Goal: Task Accomplishment & Management: Manage account settings

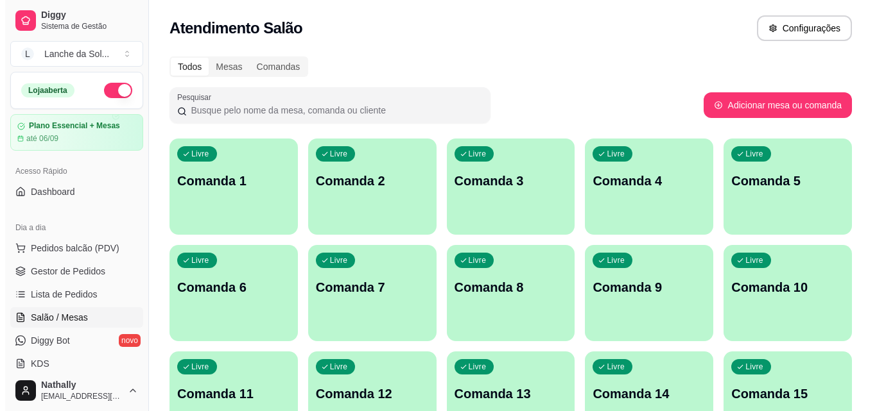
scroll to position [140, 0]
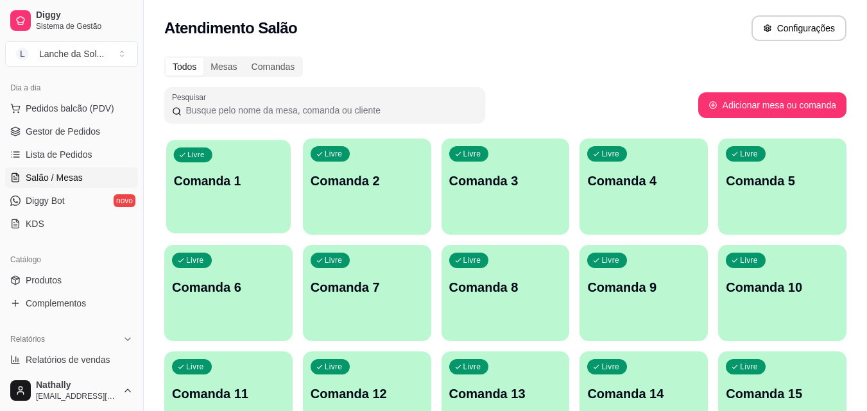
click at [216, 185] on p "Comanda 1" at bounding box center [229, 181] width 110 height 17
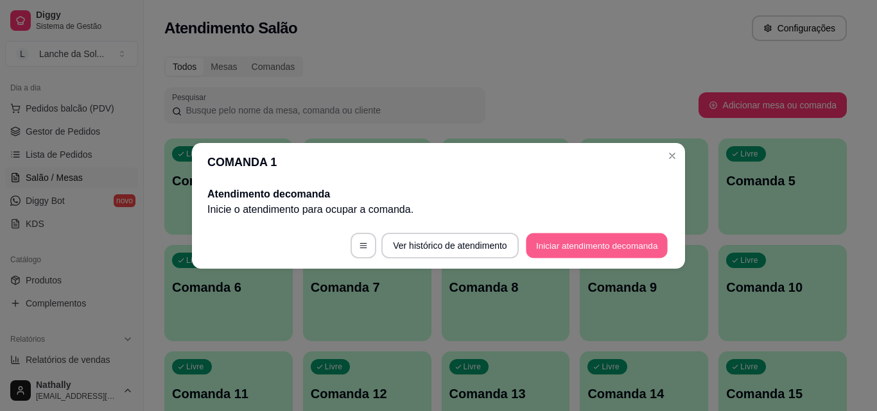
click at [548, 237] on button "Iniciar atendimento de comanda" at bounding box center [597, 245] width 142 height 25
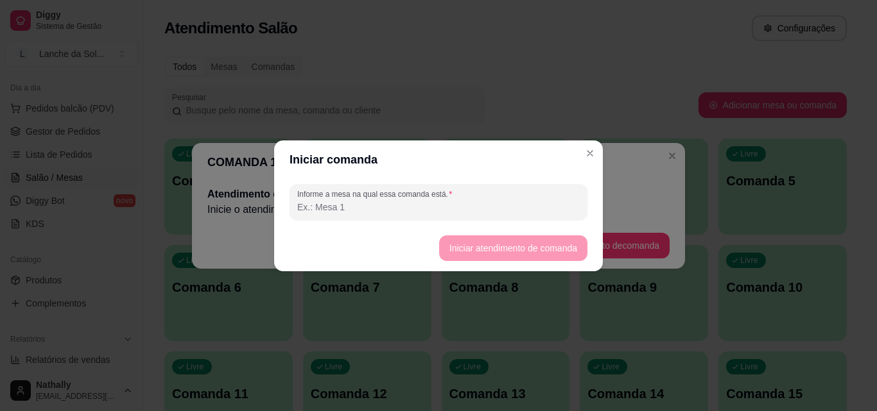
click at [544, 209] on input "Informe a mesa na qual essa comanda está." at bounding box center [438, 207] width 282 height 13
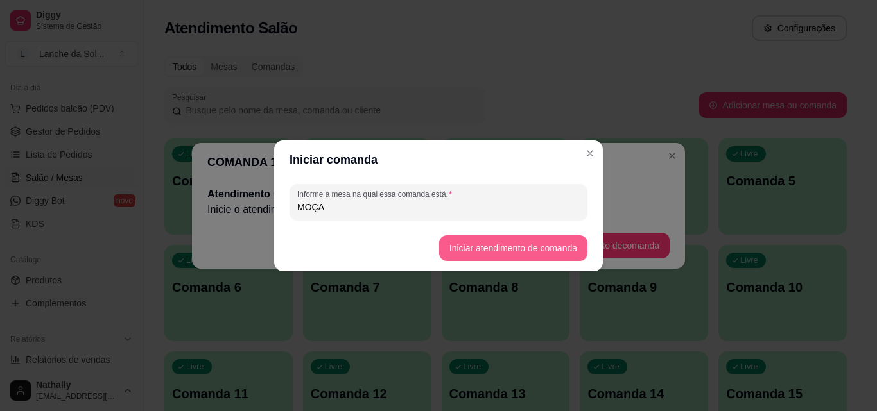
type input "MOÇA"
click at [536, 244] on button "Iniciar atendimento de comanda" at bounding box center [513, 247] width 144 height 25
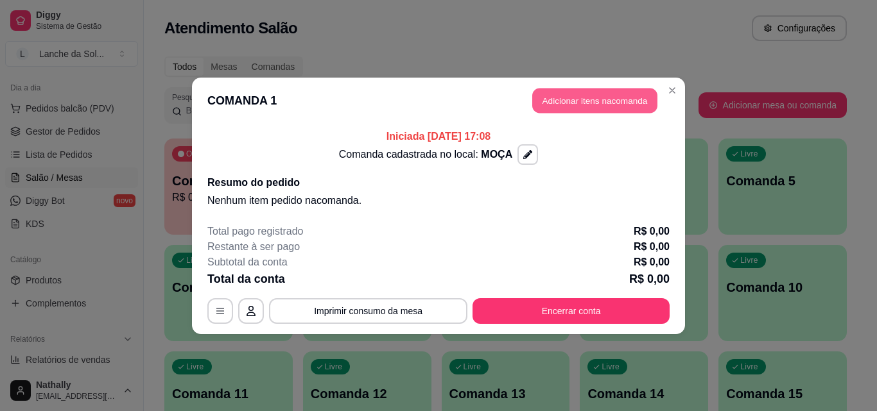
click at [582, 99] on button "Adicionar itens na comanda" at bounding box center [594, 100] width 125 height 25
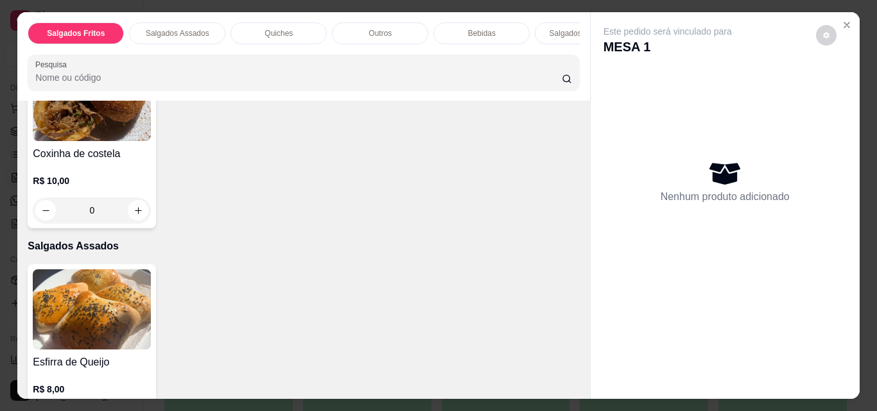
scroll to position [302, 0]
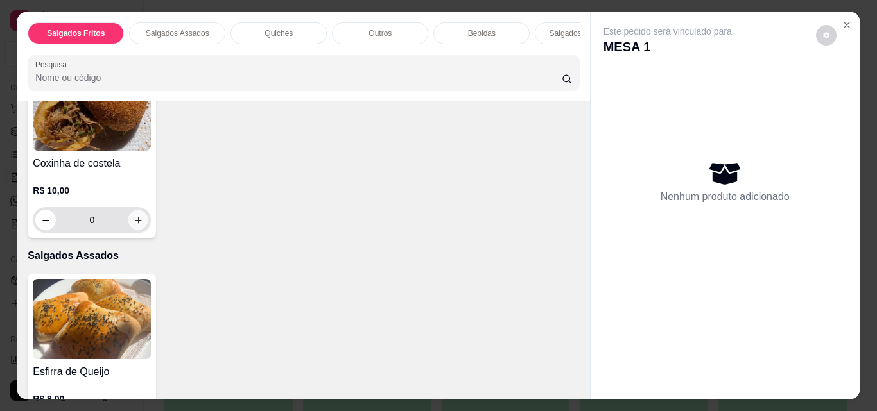
click at [143, 222] on icon "increase-product-quantity" at bounding box center [138, 221] width 10 height 10
type input "1"
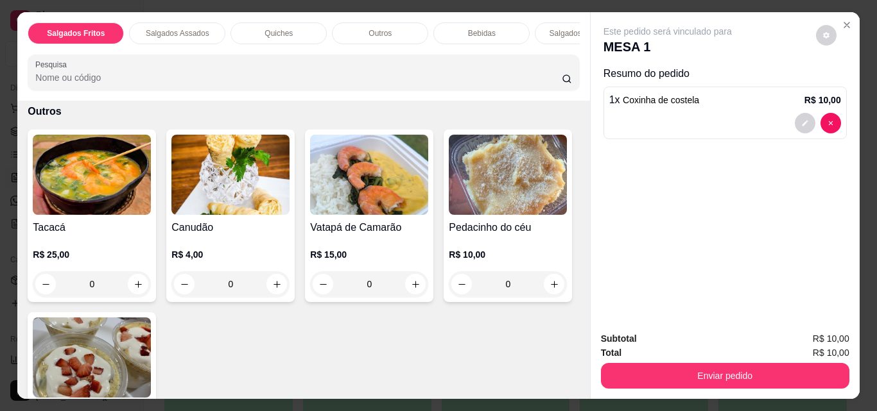
scroll to position [904, 0]
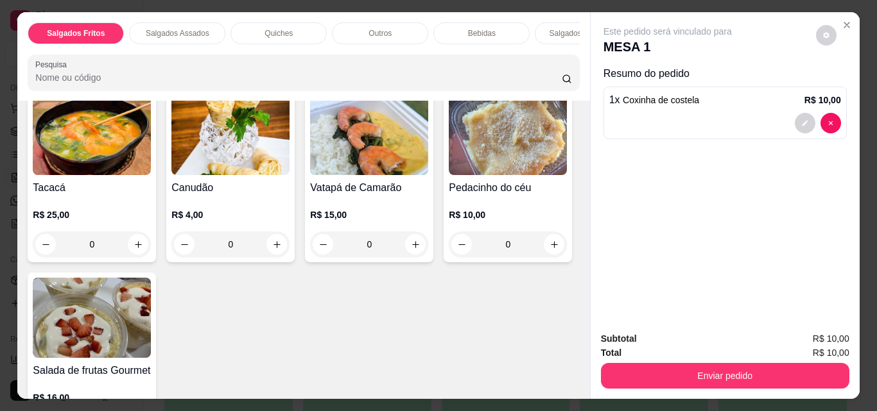
click at [133, 246] on div "0" at bounding box center [92, 245] width 118 height 26
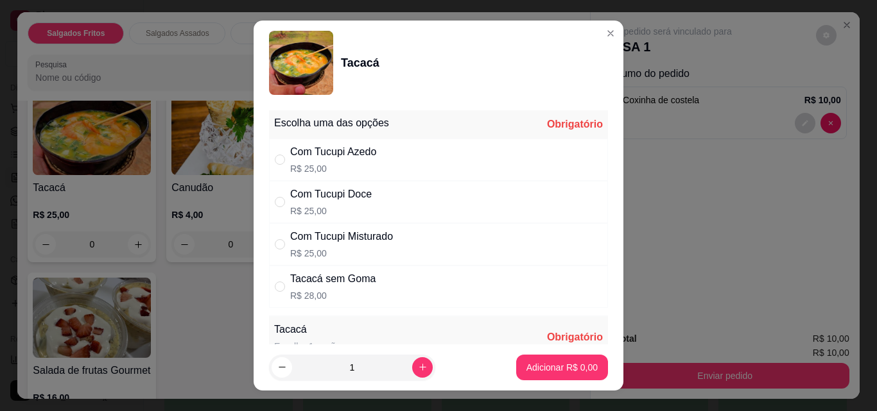
click at [278, 234] on div "Com Tucupi Misturado R$ 25,00" at bounding box center [438, 244] width 339 height 42
radio input "true"
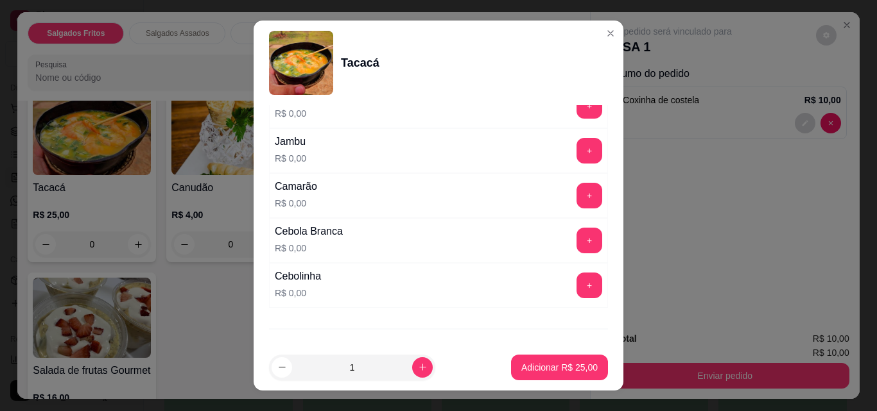
scroll to position [288, 0]
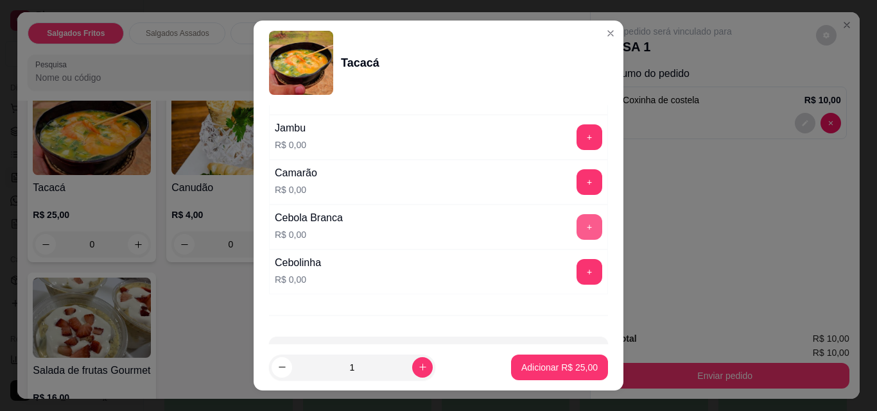
click at [563, 218] on div "Tacacá Escolha 1 opção. Obrigatório Completo R$ 0,00 + Jambu R$ 0,00 + Camarão …" at bounding box center [438, 162] width 339 height 266
click at [577, 218] on button "+" at bounding box center [589, 227] width 25 height 25
click at [577, 140] on button "+" at bounding box center [589, 137] width 25 height 25
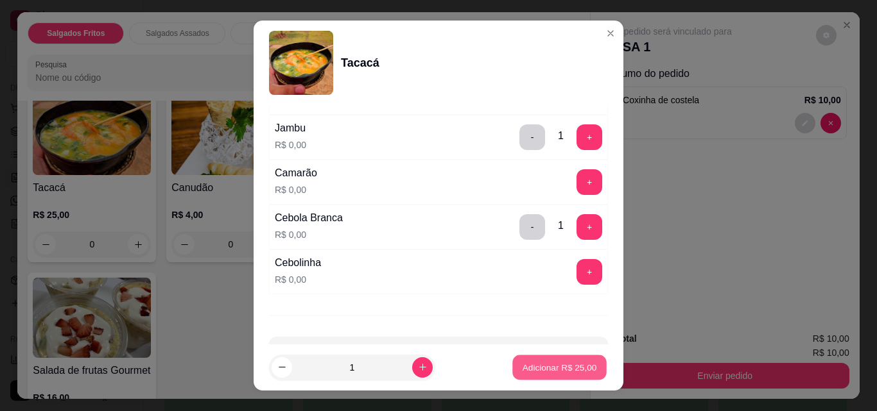
click at [557, 359] on button "Adicionar R$ 25,00" at bounding box center [559, 367] width 94 height 25
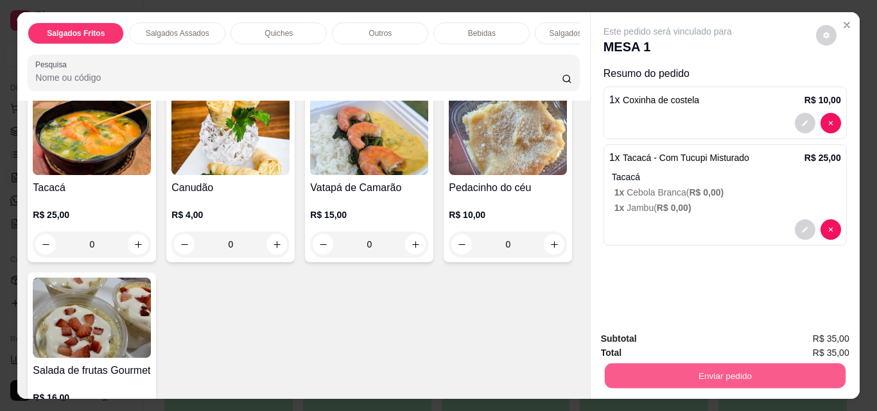
click at [620, 369] on button "Enviar pedido" at bounding box center [724, 375] width 241 height 25
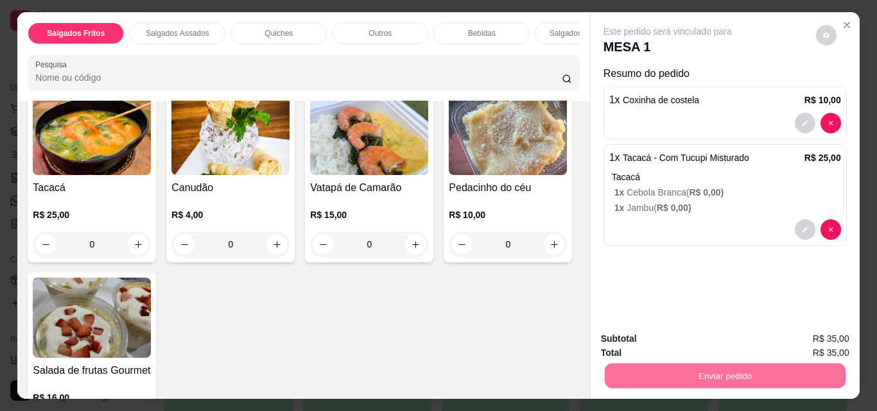
click at [647, 334] on button "Não registrar e enviar pedido" at bounding box center [682, 339] width 130 height 24
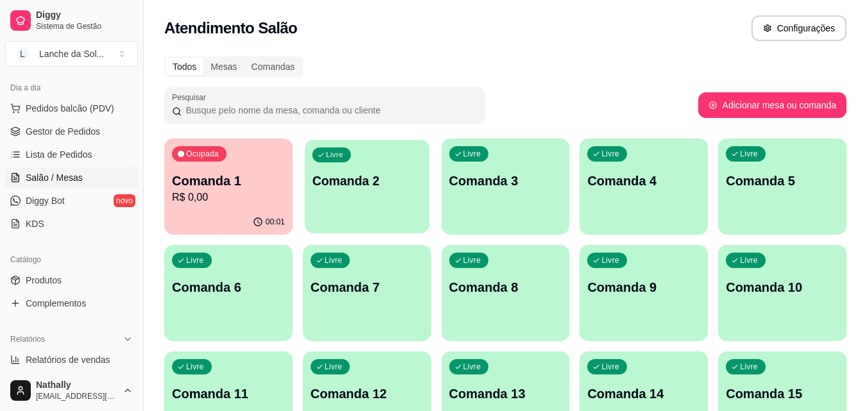
click at [353, 183] on p "Comanda 2" at bounding box center [367, 181] width 110 height 17
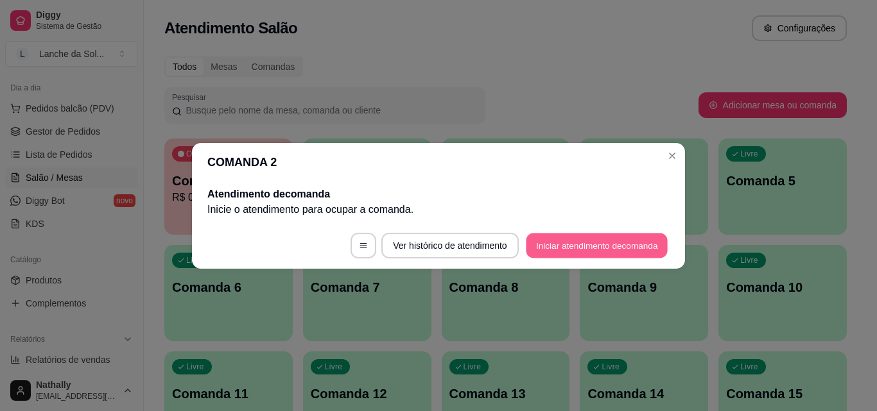
click at [544, 246] on button "Iniciar atendimento de comanda" at bounding box center [597, 245] width 142 height 25
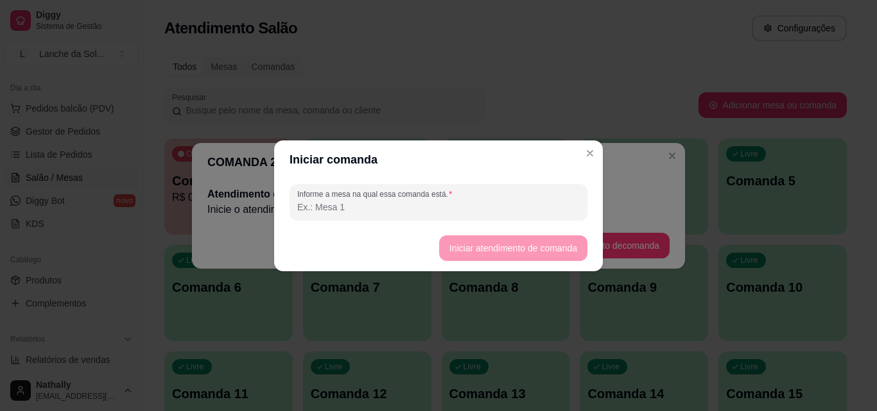
click at [540, 203] on input "Informe a mesa na qual essa comanda está." at bounding box center [438, 207] width 282 height 13
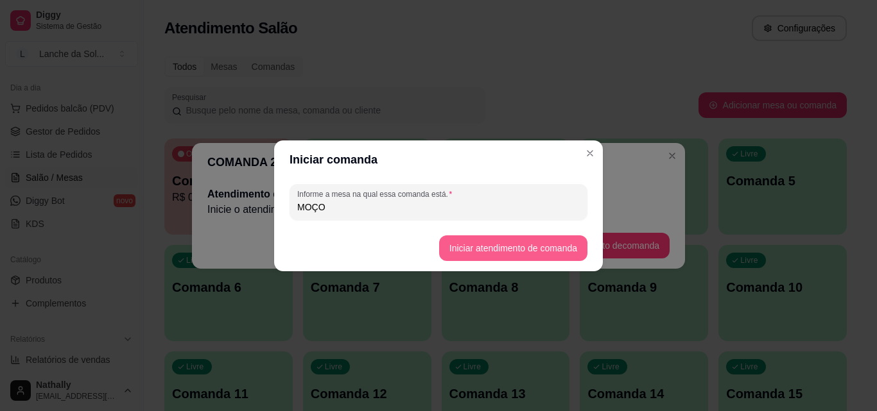
type input "MOÇO"
click at [540, 252] on button "Iniciar atendimento de comanda" at bounding box center [513, 247] width 144 height 25
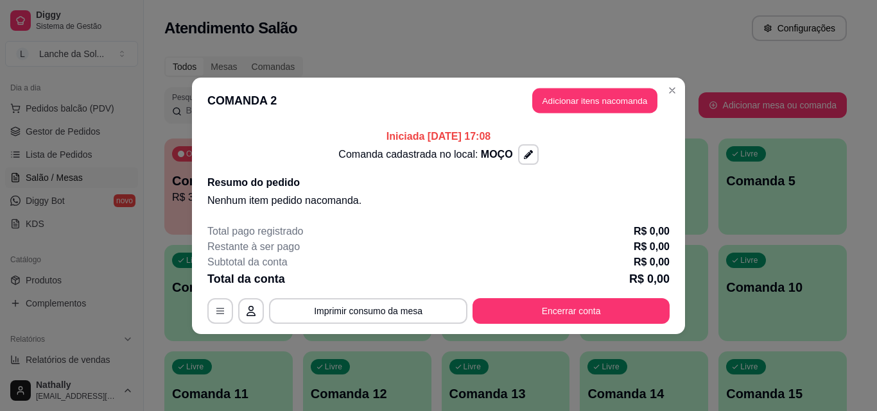
click at [612, 105] on button "Adicionar itens na comanda" at bounding box center [594, 100] width 125 height 25
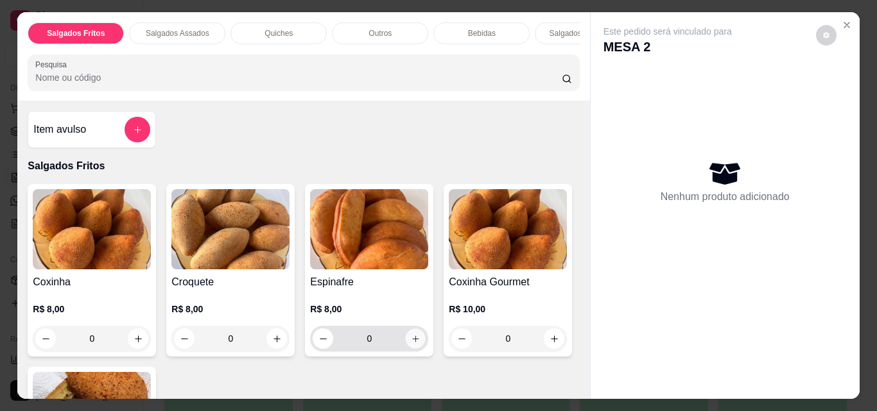
click at [407, 336] on button "increase-product-quantity" at bounding box center [416, 339] width 20 height 20
type input "1"
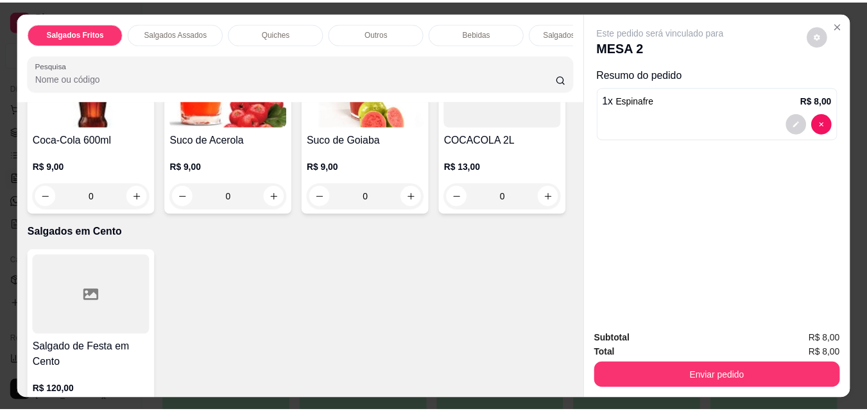
scroll to position [1552, 0]
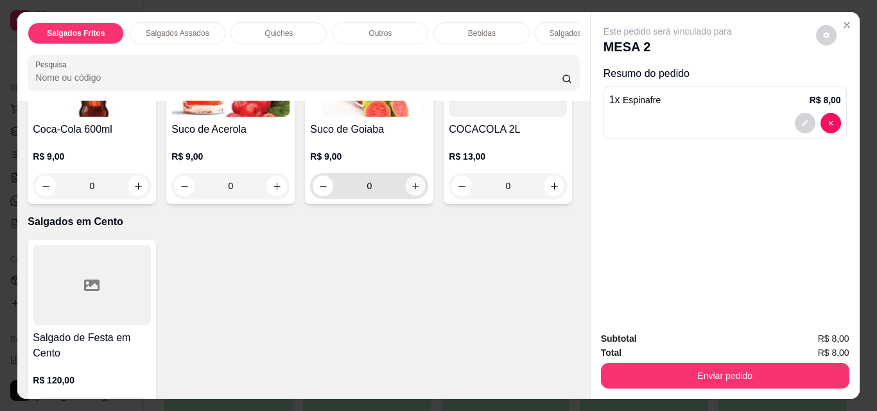
click at [406, 196] on button "increase-product-quantity" at bounding box center [416, 186] width 20 height 20
type input "1"
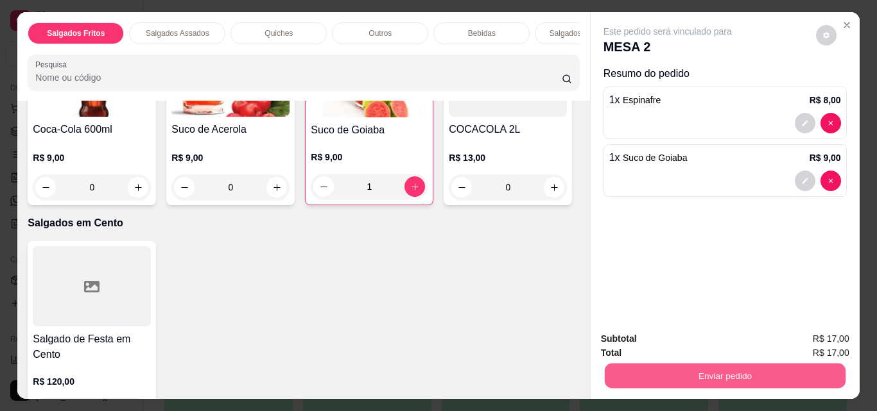
click at [620, 367] on button "Enviar pedido" at bounding box center [724, 375] width 241 height 25
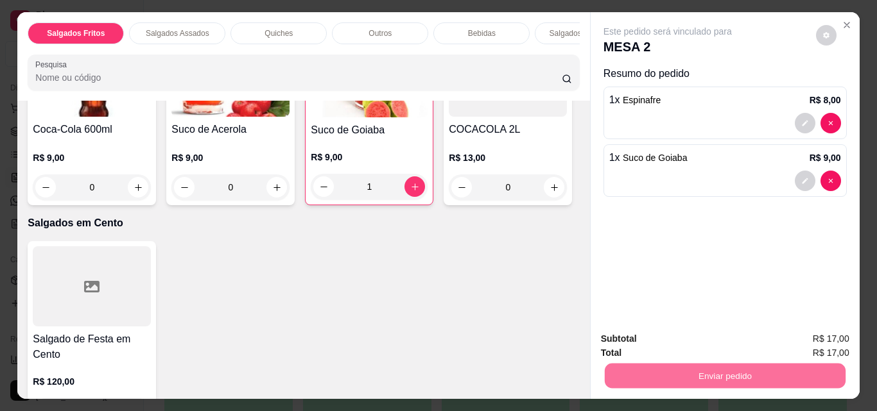
click at [643, 338] on button "Não registrar e enviar pedido" at bounding box center [682, 339] width 130 height 24
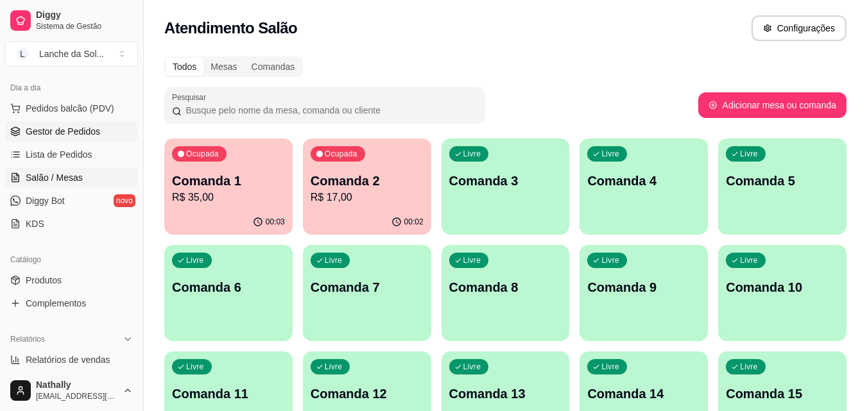
click at [87, 133] on span "Gestor de Pedidos" at bounding box center [63, 131] width 74 height 13
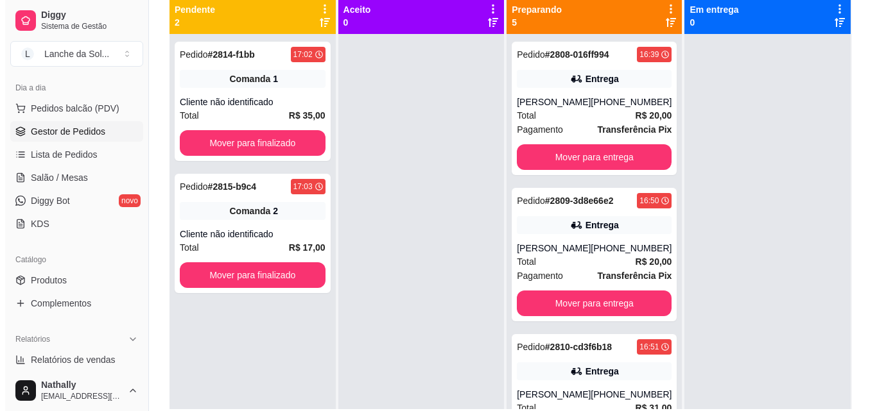
scroll to position [160, 0]
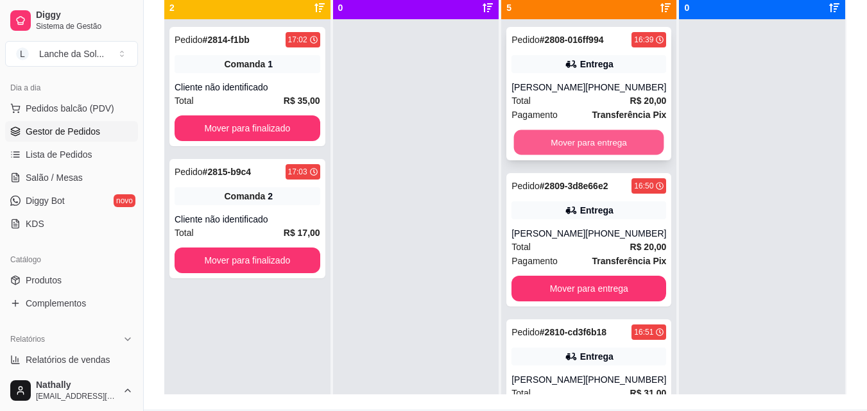
click at [538, 146] on button "Mover para entrega" at bounding box center [589, 142] width 150 height 25
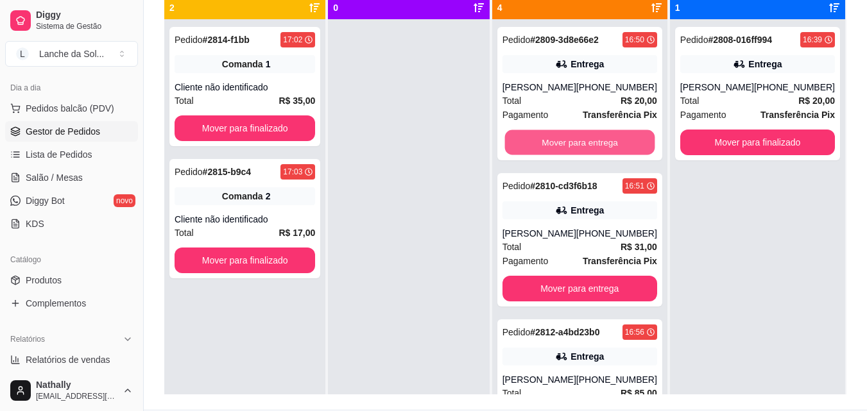
click at [538, 146] on button "Mover para entrega" at bounding box center [579, 142] width 150 height 25
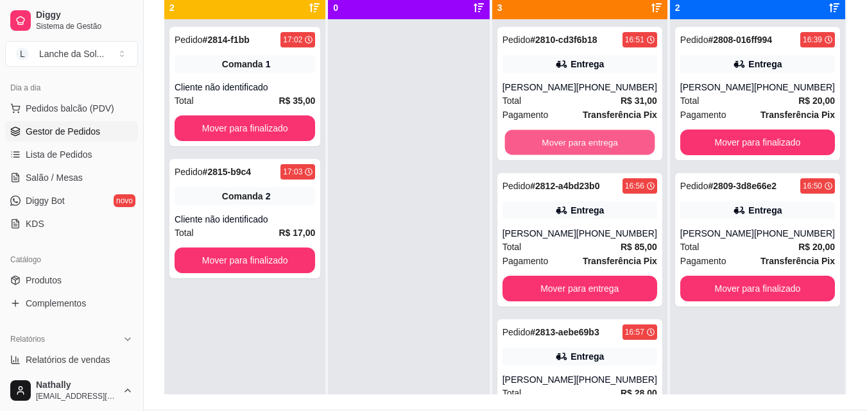
click at [538, 146] on button "Mover para entrega" at bounding box center [579, 142] width 150 height 25
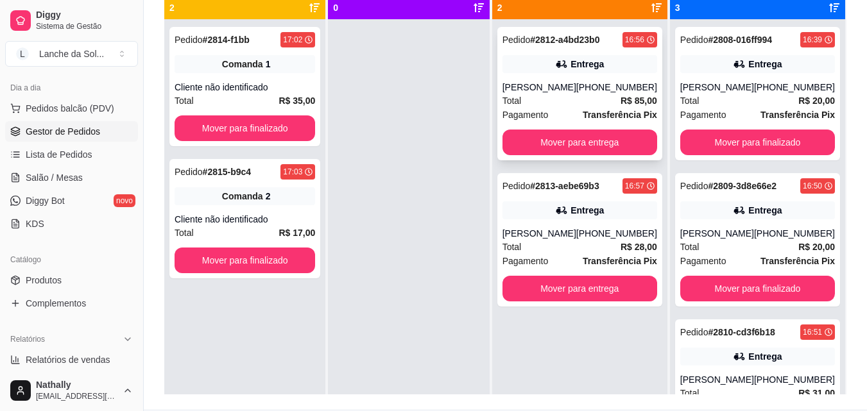
click at [547, 95] on div "Total R$ 85,00" at bounding box center [579, 101] width 155 height 14
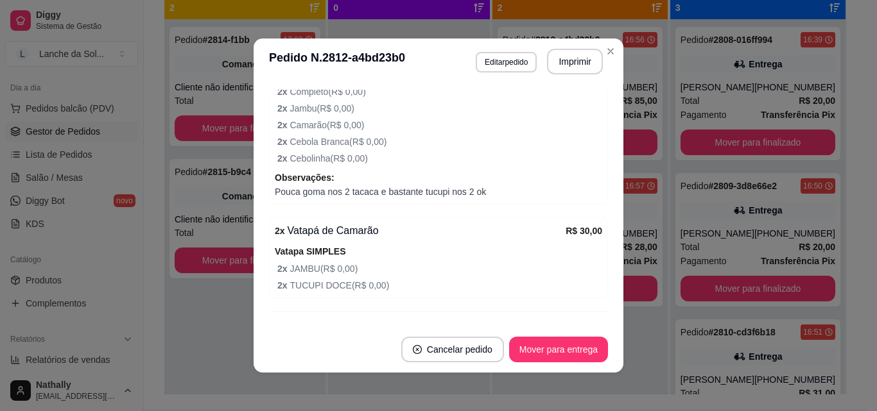
scroll to position [498, 0]
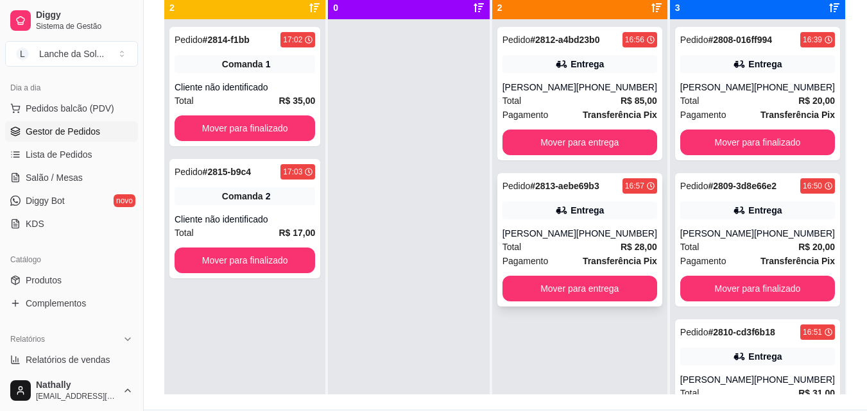
click at [538, 233] on div "Luis Fernando" at bounding box center [539, 233] width 74 height 13
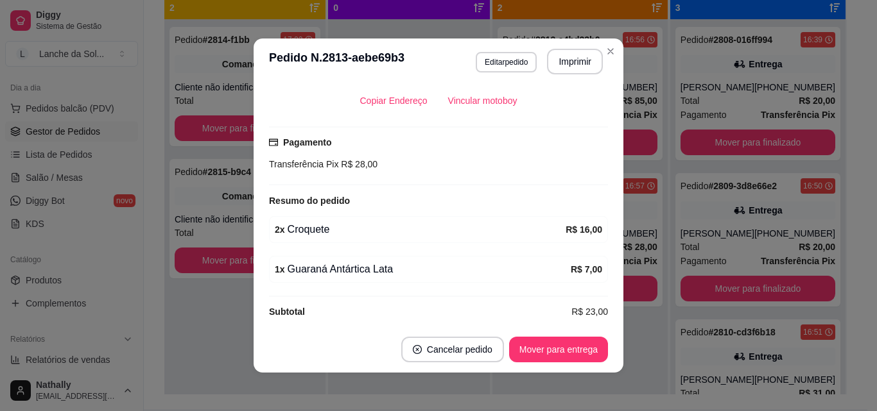
scroll to position [307, 0]
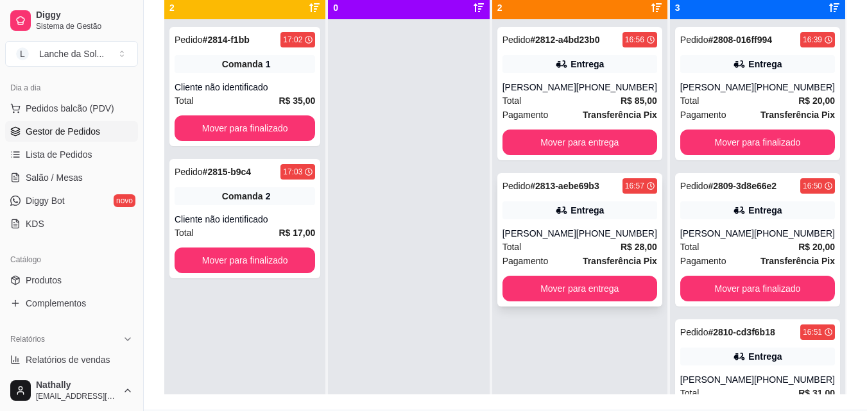
click at [544, 232] on div "Luis Fernando" at bounding box center [539, 233] width 74 height 13
click at [539, 110] on span "Pagamento" at bounding box center [525, 115] width 46 height 14
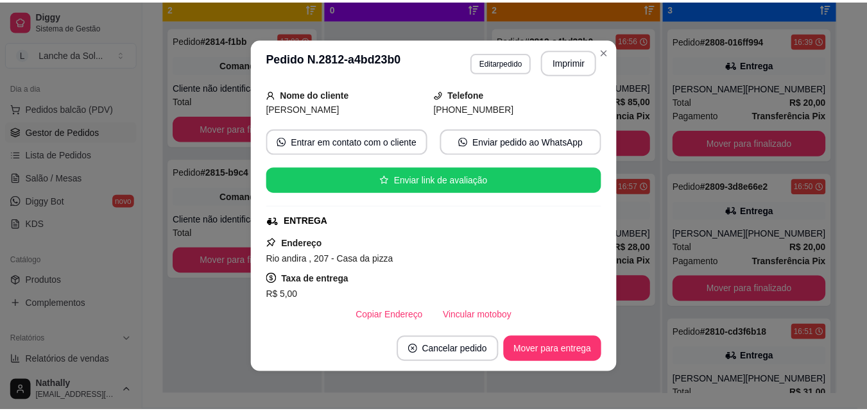
scroll to position [85, 0]
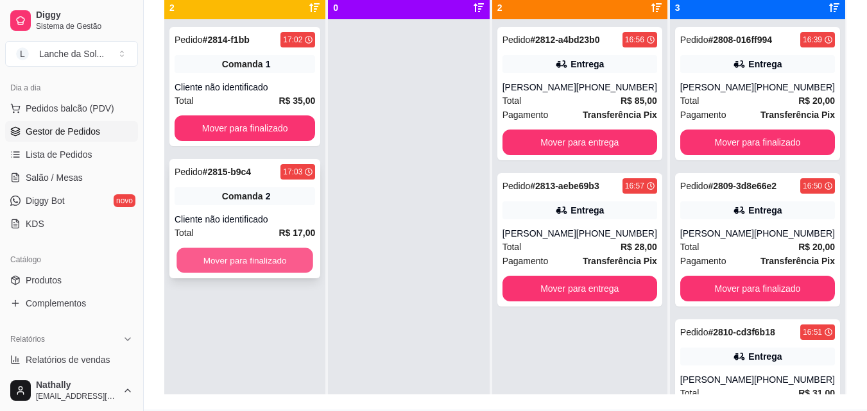
click at [215, 260] on button "Mover para finalizado" at bounding box center [244, 260] width 137 height 25
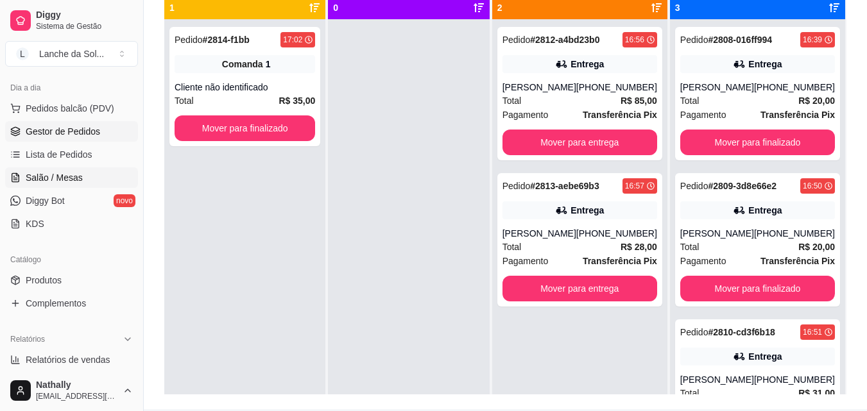
click at [70, 175] on span "Salão / Mesas" at bounding box center [54, 177] width 57 height 13
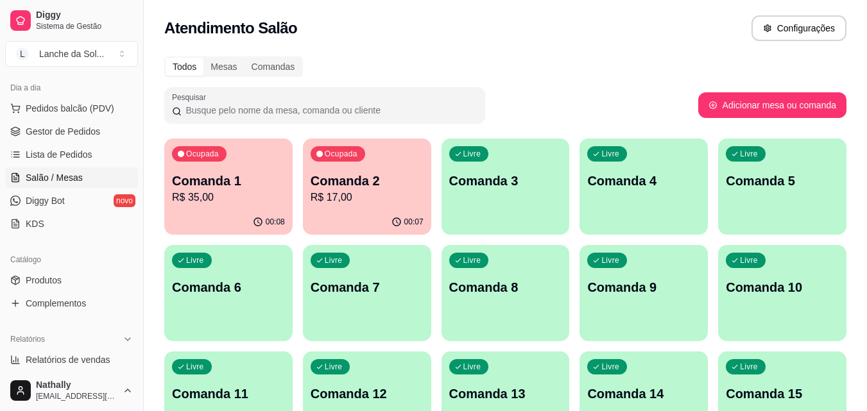
click at [381, 200] on p "R$ 17,00" at bounding box center [367, 197] width 113 height 15
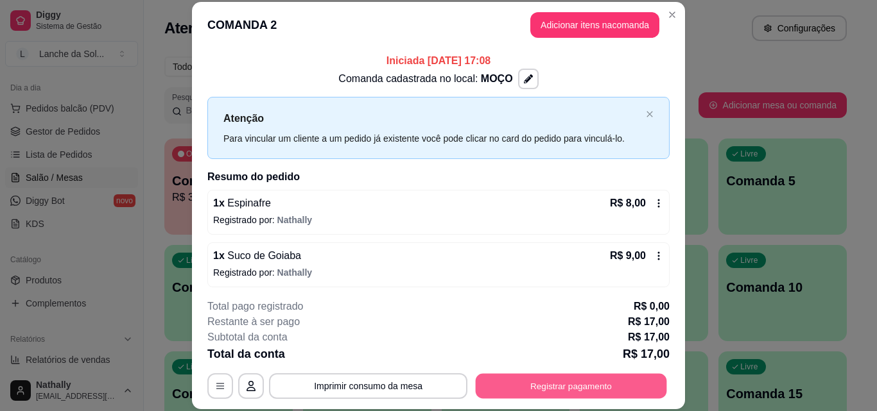
click at [494, 388] on button "Registrar pagamento" at bounding box center [570, 385] width 191 height 25
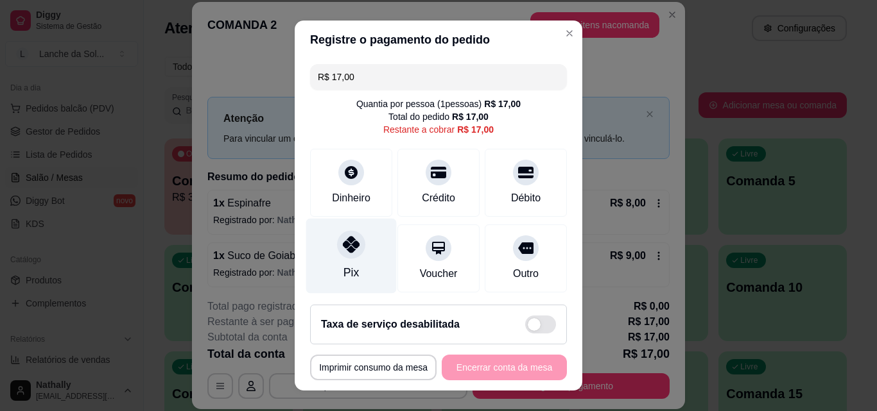
click at [341, 256] on div at bounding box center [351, 244] width 28 height 28
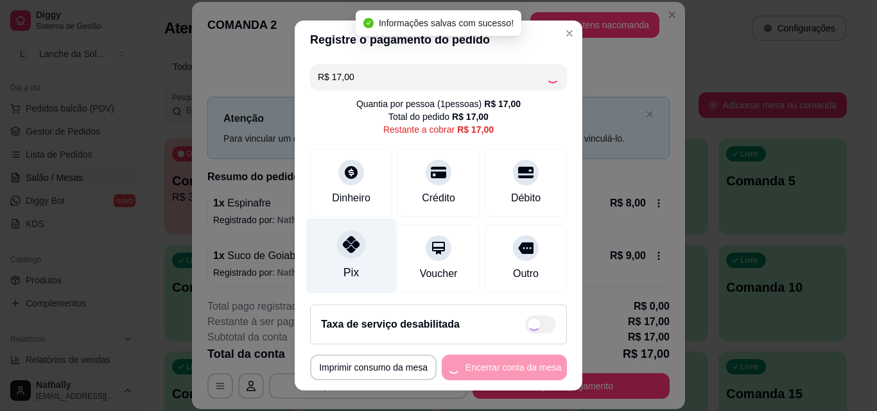
type input "R$ 0,00"
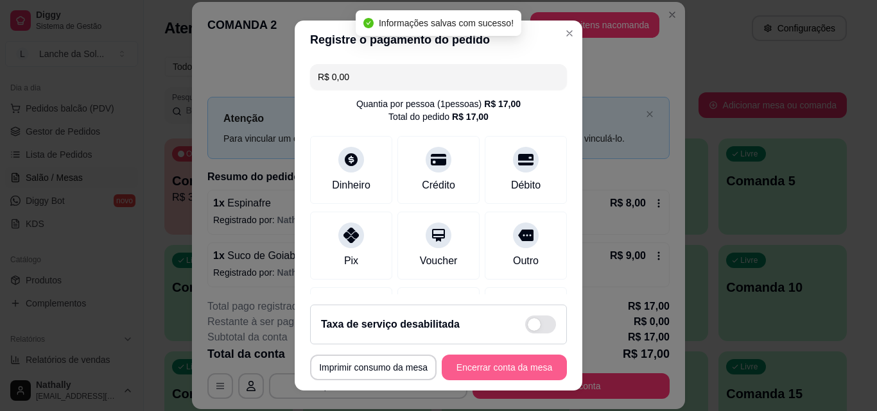
click at [449, 369] on button "Encerrar conta da mesa" at bounding box center [503, 368] width 125 height 26
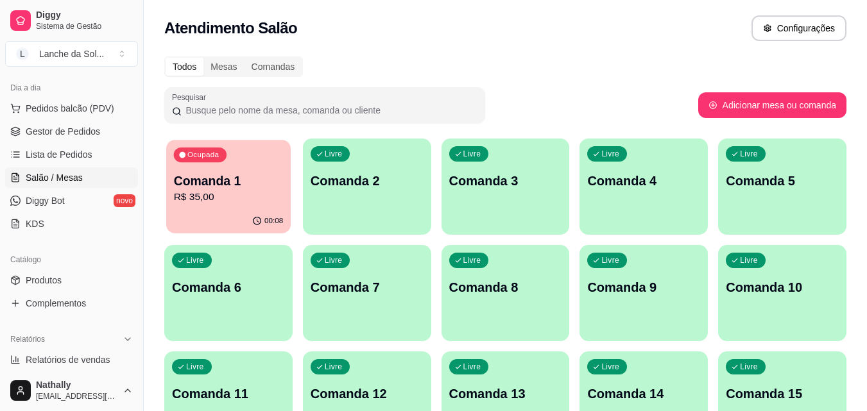
click at [213, 194] on p "R$ 35,00" at bounding box center [229, 197] width 110 height 15
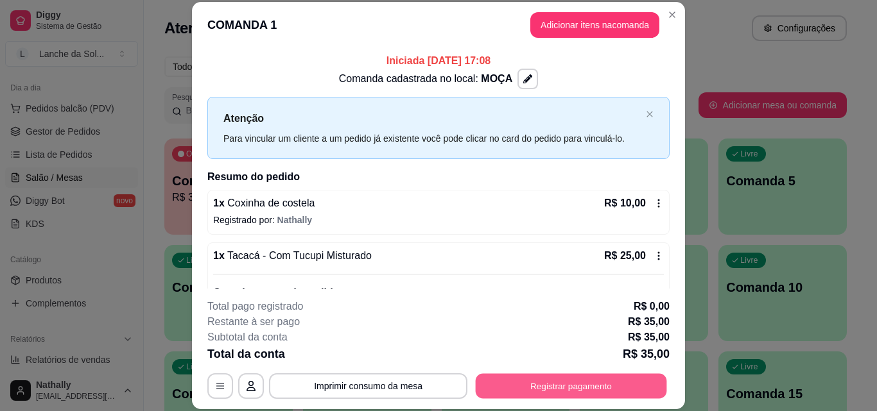
click at [539, 377] on button "Registrar pagamento" at bounding box center [570, 385] width 191 height 25
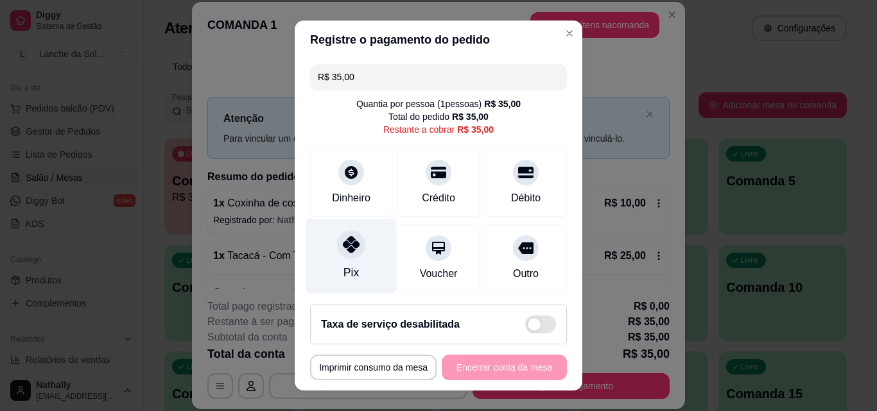
click at [362, 229] on div "Pix" at bounding box center [351, 256] width 90 height 75
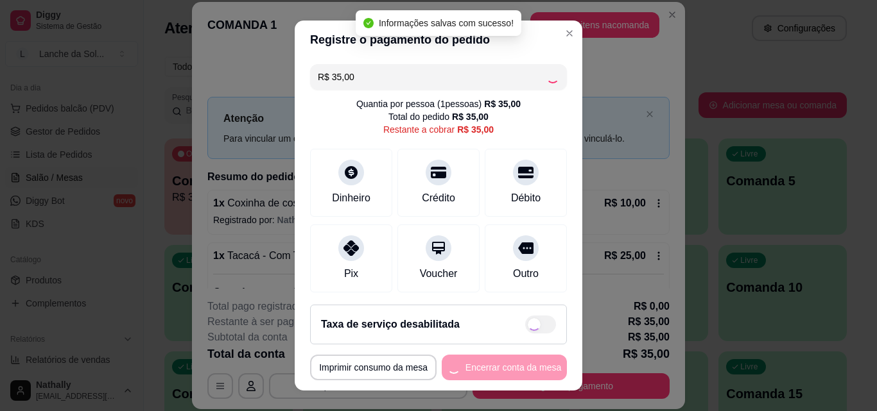
type input "R$ 0,00"
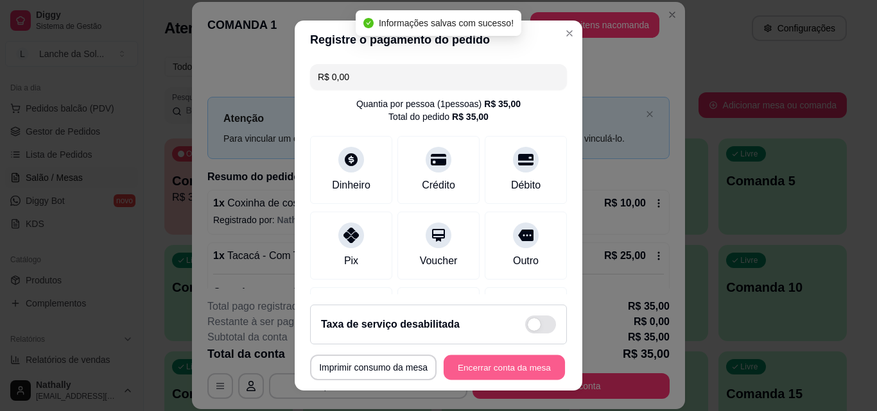
click at [487, 365] on button "Encerrar conta da mesa" at bounding box center [503, 367] width 121 height 25
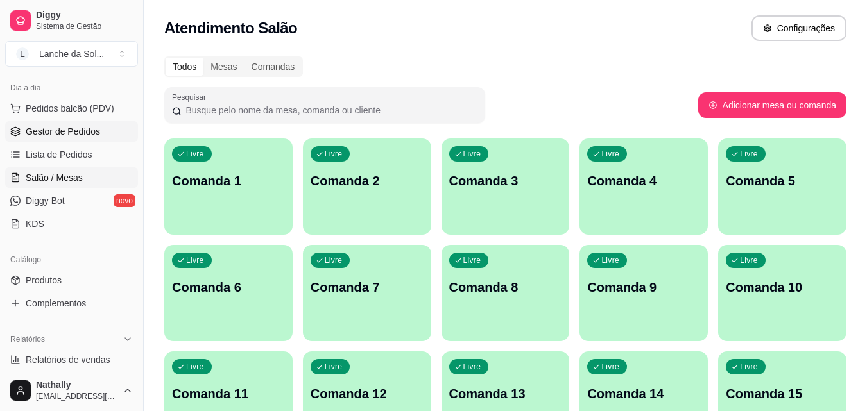
click at [75, 129] on span "Gestor de Pedidos" at bounding box center [63, 131] width 74 height 13
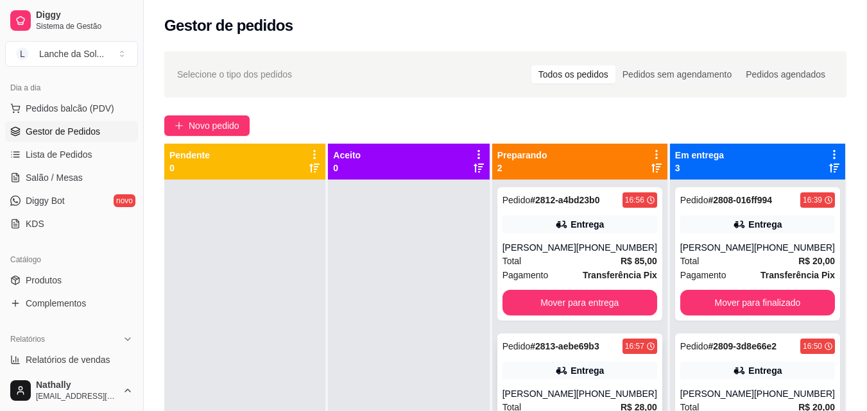
click at [558, 400] on div "Total R$ 28,00" at bounding box center [579, 407] width 155 height 14
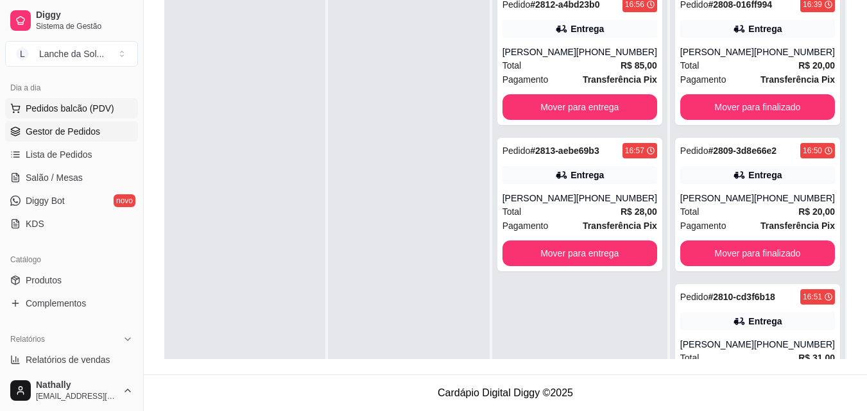
click at [93, 109] on span "Pedidos balcão (PDV)" at bounding box center [70, 108] width 89 height 13
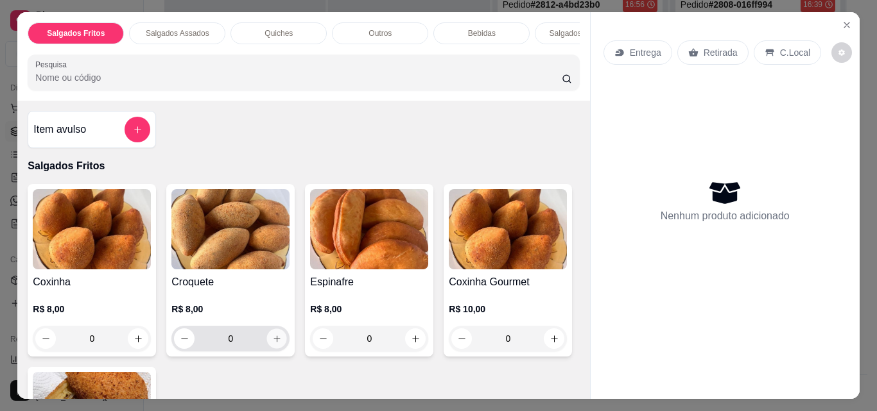
click at [273, 341] on icon "increase-product-quantity" at bounding box center [277, 339] width 10 height 10
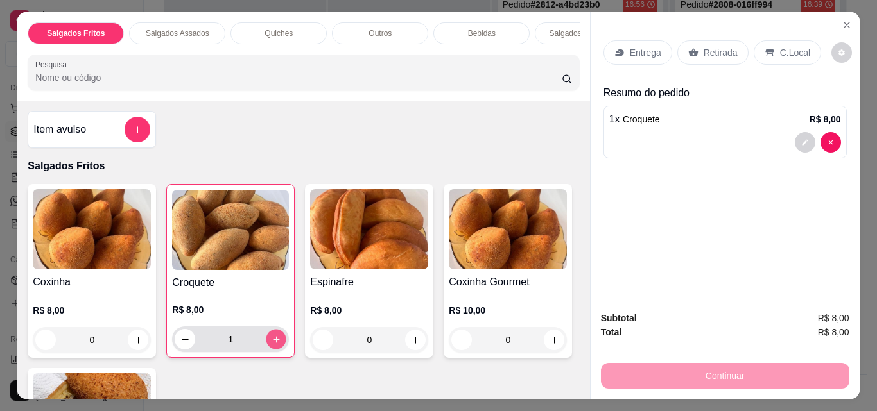
click at [273, 341] on icon "increase-product-quantity" at bounding box center [276, 340] width 10 height 10
type input "2"
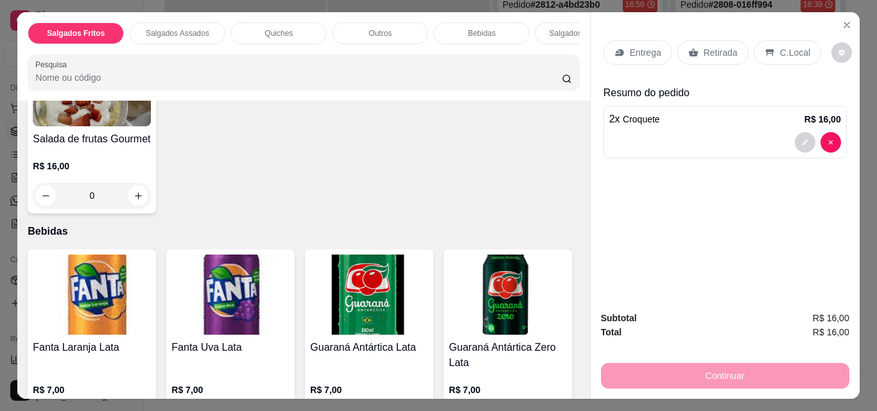
scroll to position [1246, 0]
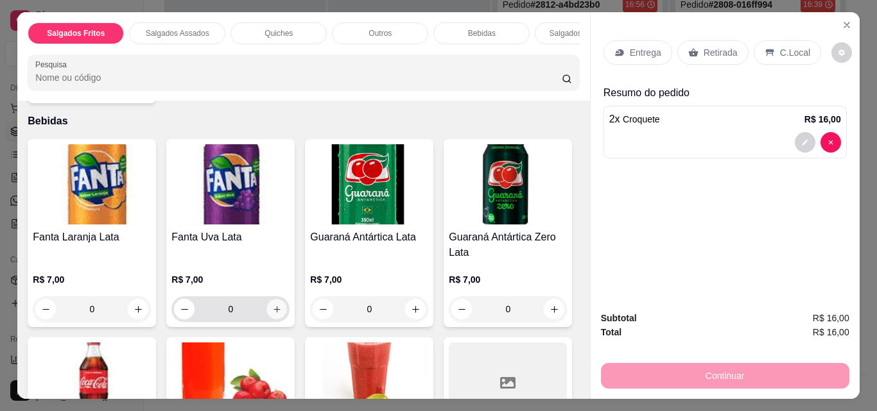
click at [272, 305] on icon "increase-product-quantity" at bounding box center [277, 310] width 10 height 10
type input "1"
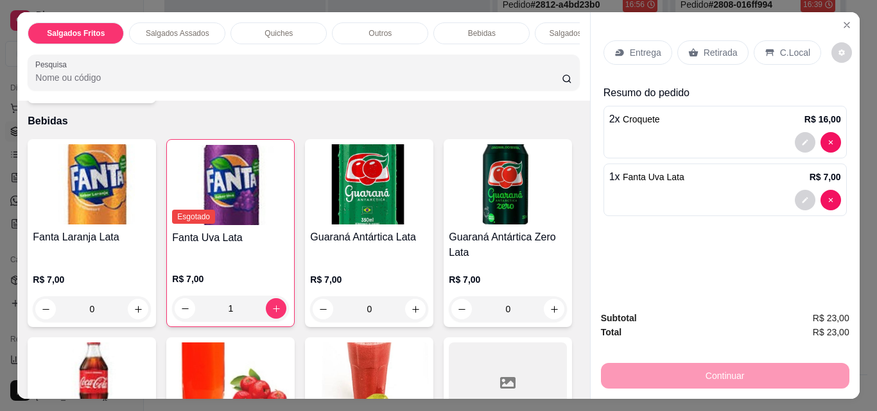
click at [629, 46] on p "Entrega" at bounding box center [644, 52] width 31 height 13
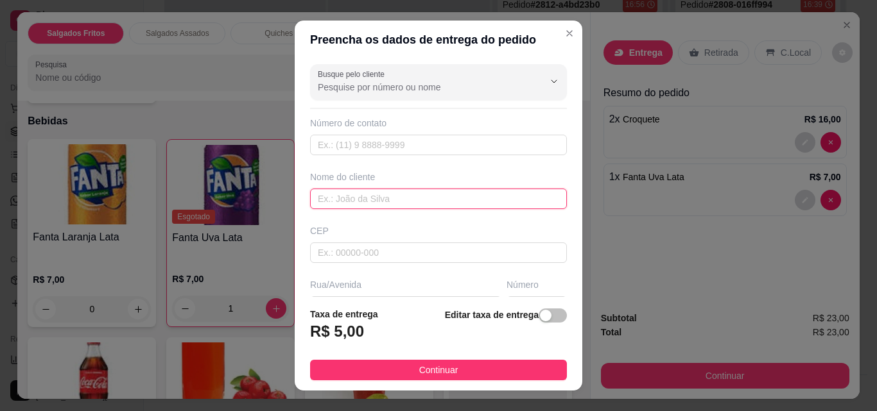
click at [473, 200] on input "text" at bounding box center [438, 199] width 257 height 21
type input "[PERSON_NAME]"
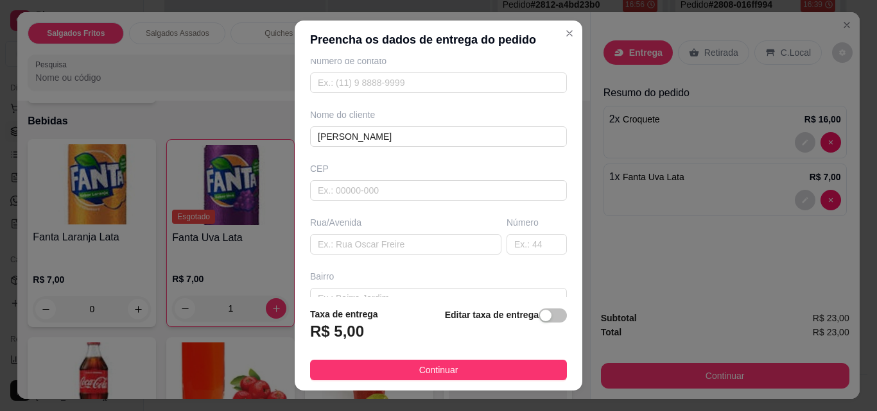
scroll to position [65, 0]
click at [515, 239] on input "text" at bounding box center [536, 241] width 60 height 21
type input "13"
click at [458, 243] on input "text" at bounding box center [405, 241] width 191 height 21
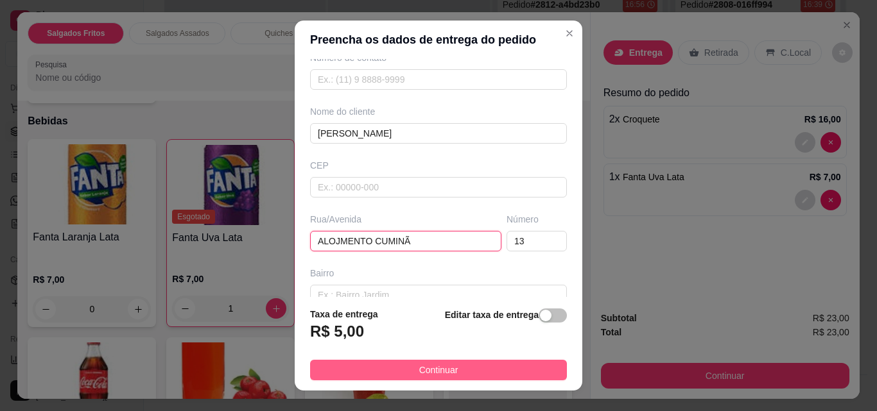
type input "ALOJMENTO CUMINÃ"
click at [420, 368] on span "Continuar" at bounding box center [438, 370] width 39 height 14
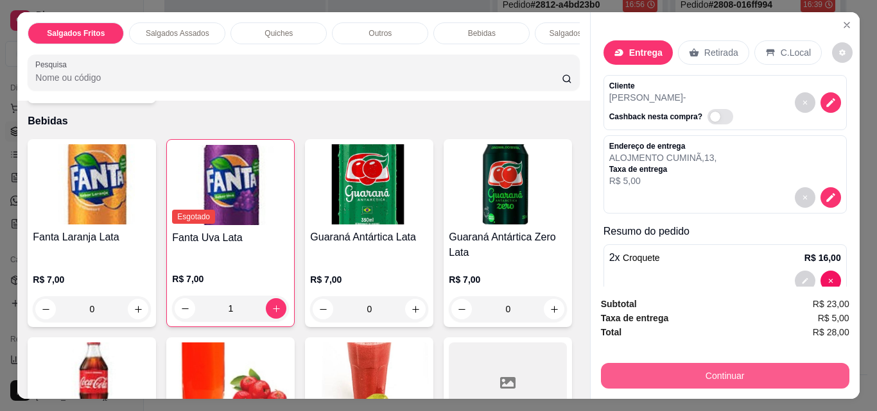
click at [637, 366] on button "Continuar" at bounding box center [725, 376] width 248 height 26
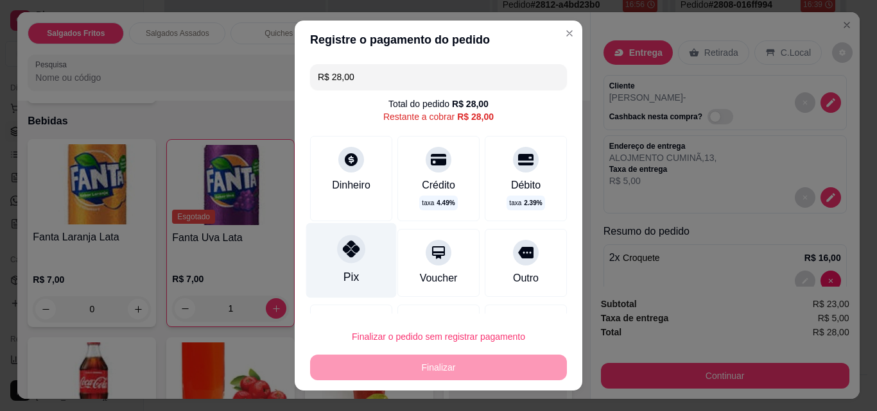
click at [337, 241] on div at bounding box center [351, 249] width 28 height 28
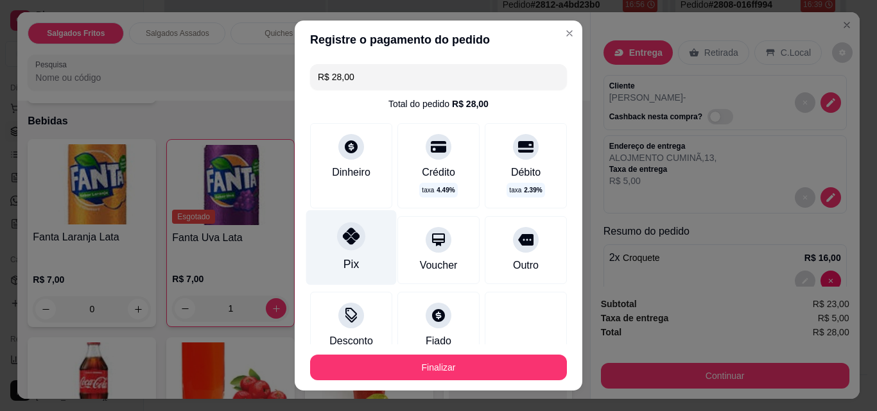
type input "R$ 0,00"
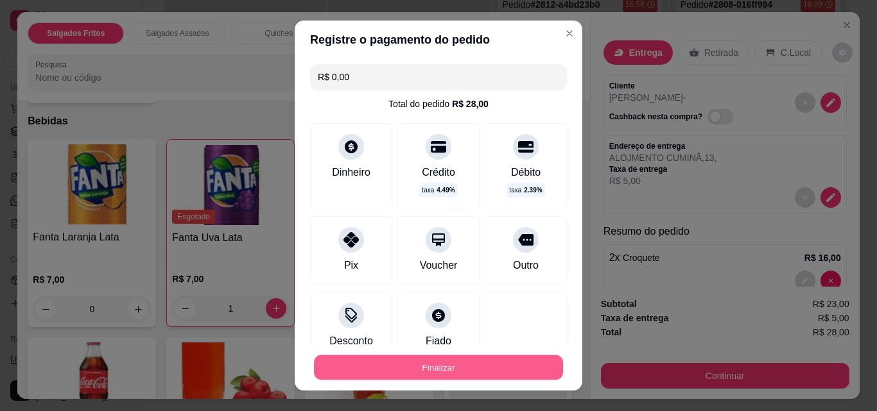
click at [413, 364] on button "Finalizar" at bounding box center [438, 367] width 249 height 25
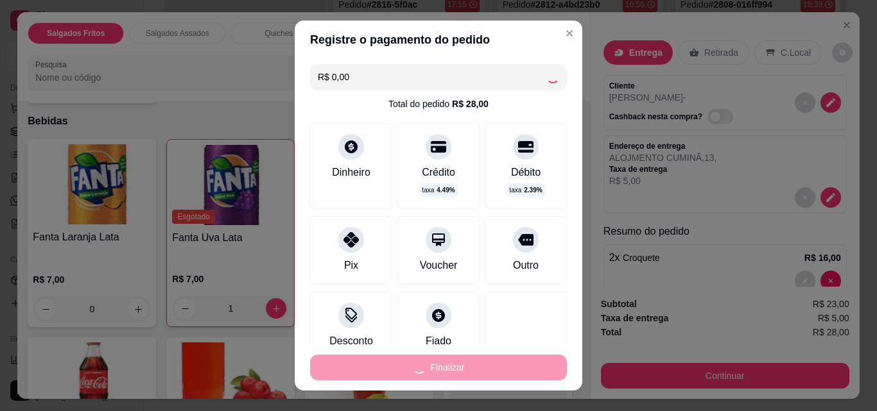
type input "0"
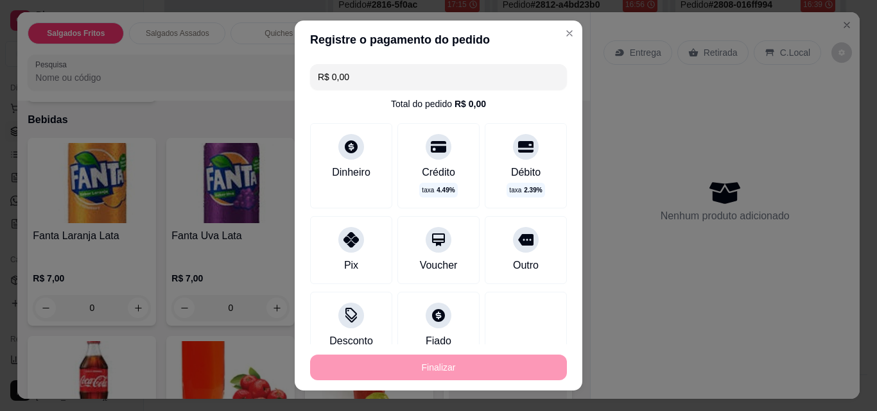
type input "-R$ 28,00"
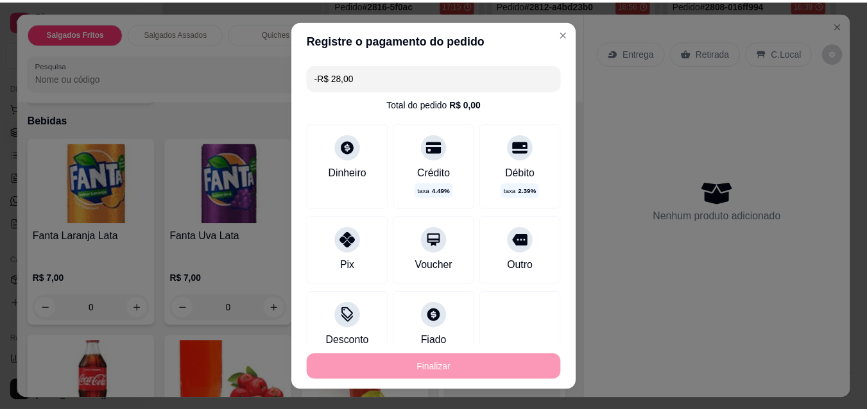
scroll to position [1245, 0]
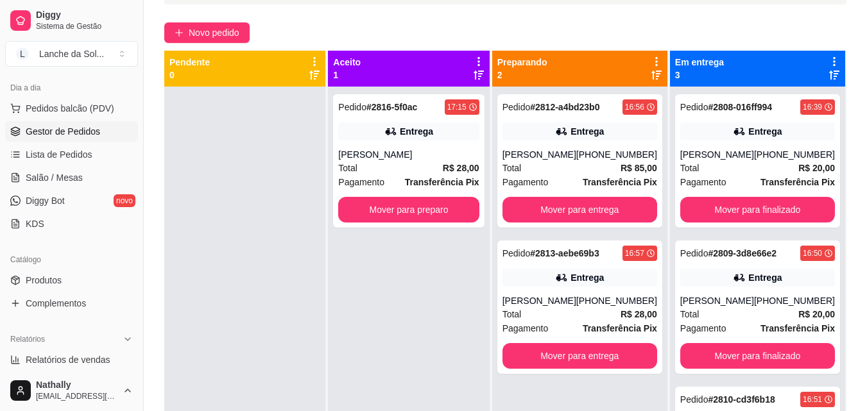
scroll to position [92, 0]
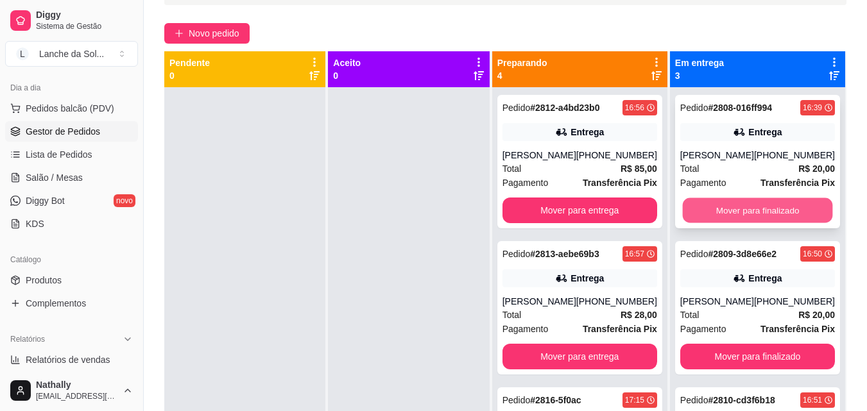
click at [724, 210] on button "Mover para finalizado" at bounding box center [757, 210] width 150 height 25
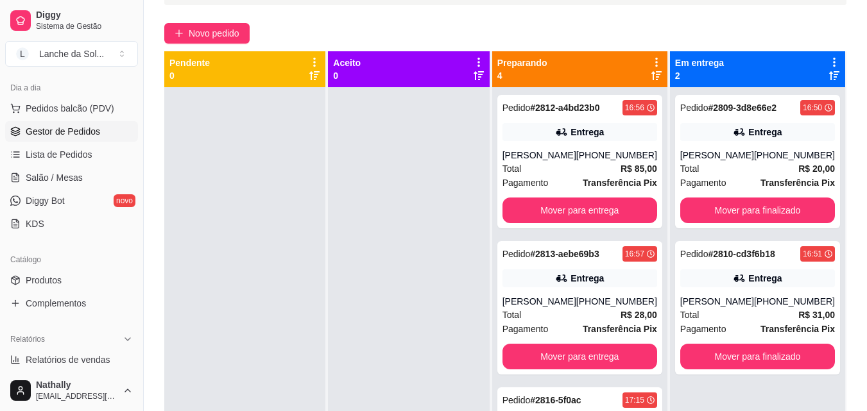
click at [724, 210] on div "Pedido # 2809-3d8e66e2 16:50 Entrega ALAN DILSON ARAUJO (93) 99119-3454 Total R…" at bounding box center [757, 161] width 165 height 133
click at [730, 217] on button "Mover para finalizado" at bounding box center [757, 210] width 150 height 25
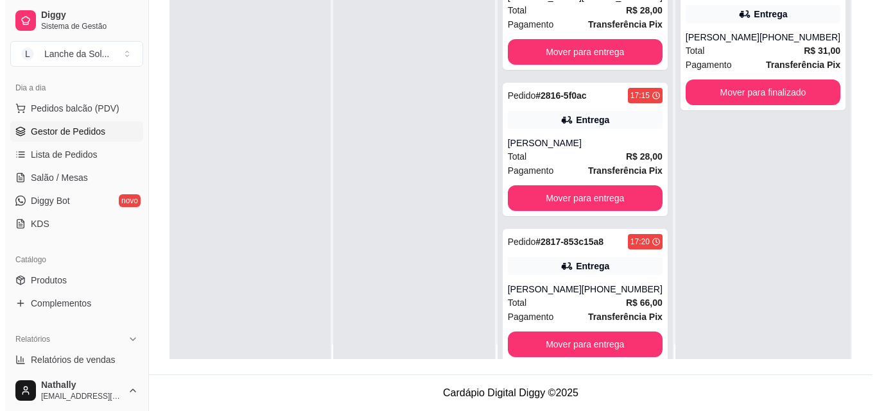
scroll to position [36, 0]
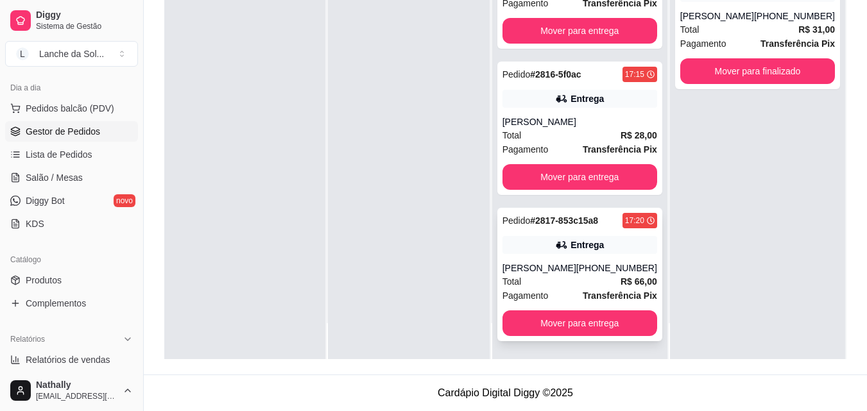
click at [567, 273] on div "[PERSON_NAME]" at bounding box center [539, 268] width 74 height 13
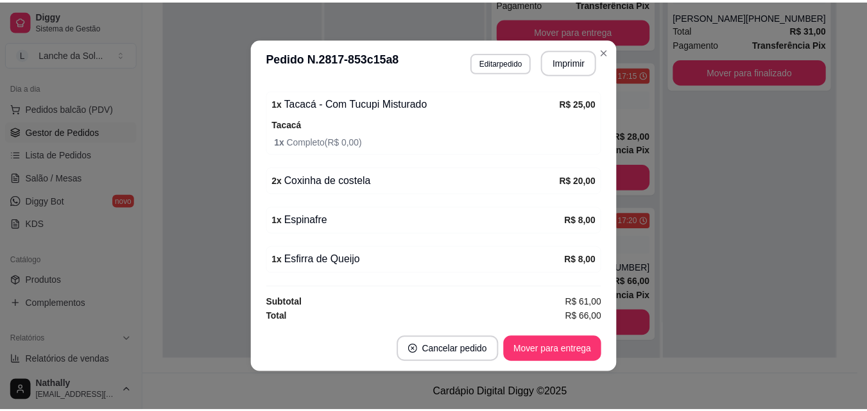
scroll to position [424, 0]
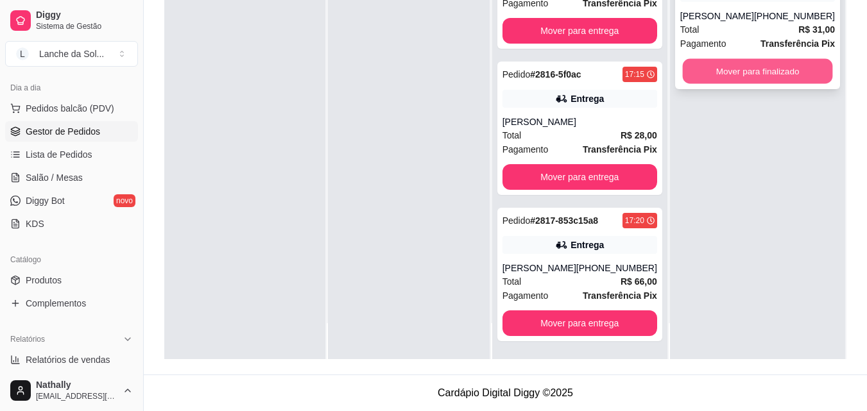
click at [728, 82] on button "Mover para finalizado" at bounding box center [757, 71] width 150 height 25
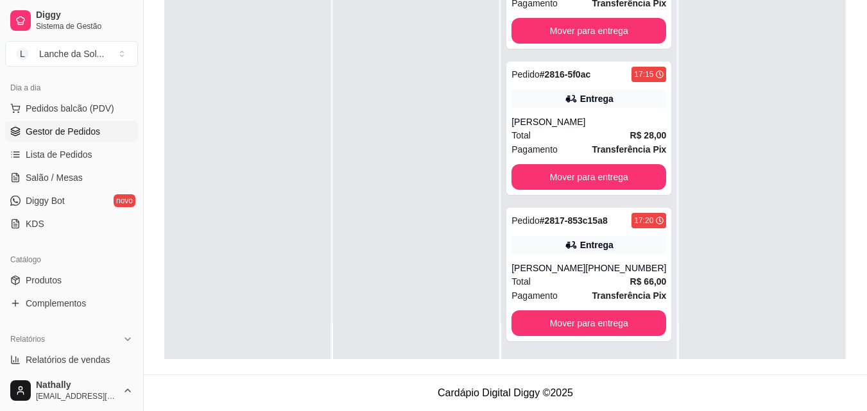
scroll to position [0, 0]
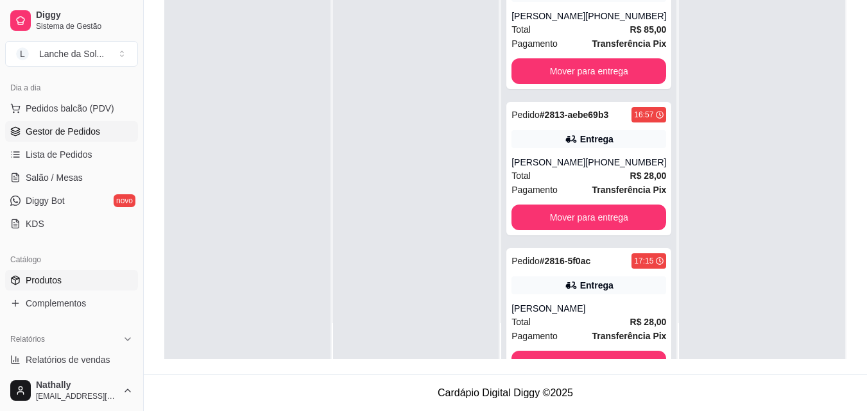
click at [98, 277] on link "Produtos" at bounding box center [71, 280] width 133 height 21
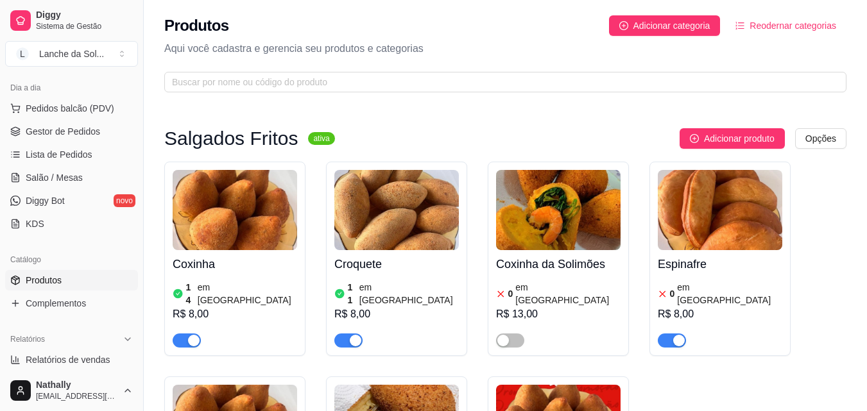
click at [667, 334] on span "button" at bounding box center [672, 341] width 28 height 14
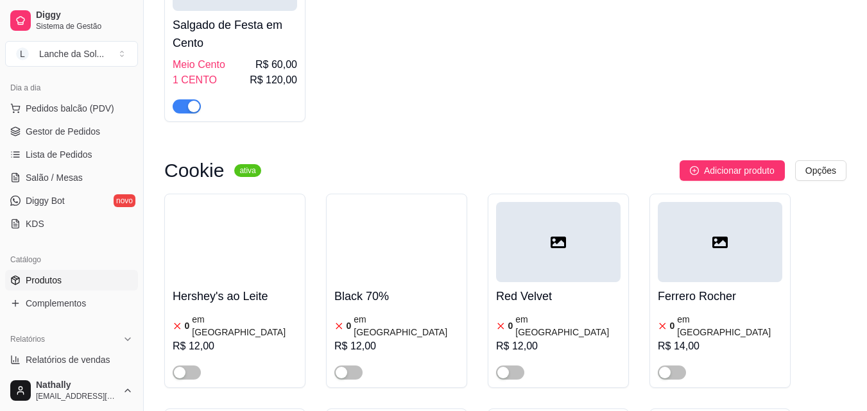
scroll to position [5190, 0]
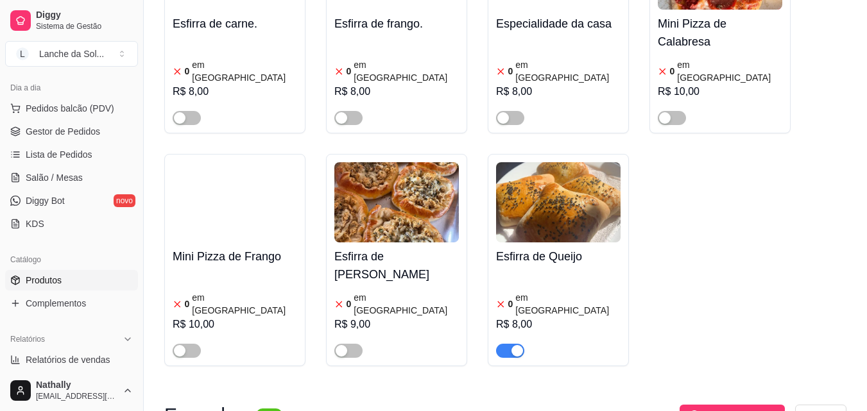
scroll to position [749, 0]
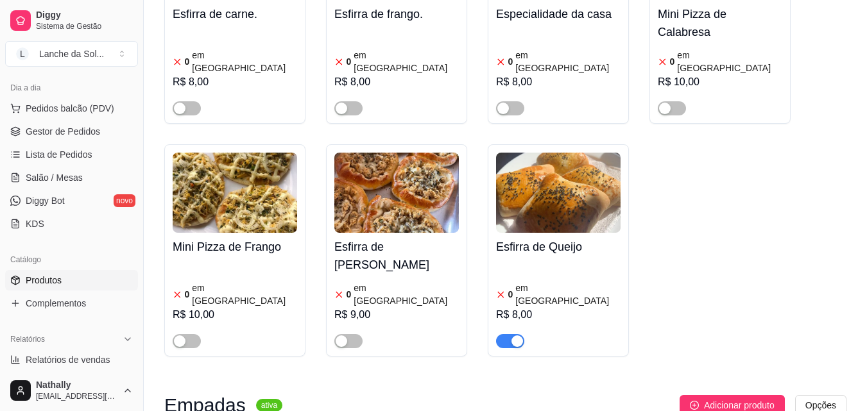
click at [504, 333] on div at bounding box center [510, 340] width 28 height 15
click at [509, 334] on span "button" at bounding box center [510, 341] width 28 height 14
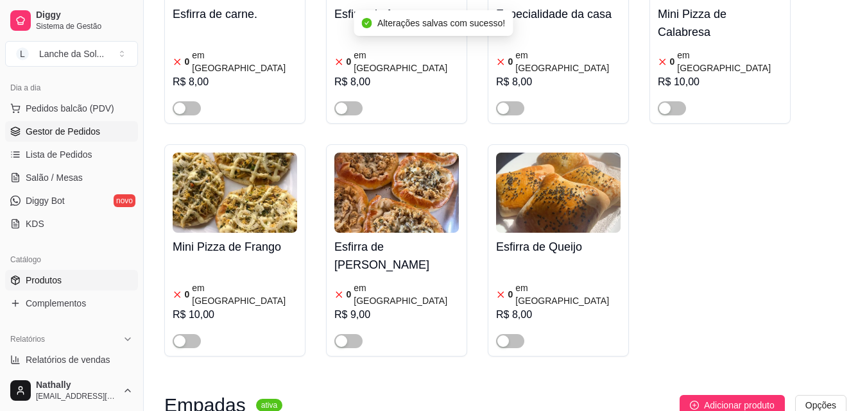
click at [64, 123] on link "Gestor de Pedidos" at bounding box center [71, 131] width 133 height 21
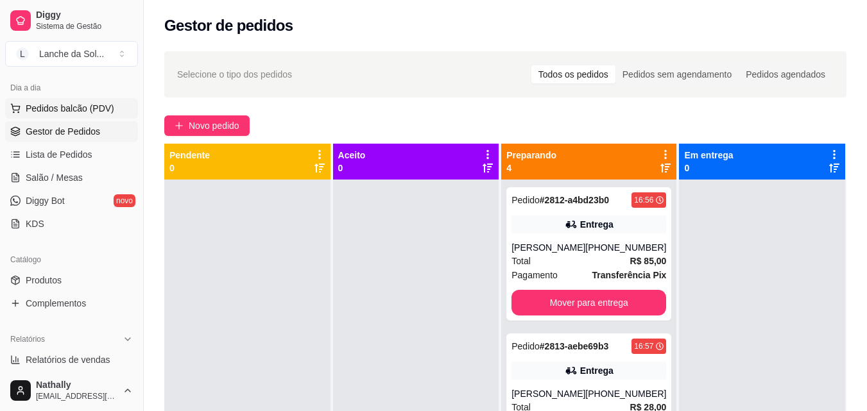
click at [93, 114] on span "Pedidos balcão (PDV)" at bounding box center [70, 108] width 89 height 13
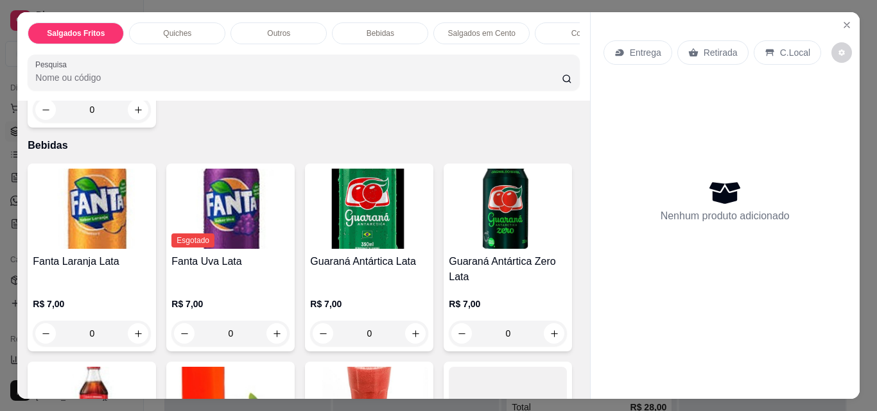
scroll to position [859, 0]
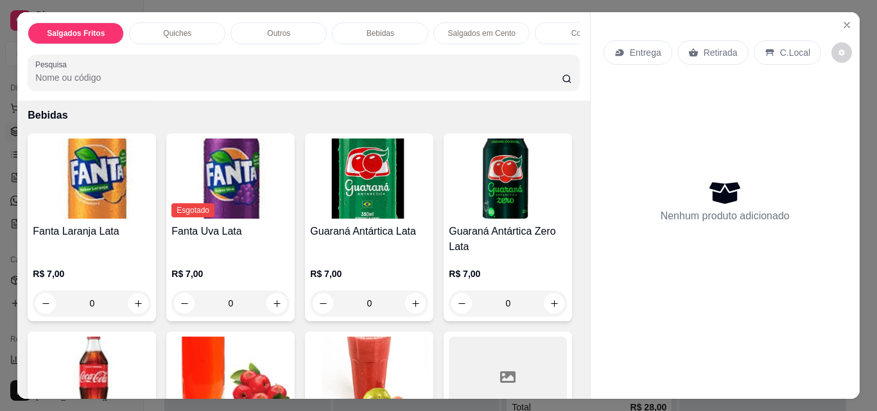
click at [148, 90] on button "increase-product-quantity" at bounding box center [138, 79] width 21 height 21
type input "1"
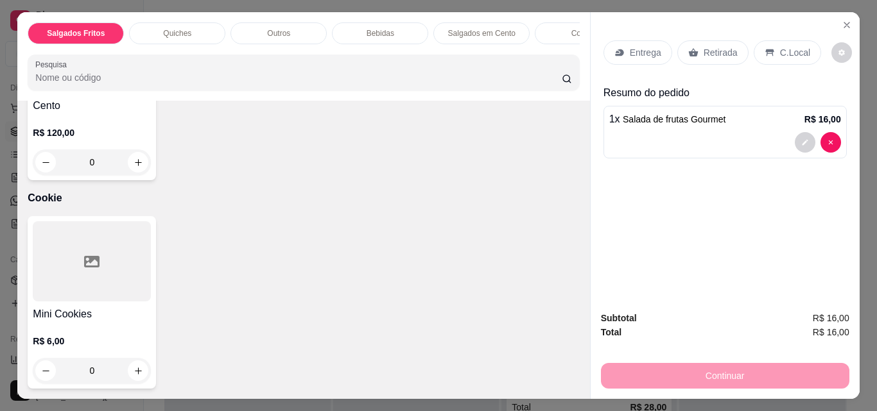
scroll to position [1784, 0]
click at [136, 368] on div "0" at bounding box center [92, 371] width 118 height 26
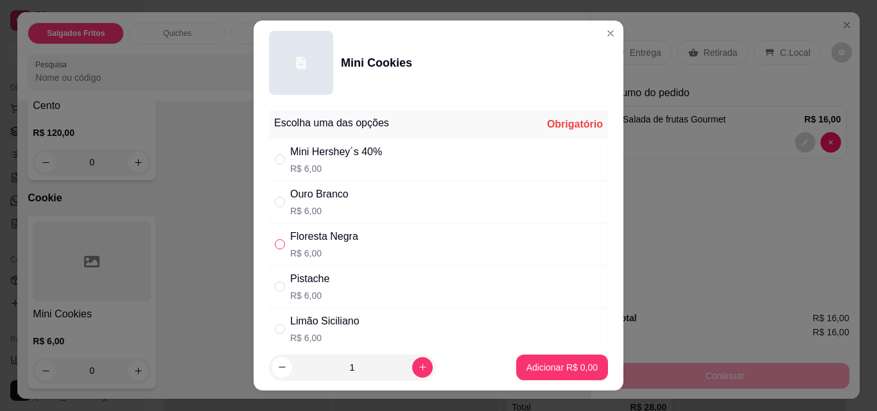
click at [275, 239] on label "" at bounding box center [280, 244] width 10 height 14
click at [275, 239] on input "" at bounding box center [280, 244] width 10 height 10
click at [275, 239] on label "" at bounding box center [280, 244] width 10 height 14
click at [275, 239] on input "" at bounding box center [280, 244] width 10 height 10
click at [275, 243] on input "" at bounding box center [280, 244] width 10 height 10
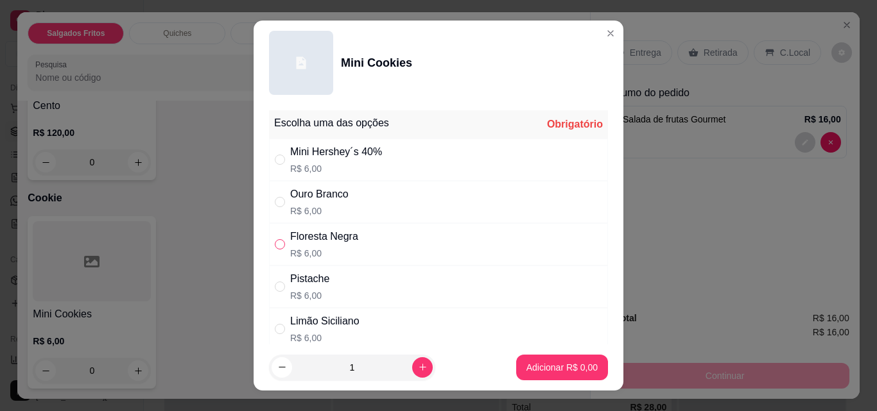
radio input "true"
click at [533, 366] on p "Adicionar R$ 6,00" at bounding box center [561, 367] width 69 height 12
type input "1"
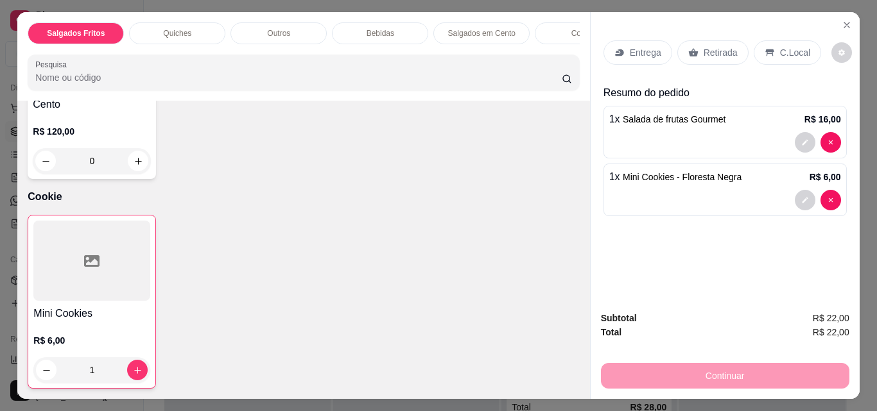
click at [640, 40] on div "Entrega" at bounding box center [637, 52] width 69 height 24
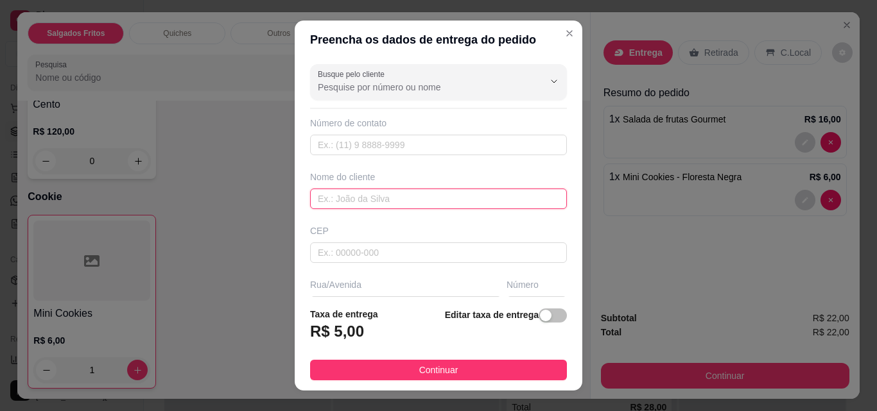
click at [498, 194] on input "text" at bounding box center [438, 199] width 257 height 21
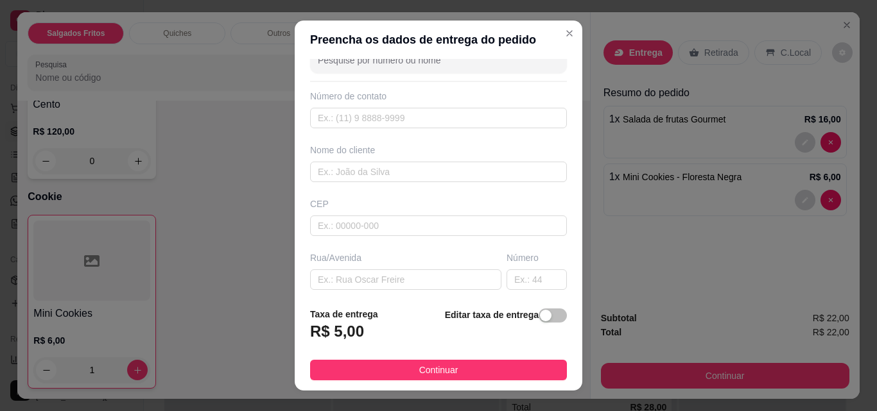
scroll to position [35, 0]
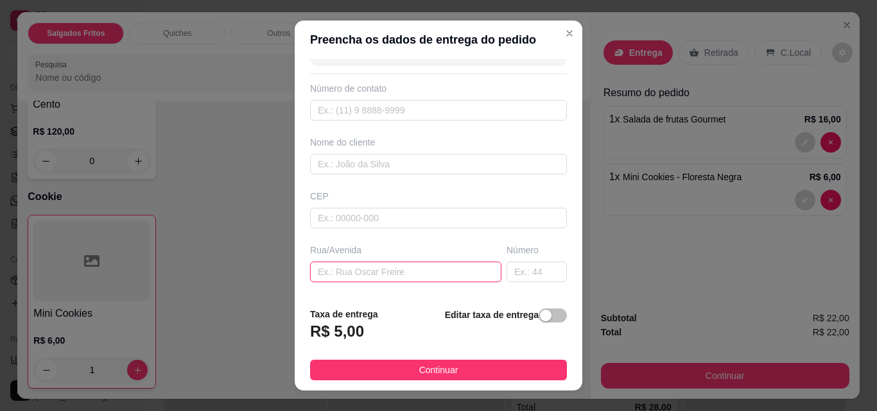
click at [455, 268] on input "text" at bounding box center [405, 272] width 191 height 21
type input "APINAJE"
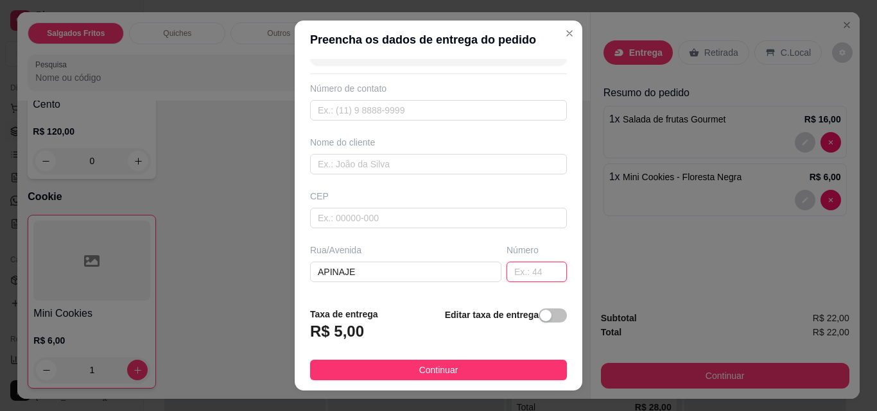
click at [506, 275] on input "text" at bounding box center [536, 272] width 60 height 21
type input "141"
click at [479, 166] on input "text" at bounding box center [438, 164] width 257 height 21
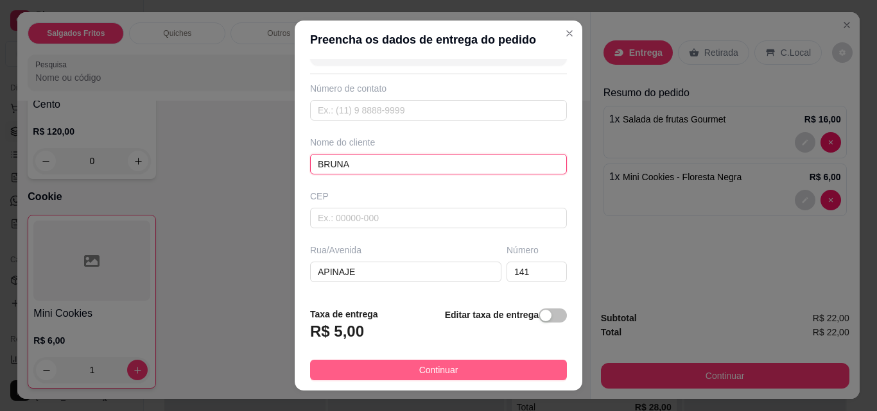
type input "BRUNA"
click at [486, 369] on button "Continuar" at bounding box center [438, 370] width 257 height 21
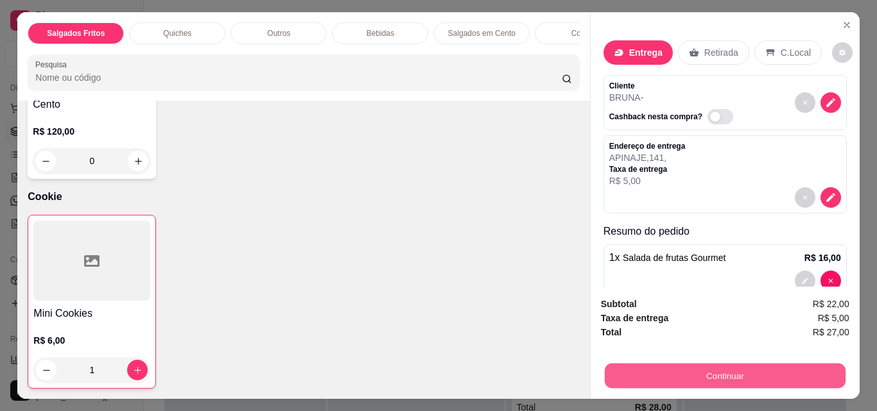
click at [633, 376] on button "Continuar" at bounding box center [724, 375] width 241 height 25
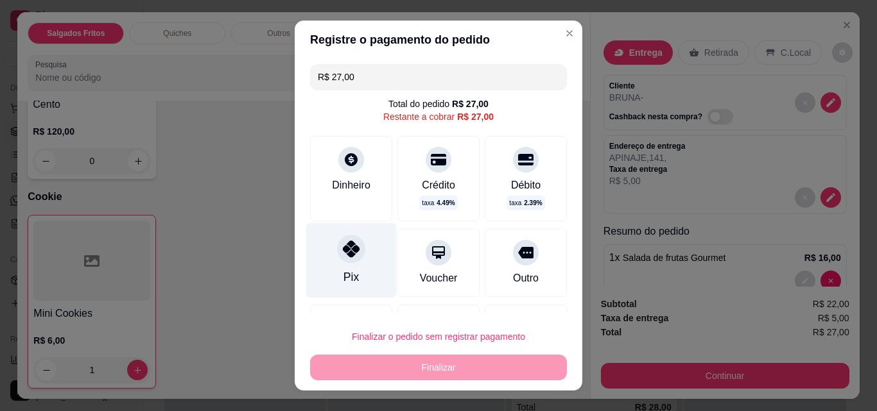
click at [325, 249] on div "Pix" at bounding box center [351, 260] width 90 height 75
type input "R$ 0,00"
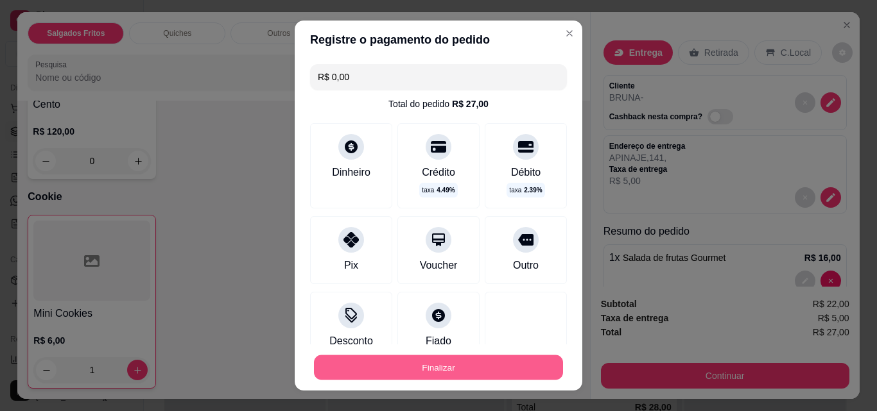
click at [440, 365] on button "Finalizar" at bounding box center [438, 367] width 249 height 25
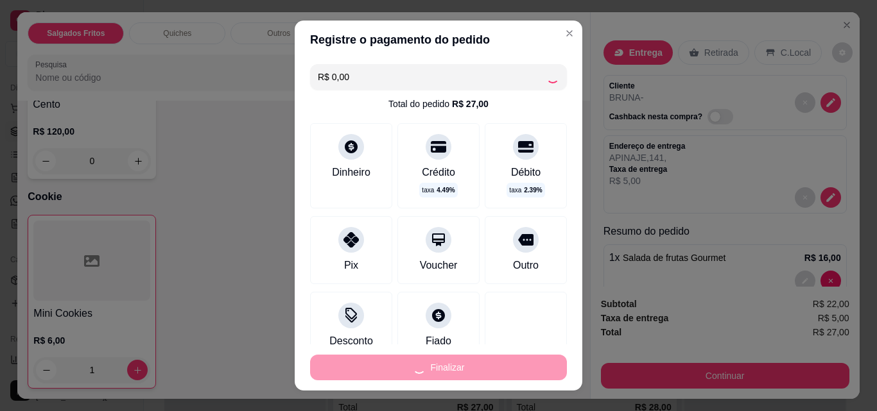
type input "0"
type input "-R$ 27,00"
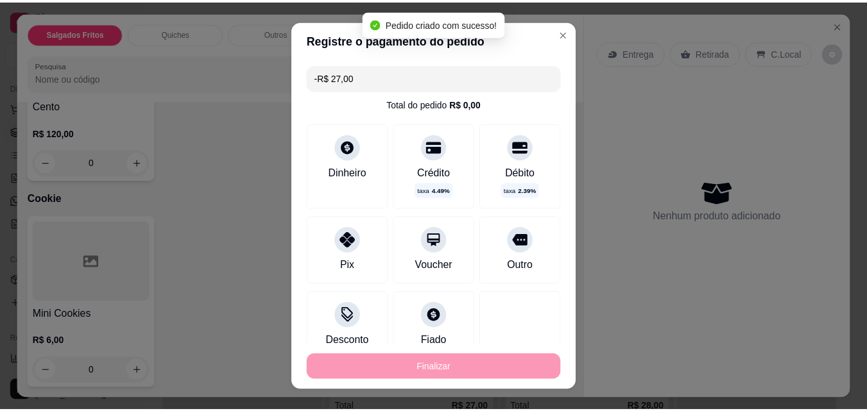
scroll to position [1783, 0]
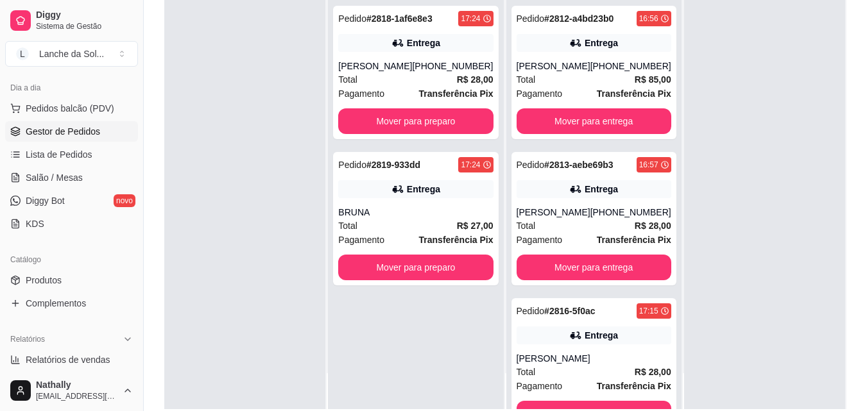
scroll to position [148, 0]
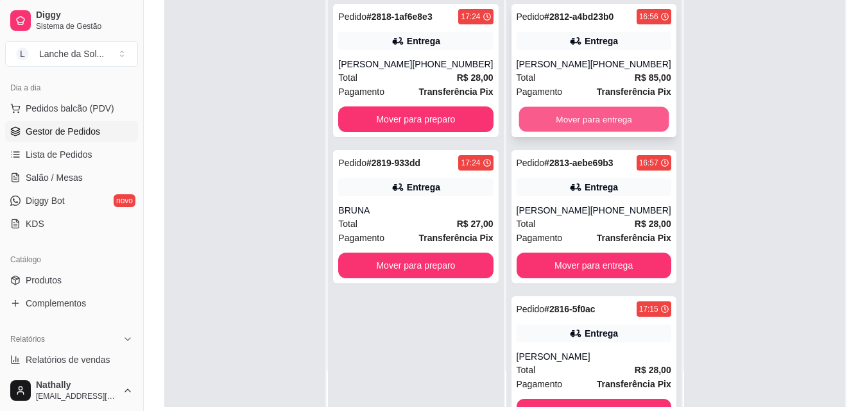
click at [602, 112] on button "Mover para entrega" at bounding box center [593, 119] width 150 height 25
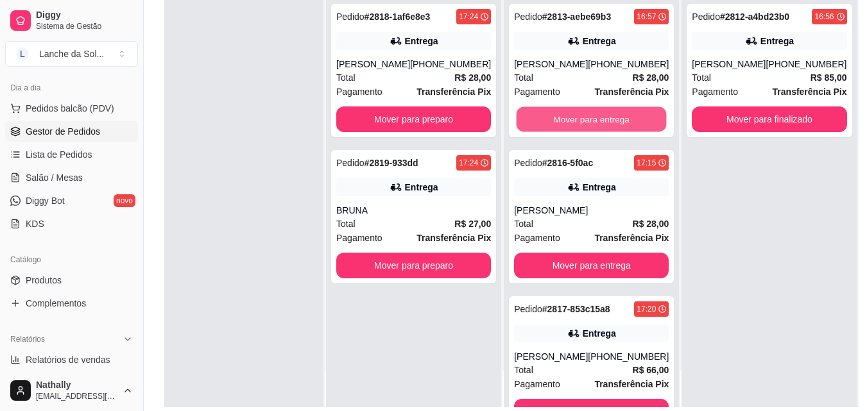
click at [602, 112] on button "Mover para entrega" at bounding box center [592, 119] width 150 height 25
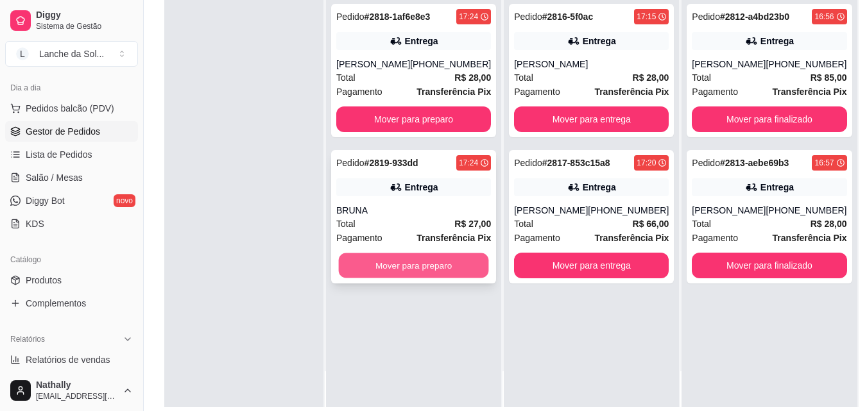
click at [424, 262] on button "Mover para preparo" at bounding box center [414, 265] width 150 height 25
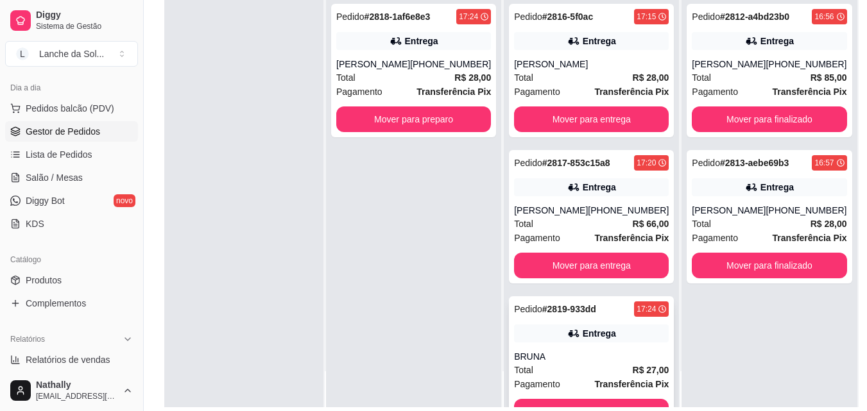
click at [559, 398] on div "Pedido # 2819-933dd 17:24 Entrega BRUNA Total R$ 27,00 Pagamento Transferência …" at bounding box center [591, 362] width 165 height 133
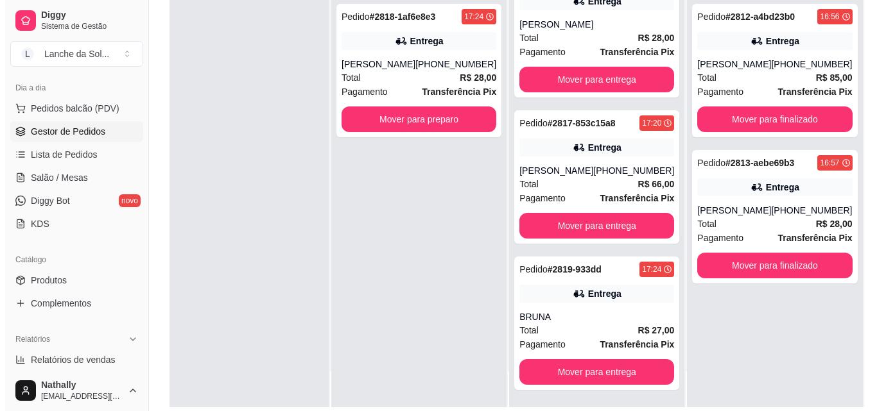
scroll to position [40, 0]
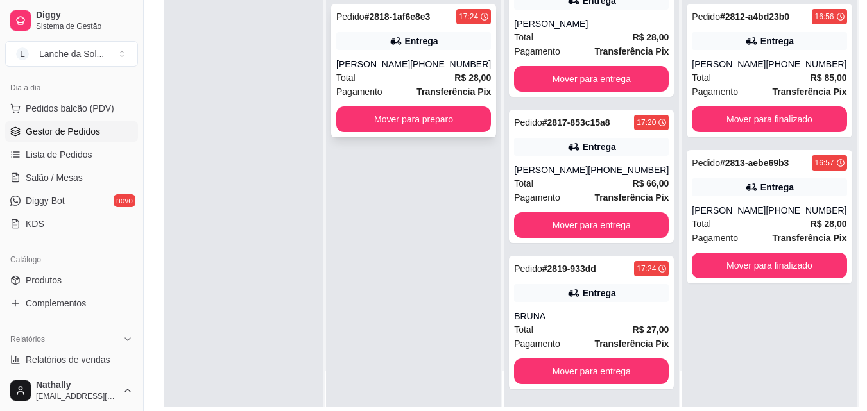
click at [365, 62] on div "[PERSON_NAME]" at bounding box center [373, 64] width 74 height 13
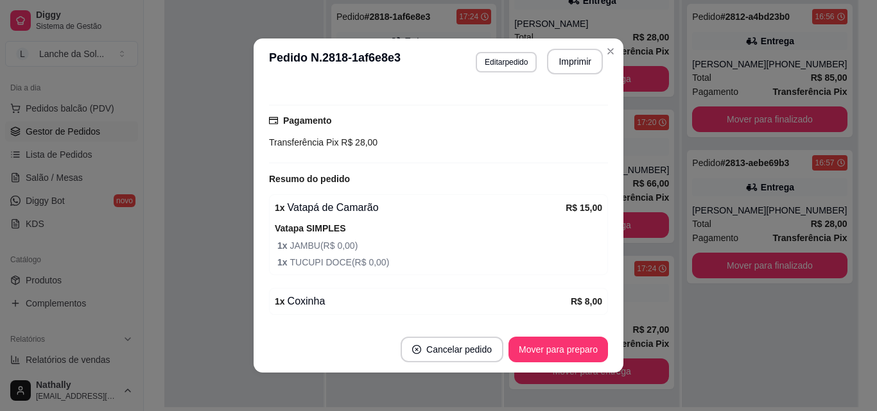
scroll to position [361, 0]
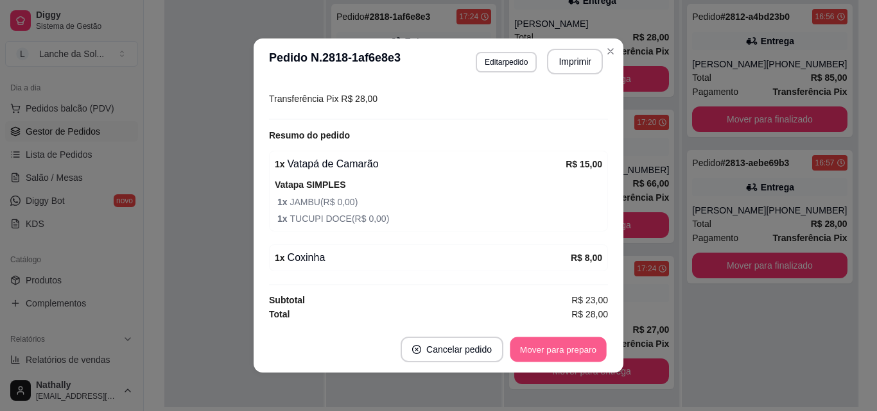
click at [582, 347] on button "Mover para preparo" at bounding box center [557, 350] width 96 height 25
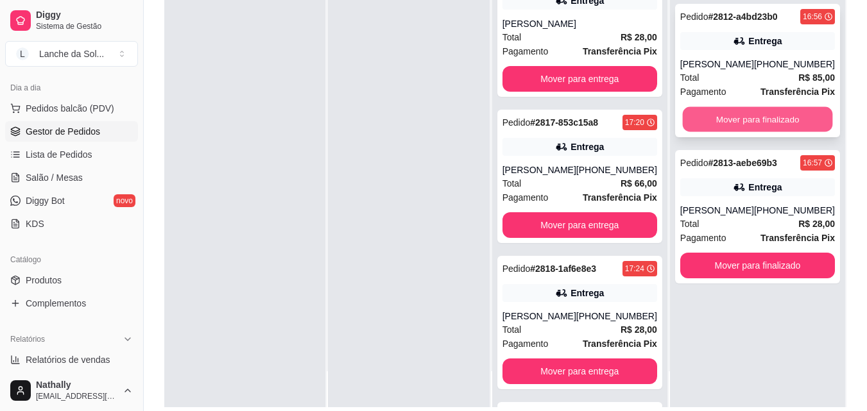
click at [789, 119] on button "Mover para finalizado" at bounding box center [757, 119] width 150 height 25
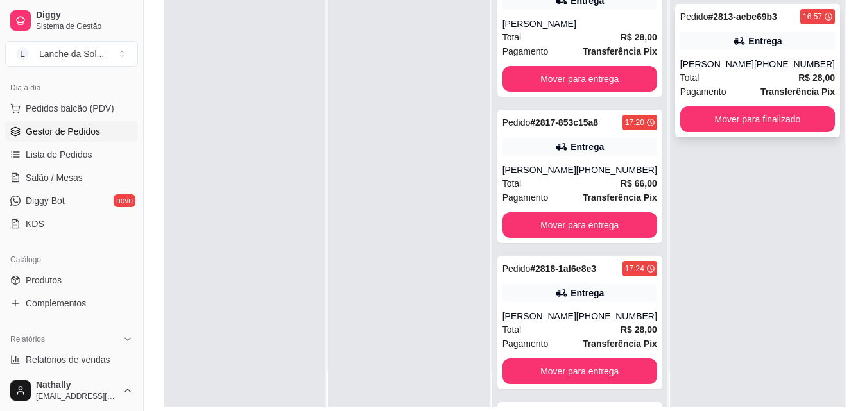
click at [736, 69] on div "Luis Fernando" at bounding box center [717, 64] width 74 height 13
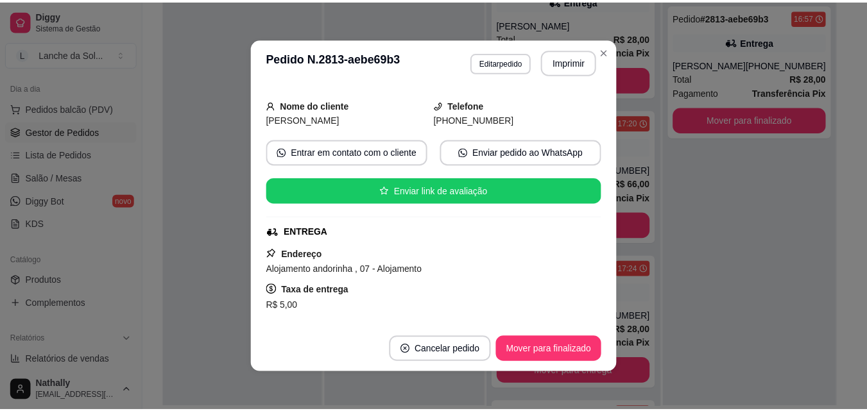
scroll to position [71, 0]
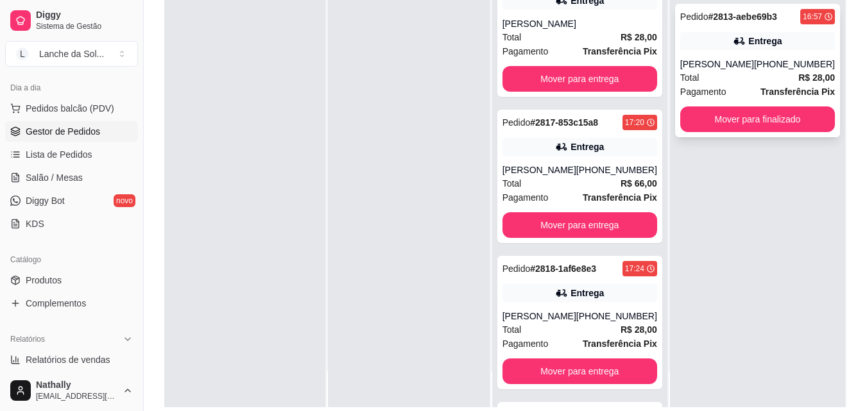
click at [755, 106] on div "Pedido # 2813-aebe69b3 16:57 Entrega Luis Fernando (93) 99238-4691 Total R$ 28,…" at bounding box center [757, 70] width 165 height 133
click at [754, 155] on div "Pedido # 2813-aebe69b3 16:57 Entrega Luis Fernando (93) 99238-4691 Total R$ 28,…" at bounding box center [757, 201] width 175 height 411
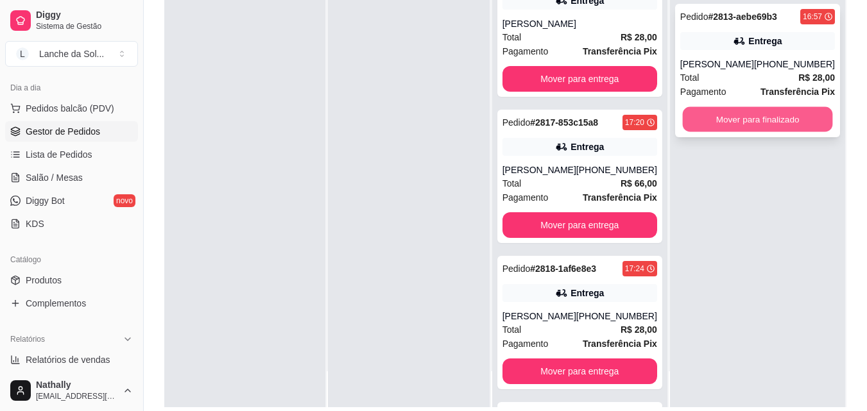
click at [751, 110] on button "Mover para finalizado" at bounding box center [757, 119] width 150 height 25
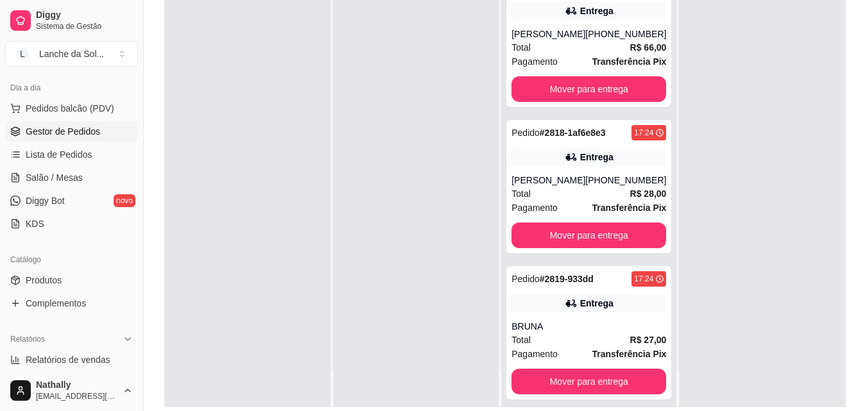
scroll to position [187, 0]
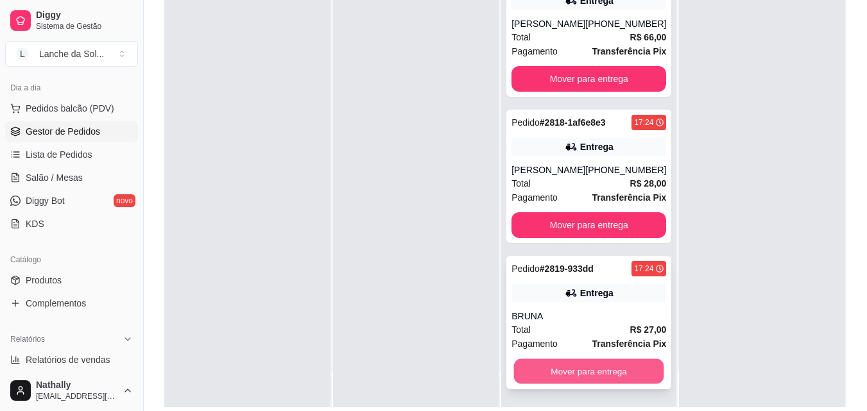
click at [570, 370] on button "Mover para entrega" at bounding box center [589, 371] width 150 height 25
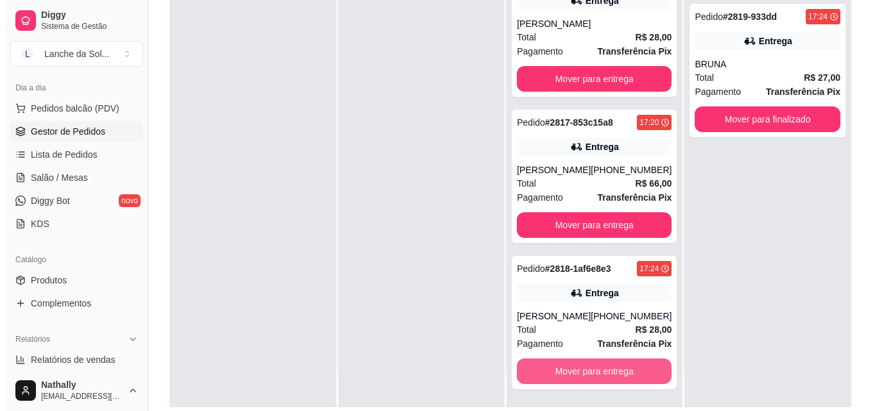
scroll to position [40, 0]
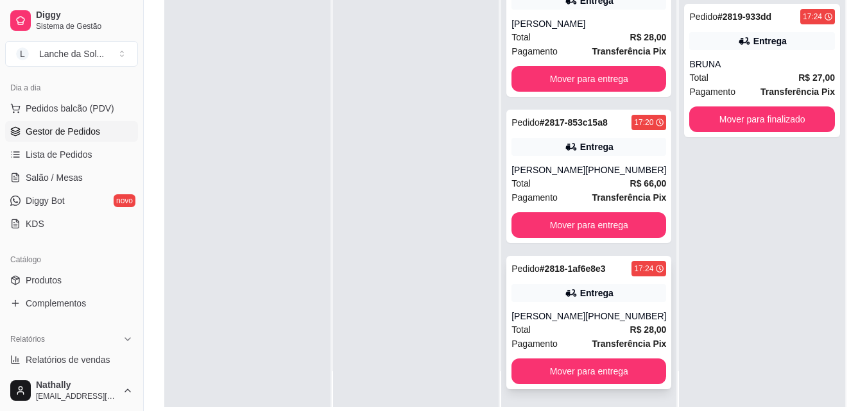
click at [547, 334] on div "Total R$ 28,00" at bounding box center [588, 330] width 155 height 14
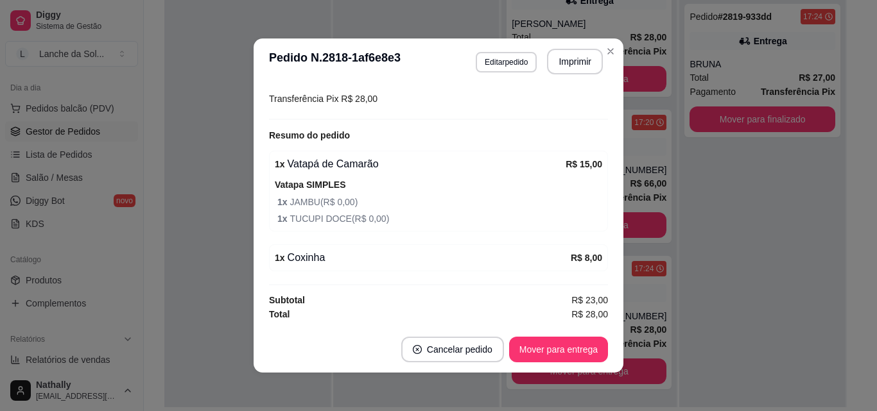
scroll to position [0, 0]
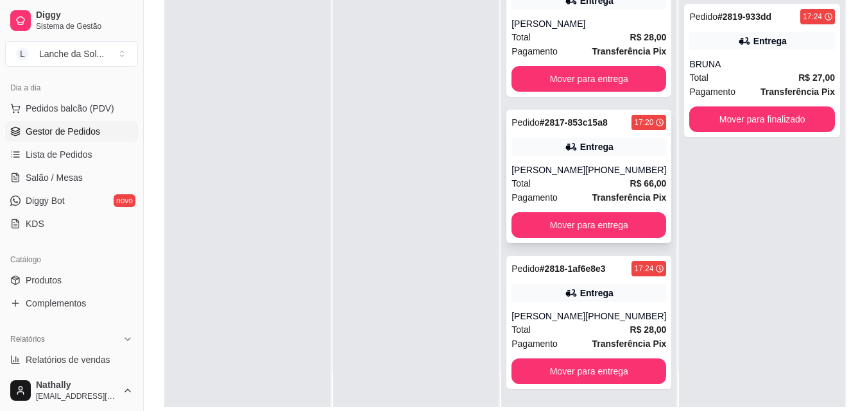
click at [563, 177] on div "Total R$ 66,00" at bounding box center [588, 183] width 155 height 14
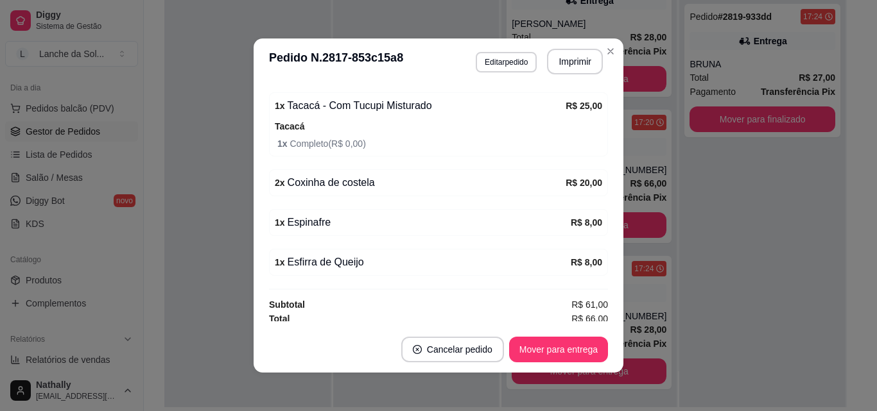
scroll to position [424, 0]
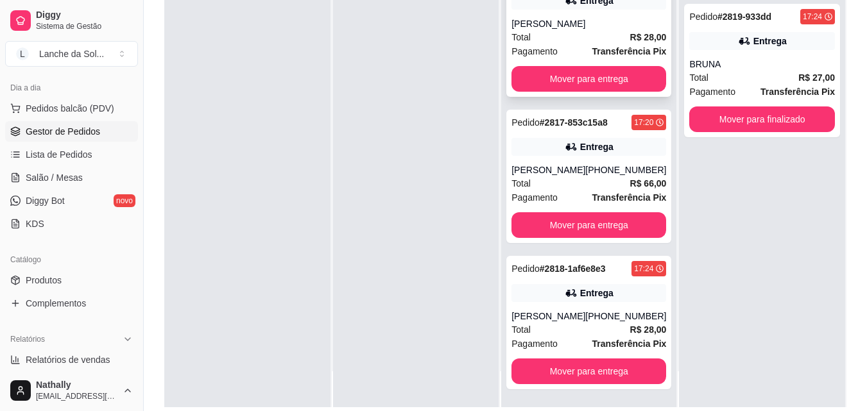
click at [572, 26] on div "[PERSON_NAME]" at bounding box center [588, 23] width 155 height 13
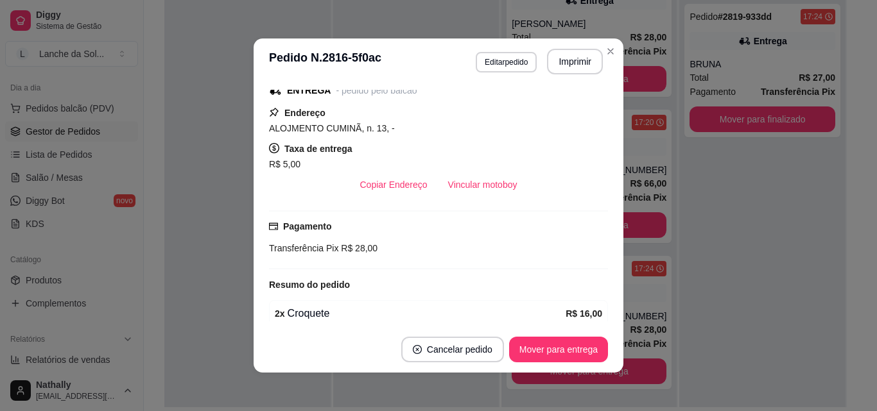
scroll to position [268, 0]
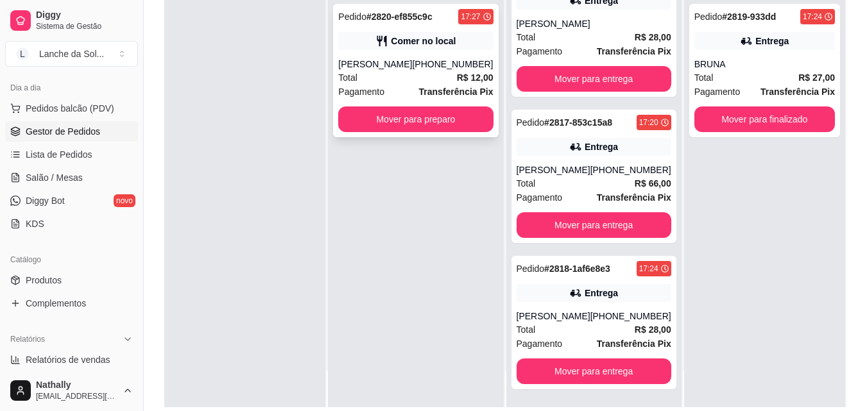
click at [370, 80] on div "Total R$ 12,00" at bounding box center [415, 78] width 155 height 14
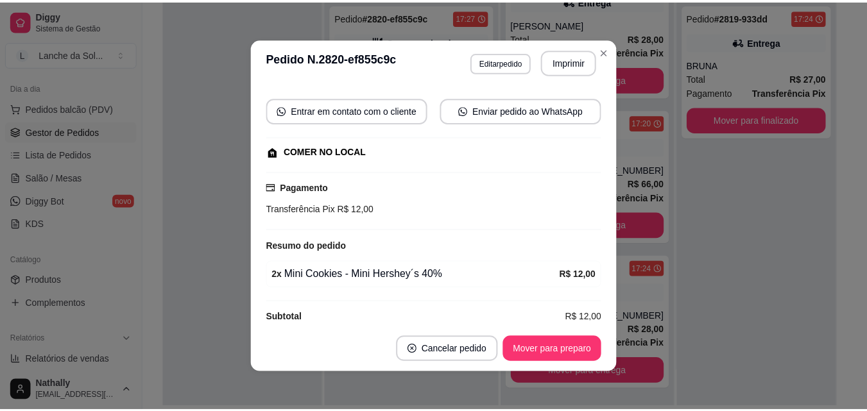
scroll to position [128, 0]
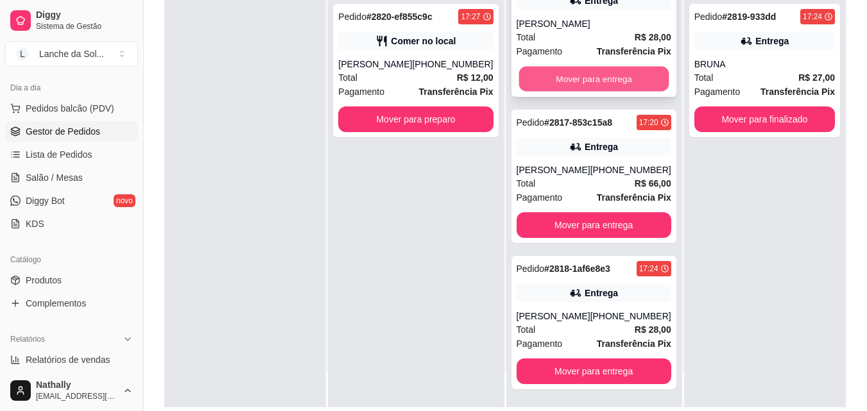
click at [595, 78] on button "Mover para entrega" at bounding box center [593, 79] width 150 height 25
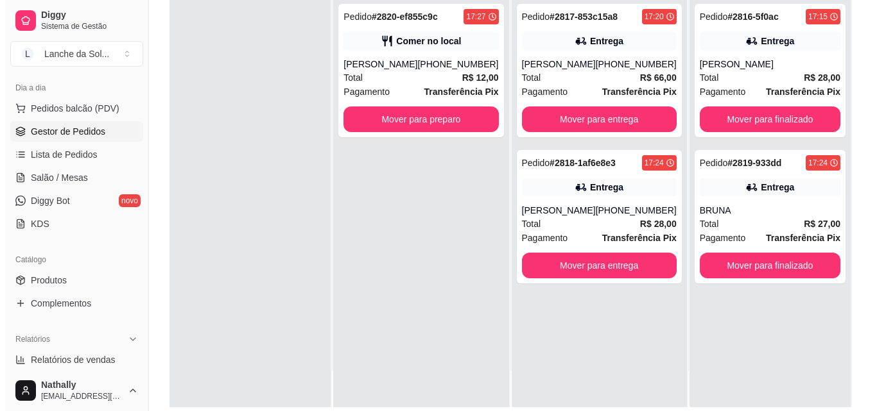
scroll to position [0, 0]
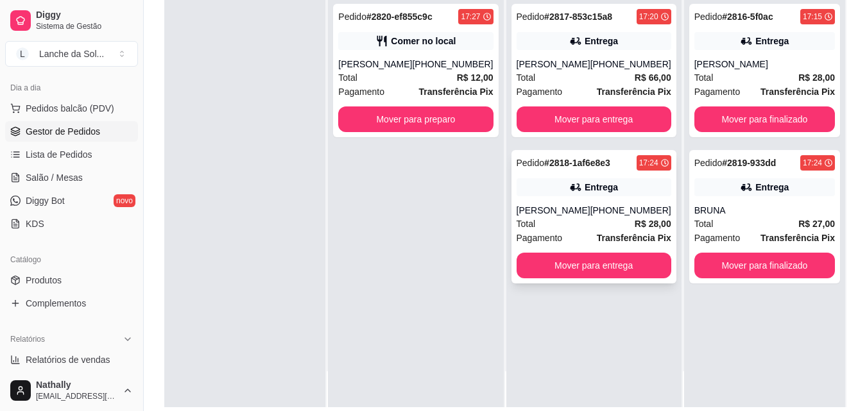
click at [558, 230] on div "Total R$ 28,00" at bounding box center [594, 224] width 155 height 14
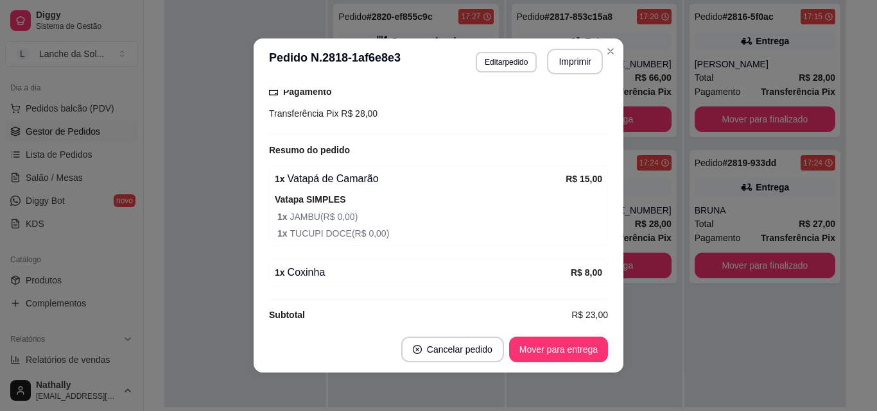
scroll to position [361, 0]
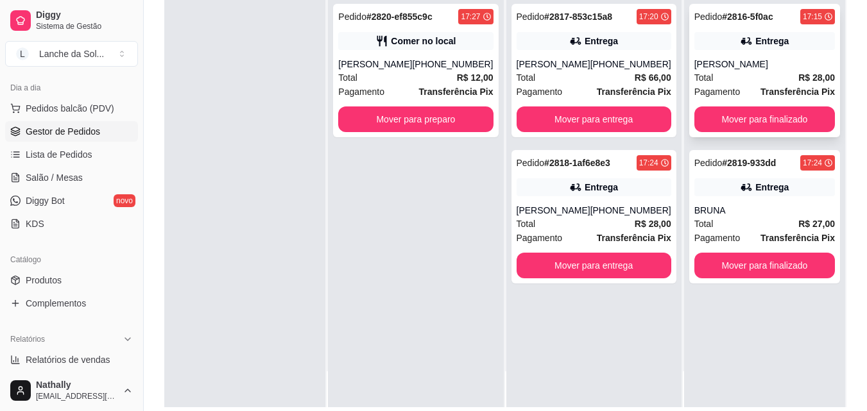
click at [732, 77] on div "Total R$ 28,00" at bounding box center [764, 78] width 141 height 14
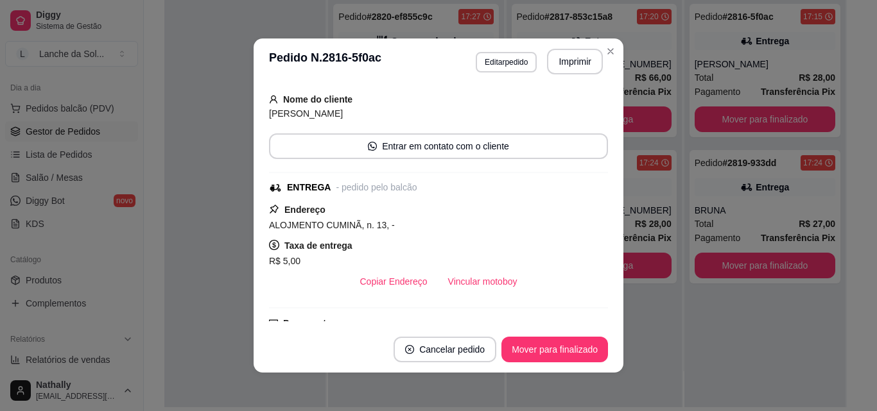
scroll to position [268, 0]
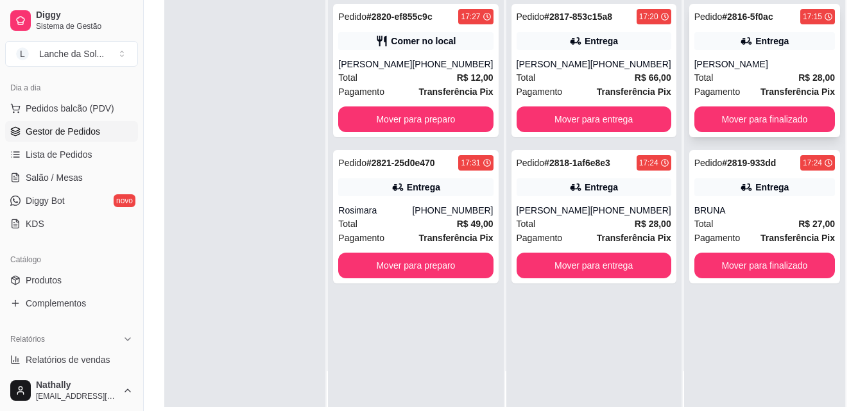
click at [740, 94] on div "Pagamento Transferência Pix" at bounding box center [764, 92] width 141 height 14
click at [719, 219] on div "Total R$ 27,00" at bounding box center [764, 224] width 141 height 14
click at [721, 75] on div "Total R$ 28,00" at bounding box center [764, 78] width 141 height 14
click at [382, 212] on div "Rosimara" at bounding box center [375, 210] width 74 height 13
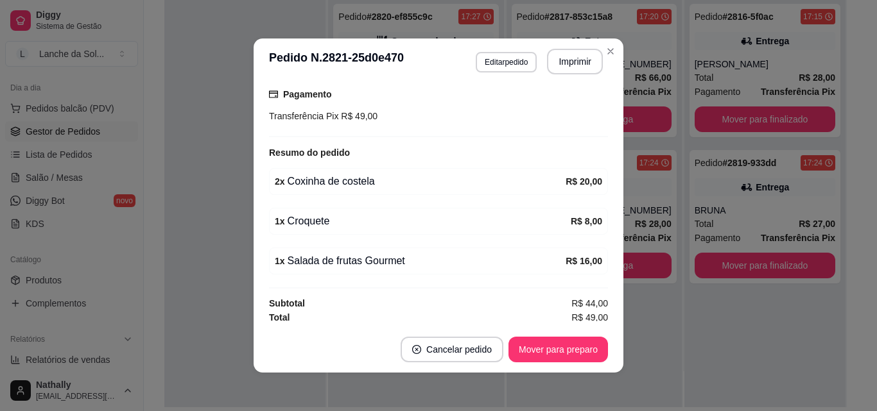
scroll to position [347, 0]
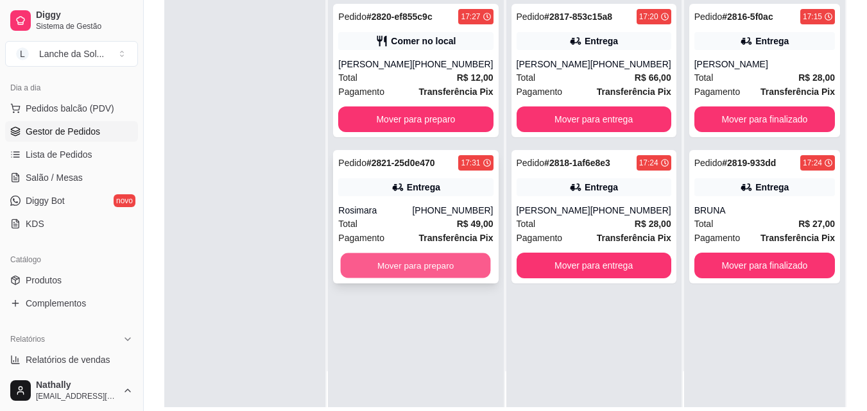
click at [418, 259] on button "Mover para preparo" at bounding box center [416, 265] width 150 height 25
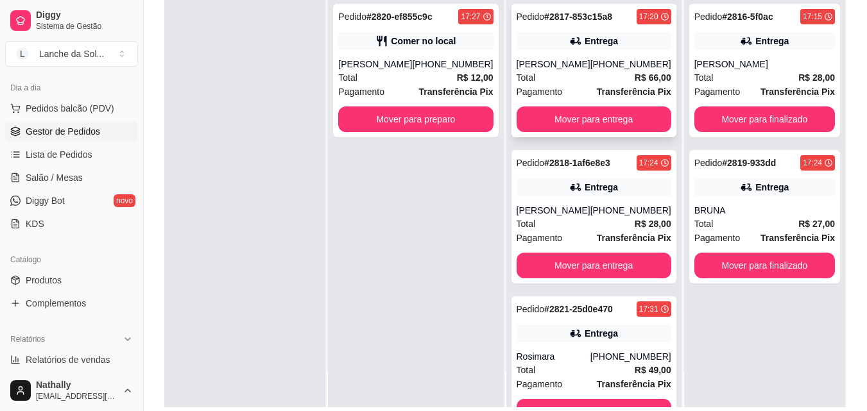
click at [550, 78] on div "Total R$ 66,00" at bounding box center [594, 78] width 155 height 14
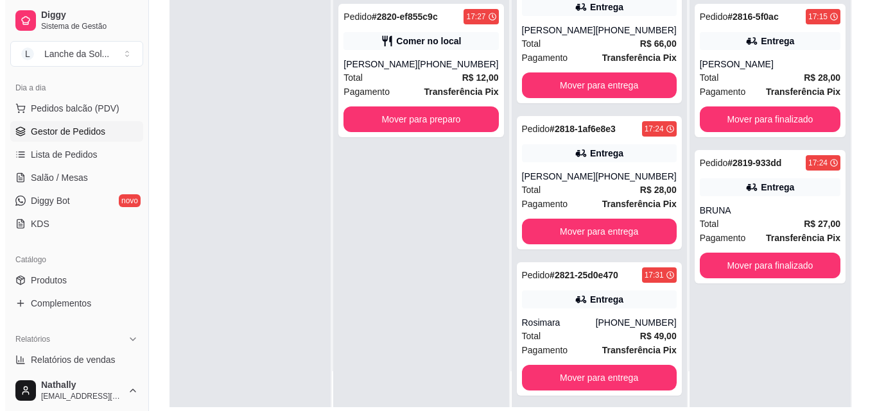
scroll to position [40, 0]
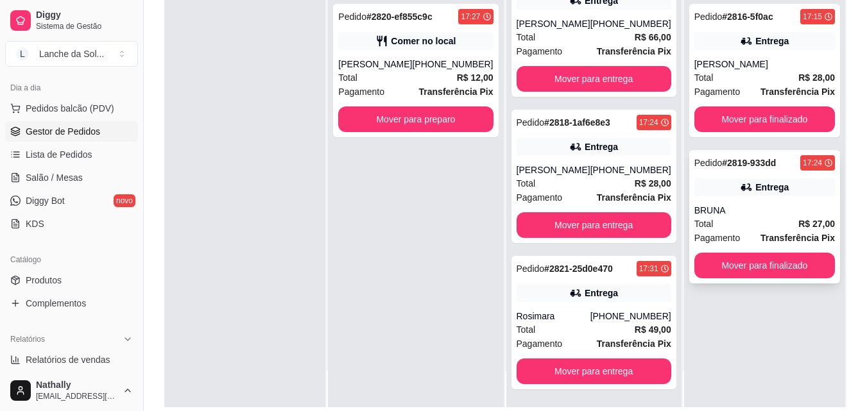
click at [718, 217] on div "Total R$ 27,00" at bounding box center [764, 224] width 141 height 14
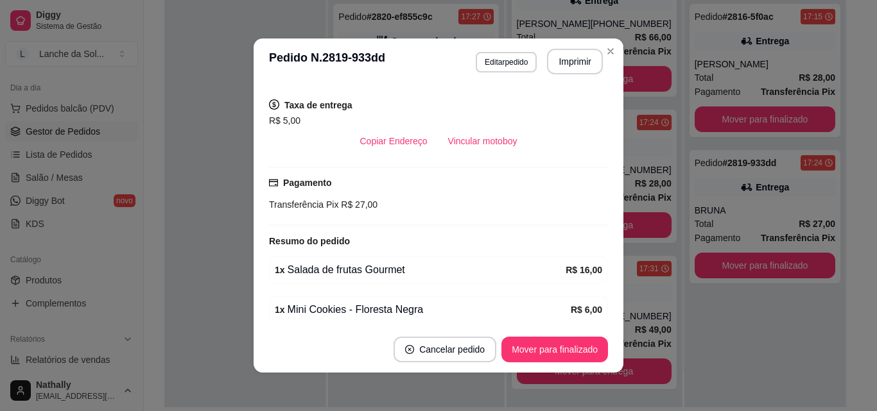
scroll to position [268, 0]
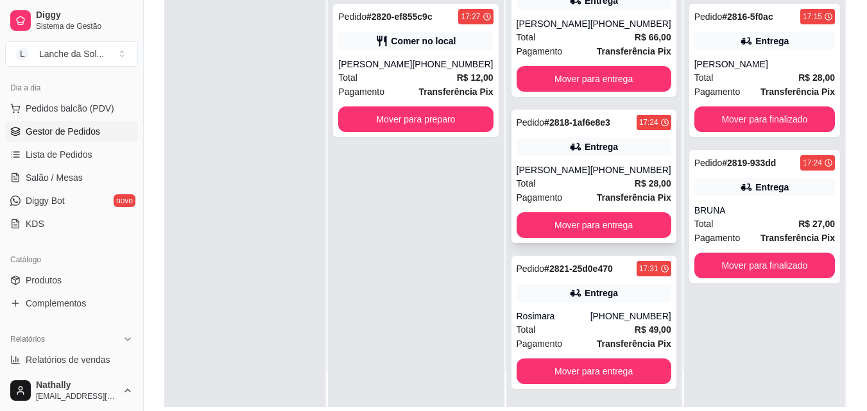
click at [579, 176] on div "[PERSON_NAME]" at bounding box center [554, 170] width 74 height 13
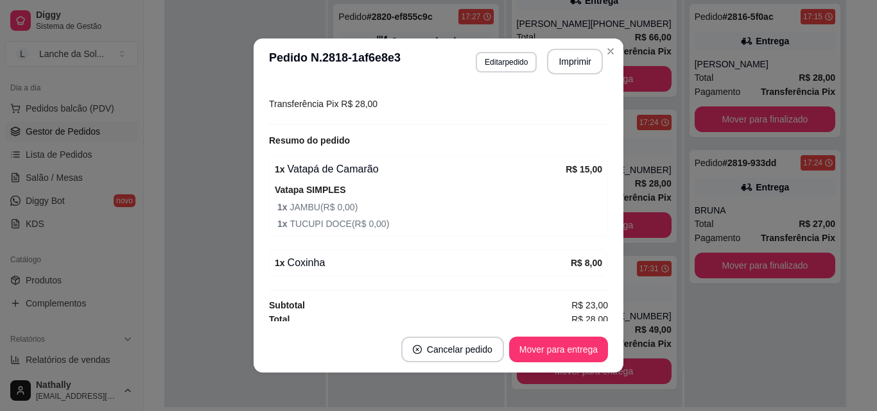
scroll to position [357, 0]
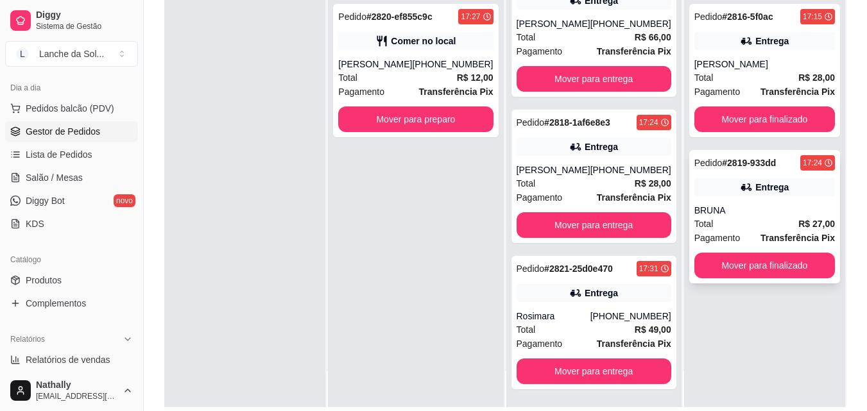
click at [735, 219] on div "Total R$ 27,00" at bounding box center [764, 224] width 141 height 14
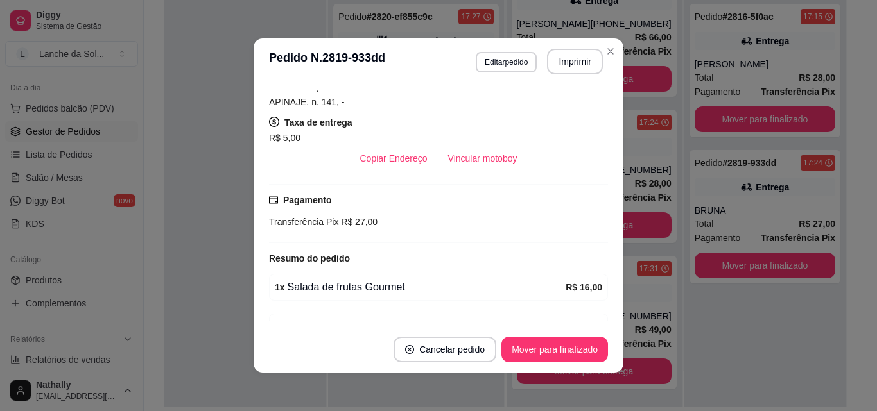
scroll to position [268, 0]
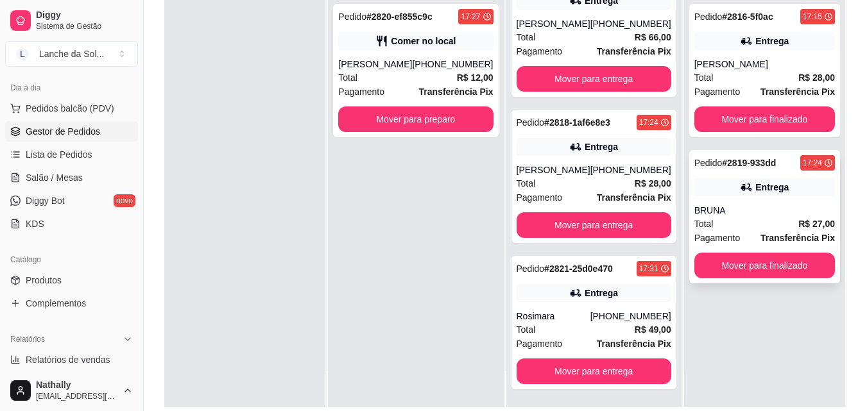
click at [746, 216] on div "BRUNA" at bounding box center [764, 210] width 141 height 13
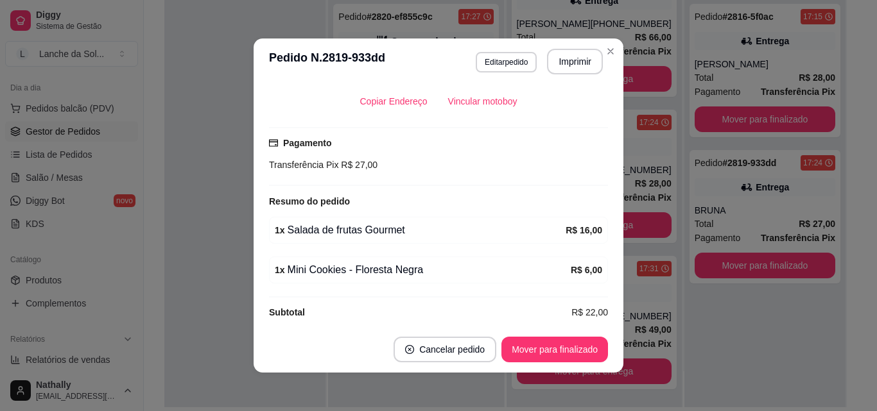
scroll to position [262, 0]
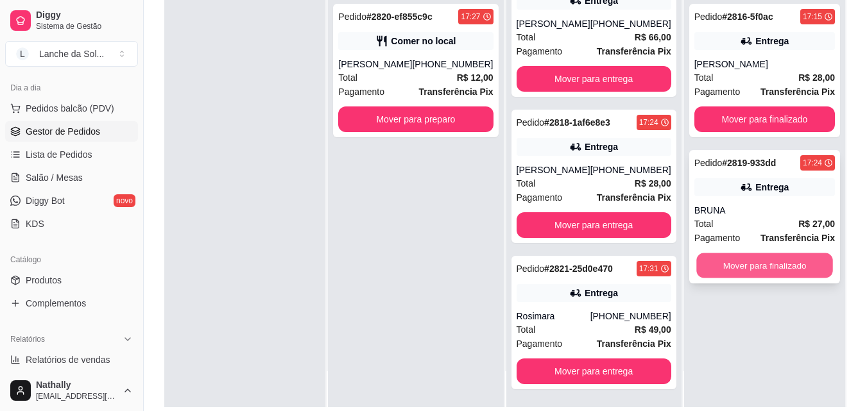
click at [724, 264] on button "Mover para finalizado" at bounding box center [764, 265] width 137 height 25
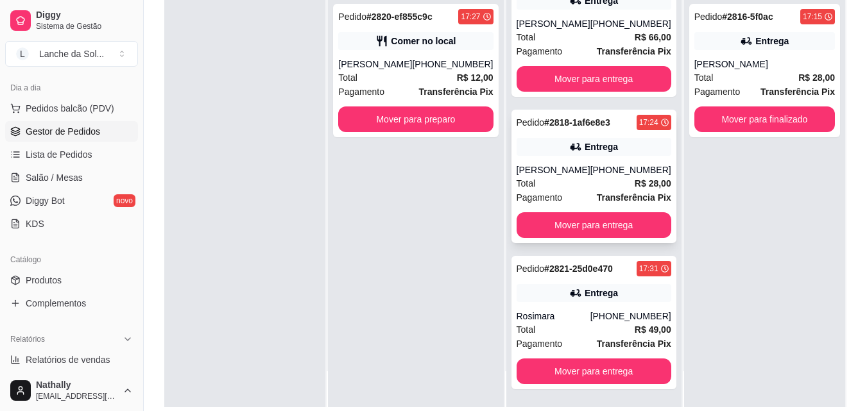
click at [551, 182] on div "Total R$ 28,00" at bounding box center [594, 183] width 155 height 14
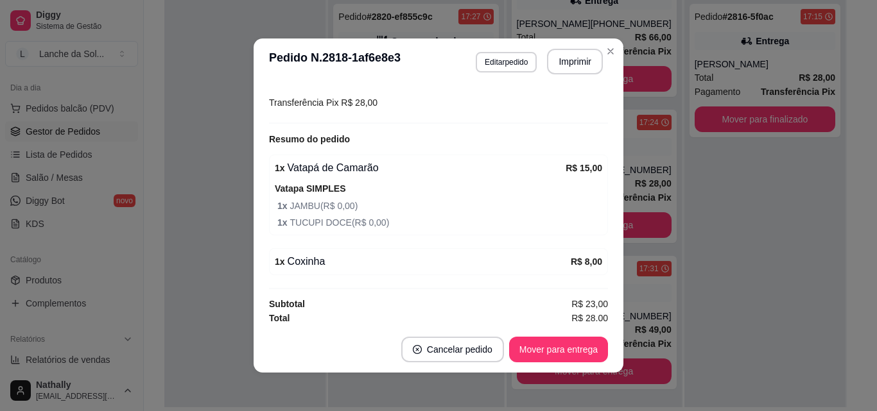
scroll to position [361, 0]
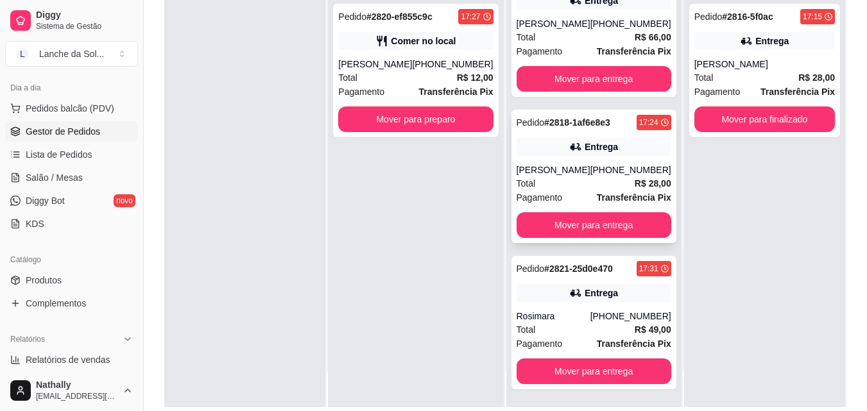
click at [560, 195] on div "Pagamento Transferência Pix" at bounding box center [594, 198] width 155 height 14
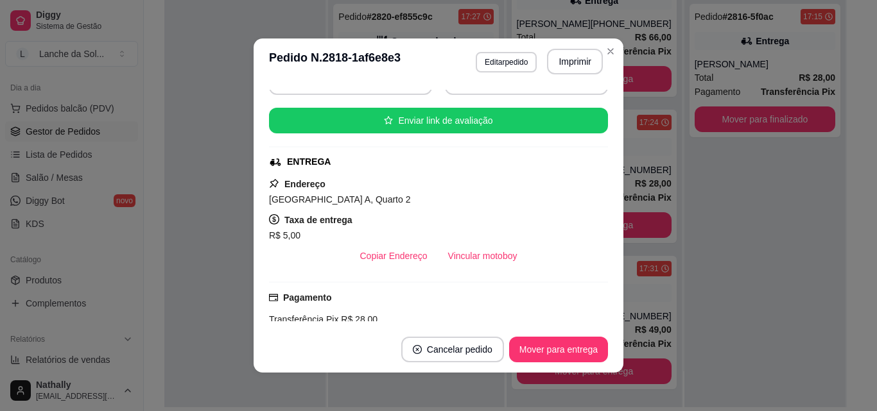
scroll to position [137, 0]
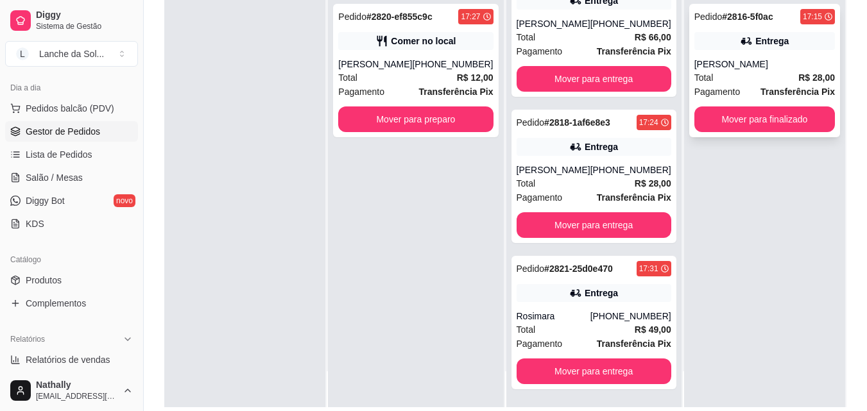
click at [734, 73] on div "Total R$ 28,00" at bounding box center [764, 78] width 141 height 14
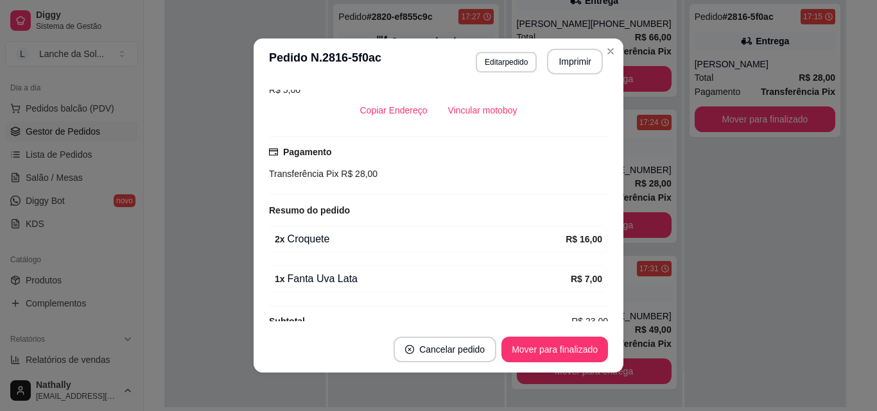
scroll to position [268, 0]
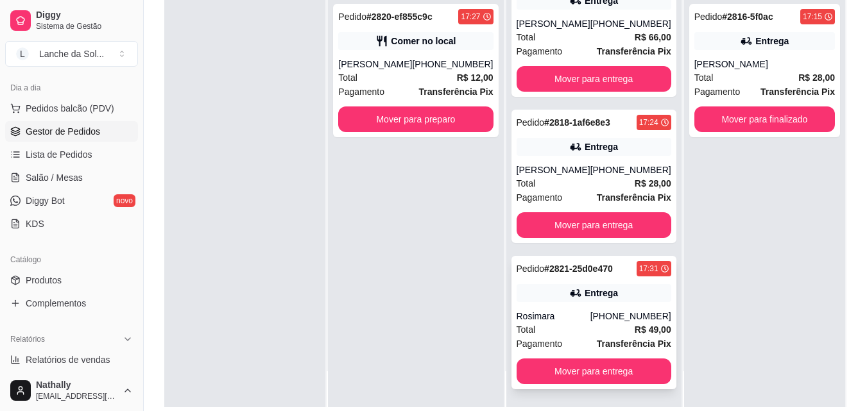
click at [539, 327] on div "Total R$ 49,00" at bounding box center [594, 330] width 155 height 14
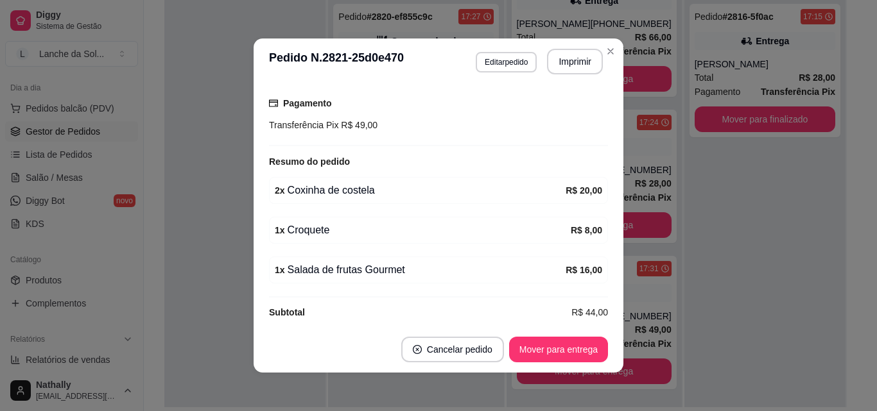
scroll to position [336, 0]
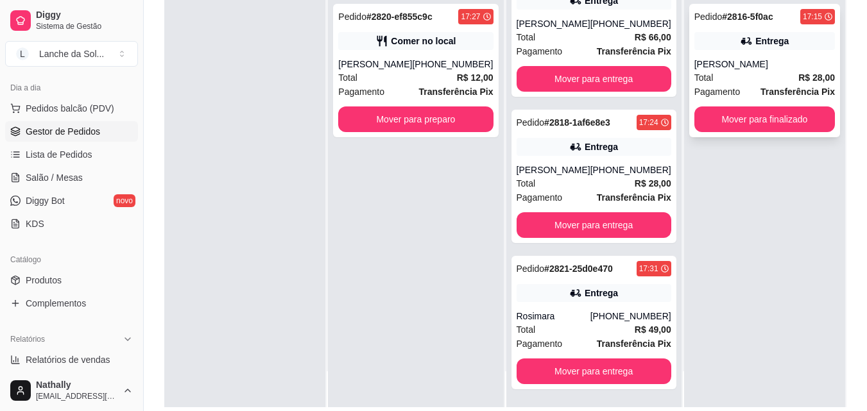
click at [694, 72] on span "Total" at bounding box center [703, 78] width 19 height 14
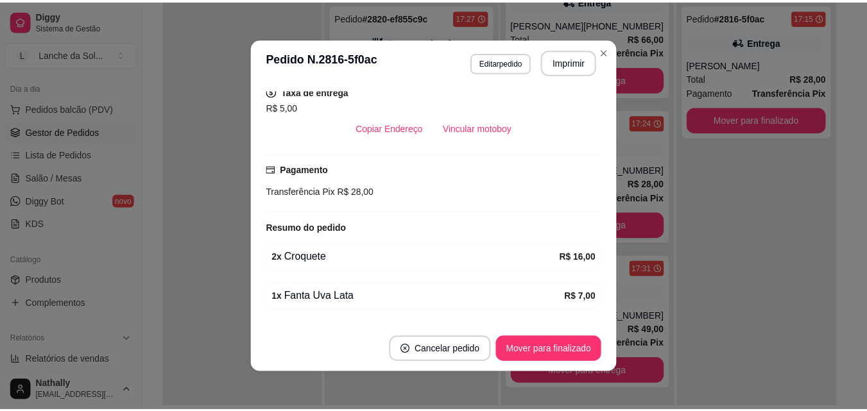
scroll to position [268, 0]
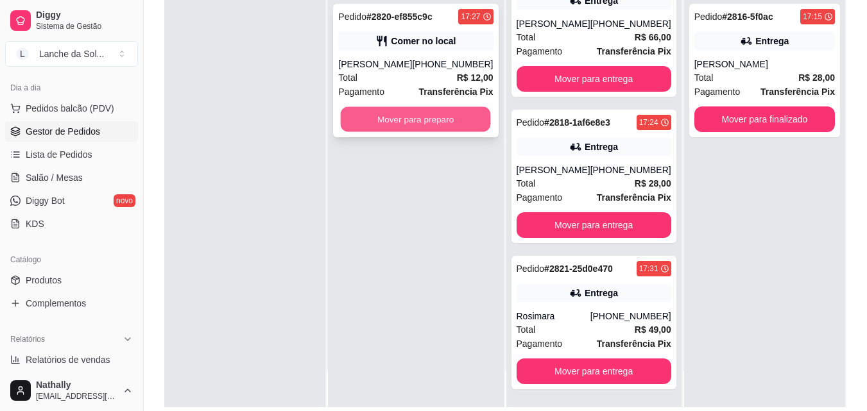
click at [424, 109] on button "Mover para preparo" at bounding box center [416, 119] width 150 height 25
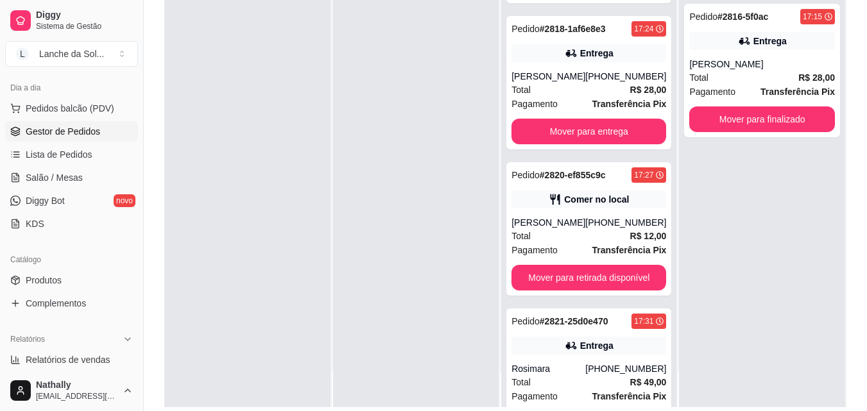
scroll to position [187, 0]
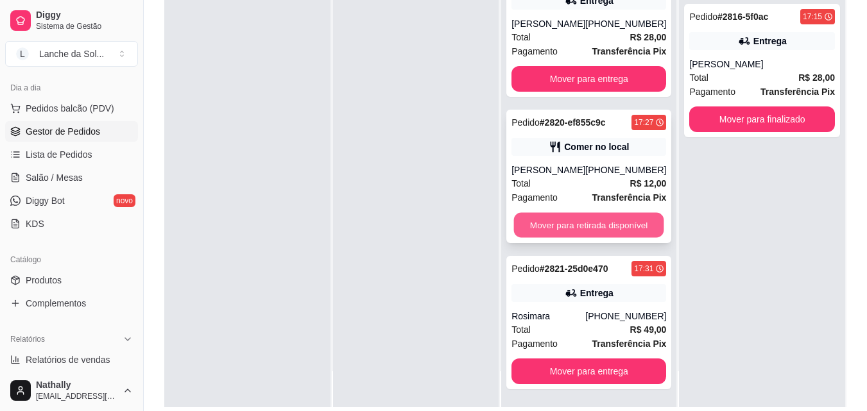
click at [629, 213] on button "Mover para retirada disponível" at bounding box center [589, 225] width 150 height 25
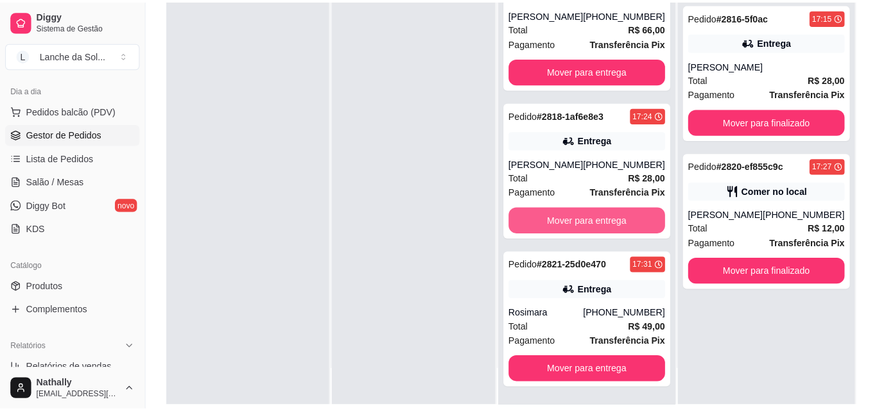
scroll to position [40, 0]
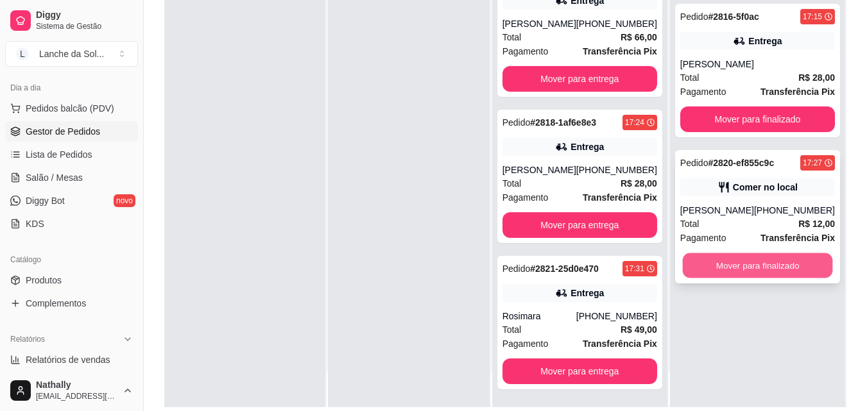
click at [731, 259] on button "Mover para finalizado" at bounding box center [757, 265] width 150 height 25
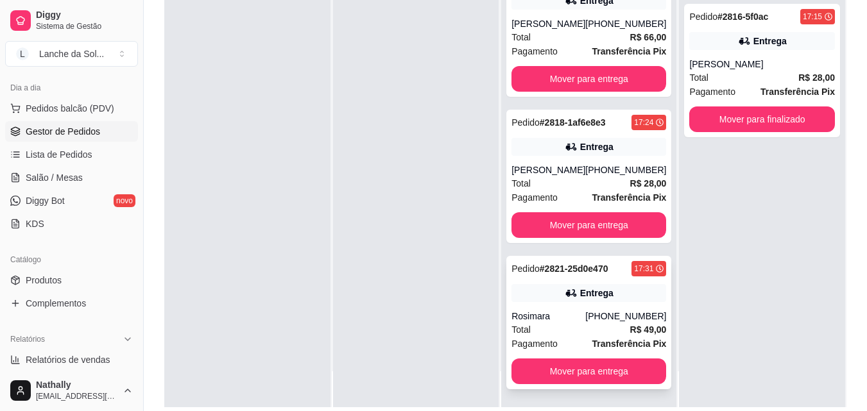
click at [554, 311] on div "Rosimara" at bounding box center [548, 316] width 74 height 13
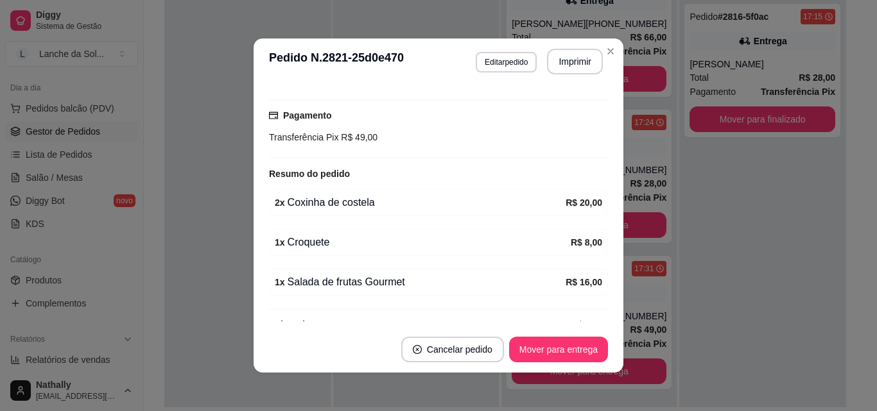
scroll to position [347, 0]
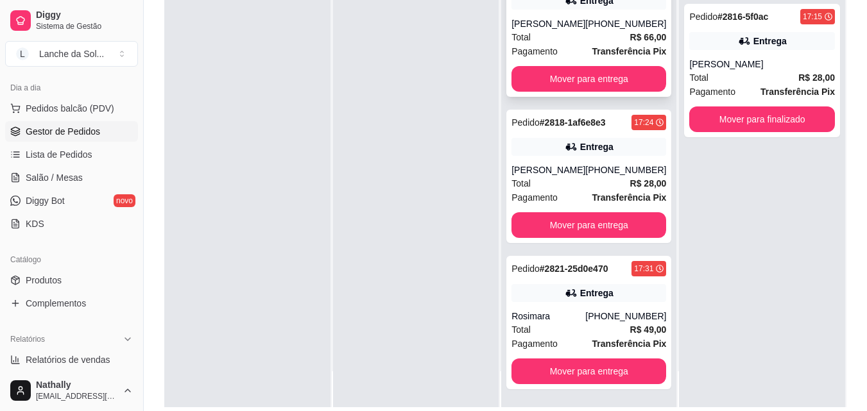
click at [556, 43] on div "Total R$ 66,00" at bounding box center [588, 37] width 155 height 14
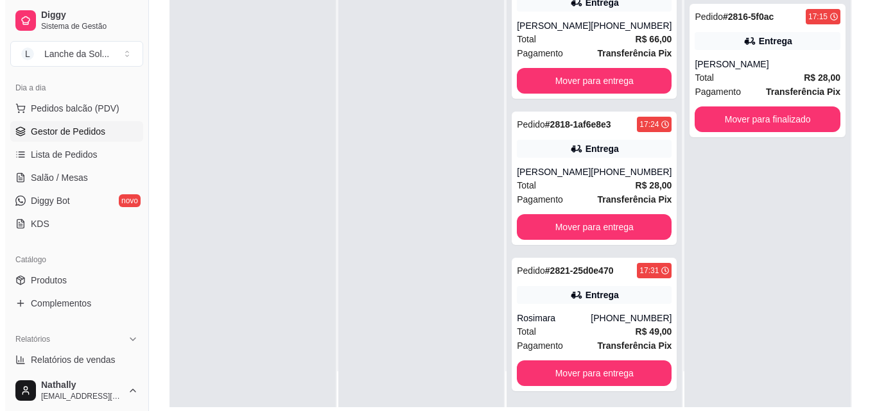
scroll to position [40, 0]
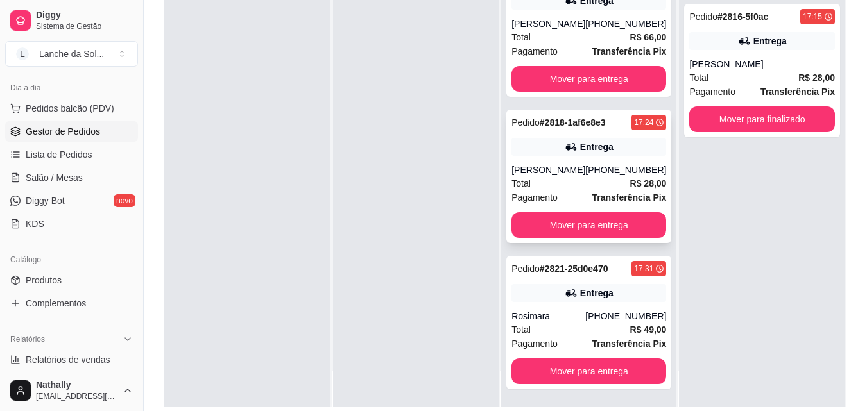
click at [559, 181] on div "Total R$ 28,00" at bounding box center [588, 183] width 155 height 14
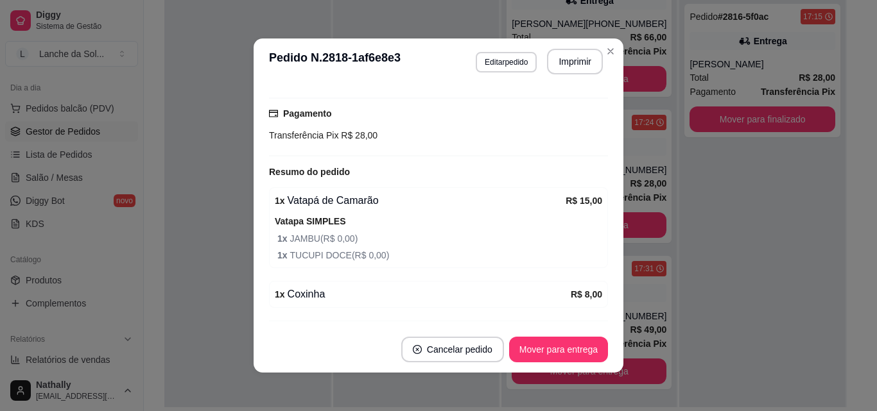
scroll to position [361, 0]
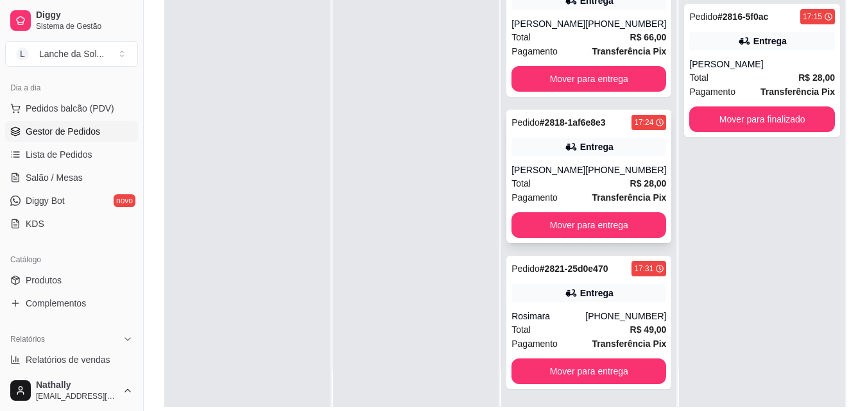
click at [522, 185] on span "Total" at bounding box center [520, 183] width 19 height 14
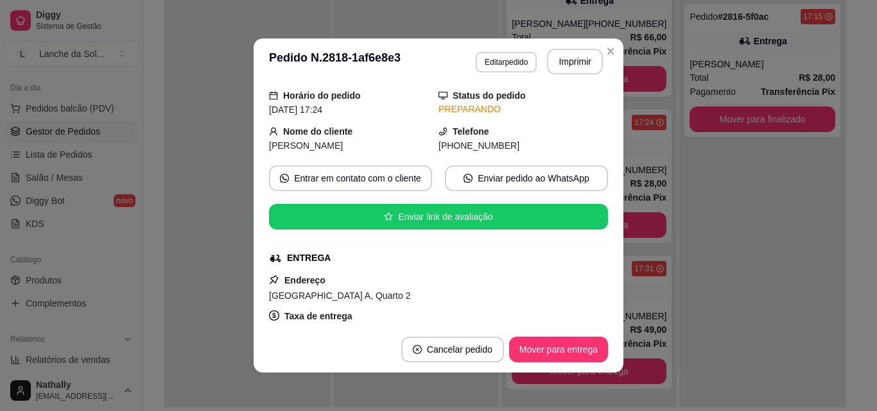
scroll to position [31, 0]
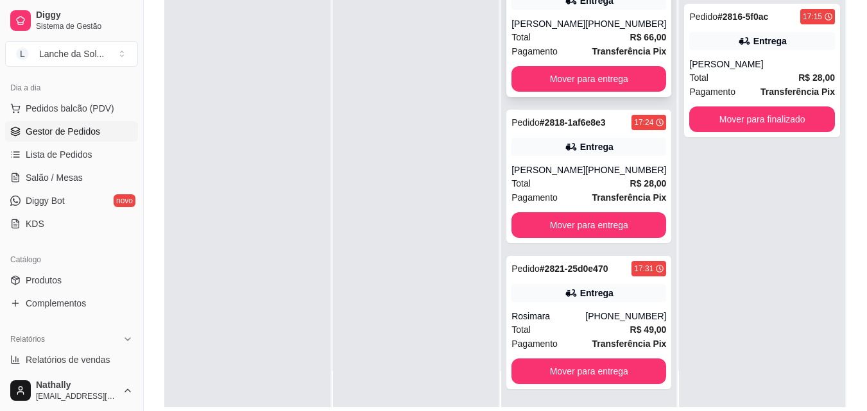
click at [558, 24] on div "[PERSON_NAME]" at bounding box center [548, 23] width 74 height 13
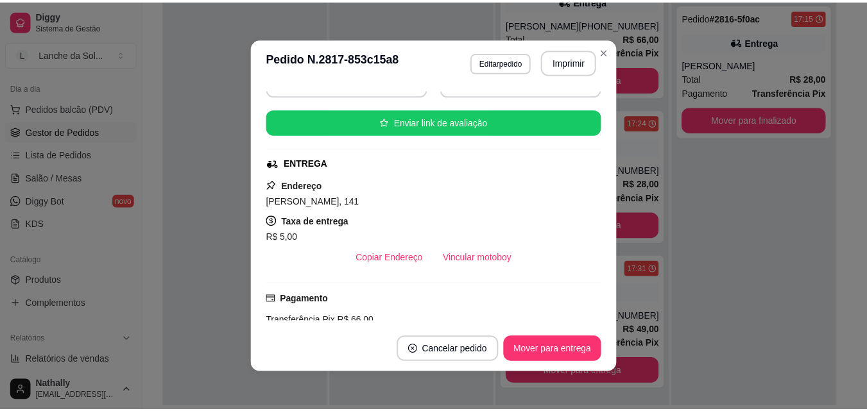
scroll to position [0, 0]
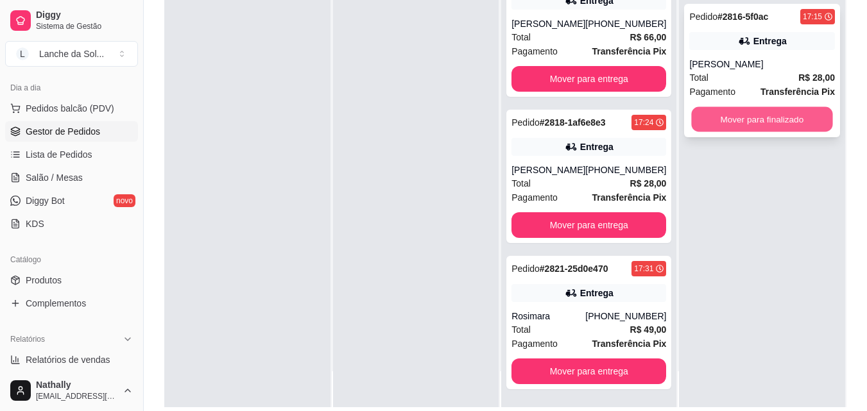
click at [732, 120] on button "Mover para finalizado" at bounding box center [762, 119] width 141 height 25
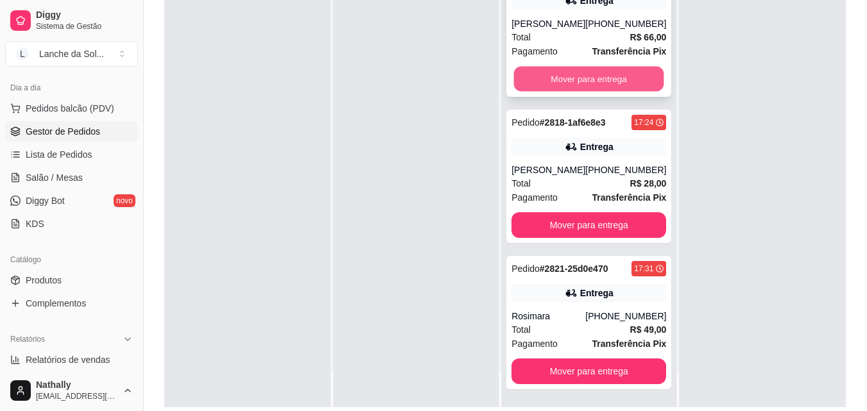
click at [616, 73] on button "Mover para entrega" at bounding box center [589, 79] width 150 height 25
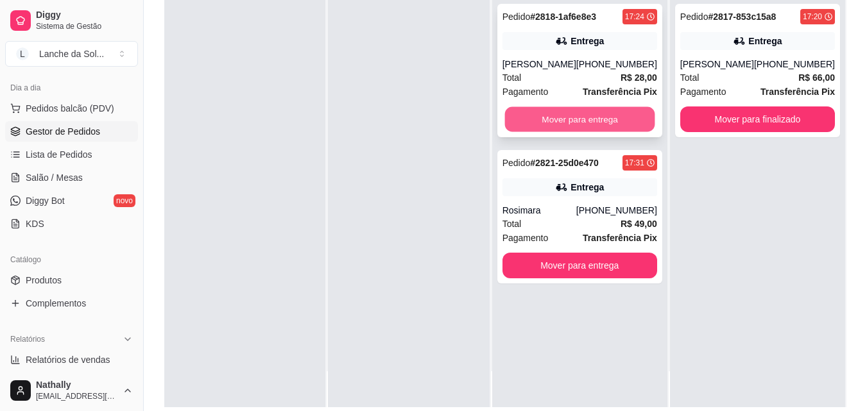
click at [608, 115] on button "Mover para entrega" at bounding box center [579, 119] width 150 height 25
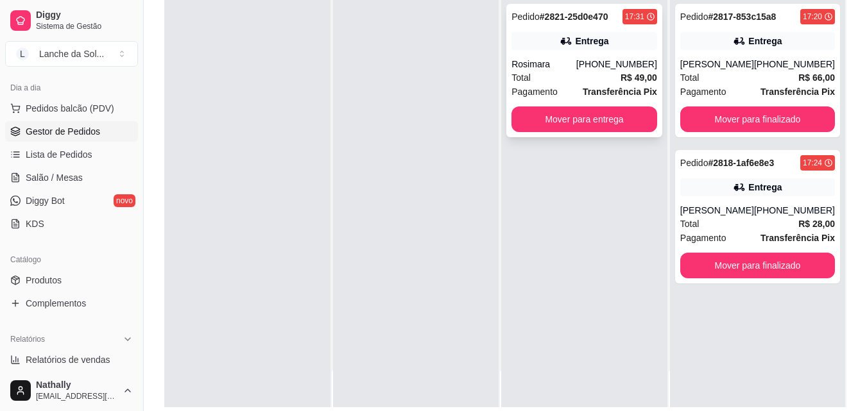
click at [556, 58] on div "Rosimara" at bounding box center [543, 64] width 65 height 13
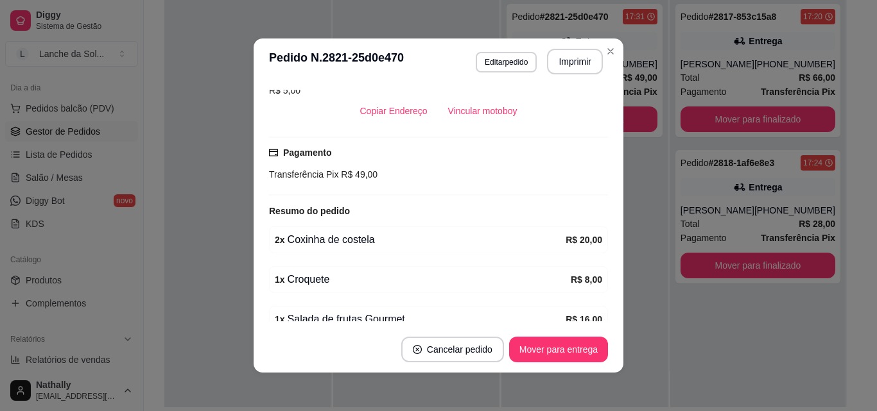
scroll to position [347, 0]
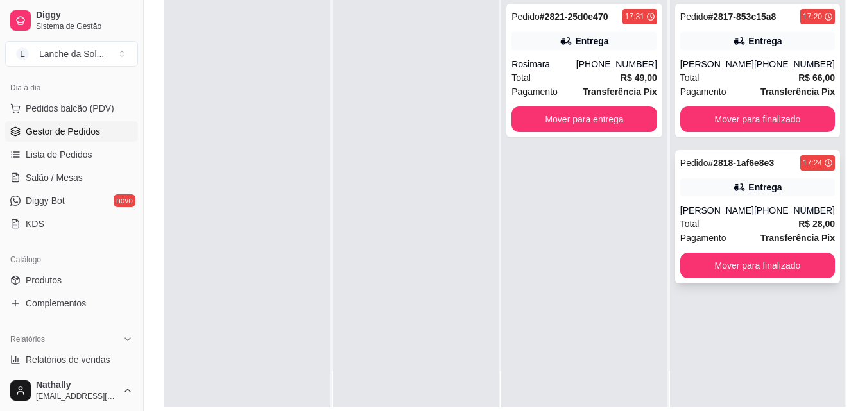
click at [706, 205] on div "[PERSON_NAME]" at bounding box center [717, 210] width 74 height 13
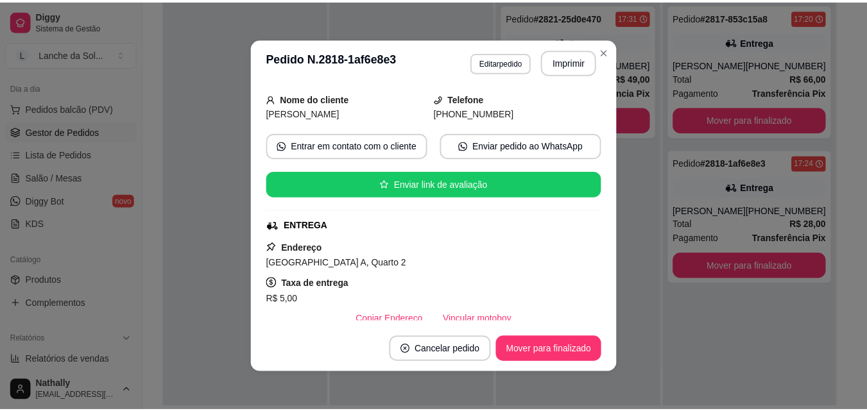
scroll to position [83, 0]
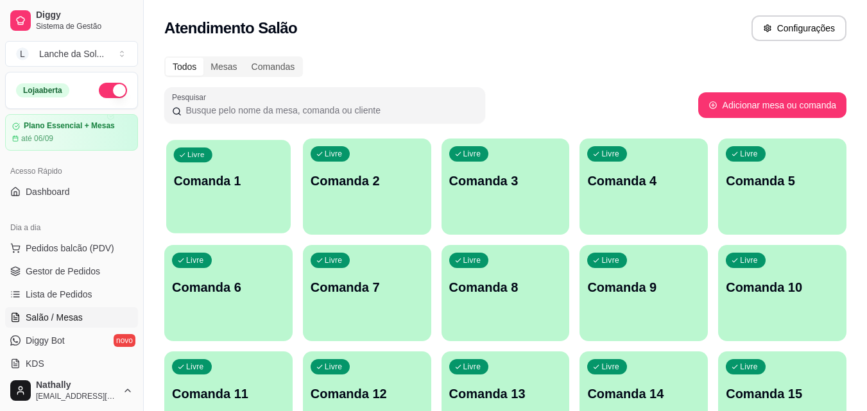
click at [227, 207] on div "Livre Comanda 1" at bounding box center [228, 179] width 124 height 78
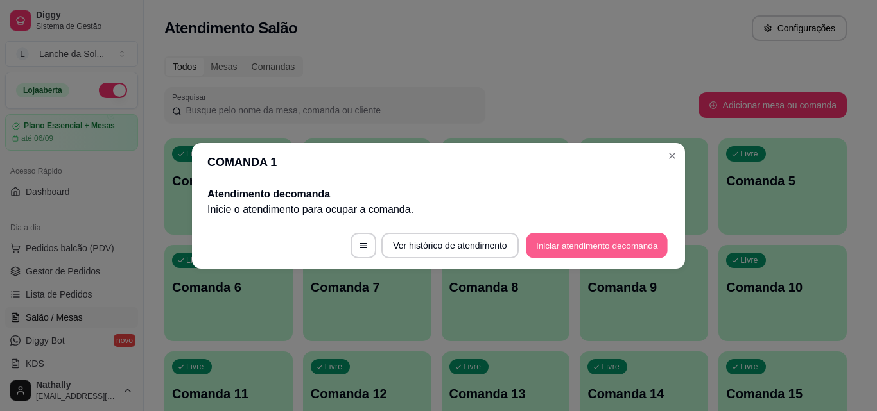
click at [564, 242] on button "Iniciar atendimento de comanda" at bounding box center [597, 245] width 142 height 25
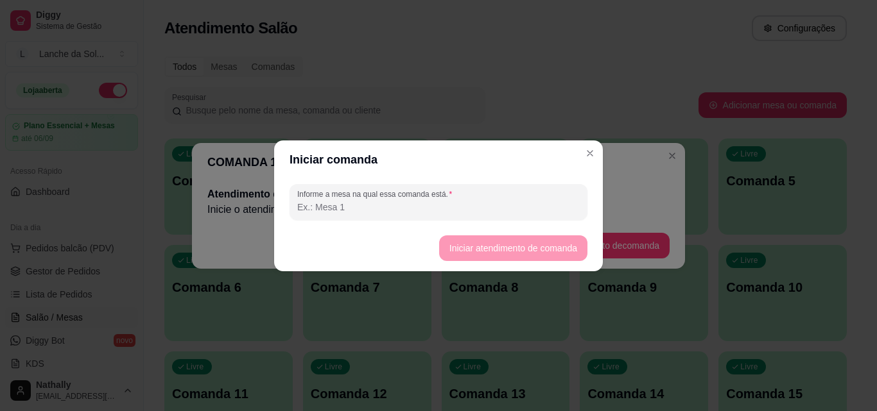
click at [552, 211] on input "Informe a mesa na qual essa comanda está." at bounding box center [438, 207] width 282 height 13
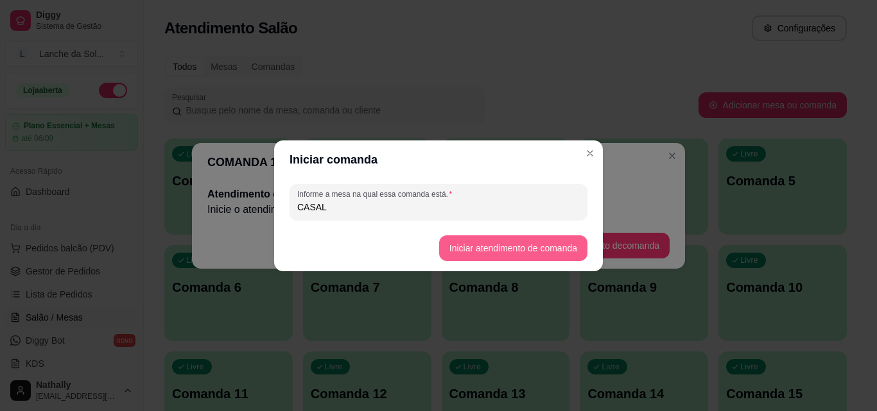
type input "CASAL"
click at [553, 256] on button "Iniciar atendimento de comanda" at bounding box center [513, 248] width 148 height 26
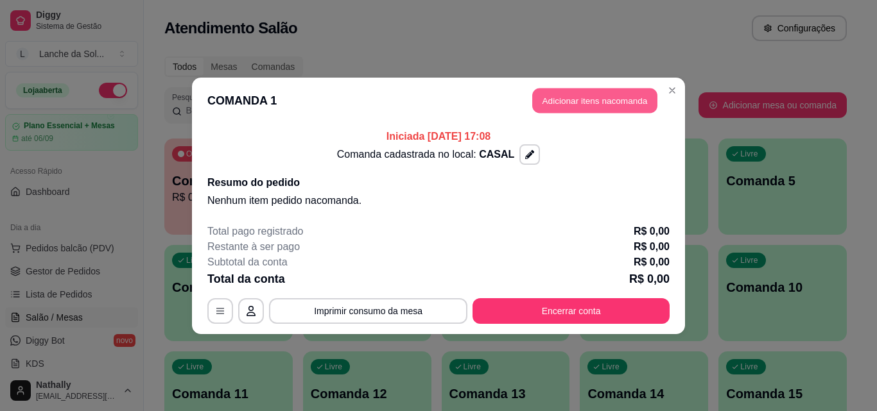
click at [603, 101] on button "Adicionar itens na comanda" at bounding box center [594, 100] width 125 height 25
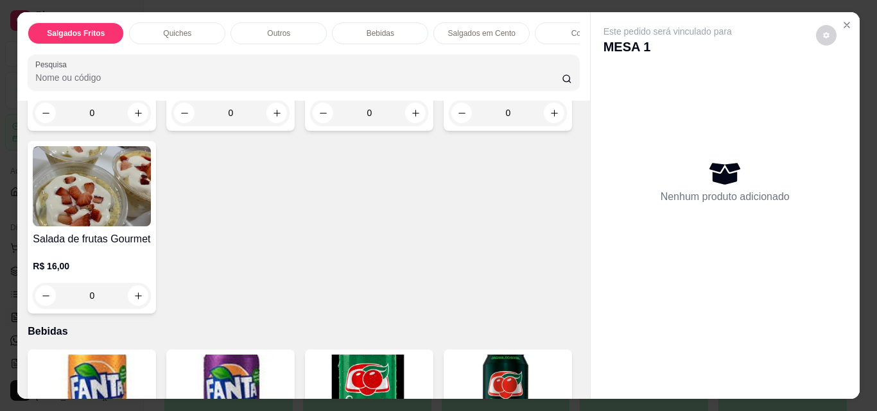
scroll to position [668, 0]
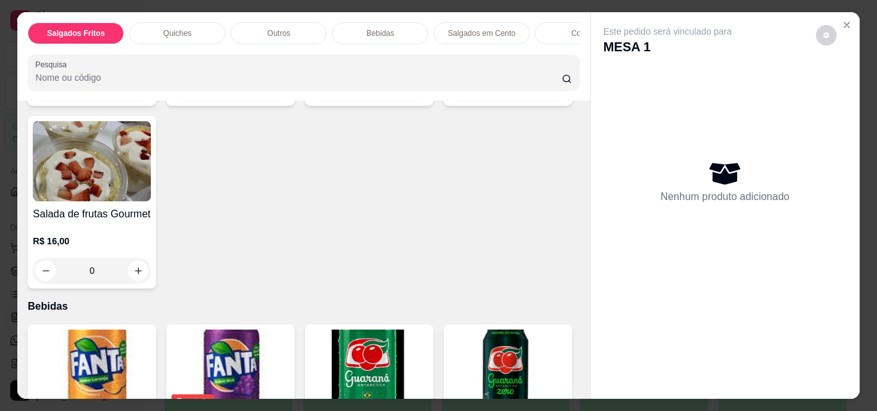
click at [135, 101] on div "0" at bounding box center [92, 88] width 118 height 26
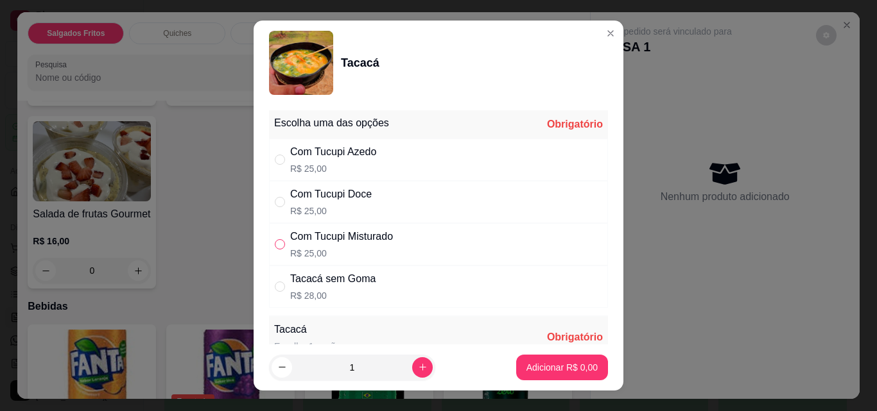
click at [275, 244] on input "" at bounding box center [280, 244] width 10 height 10
radio input "true"
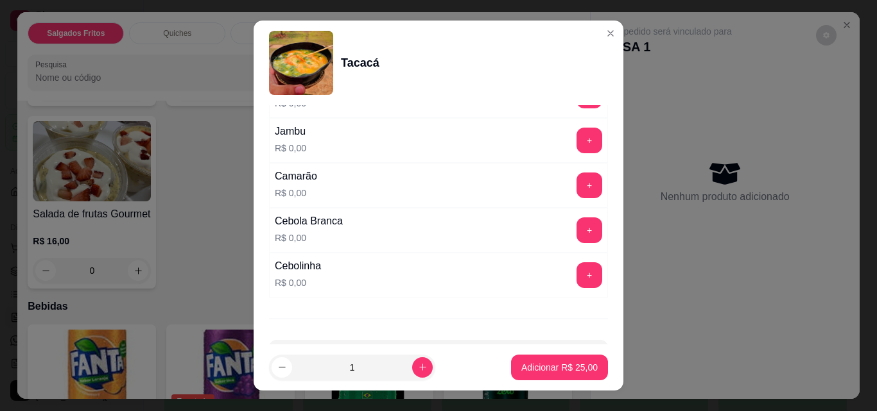
scroll to position [275, 0]
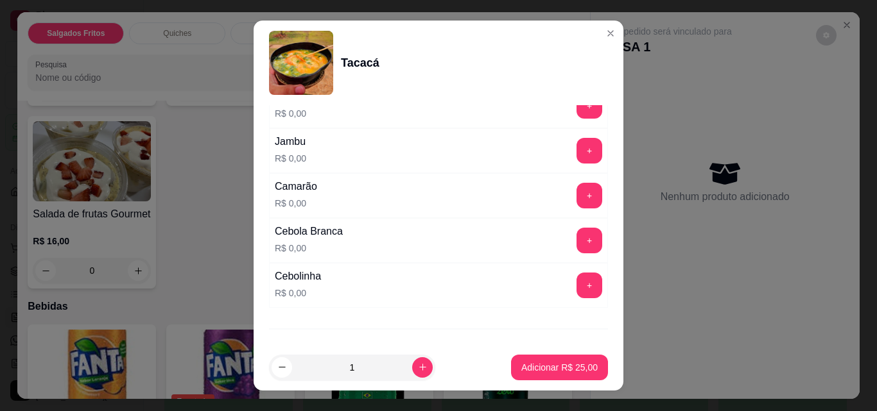
click at [561, 181] on div "Camarão R$ 0,00 +" at bounding box center [438, 195] width 339 height 45
click at [562, 151] on div "Tacacá Escolha 1 opção. Obrigatório Completo R$ 0,00 + Jambu R$ 0,00 + Camarão …" at bounding box center [438, 175] width 339 height 266
click at [577, 151] on button "+" at bounding box center [589, 151] width 25 height 25
click at [577, 108] on button "+" at bounding box center [589, 106] width 25 height 25
click at [577, 192] on button "+" at bounding box center [589, 196] width 25 height 25
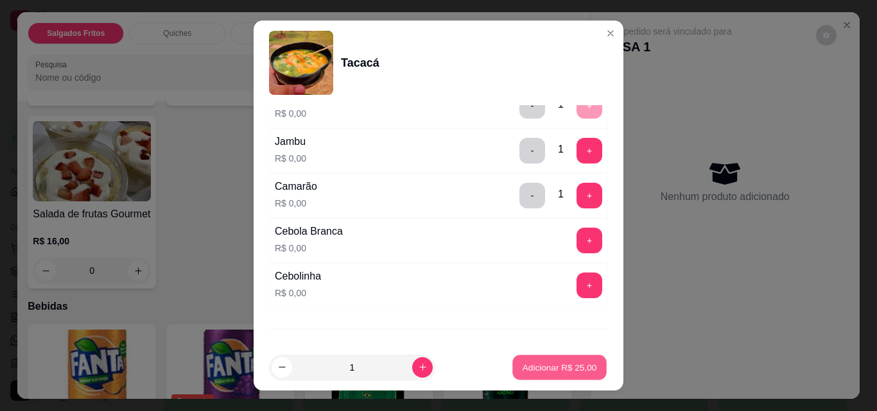
click at [545, 364] on p "Adicionar R$ 25,00" at bounding box center [559, 367] width 74 height 12
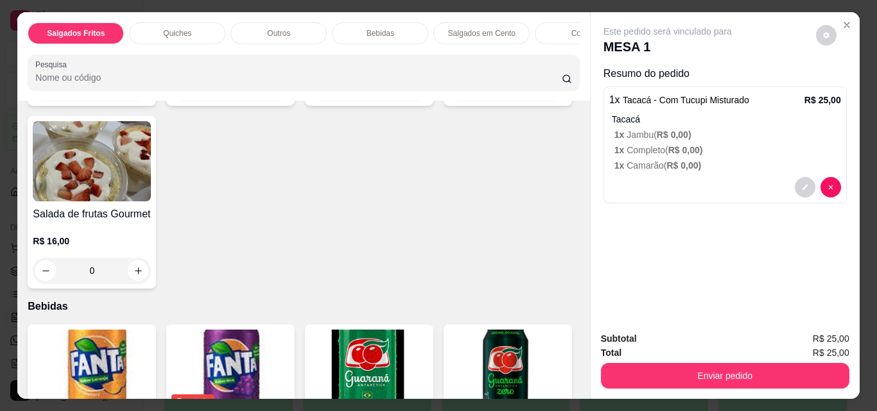
click at [132, 101] on div "0" at bounding box center [92, 88] width 118 height 26
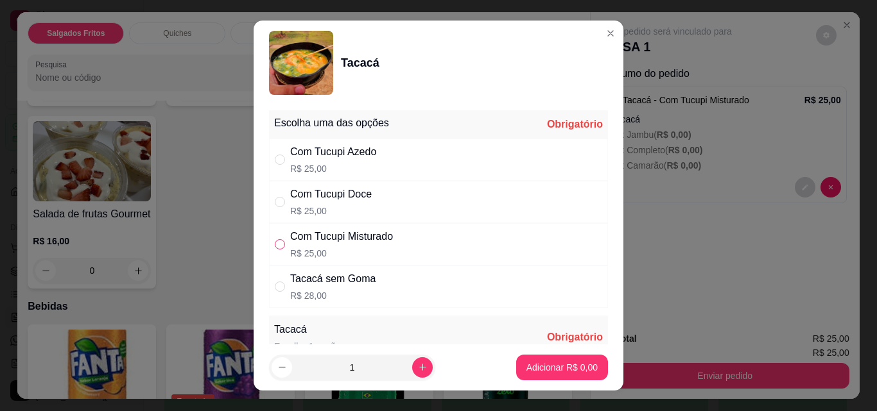
click at [275, 244] on input "" at bounding box center [280, 244] width 10 height 10
radio input "true"
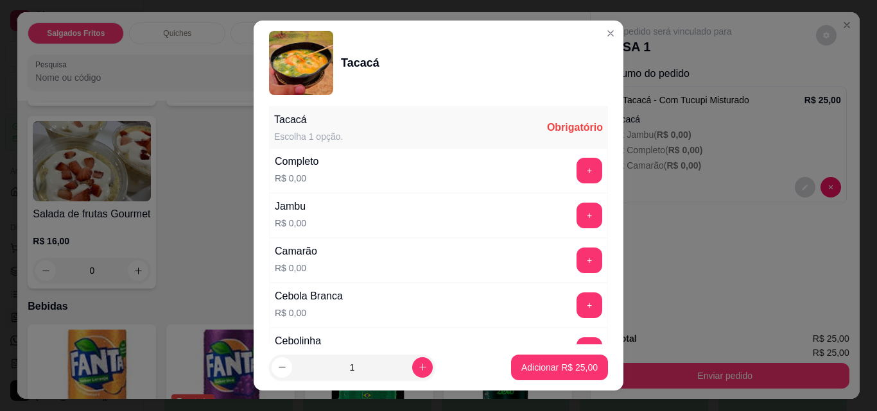
scroll to position [302, 0]
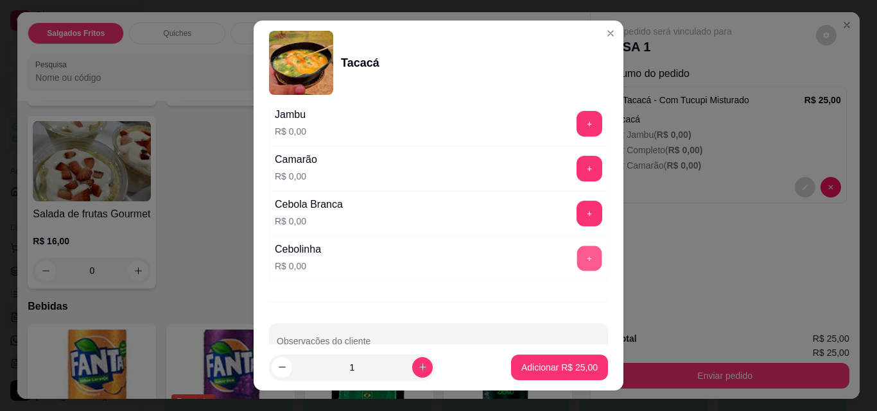
click at [577, 251] on button "+" at bounding box center [589, 258] width 25 height 25
click at [577, 205] on button "+" at bounding box center [589, 213] width 25 height 25
click at [577, 174] on button "+" at bounding box center [589, 169] width 25 height 25
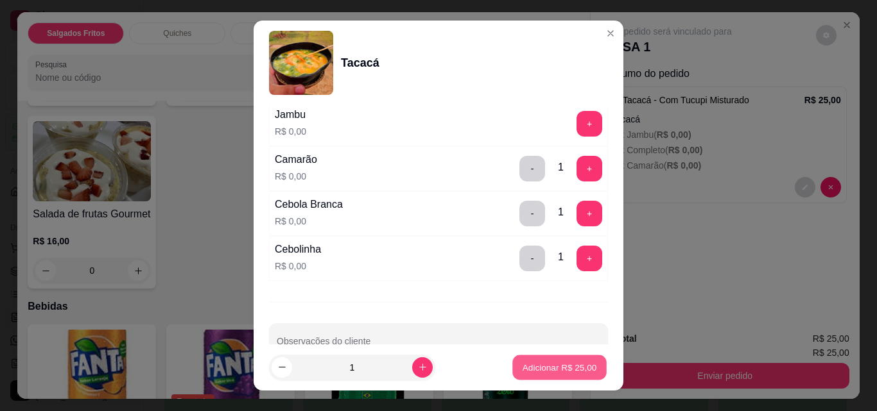
click at [549, 367] on p "Adicionar R$ 25,00" at bounding box center [559, 367] width 74 height 12
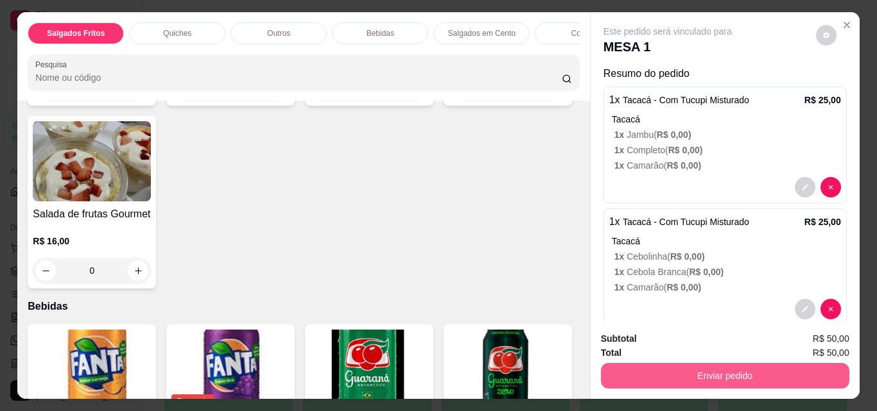
click at [622, 368] on button "Enviar pedido" at bounding box center [725, 376] width 248 height 26
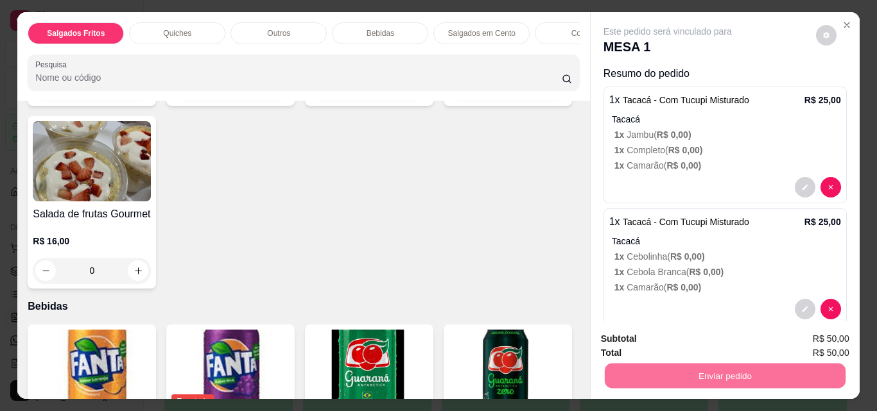
click at [625, 330] on button "Não registrar e enviar pedido" at bounding box center [682, 339] width 130 height 24
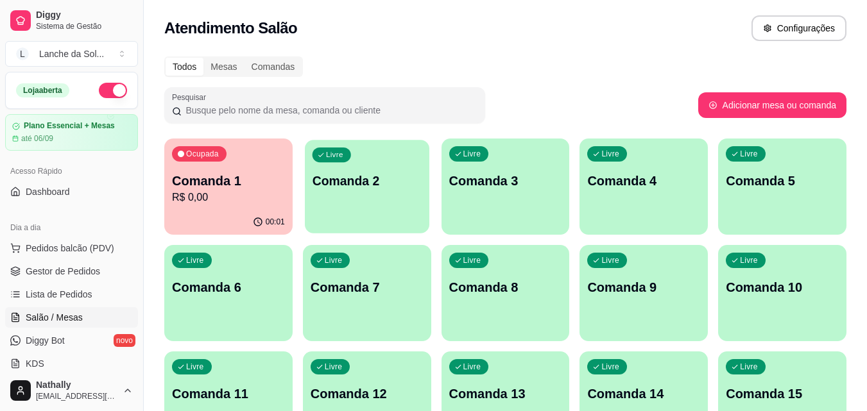
click at [397, 201] on div "Livre Comanda 2" at bounding box center [367, 179] width 124 height 78
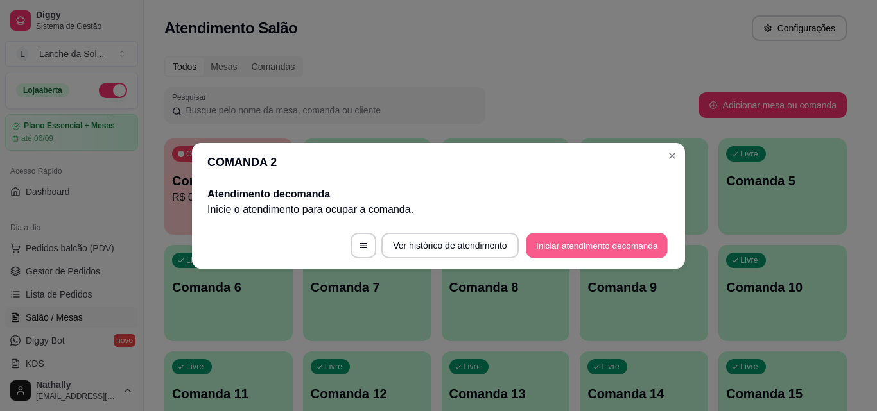
click at [537, 248] on button "Iniciar atendimento de comanda" at bounding box center [597, 245] width 142 height 25
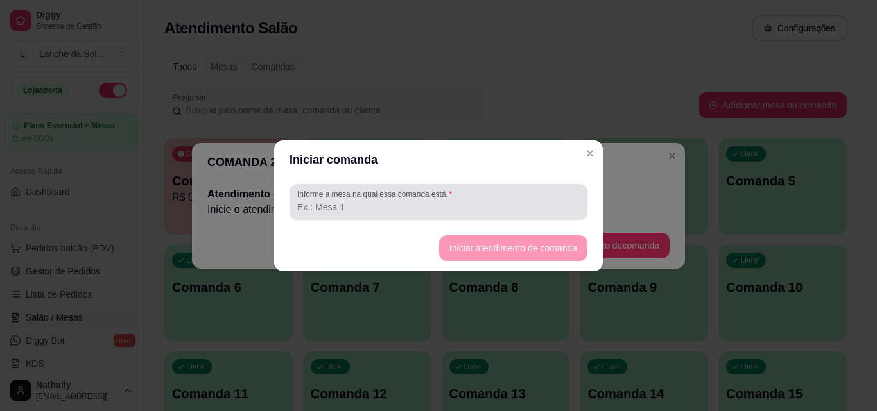
click at [527, 196] on div at bounding box center [438, 202] width 282 height 26
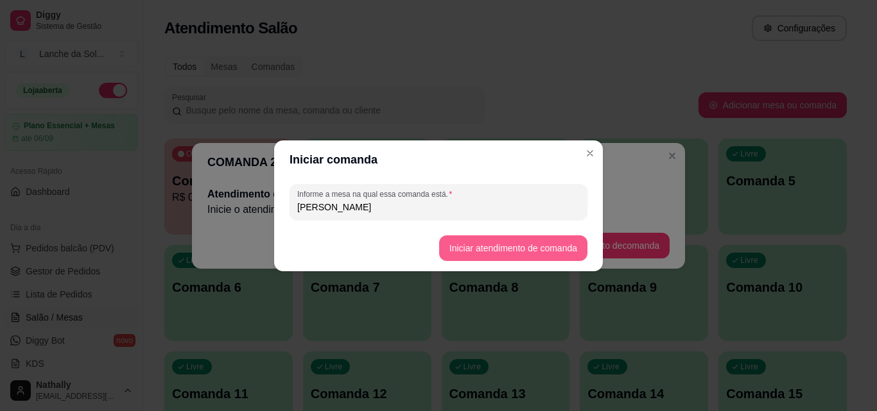
type input "BRENDA"
click at [500, 248] on button "Iniciar atendimento de comanda" at bounding box center [513, 248] width 148 height 26
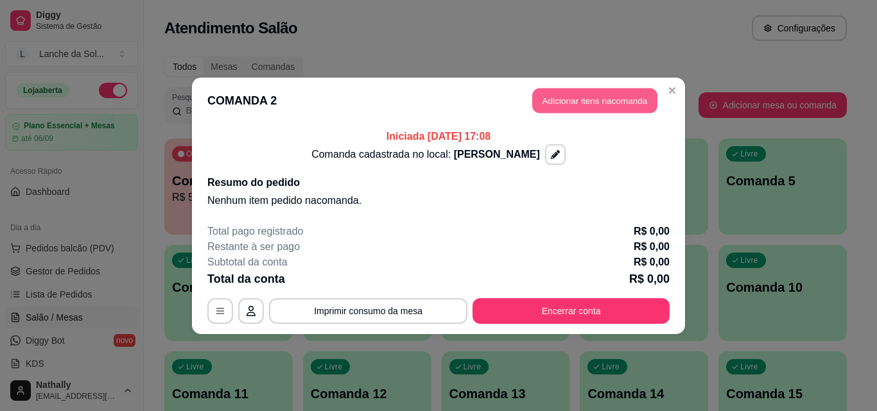
click at [584, 100] on button "Adicionar itens na comanda" at bounding box center [594, 100] width 125 height 25
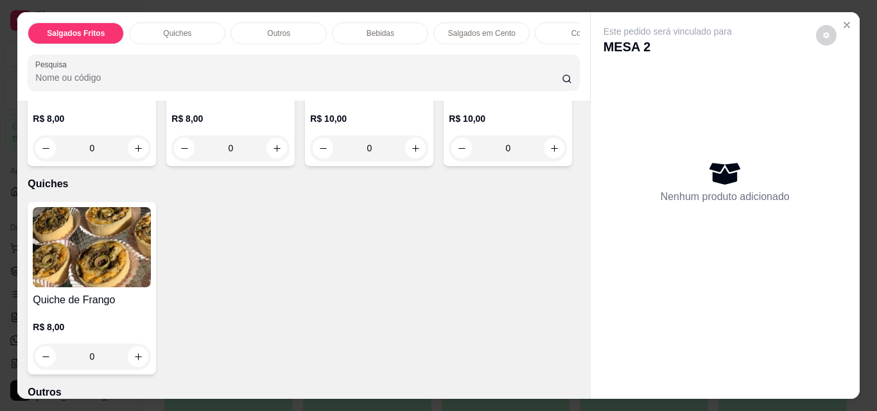
scroll to position [231, 0]
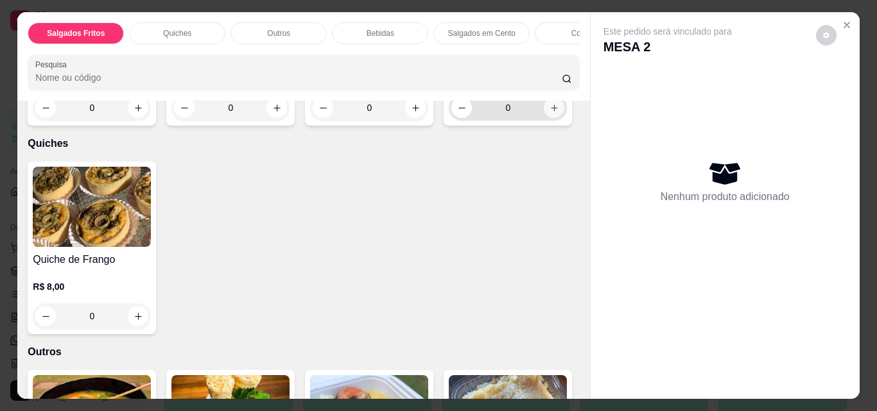
click at [549, 113] on icon "increase-product-quantity" at bounding box center [554, 108] width 10 height 10
type input "1"
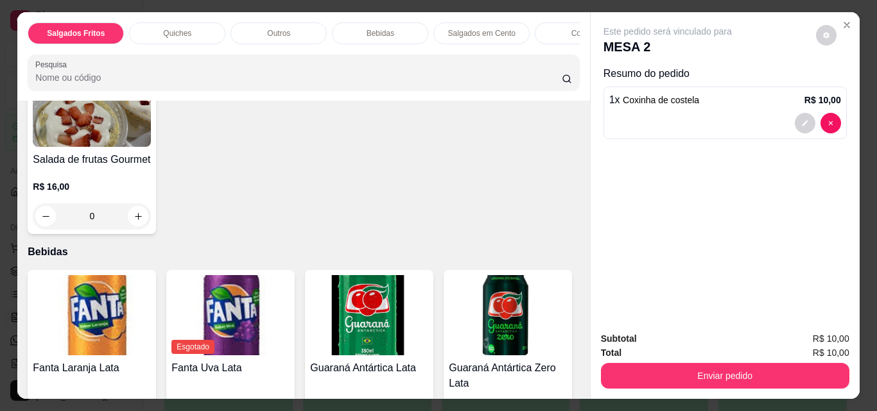
scroll to position [719, 0]
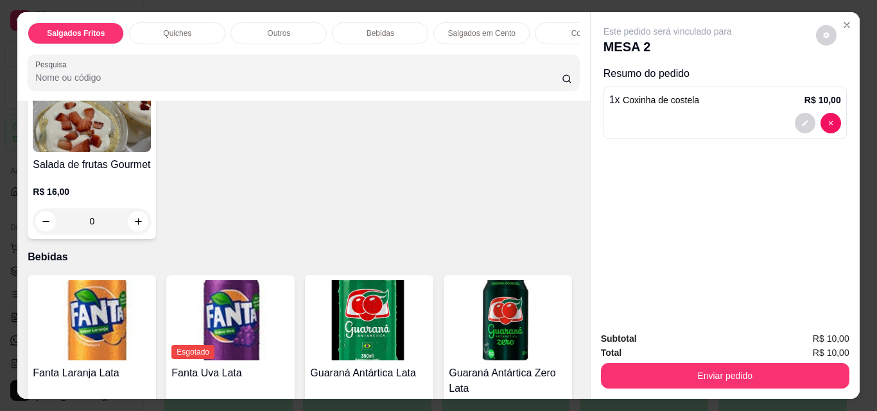
click at [407, 51] on div "0" at bounding box center [369, 39] width 118 height 26
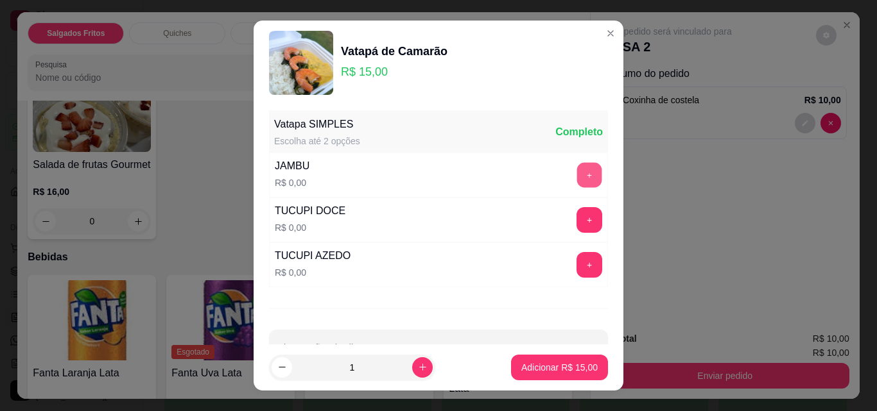
click at [577, 170] on button "+" at bounding box center [589, 175] width 25 height 25
click at [577, 217] on button "+" at bounding box center [589, 220] width 25 height 25
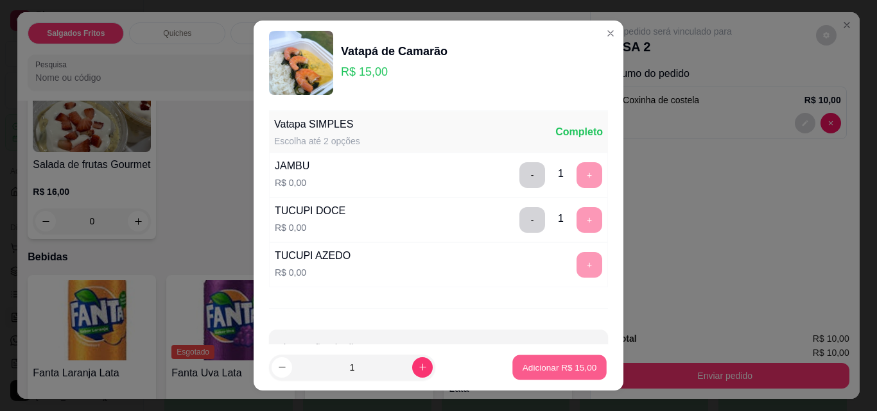
click at [540, 365] on p "Adicionar R$ 15,00" at bounding box center [559, 367] width 74 height 12
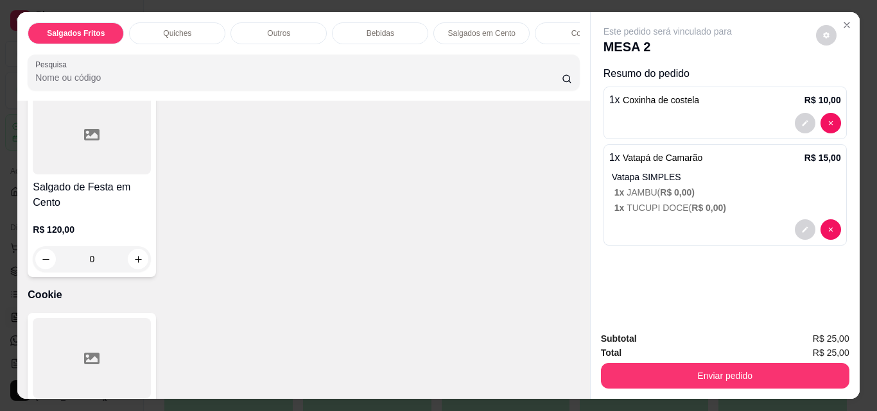
scroll to position [1337, 0]
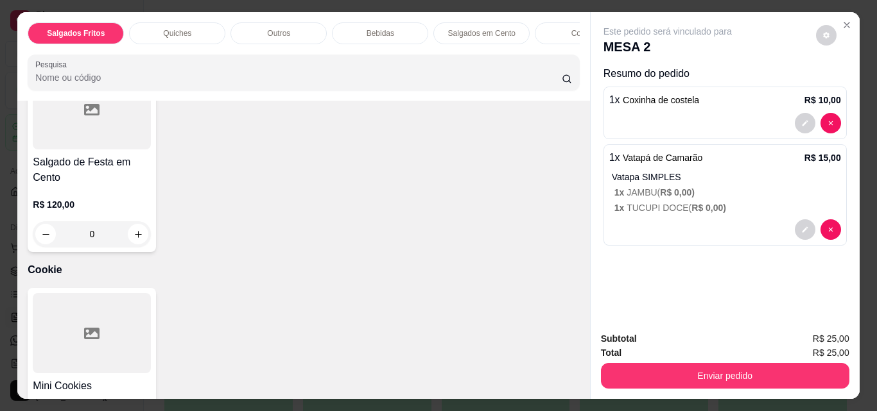
type input "1"
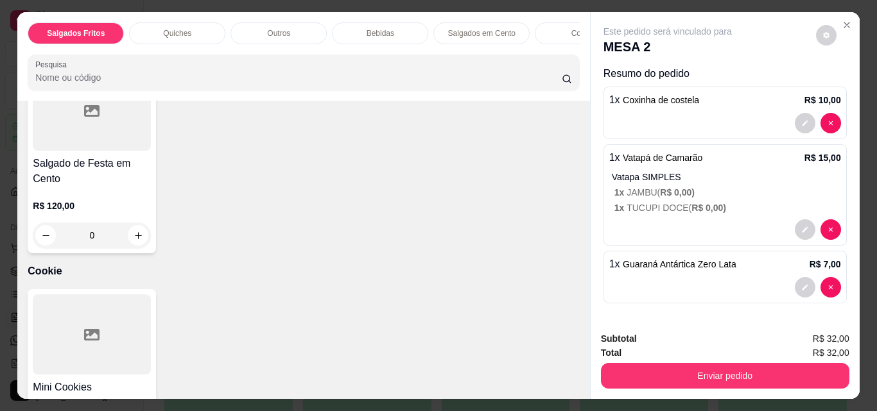
scroll to position [1337, 0]
click at [406, 21] on button "increase-product-quantity" at bounding box center [416, 11] width 20 height 20
type input "1"
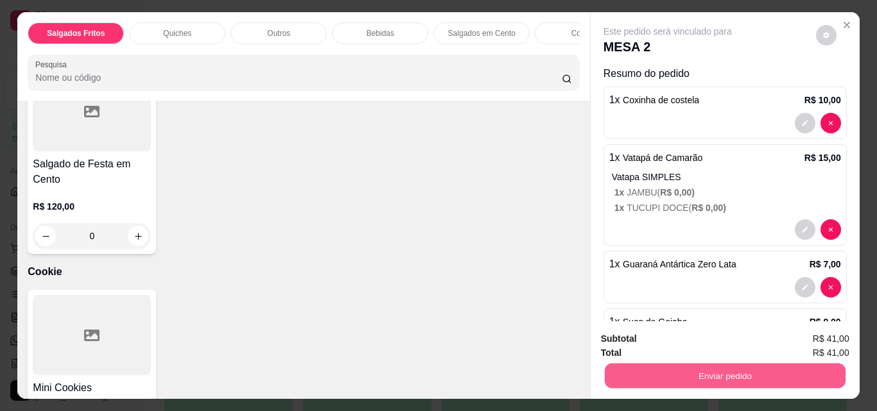
click at [622, 367] on button "Enviar pedido" at bounding box center [724, 375] width 241 height 25
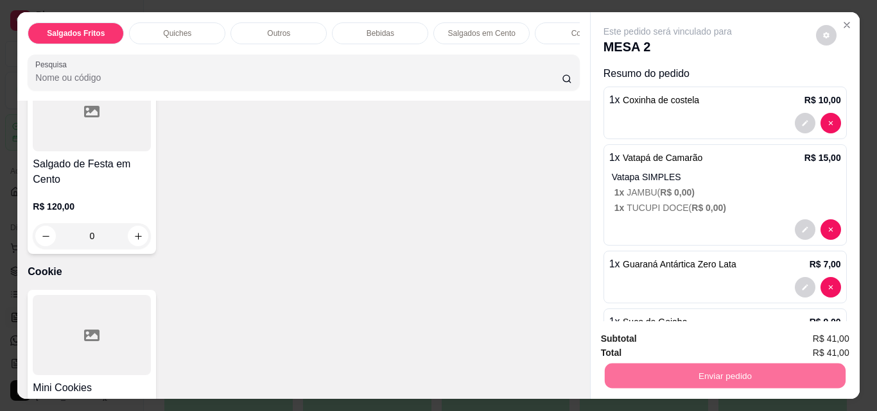
click at [649, 338] on button "Não registrar e enviar pedido" at bounding box center [682, 339] width 130 height 24
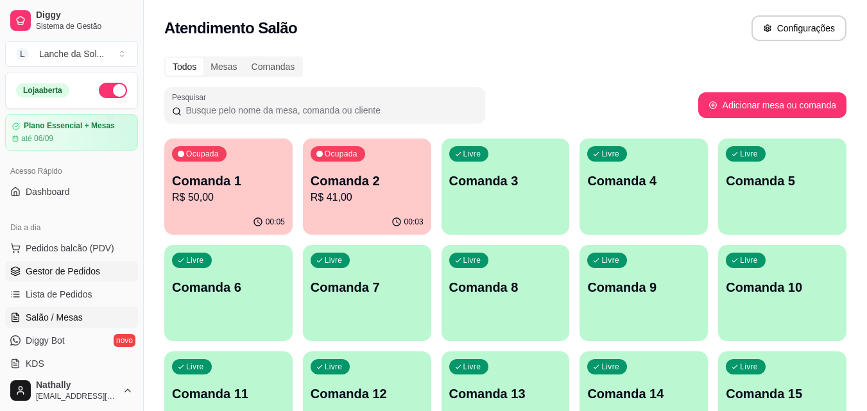
click at [87, 273] on span "Gestor de Pedidos" at bounding box center [63, 271] width 74 height 13
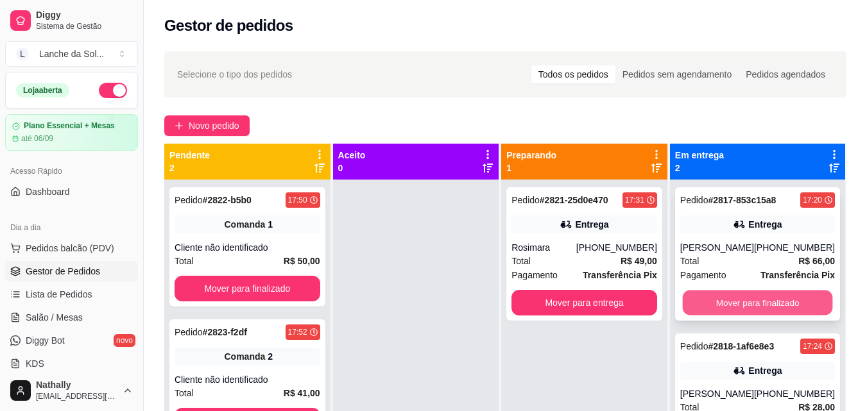
click at [724, 301] on button "Mover para finalizado" at bounding box center [757, 303] width 150 height 25
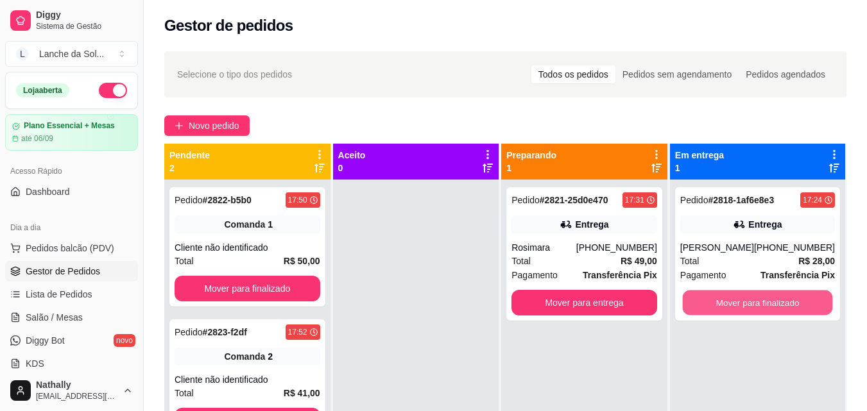
click at [724, 301] on button "Mover para finalizado" at bounding box center [757, 303] width 150 height 25
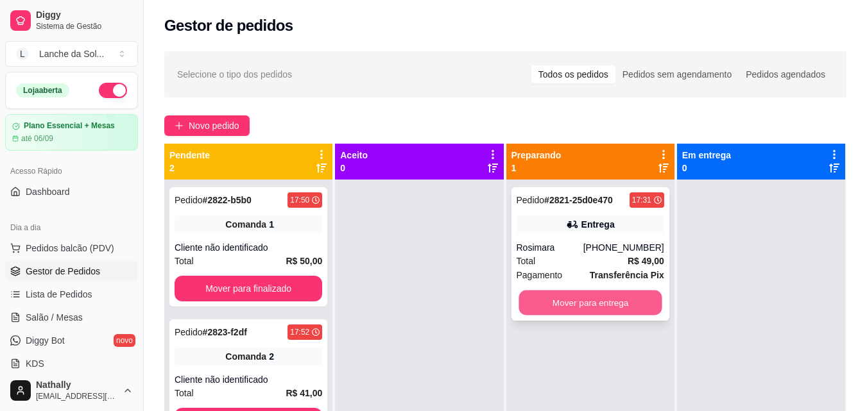
click at [638, 305] on button "Mover para entrega" at bounding box center [589, 303] width 143 height 25
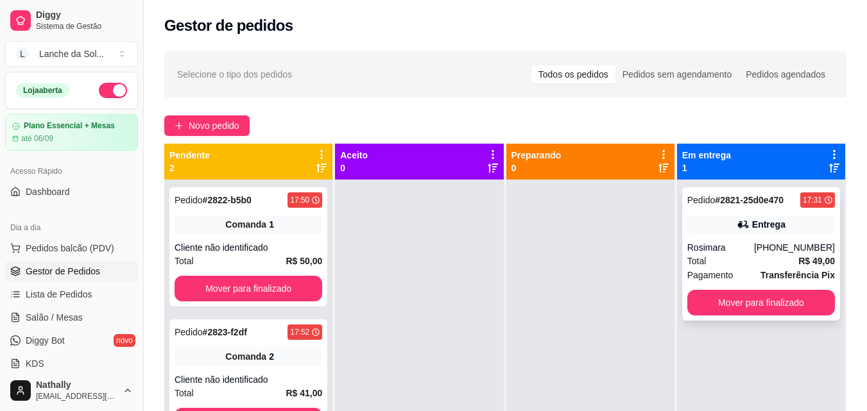
click at [701, 268] on span "Pagamento" at bounding box center [710, 275] width 46 height 14
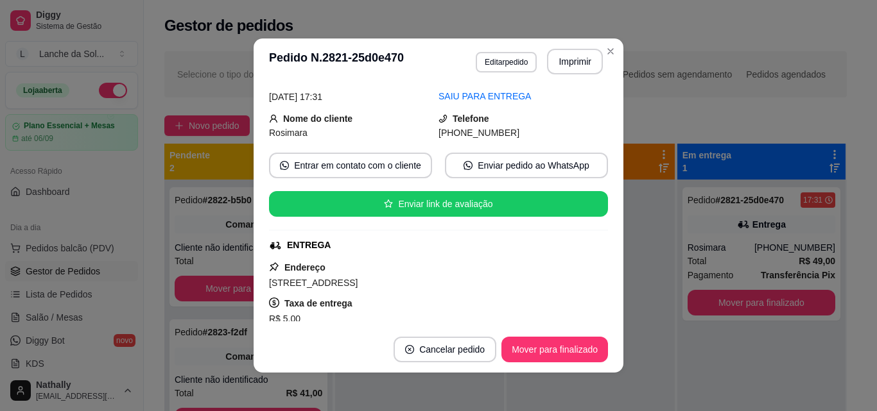
scroll to position [59, 0]
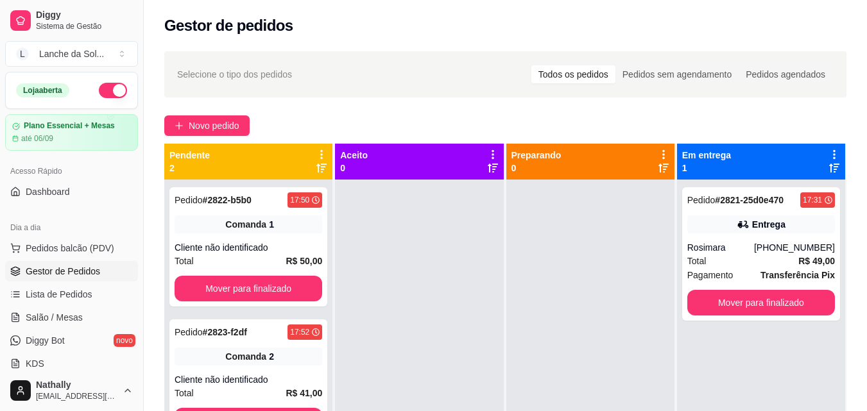
click at [662, 136] on div "Selecione o tipo dos pedidos Todos os pedidos Pedidos sem agendamento Pedidos a…" at bounding box center [505, 307] width 723 height 527
click at [85, 318] on link "Salão / Mesas" at bounding box center [71, 317] width 133 height 21
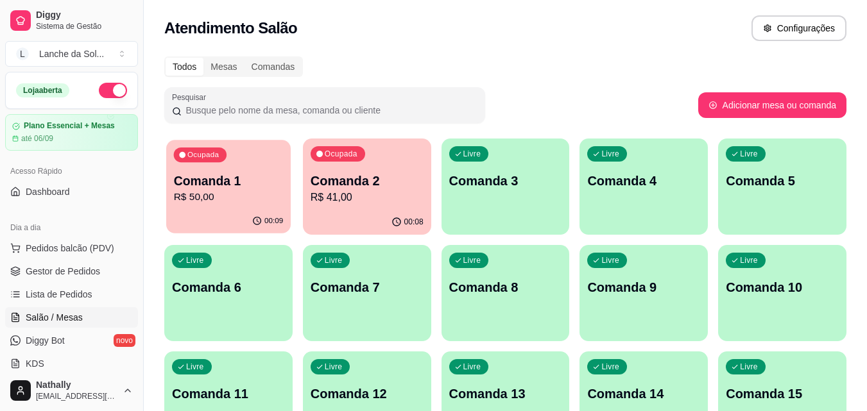
click at [212, 212] on div "00:09" at bounding box center [228, 221] width 124 height 24
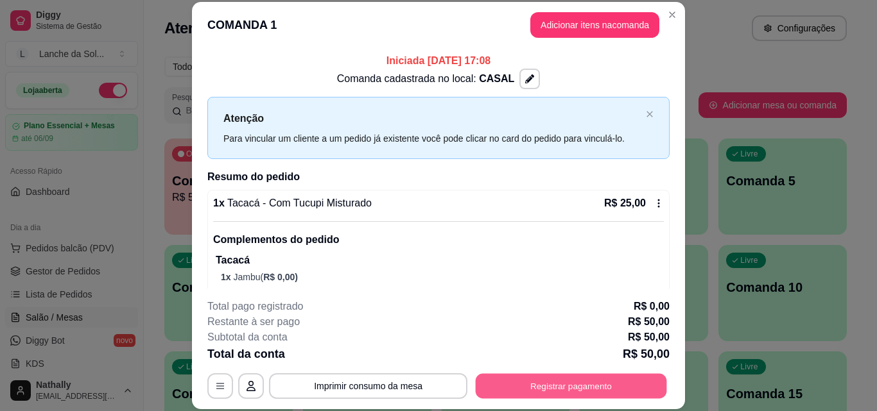
click at [557, 386] on button "Registrar pagamento" at bounding box center [570, 385] width 191 height 25
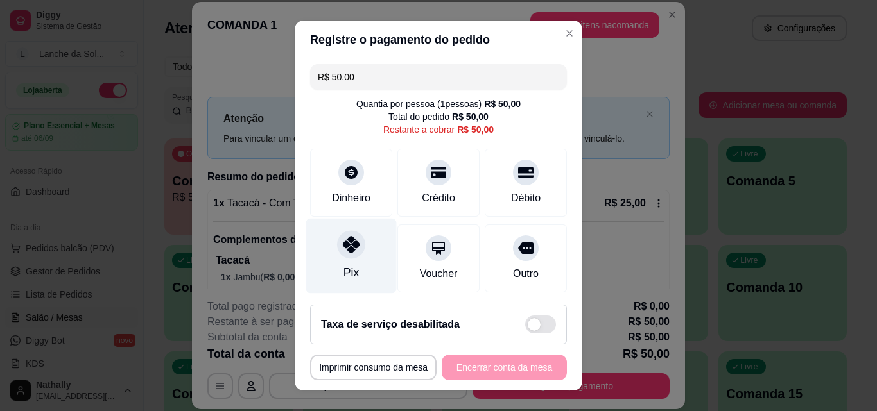
click at [360, 268] on div "Pix" at bounding box center [351, 256] width 90 height 75
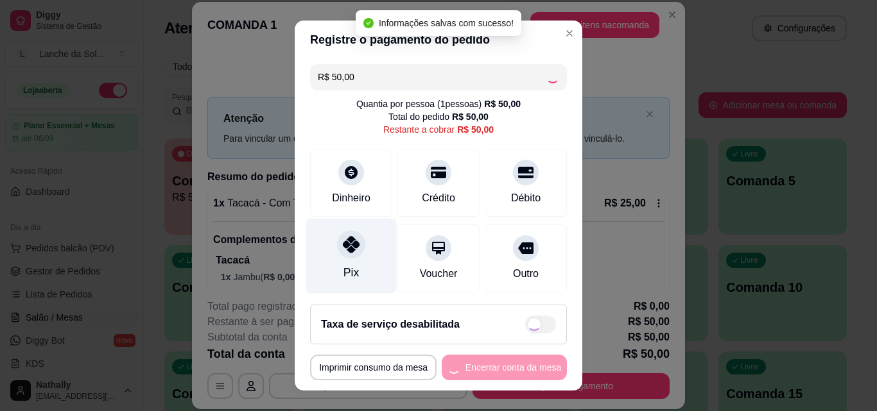
type input "R$ 0,00"
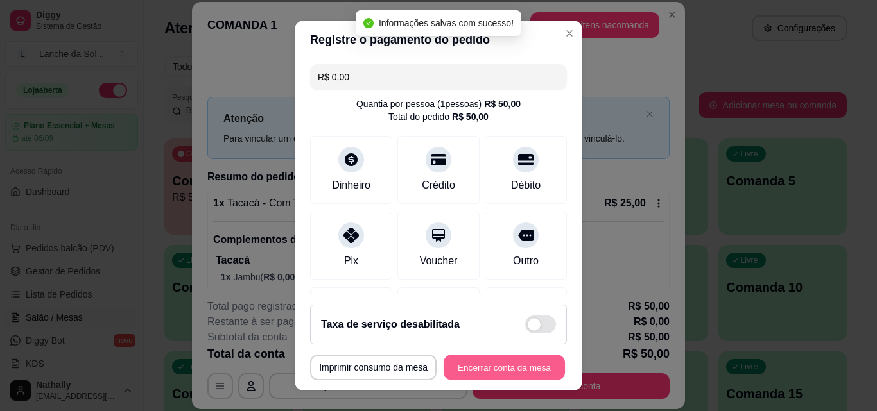
click at [488, 365] on button "Encerrar conta da mesa" at bounding box center [503, 367] width 121 height 25
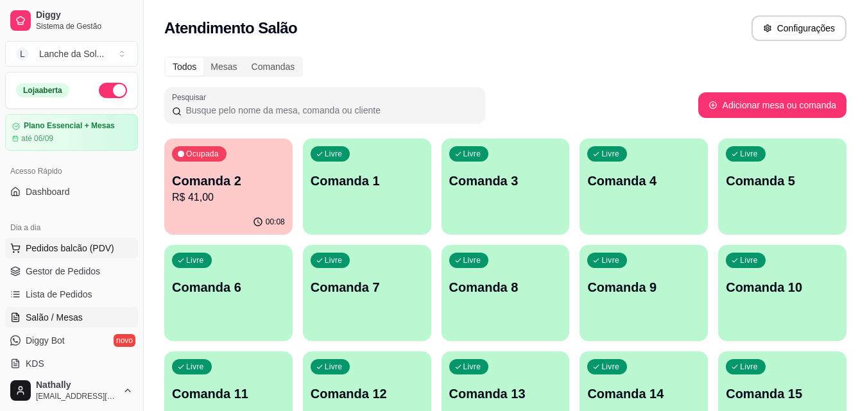
click at [98, 244] on span "Pedidos balcão (PDV)" at bounding box center [70, 248] width 89 height 13
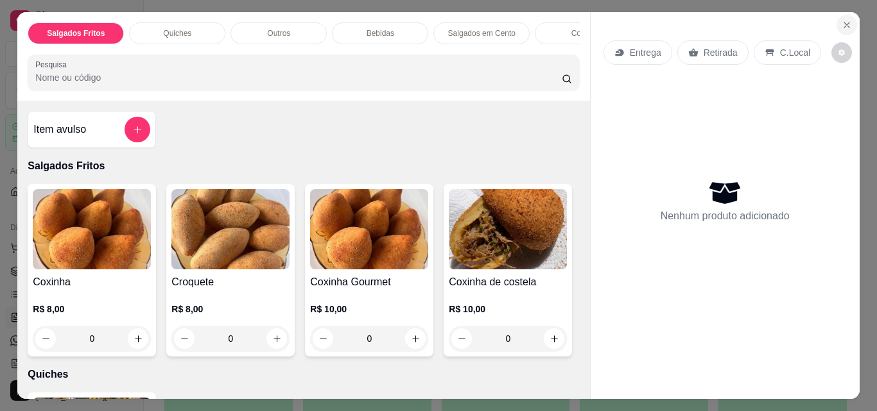
click at [841, 20] on icon "Close" at bounding box center [846, 25] width 10 height 10
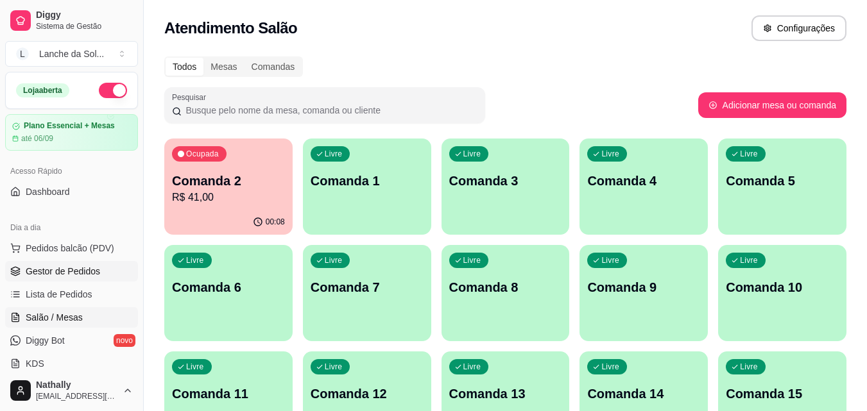
click at [71, 273] on span "Gestor de Pedidos" at bounding box center [63, 271] width 74 height 13
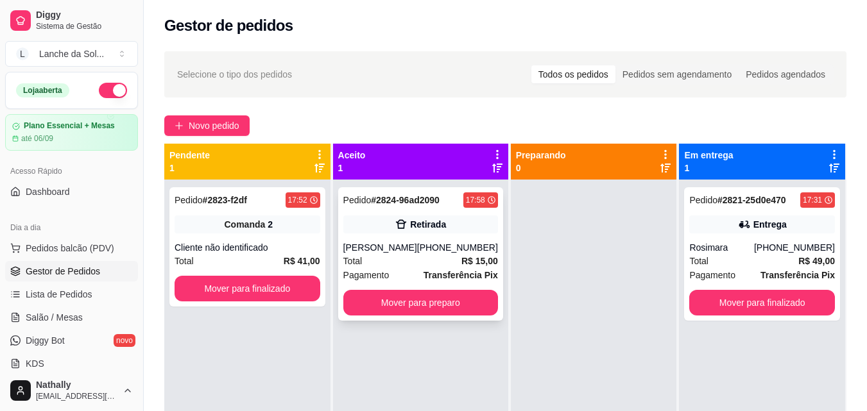
click at [403, 261] on div "Total R$ 15,00" at bounding box center [420, 261] width 155 height 14
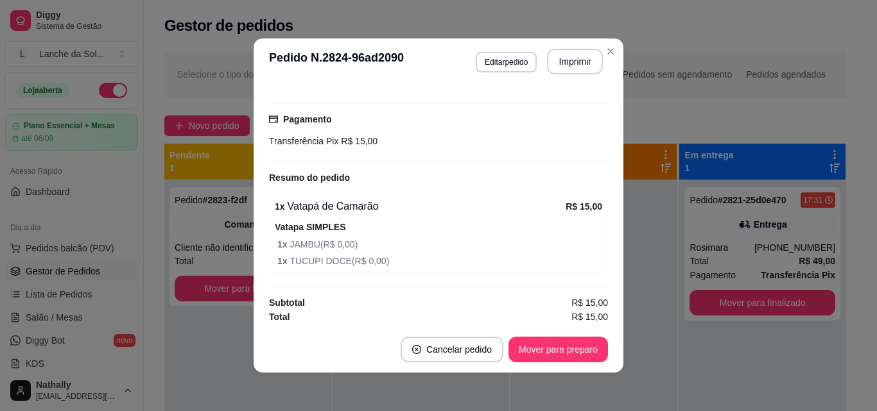
scroll to position [221, 0]
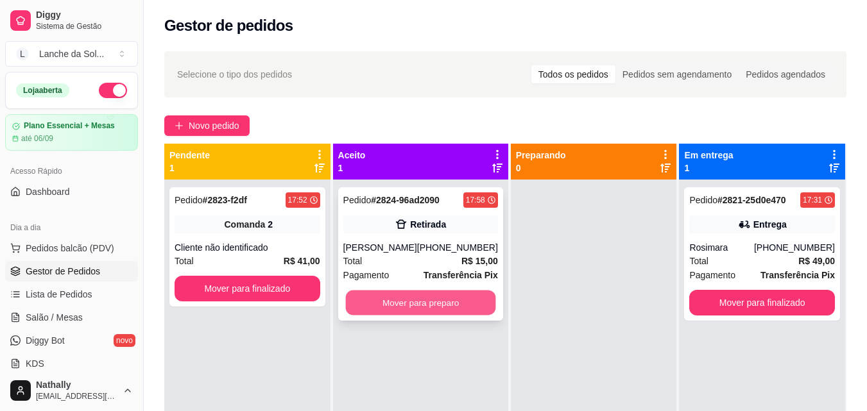
click at [444, 310] on button "Mover para preparo" at bounding box center [420, 303] width 150 height 25
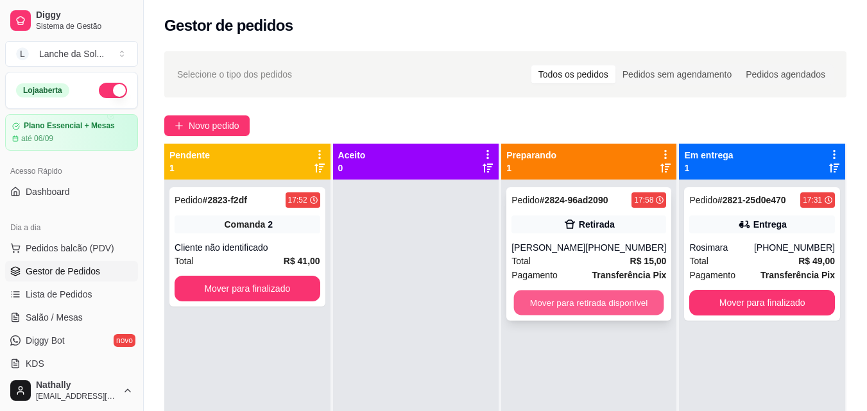
click at [563, 312] on button "Mover para retirada disponível" at bounding box center [589, 303] width 150 height 25
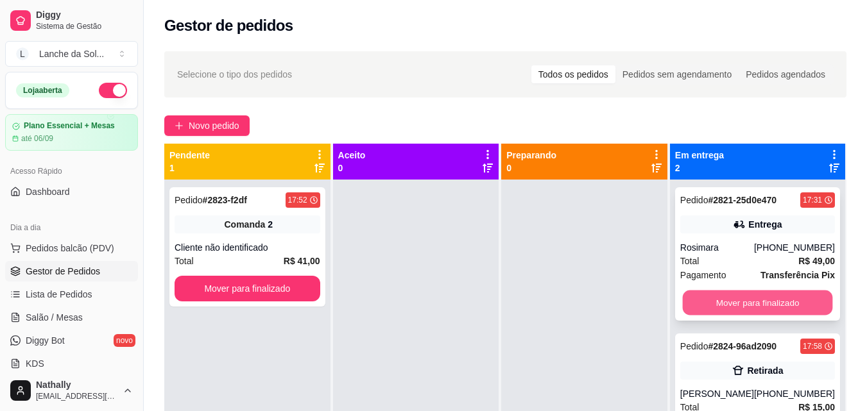
click at [710, 304] on button "Mover para finalizado" at bounding box center [757, 303] width 150 height 25
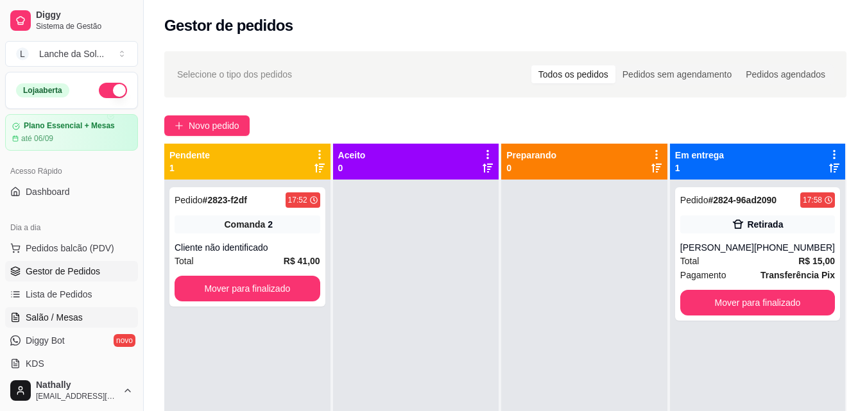
click at [65, 316] on span "Salão / Mesas" at bounding box center [54, 317] width 57 height 13
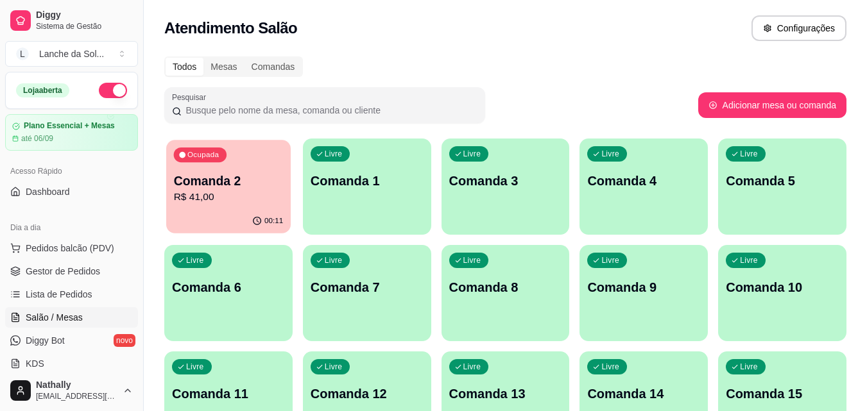
click at [210, 210] on div "00:11" at bounding box center [228, 221] width 124 height 24
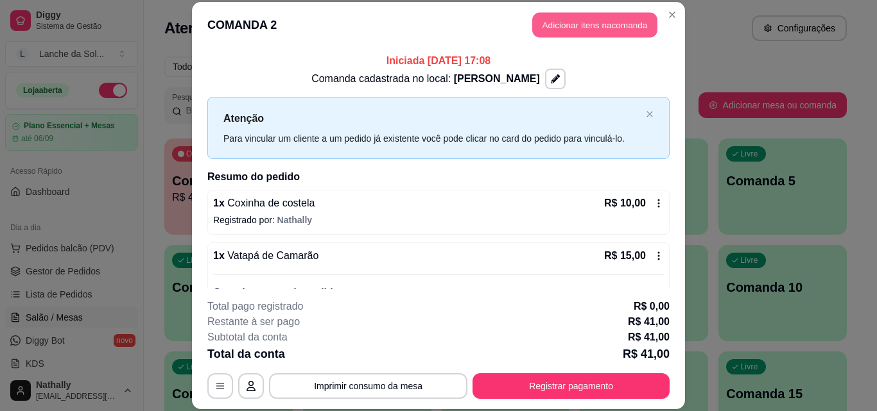
click at [586, 17] on button "Adicionar itens na comanda" at bounding box center [594, 25] width 125 height 25
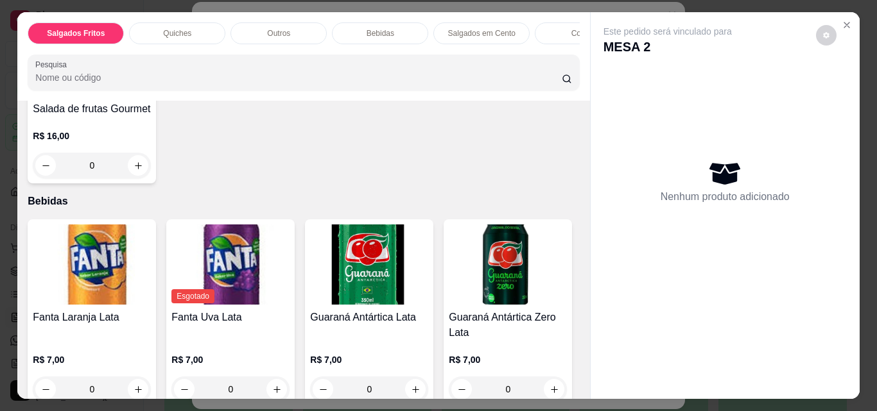
scroll to position [808, 0]
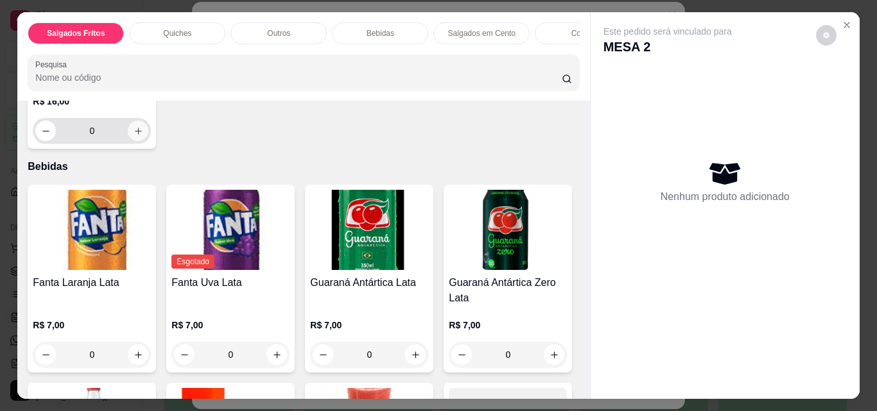
click at [143, 136] on icon "increase-product-quantity" at bounding box center [138, 131] width 10 height 10
type input "1"
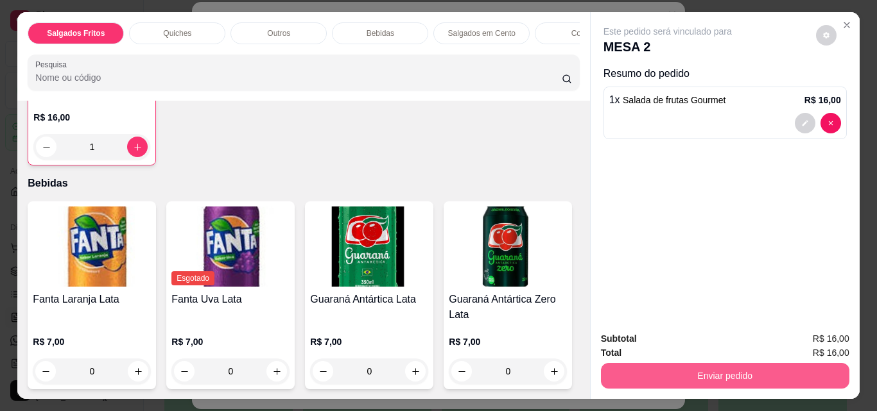
click at [640, 373] on button "Enviar pedido" at bounding box center [725, 376] width 248 height 26
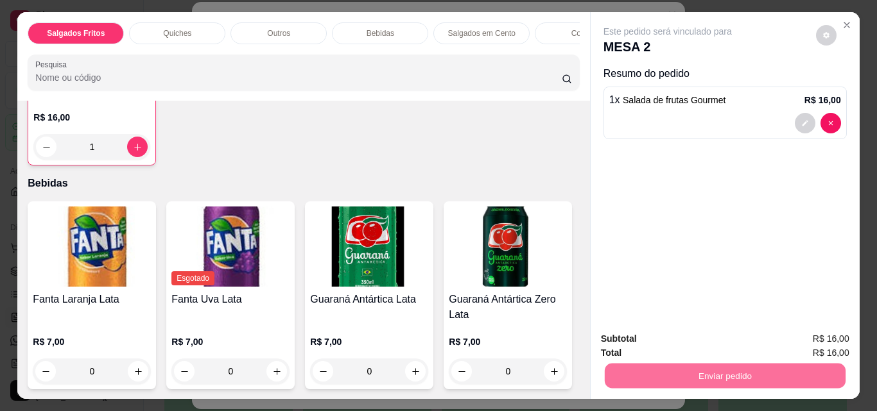
click at [653, 337] on button "Não registrar e enviar pedido" at bounding box center [682, 339] width 130 height 24
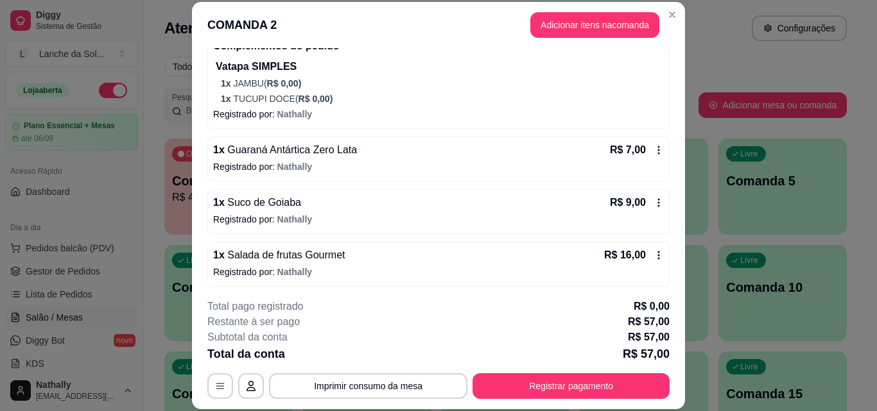
scroll to position [250, 0]
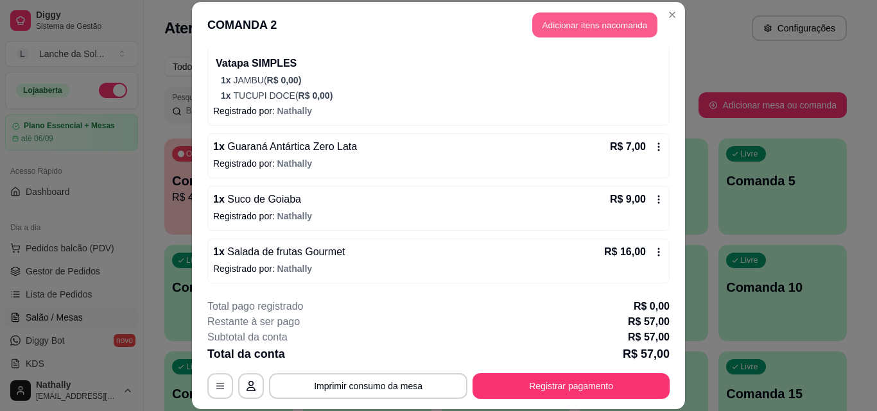
click at [602, 20] on button "Adicionar itens na comanda" at bounding box center [594, 25] width 125 height 25
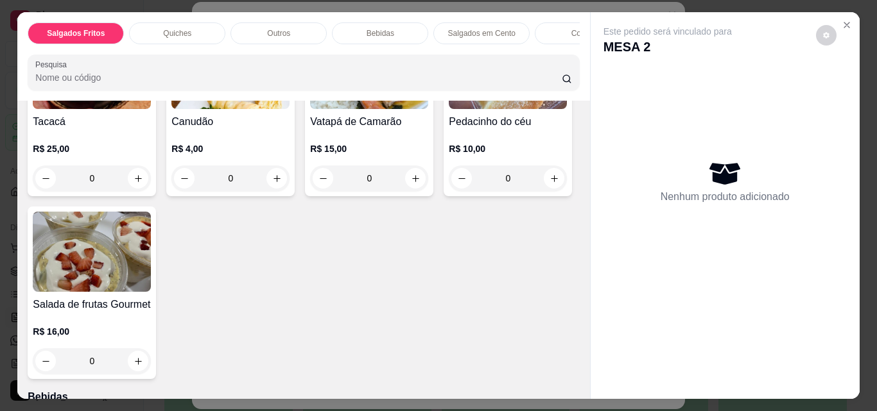
scroll to position [703, 0]
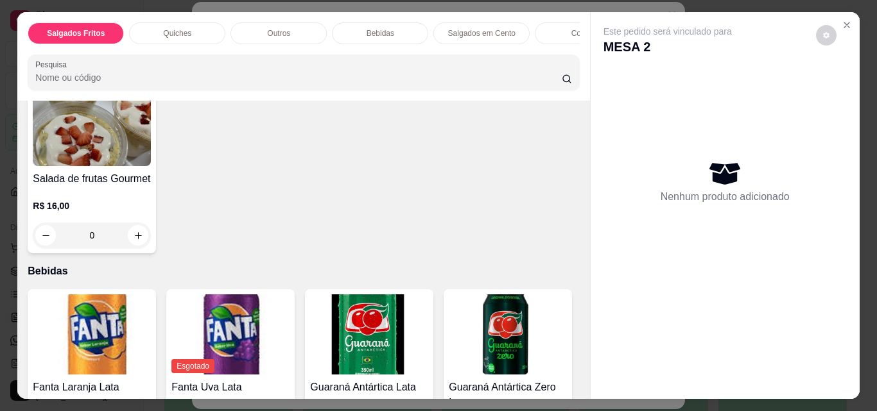
click at [132, 65] on div "0" at bounding box center [92, 53] width 118 height 26
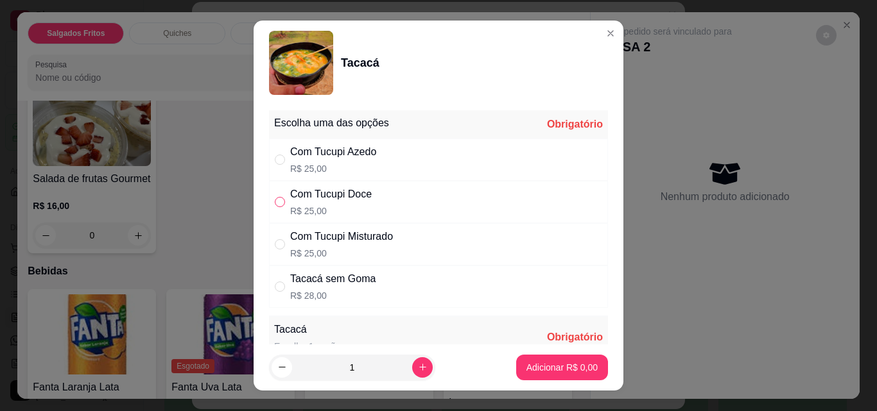
click at [275, 196] on label "" at bounding box center [280, 202] width 10 height 14
click at [275, 197] on input "" at bounding box center [280, 202] width 10 height 10
click at [275, 196] on label "" at bounding box center [280, 202] width 10 height 14
click at [275, 197] on input "" at bounding box center [280, 202] width 10 height 10
click at [271, 194] on div "Com Tucupi Doce R$ 25,00" at bounding box center [438, 202] width 339 height 42
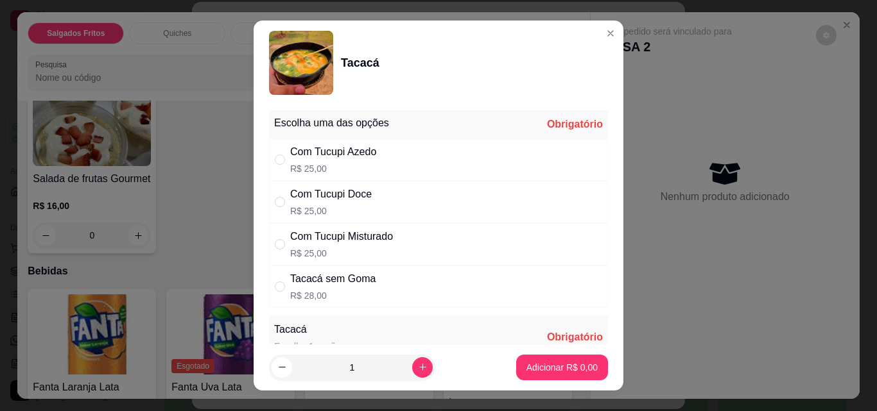
radio input "true"
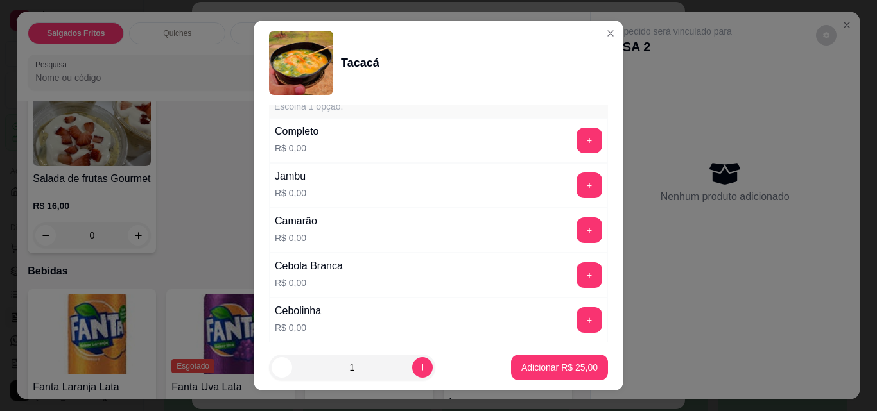
scroll to position [249, 0]
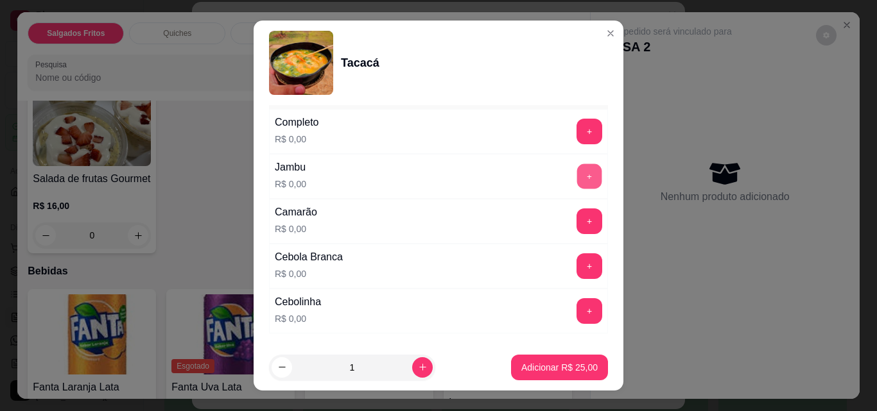
click at [577, 179] on button "+" at bounding box center [589, 176] width 25 height 25
click at [577, 221] on button "+" at bounding box center [589, 221] width 25 height 25
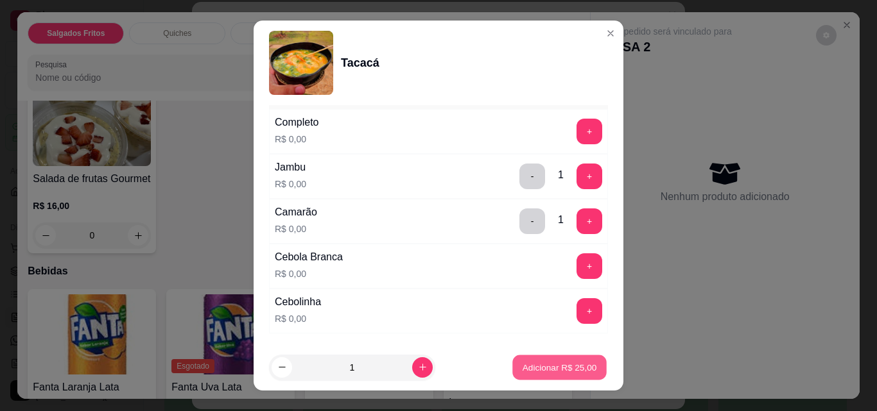
click at [546, 367] on p "Adicionar R$ 25,00" at bounding box center [559, 367] width 74 height 12
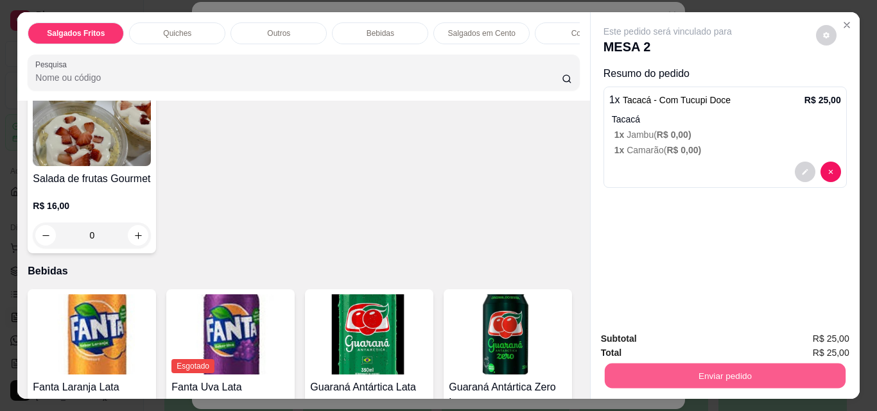
click at [622, 375] on button "Enviar pedido" at bounding box center [724, 375] width 241 height 25
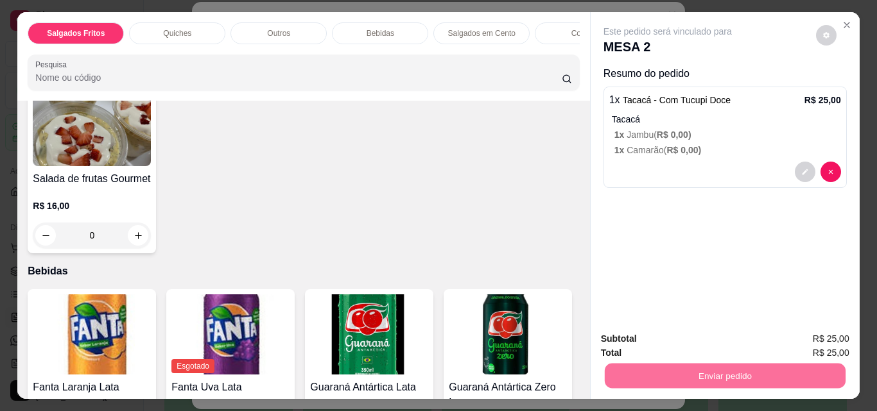
click at [644, 331] on button "Não registrar e enviar pedido" at bounding box center [682, 339] width 130 height 24
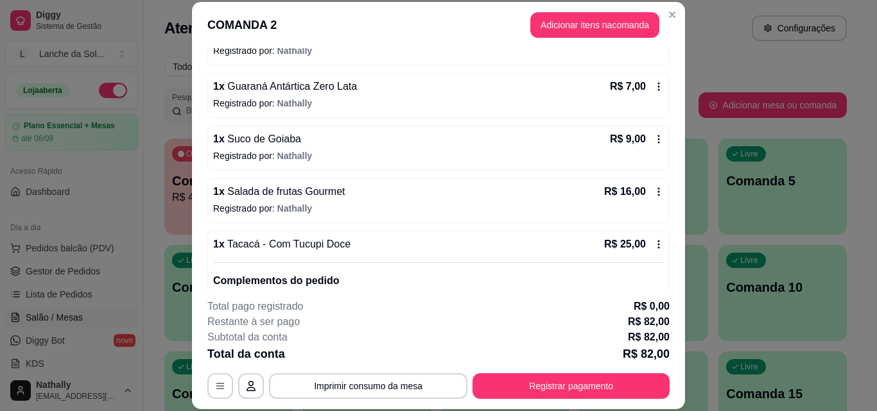
scroll to position [390, 0]
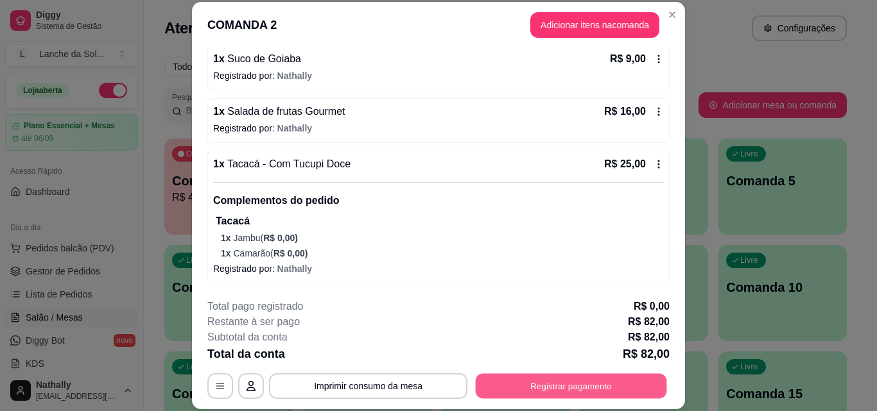
click at [518, 385] on button "Registrar pagamento" at bounding box center [570, 385] width 191 height 25
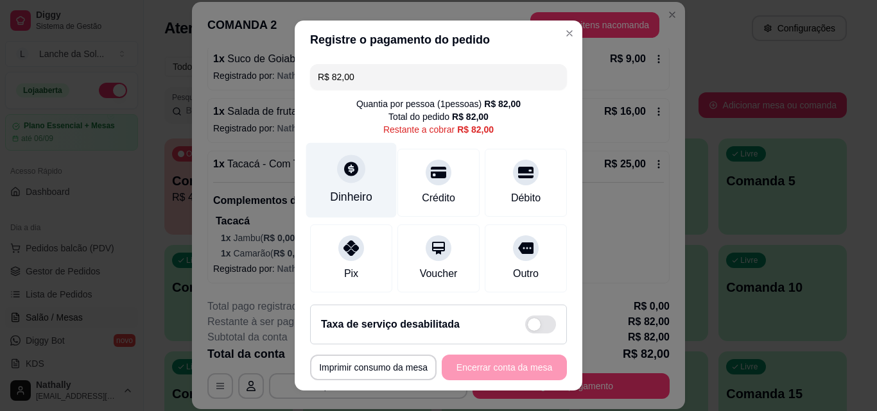
click at [351, 192] on div "Dinheiro" at bounding box center [351, 197] width 42 height 17
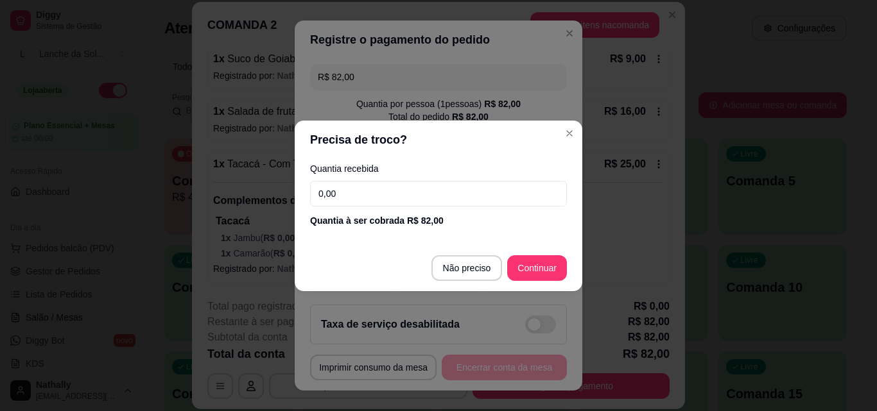
click at [351, 192] on input "0,00" at bounding box center [438, 194] width 257 height 26
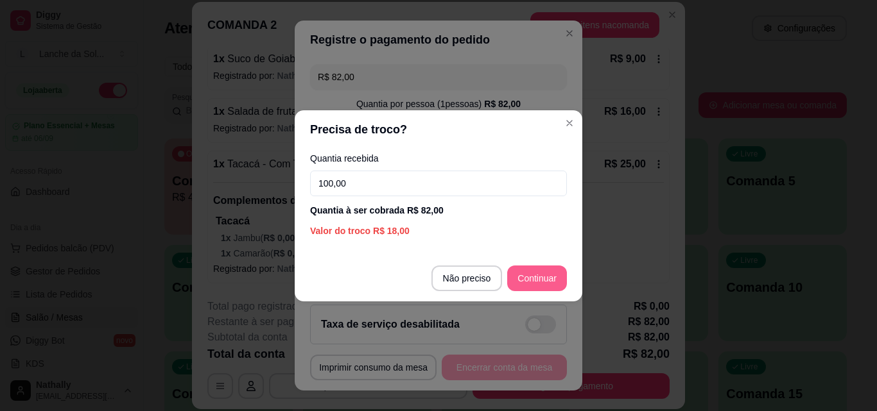
type input "100,00"
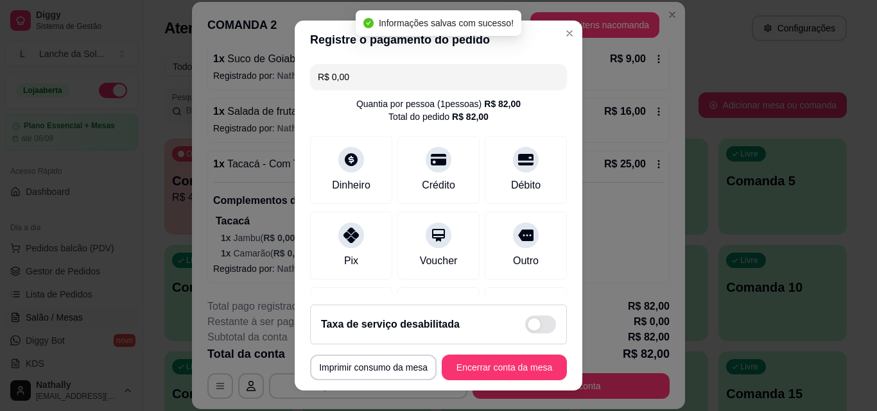
type input "R$ 0,00"
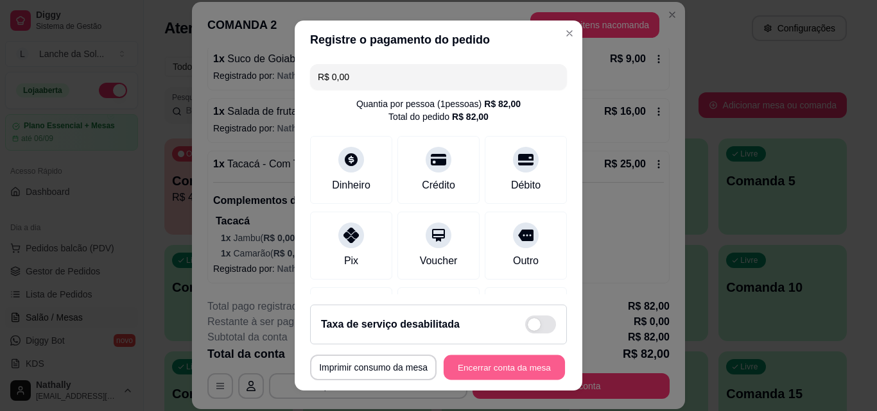
click at [471, 359] on button "Encerrar conta da mesa" at bounding box center [503, 367] width 121 height 25
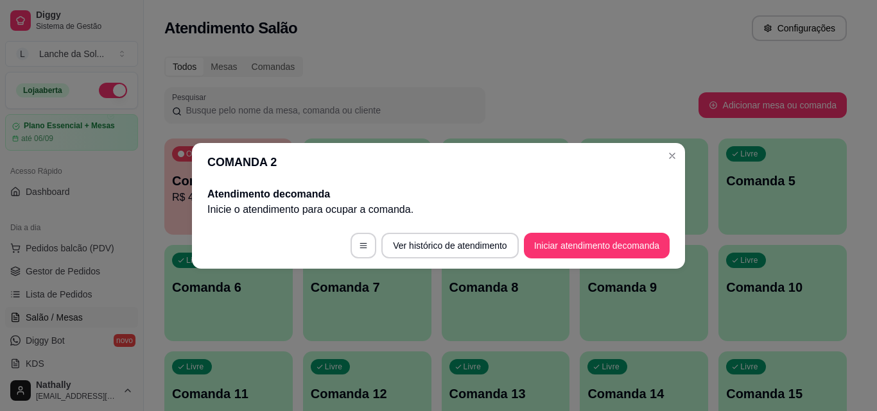
scroll to position [0, 0]
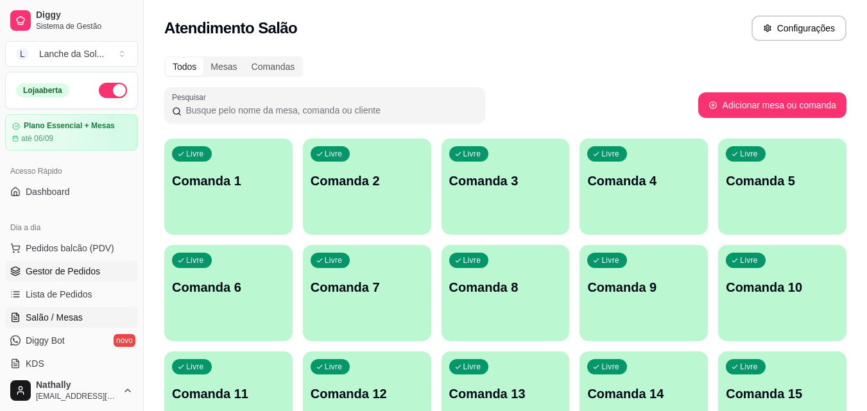
click at [67, 268] on span "Gestor de Pedidos" at bounding box center [63, 271] width 74 height 13
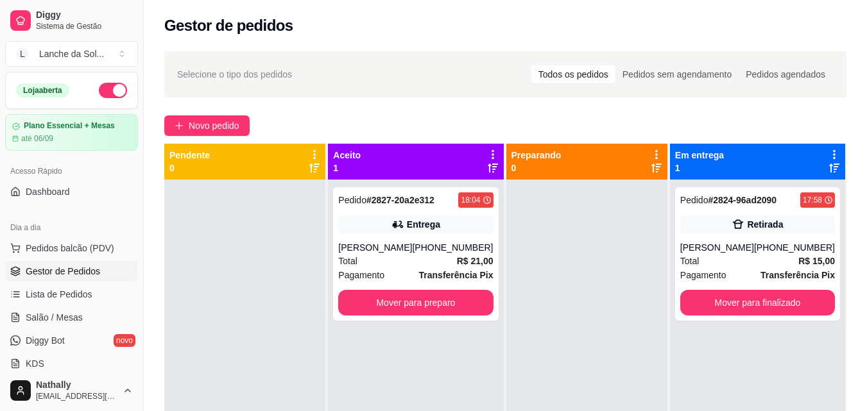
click at [408, 248] on div "[PERSON_NAME]" at bounding box center [375, 247] width 74 height 13
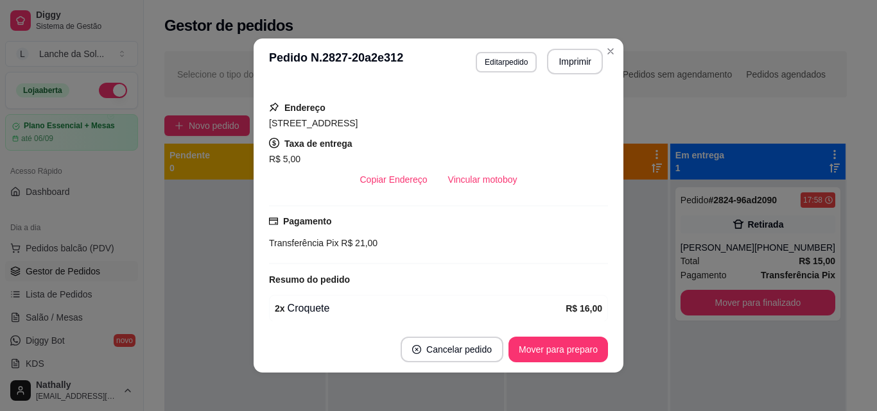
scroll to position [267, 0]
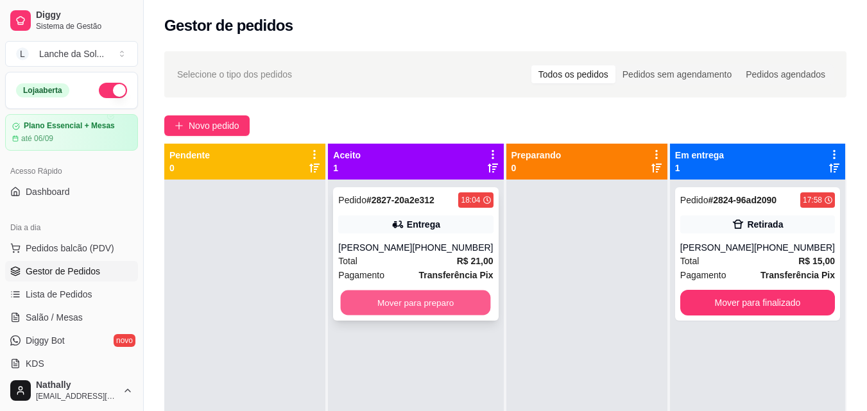
click at [457, 300] on button "Mover para preparo" at bounding box center [416, 303] width 150 height 25
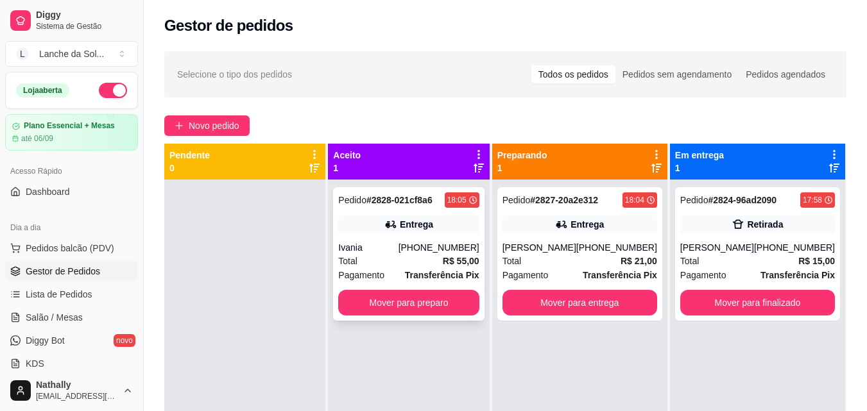
click at [391, 253] on div "Ivania" at bounding box center [368, 247] width 60 height 13
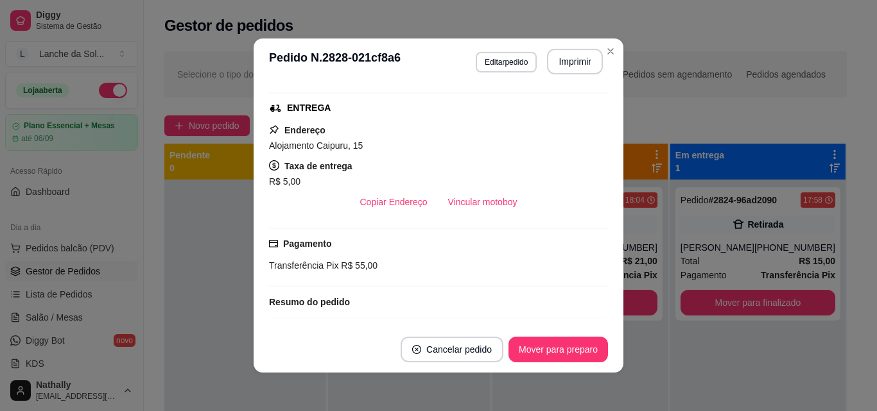
scroll to position [197, 0]
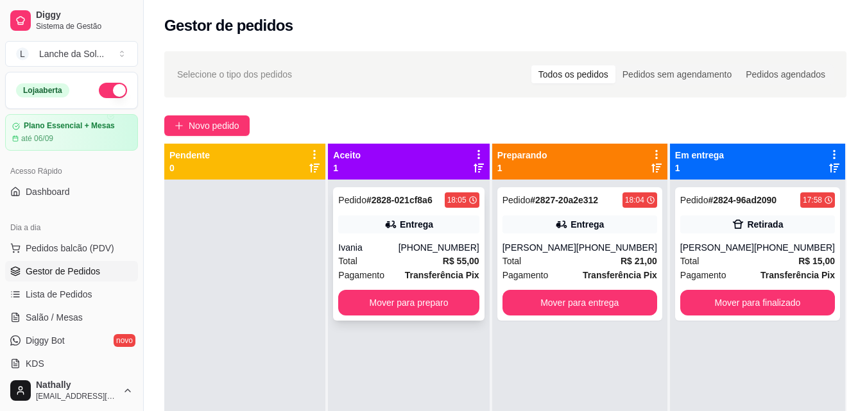
click at [397, 248] on div "Ivania" at bounding box center [368, 247] width 60 height 13
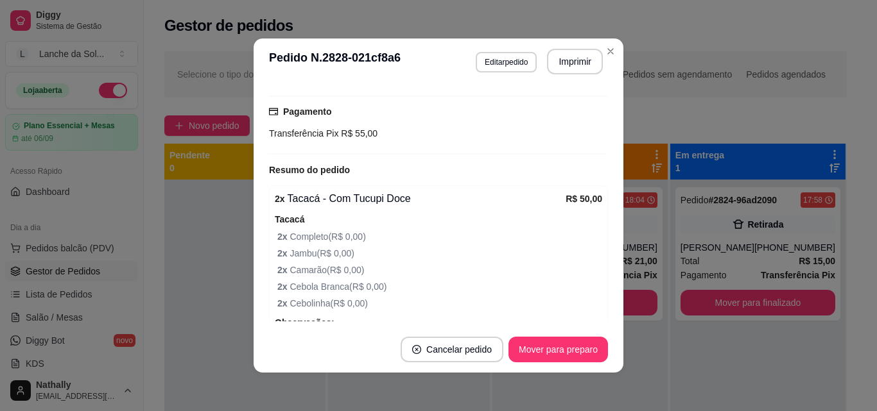
scroll to position [404, 0]
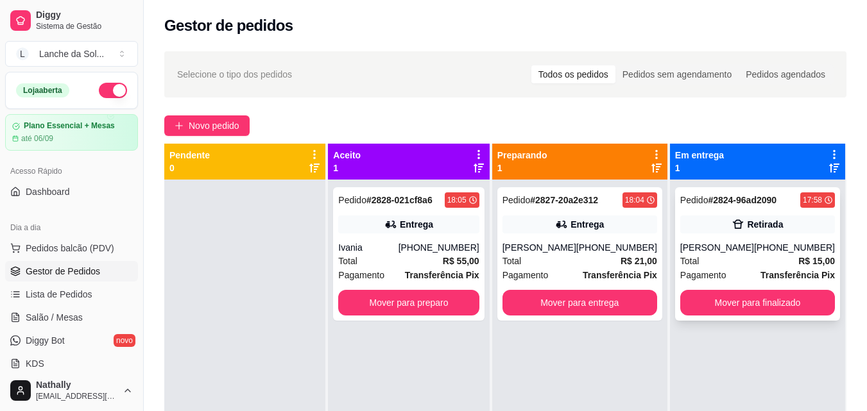
click at [703, 264] on div "Total R$ 15,00" at bounding box center [757, 261] width 155 height 14
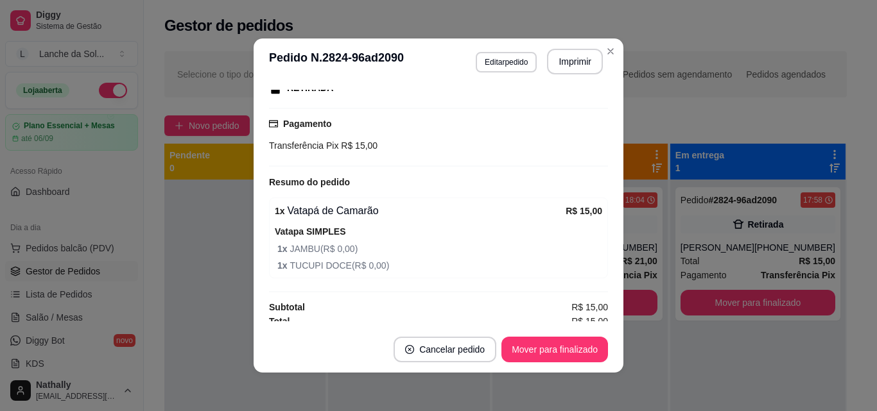
scroll to position [221, 0]
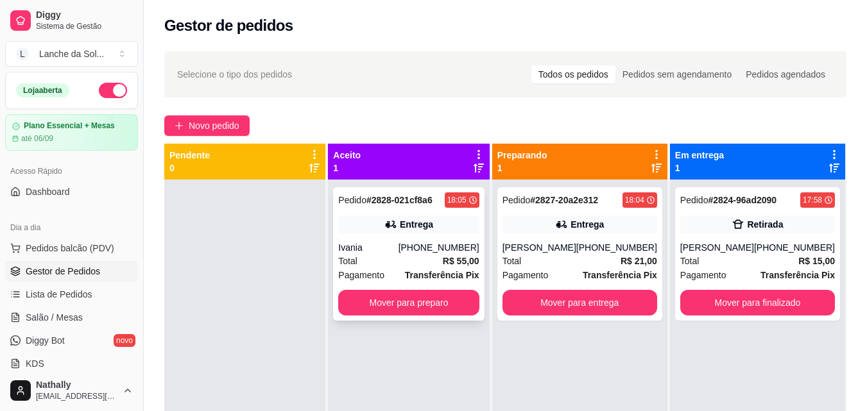
click at [420, 255] on div "Total R$ 55,00" at bounding box center [408, 261] width 141 height 14
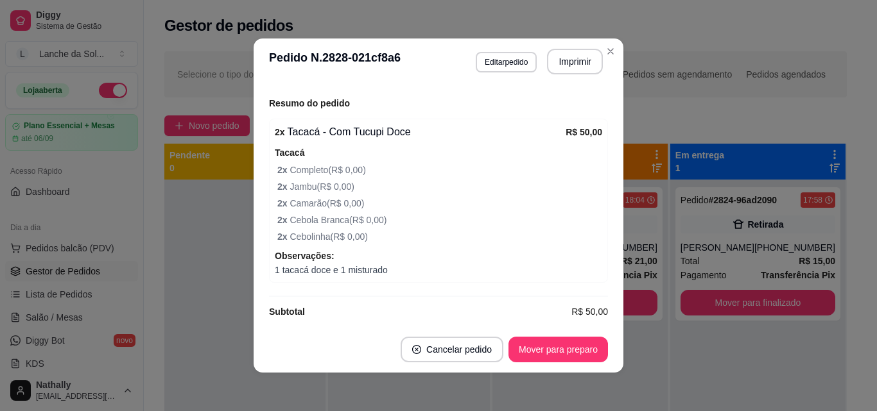
scroll to position [404, 0]
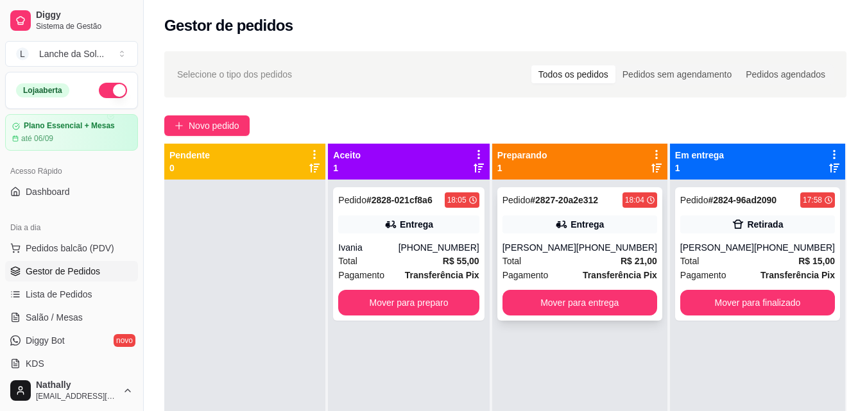
click at [576, 252] on div "[PERSON_NAME]" at bounding box center [539, 247] width 74 height 13
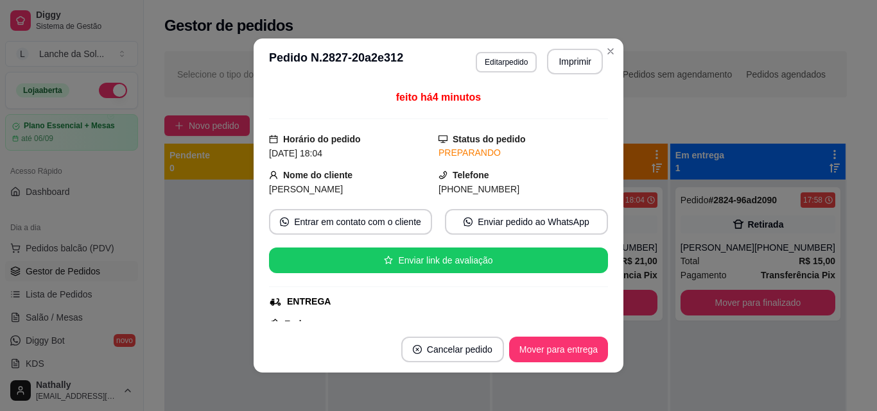
drag, startPoint x: 592, startPoint y: 153, endPoint x: 597, endPoint y: 158, distance: 7.3
click at [597, 158] on div "feito há 4 minutos Horário do pedido 24/08/2025 18:04 Status do pedido PREPARAN…" at bounding box center [438, 206] width 339 height 232
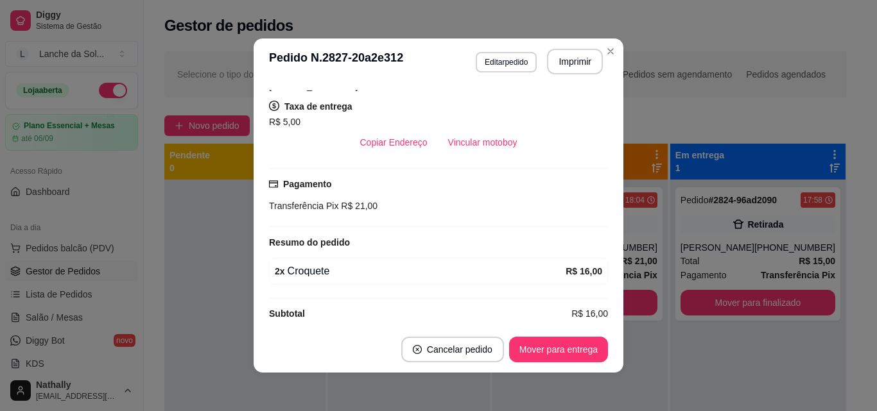
scroll to position [267, 0]
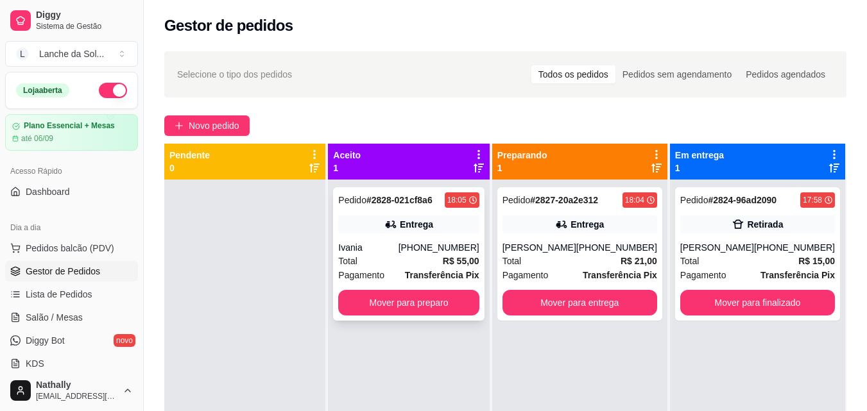
click at [372, 267] on div "Total R$ 55,00" at bounding box center [408, 261] width 141 height 14
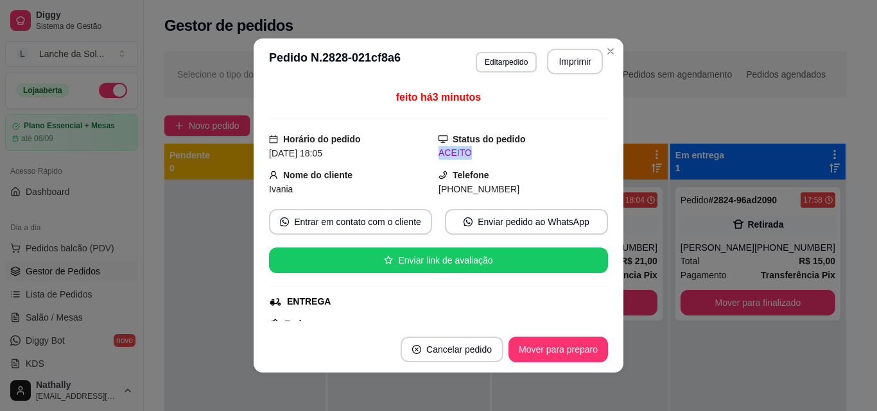
drag, startPoint x: 592, startPoint y: 137, endPoint x: 595, endPoint y: 154, distance: 17.1
click at [595, 154] on div "feito há 3 minutos Horário do pedido 24/08/2025 18:05 Status do pedido ACEITO N…" at bounding box center [438, 206] width 339 height 232
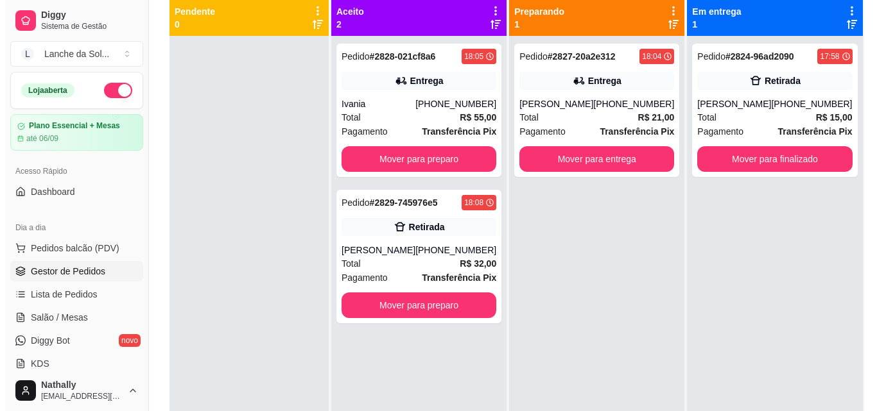
scroll to position [144, 0]
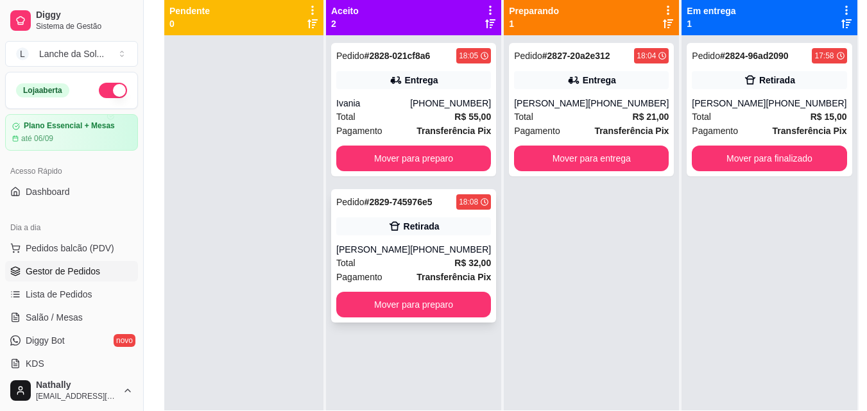
click at [404, 238] on div "Pedido # 2829-745976e5 18:08 Retirada Keline Mendes (93) 99191-6680 Total R$ 32…" at bounding box center [413, 255] width 165 height 133
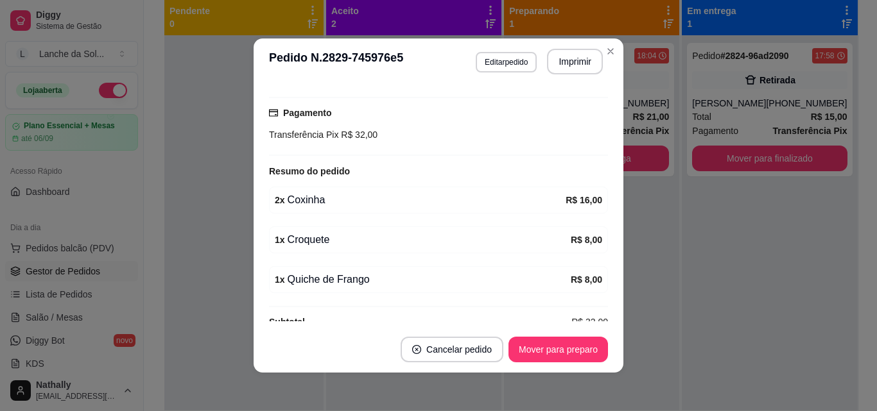
scroll to position [230, 0]
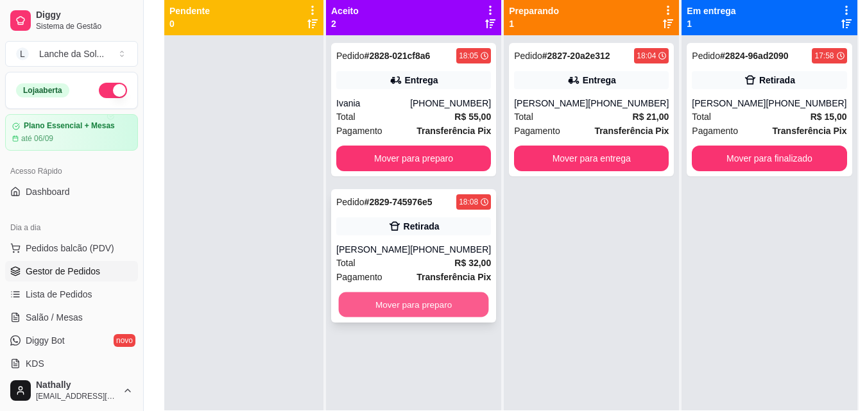
click at [376, 307] on button "Mover para preparo" at bounding box center [414, 305] width 150 height 25
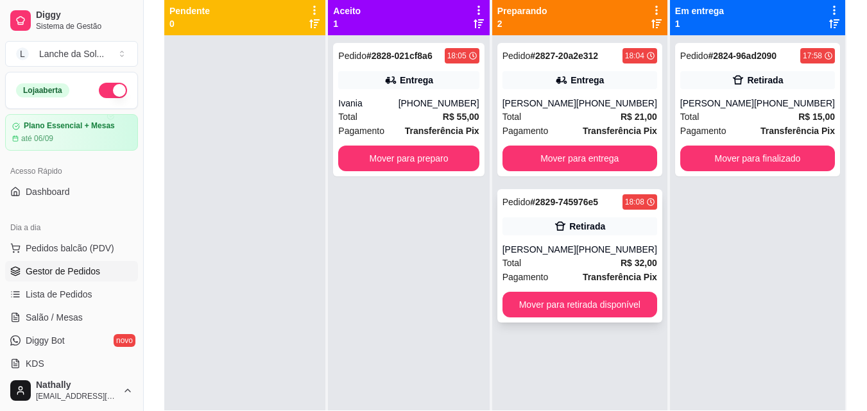
click at [546, 262] on div "Total R$ 32,00" at bounding box center [579, 263] width 155 height 14
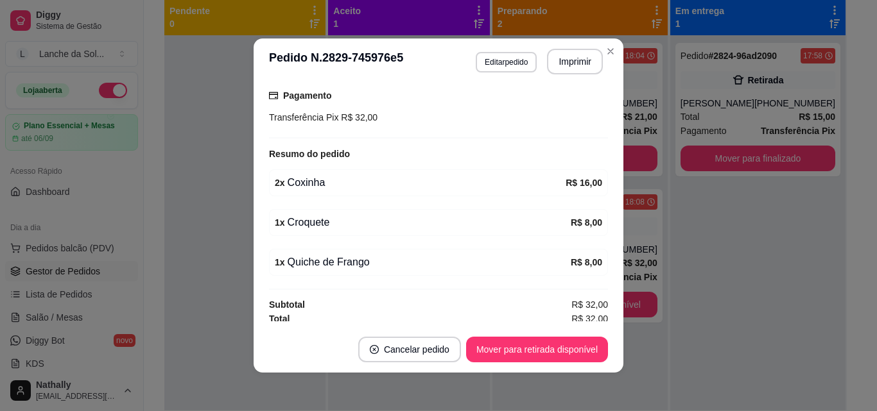
scroll to position [246, 0]
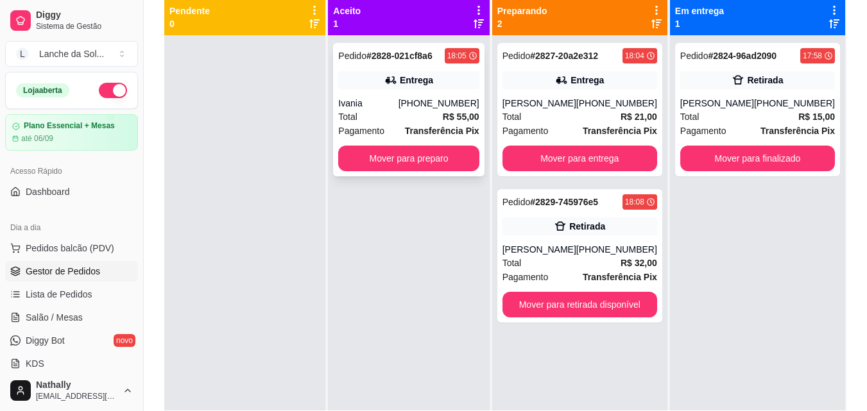
click at [388, 109] on div "Ivania" at bounding box center [368, 103] width 60 height 13
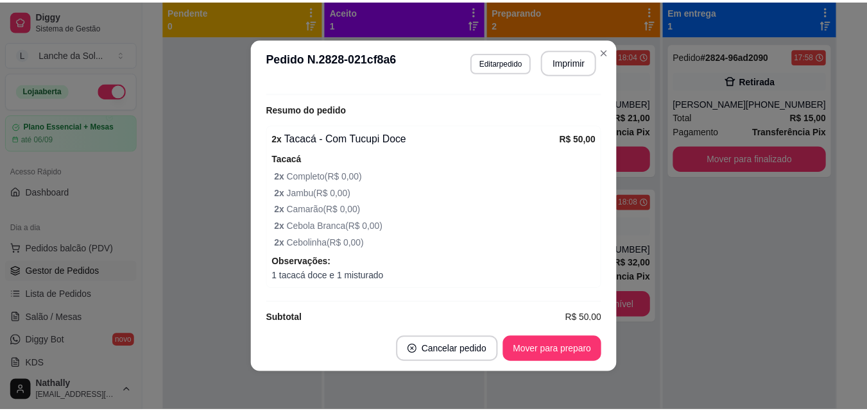
scroll to position [404, 0]
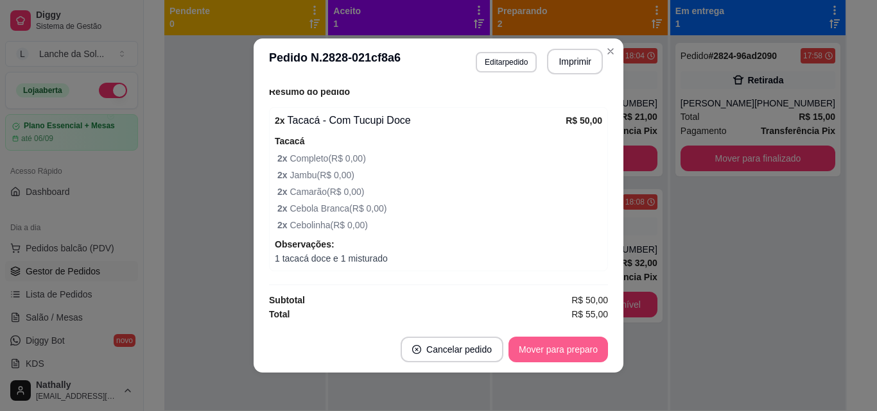
click at [560, 357] on div "**********" at bounding box center [438, 205] width 877 height 411
click at [560, 357] on button "Mover para preparo" at bounding box center [557, 350] width 99 height 26
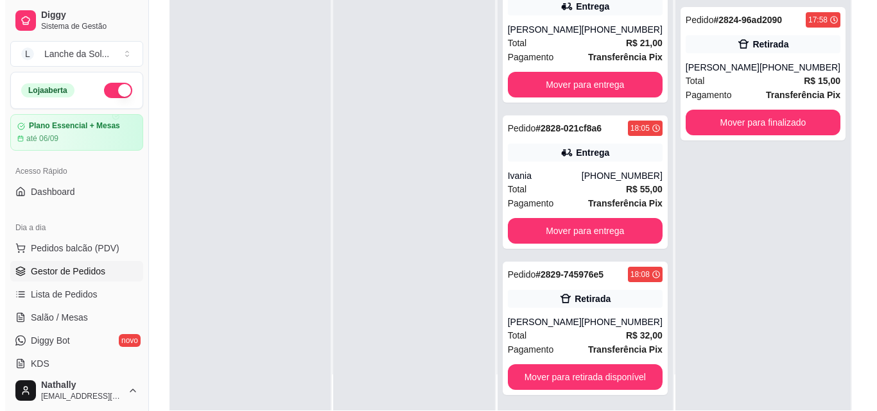
scroll to position [40, 0]
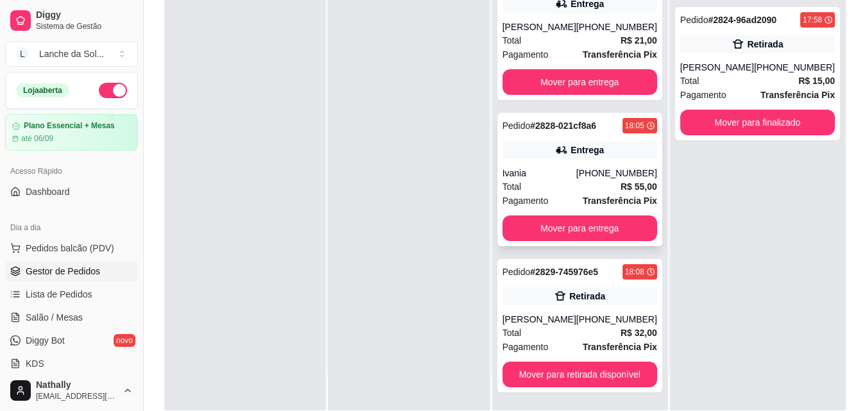
click at [560, 191] on div "Total R$ 55,00" at bounding box center [579, 187] width 155 height 14
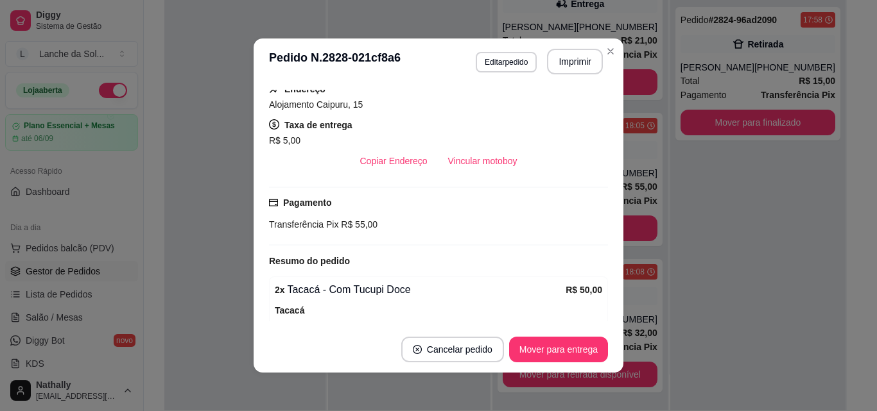
scroll to position [404, 0]
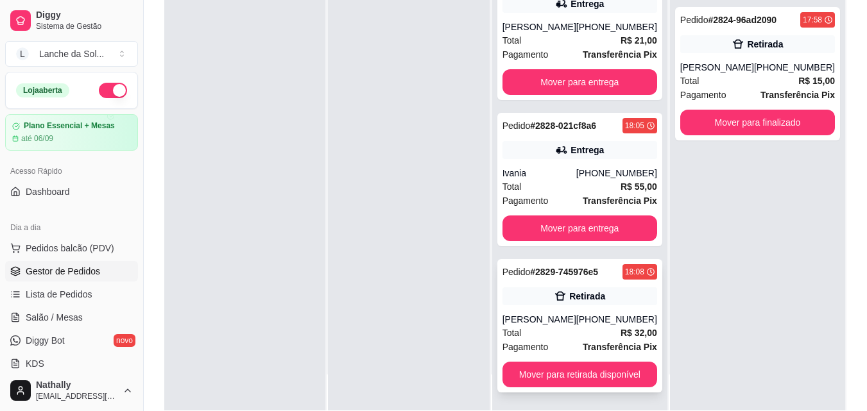
click at [544, 320] on div "[PERSON_NAME]" at bounding box center [539, 319] width 74 height 13
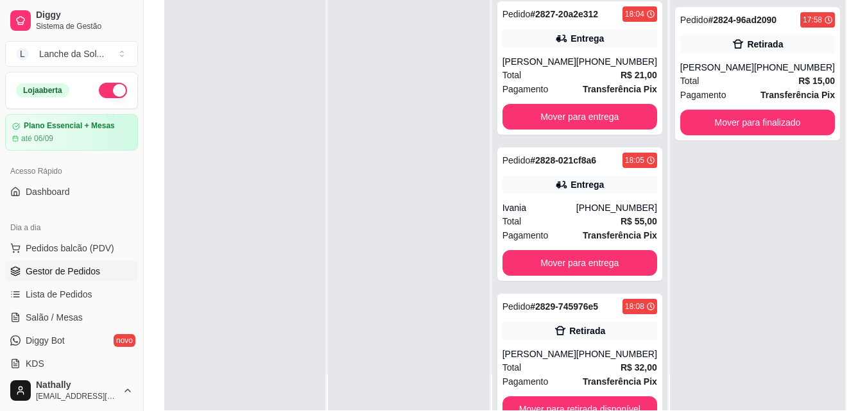
scroll to position [0, 0]
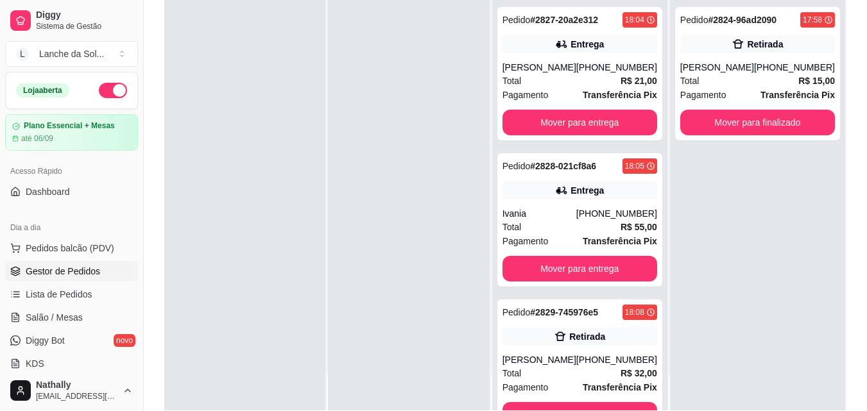
click at [720, 178] on div "Pedido # 2824-96ad2090 17:58 Retirada Mirian Rocha (93) 99170-8063 Total R$ 15,…" at bounding box center [757, 204] width 175 height 411
click at [737, 119] on button "Mover para finalizado" at bounding box center [757, 123] width 155 height 26
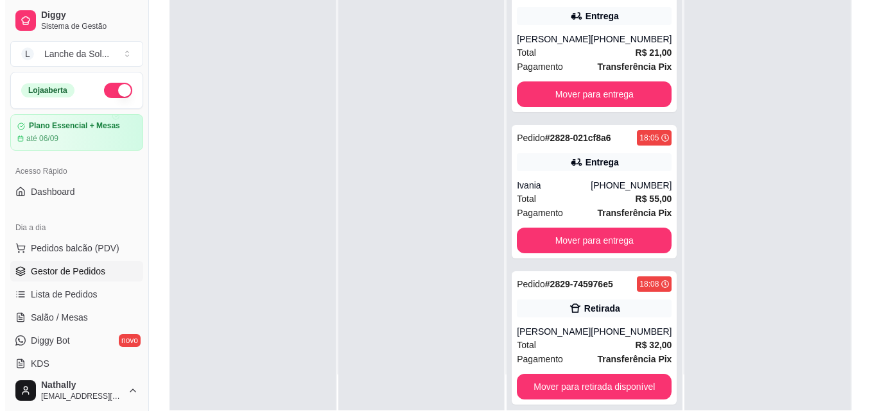
scroll to position [40, 0]
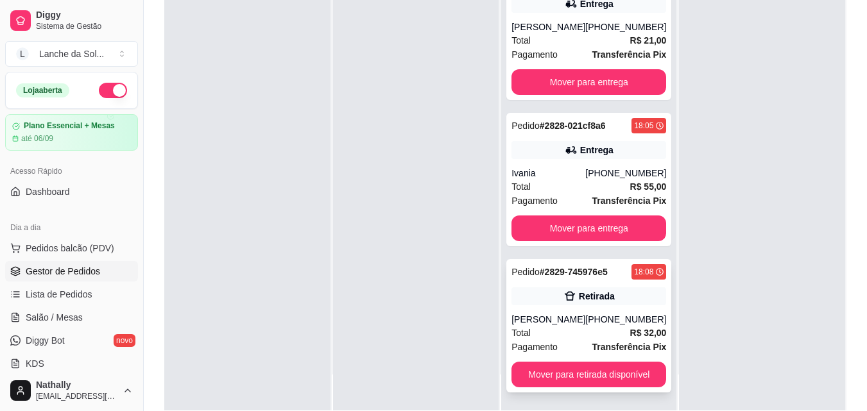
click at [538, 344] on span "Pagamento" at bounding box center [534, 347] width 46 height 14
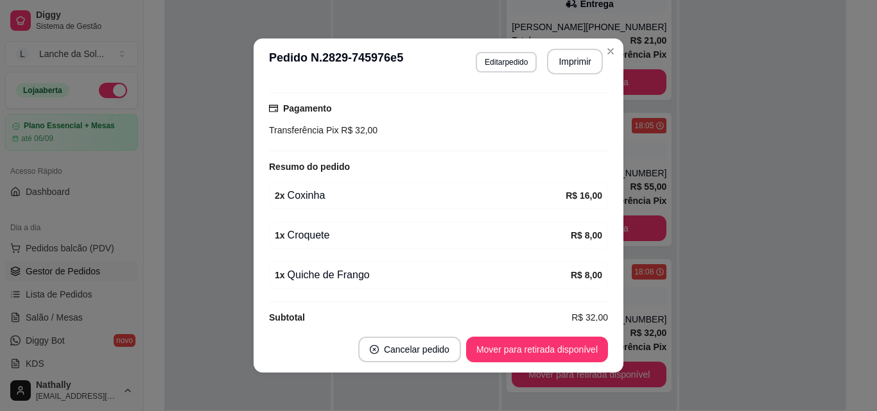
scroll to position [246, 0]
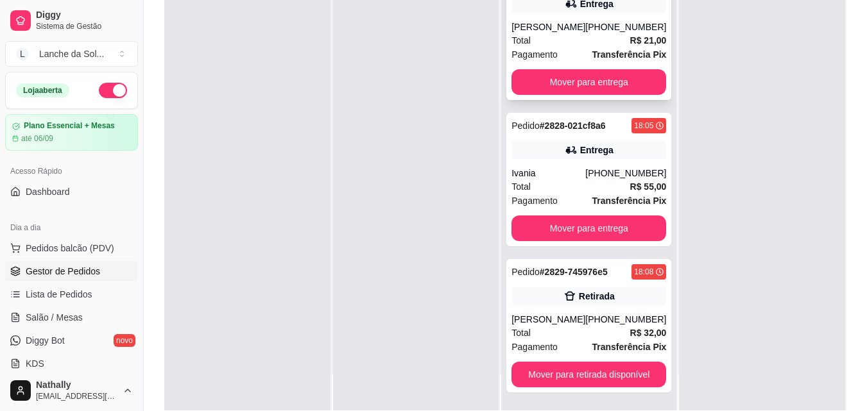
click at [575, 37] on div "Total R$ 21,00" at bounding box center [588, 40] width 155 height 14
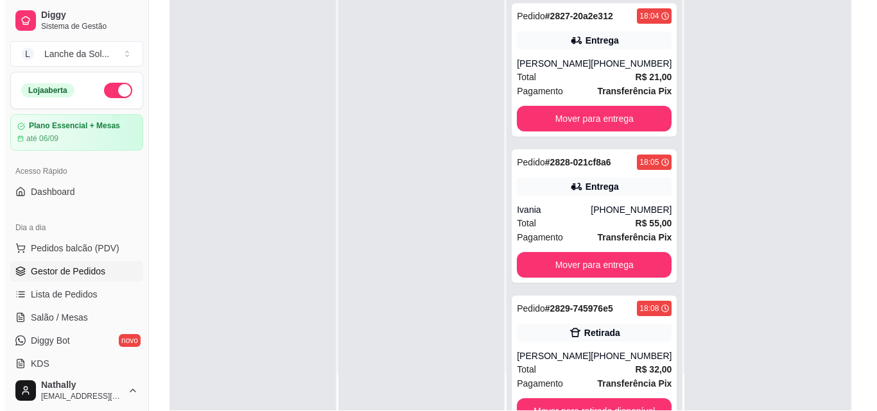
scroll to position [4, 0]
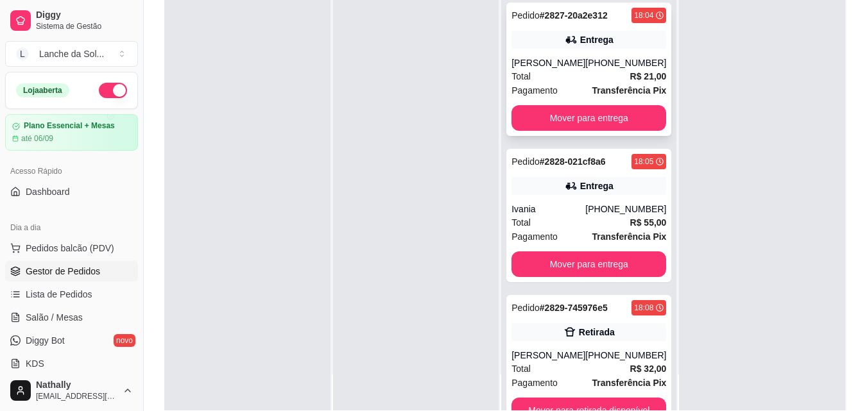
click at [554, 73] on div "Total R$ 21,00" at bounding box center [588, 76] width 155 height 14
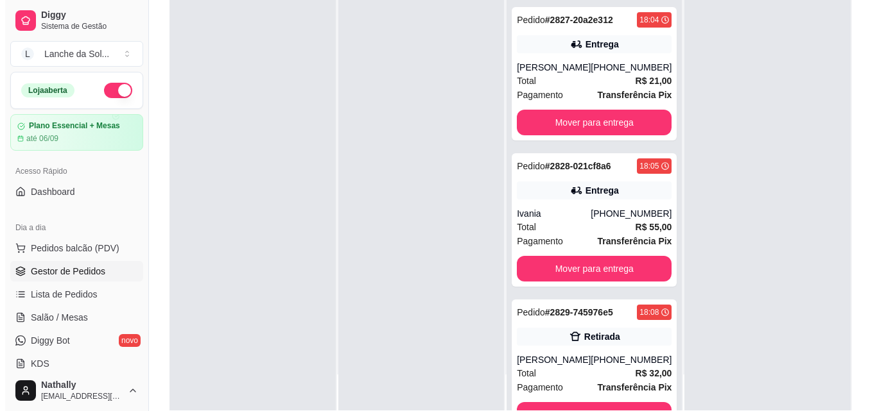
scroll to position [0, 0]
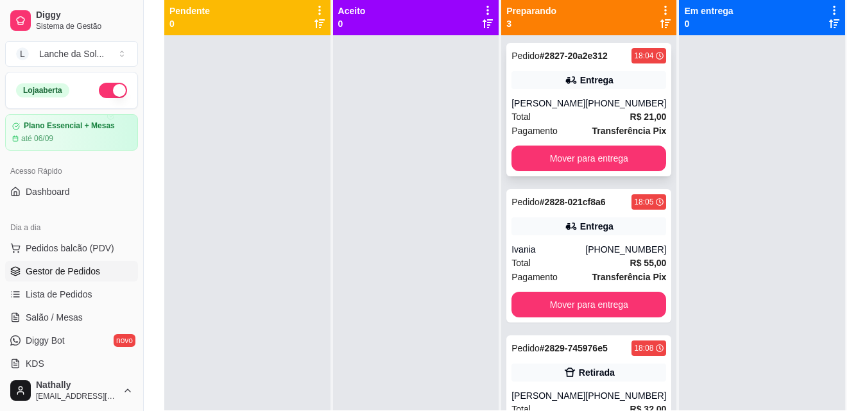
click at [523, 124] on span "Pagamento" at bounding box center [534, 131] width 46 height 14
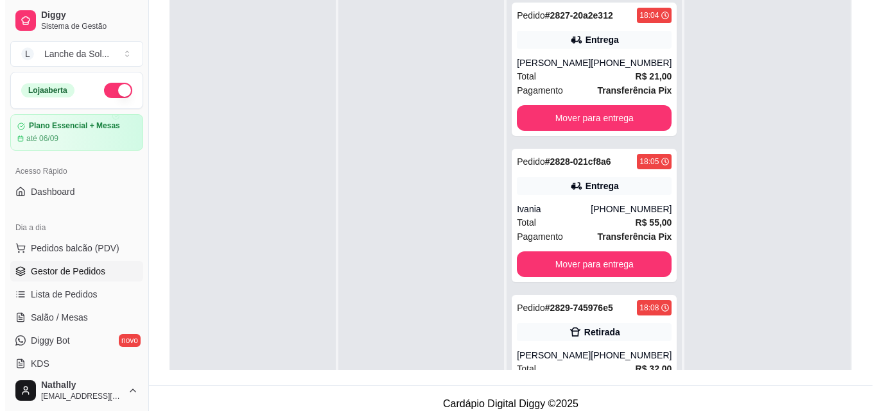
scroll to position [196, 0]
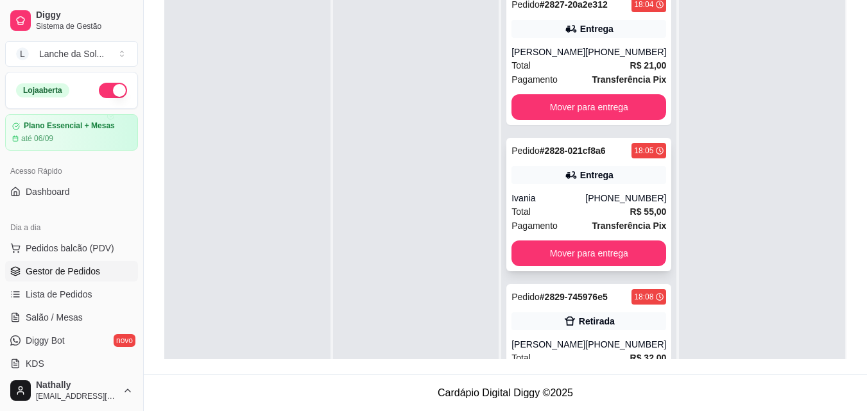
click at [572, 214] on div "Total R$ 55,00" at bounding box center [588, 212] width 155 height 14
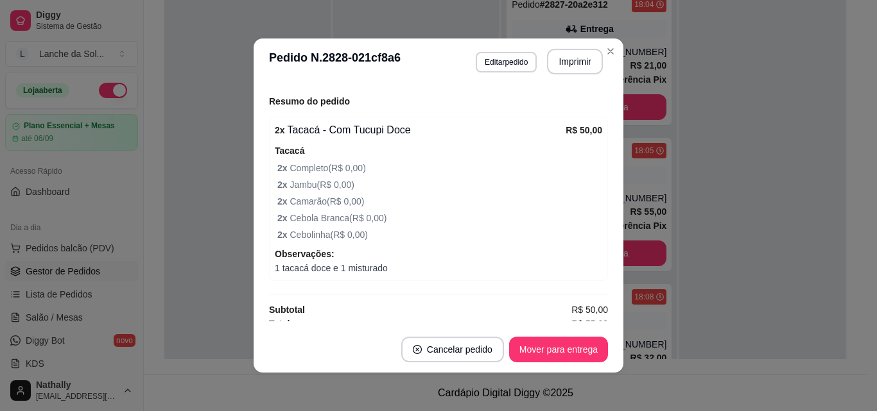
scroll to position [404, 0]
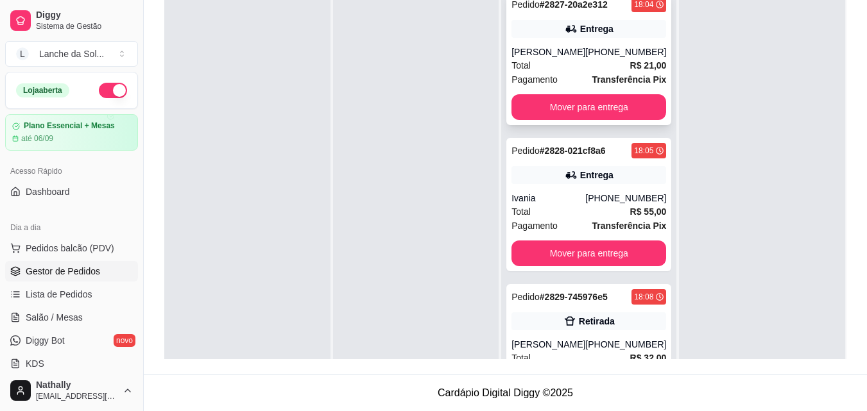
click at [566, 62] on div "Total R$ 21,00" at bounding box center [588, 65] width 155 height 14
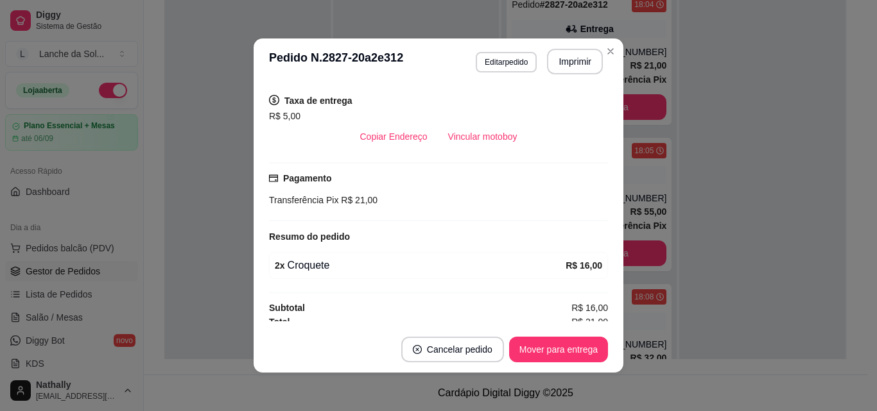
scroll to position [267, 0]
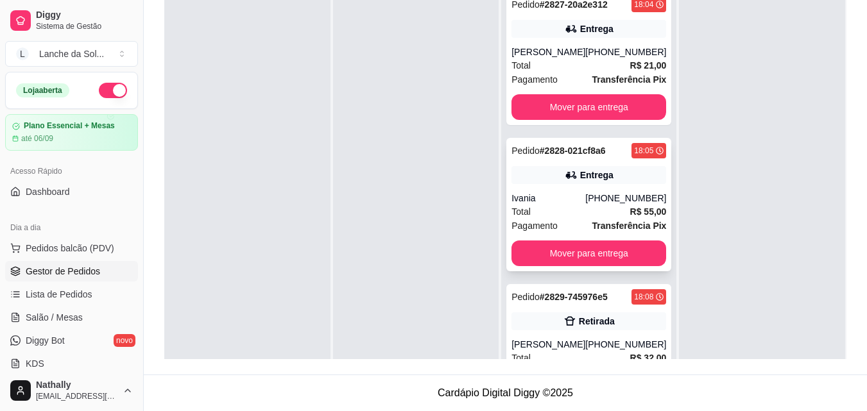
click at [570, 211] on div "Total R$ 55,00" at bounding box center [588, 212] width 155 height 14
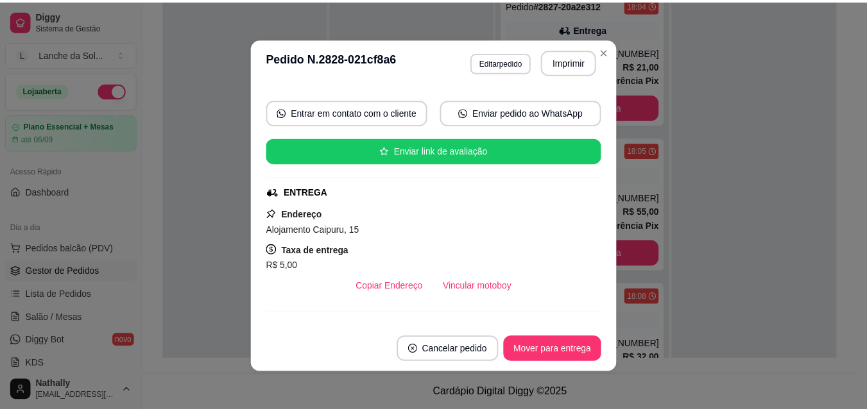
scroll to position [119, 0]
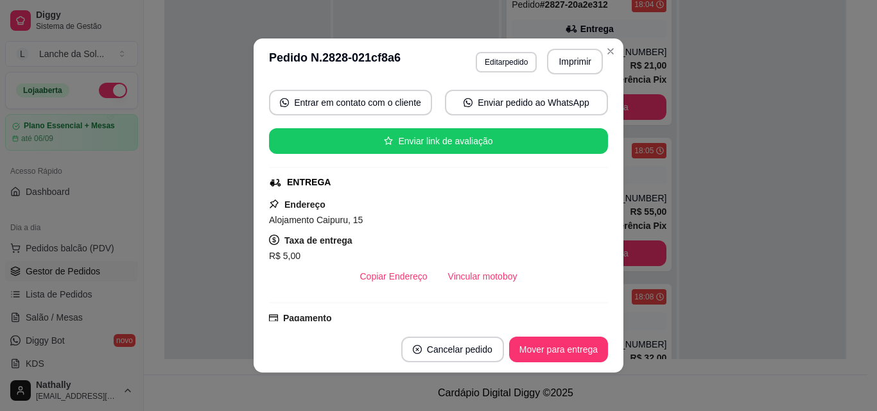
click at [604, 184] on div "feito há 13 minutos Horário do pedido 24/08/2025 18:05 Status do pedido PREPARA…" at bounding box center [438, 206] width 370 height 242
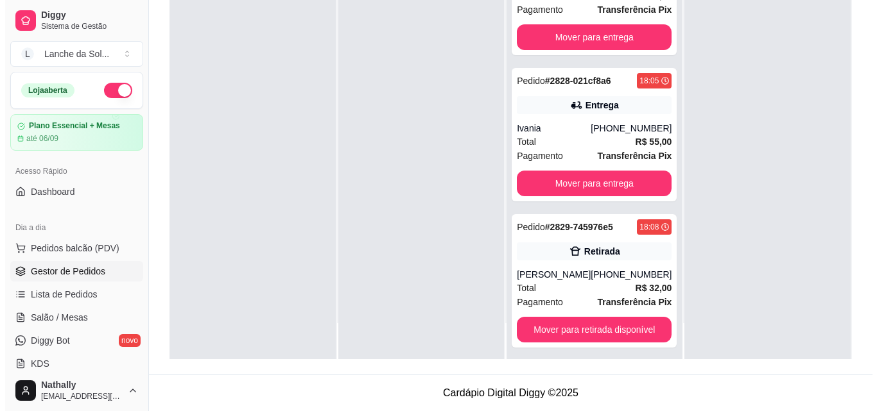
scroll to position [40, 0]
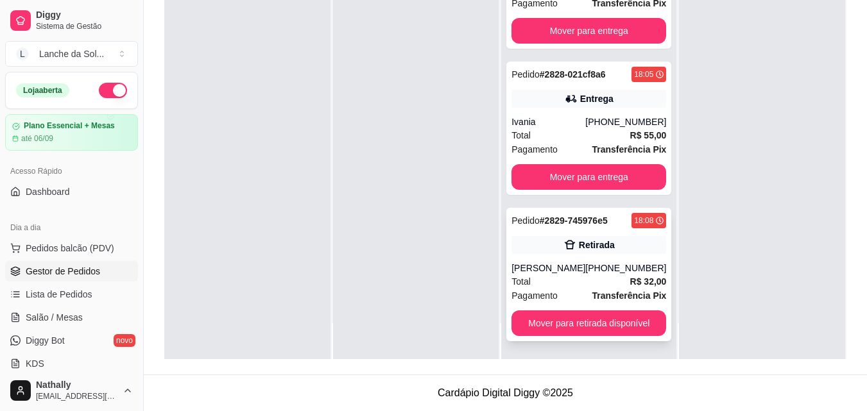
click at [565, 285] on div "Total R$ 32,00" at bounding box center [588, 282] width 155 height 14
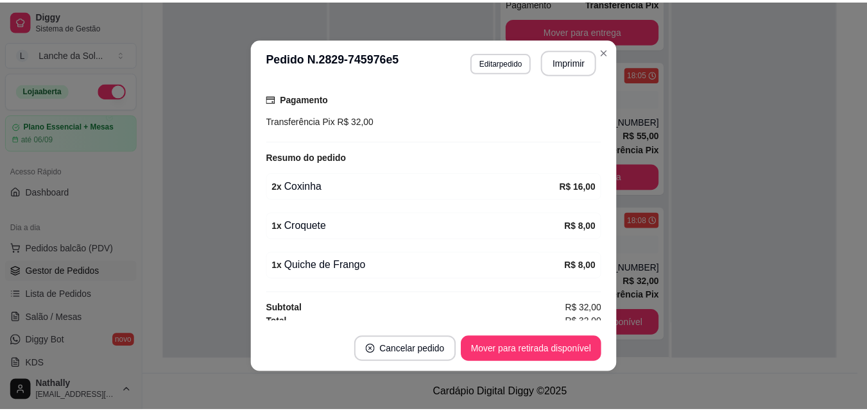
scroll to position [236, 0]
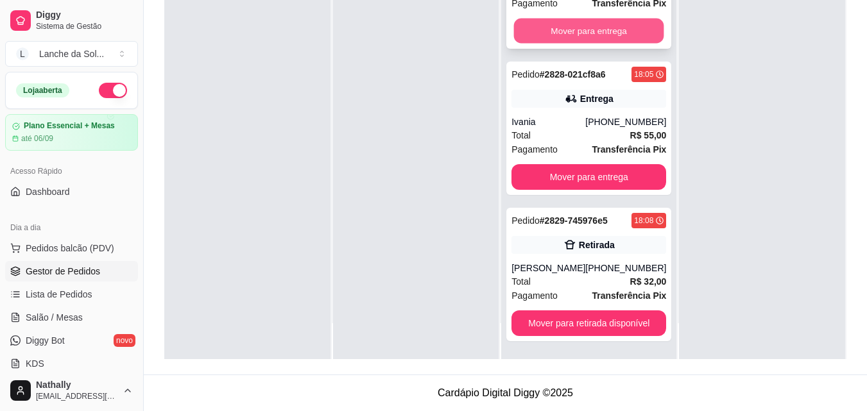
click at [585, 26] on button "Mover para entrega" at bounding box center [589, 31] width 150 height 25
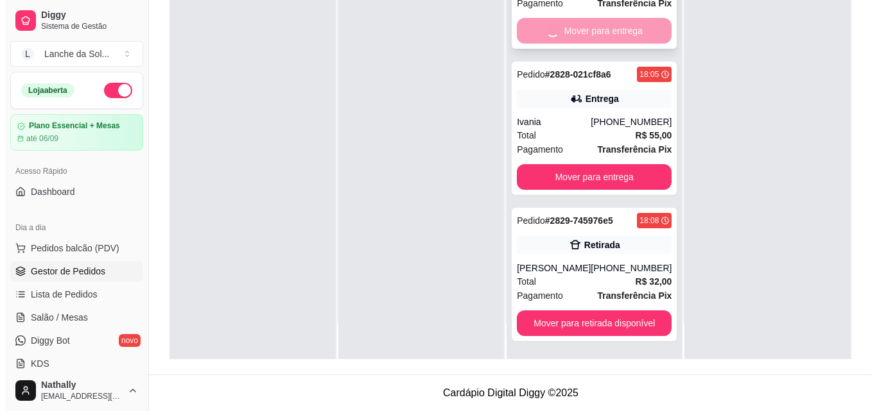
scroll to position [0, 0]
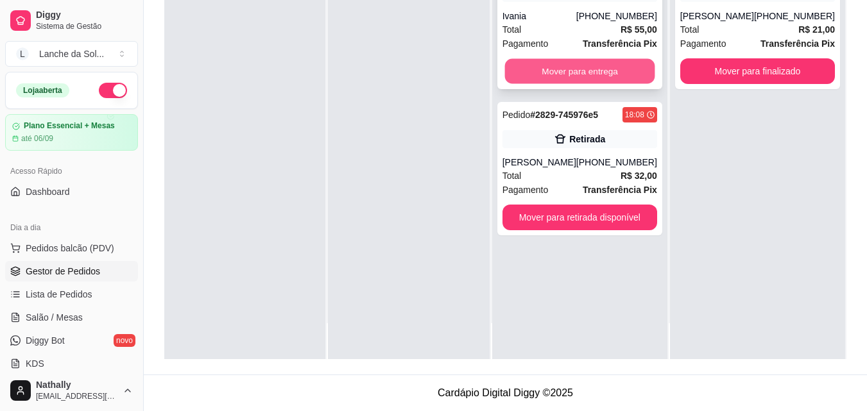
click at [585, 64] on button "Mover para entrega" at bounding box center [579, 71] width 150 height 25
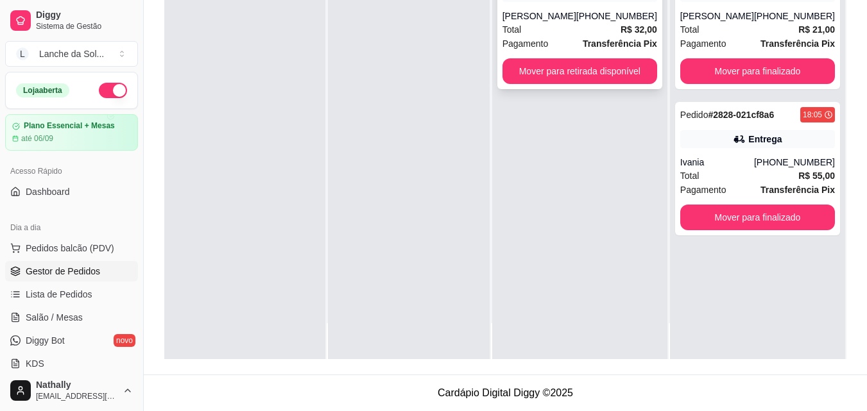
click at [576, 13] on div "[PERSON_NAME]" at bounding box center [539, 16] width 74 height 13
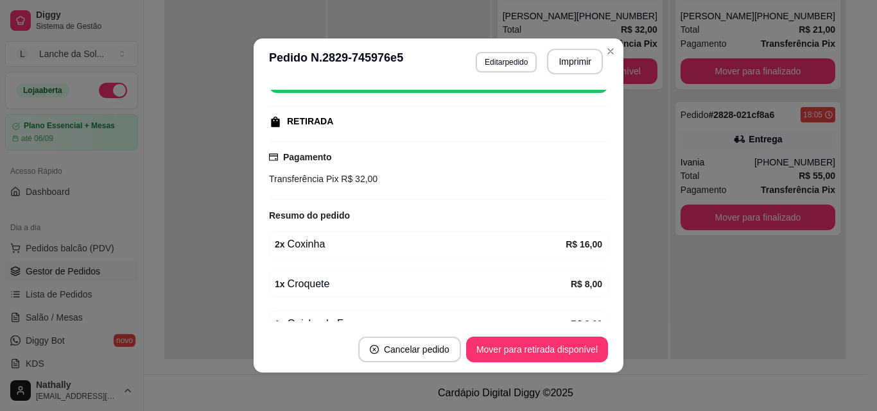
scroll to position [246, 0]
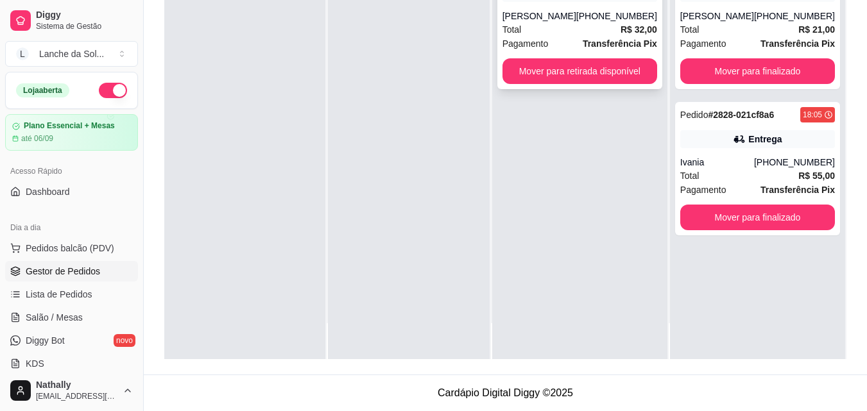
click at [574, 15] on div "[PERSON_NAME]" at bounding box center [539, 16] width 74 height 13
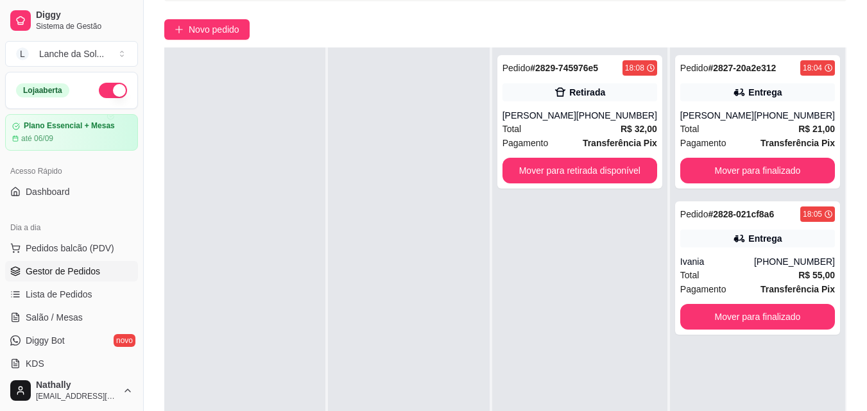
scroll to position [92, 0]
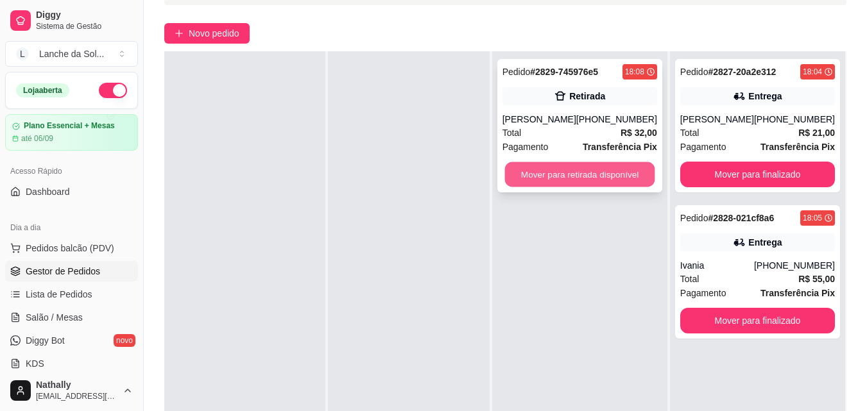
click at [566, 171] on button "Mover para retirada disponível" at bounding box center [579, 174] width 150 height 25
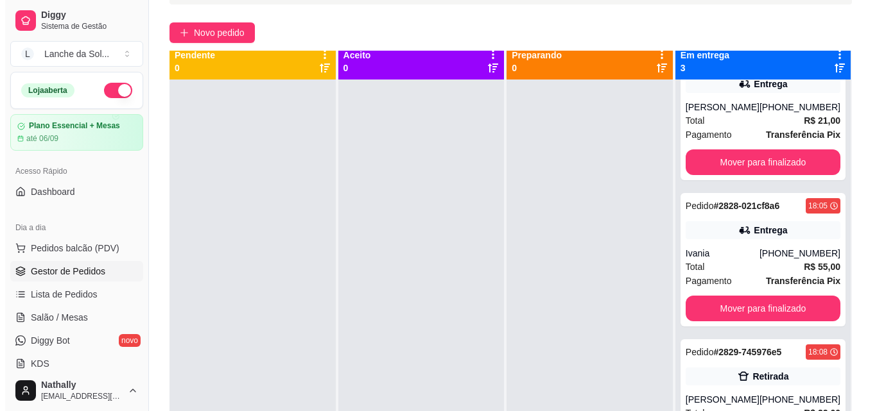
scroll to position [0, 0]
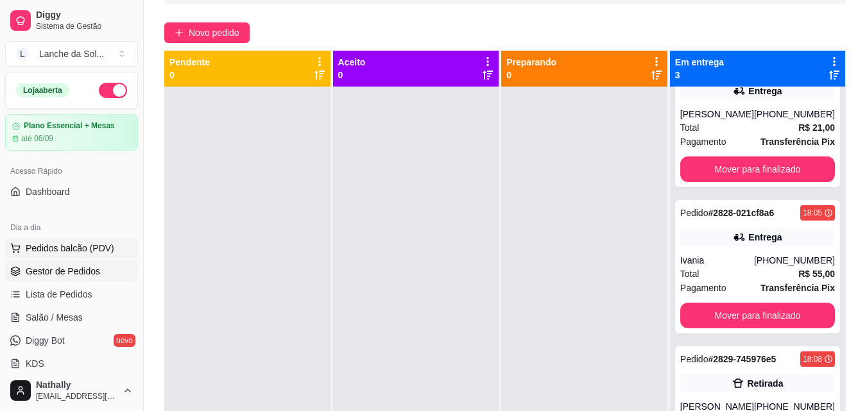
click at [88, 244] on span "Pedidos balcão (PDV)" at bounding box center [70, 248] width 89 height 13
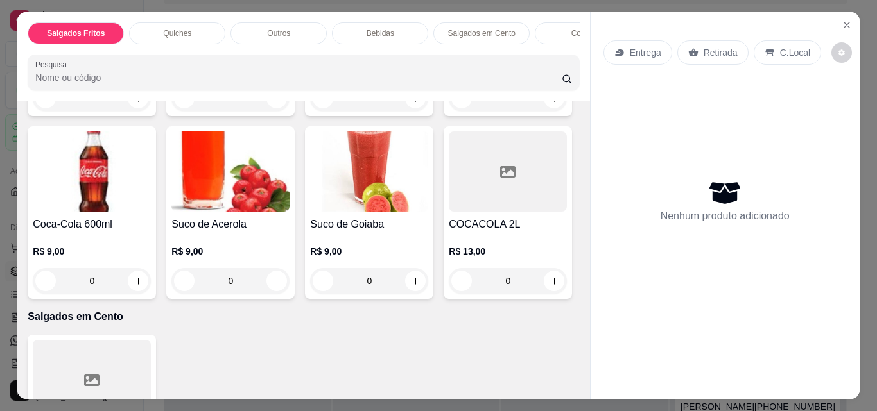
scroll to position [1040, 0]
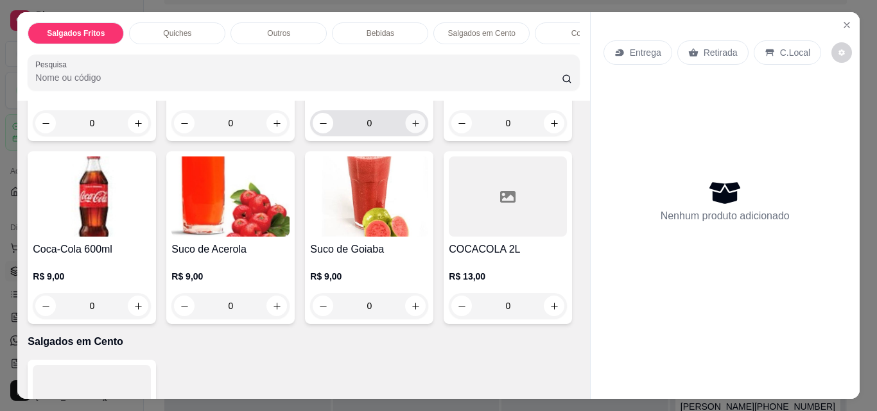
click at [411, 133] on button "increase-product-quantity" at bounding box center [416, 124] width 20 height 20
type input "1"
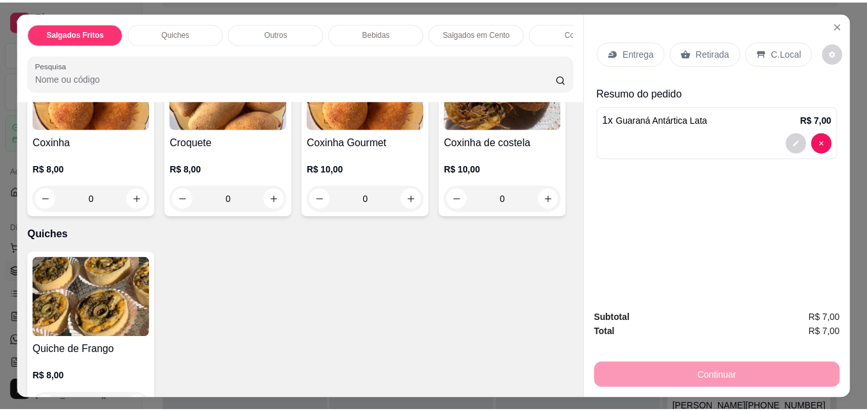
scroll to position [191, 0]
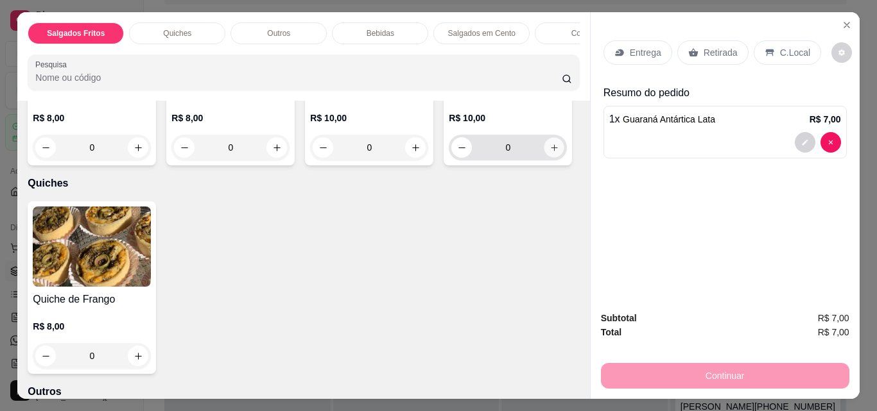
click at [544, 158] on button "increase-product-quantity" at bounding box center [554, 148] width 20 height 20
type input "1"
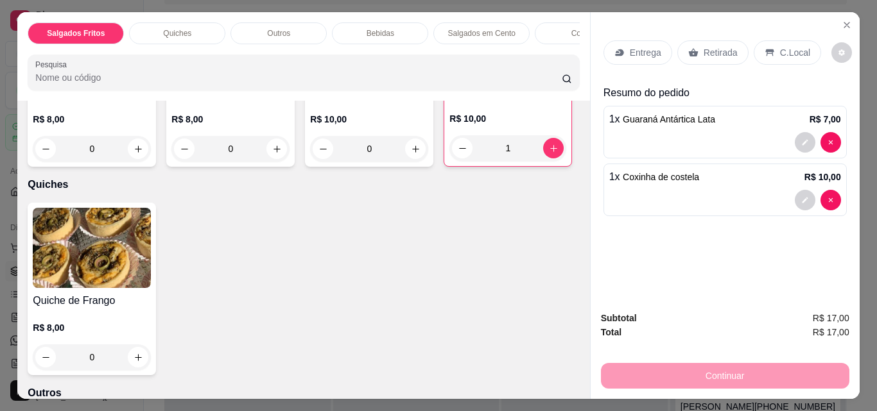
click at [771, 46] on div "C.Local" at bounding box center [786, 52] width 67 height 24
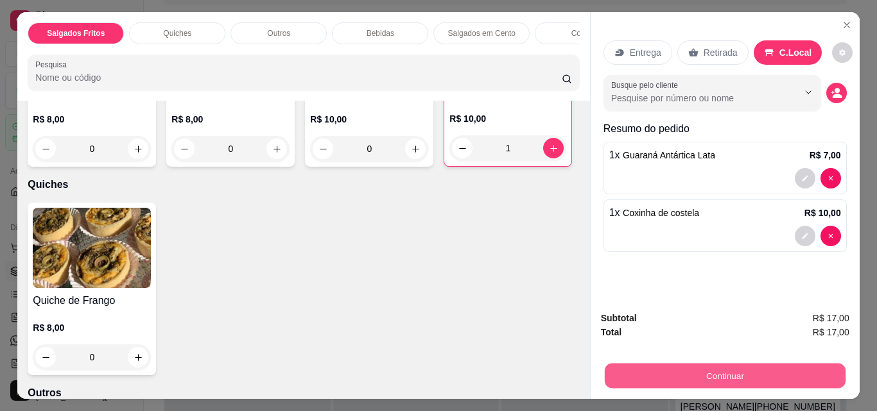
click at [653, 372] on button "Continuar" at bounding box center [724, 375] width 241 height 25
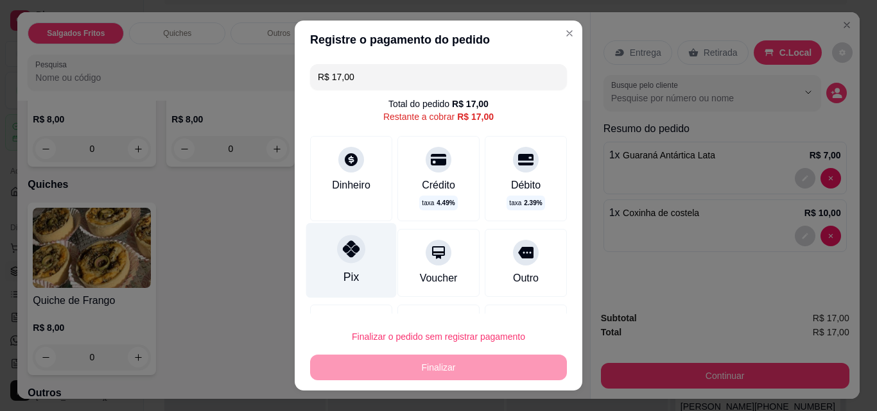
click at [337, 253] on div at bounding box center [351, 249] width 28 height 28
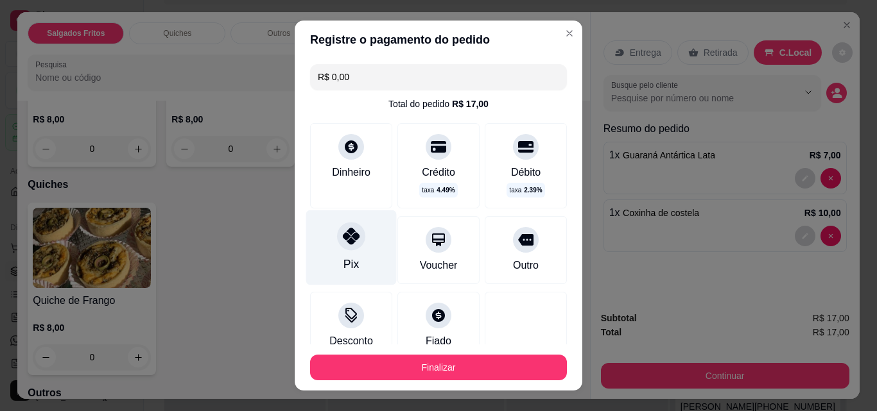
type input "R$ 0,00"
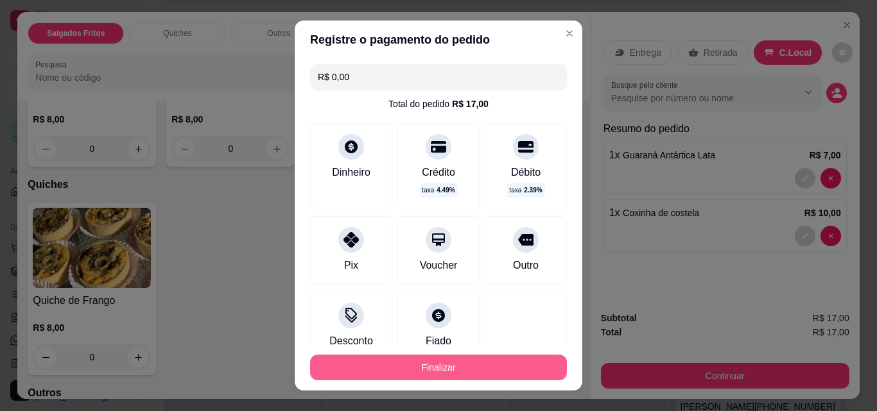
click at [400, 359] on button "Finalizar" at bounding box center [438, 368] width 257 height 26
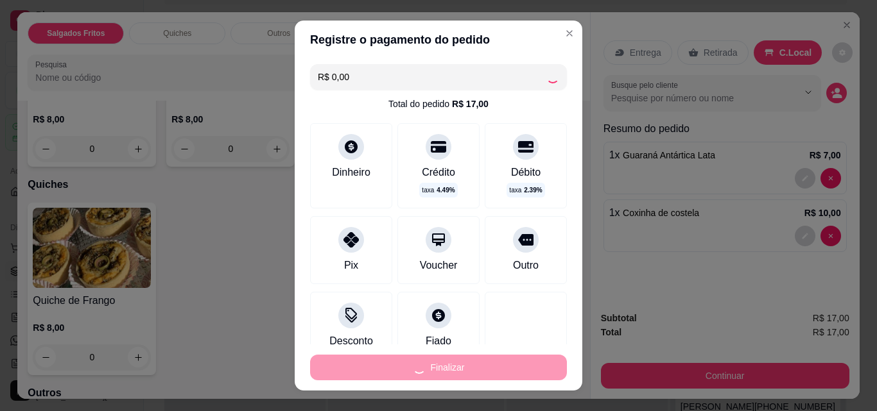
type input "0"
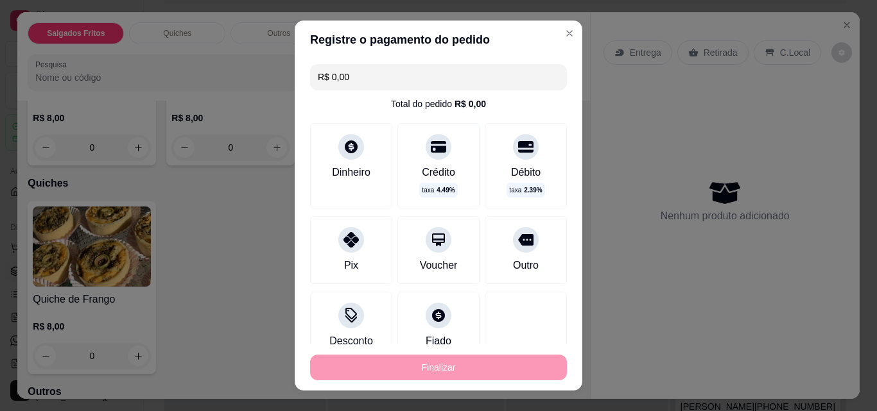
type input "-R$ 17,00"
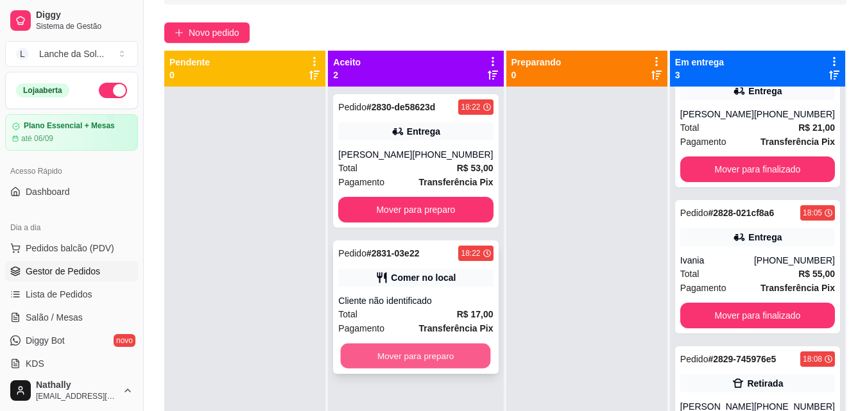
click at [400, 354] on button "Mover para preparo" at bounding box center [416, 356] width 150 height 25
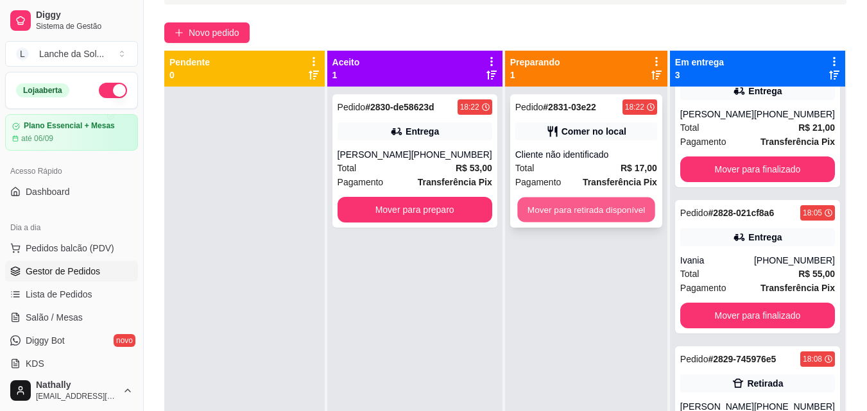
click at [631, 214] on button "Mover para retirada disponível" at bounding box center [585, 210] width 137 height 25
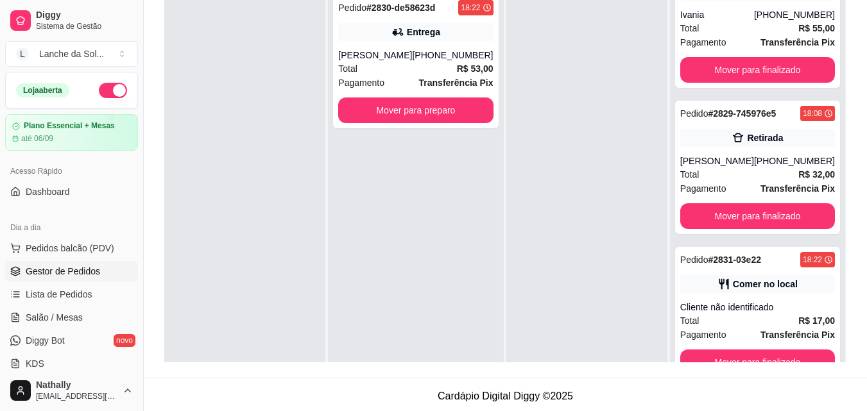
scroll to position [196, 0]
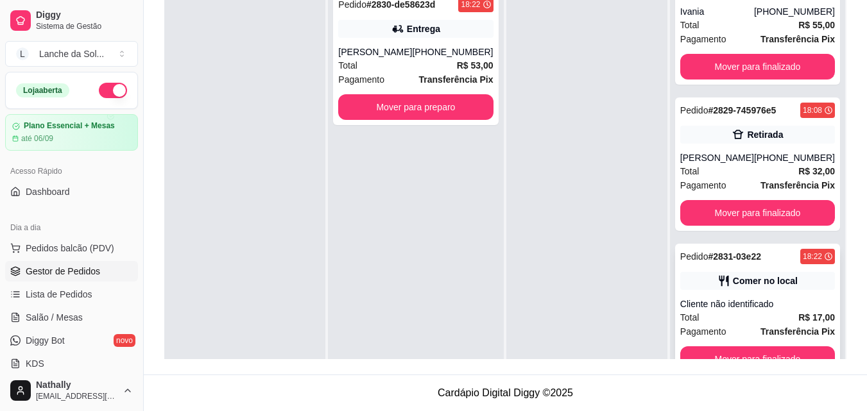
click at [782, 345] on div "Pedido # 2831-03e22 18:22 Comer no local Cliente não identificado Total R$ 17,0…" at bounding box center [757, 310] width 165 height 133
click at [717, 349] on button "Mover para finalizado" at bounding box center [757, 359] width 150 height 25
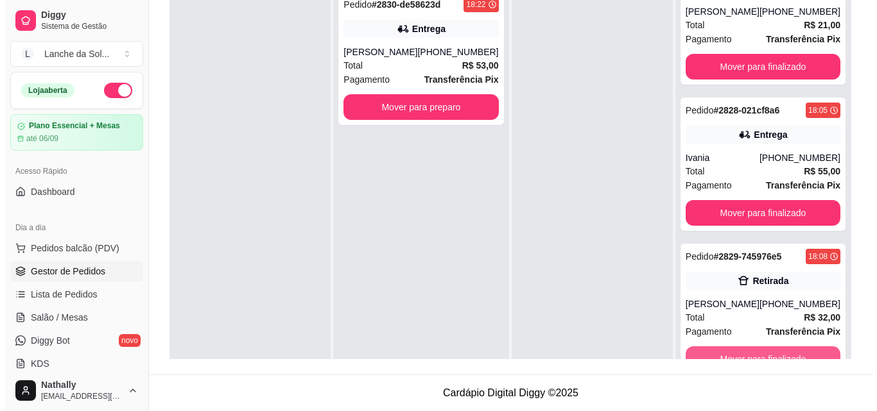
scroll to position [40, 0]
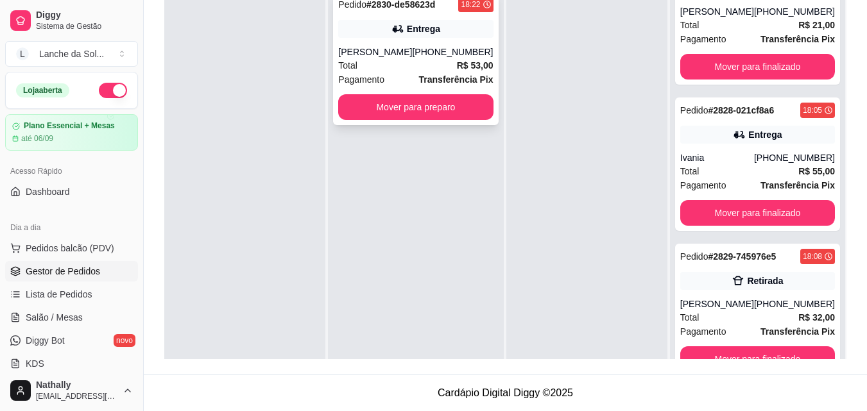
click at [401, 47] on div "[PERSON_NAME]" at bounding box center [375, 52] width 74 height 13
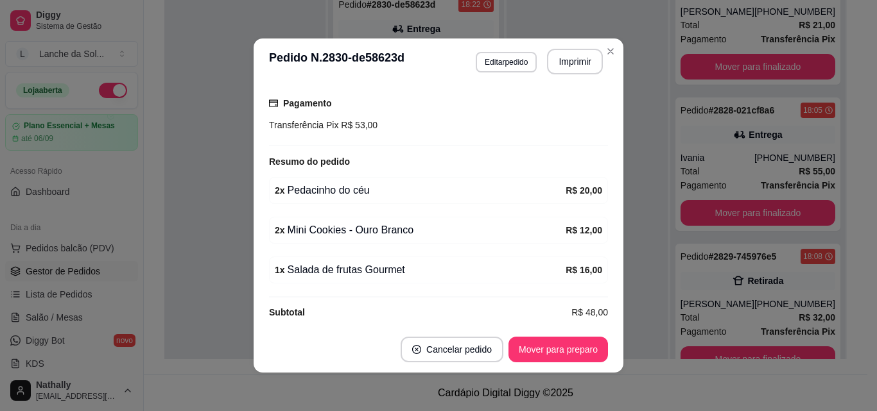
scroll to position [343, 0]
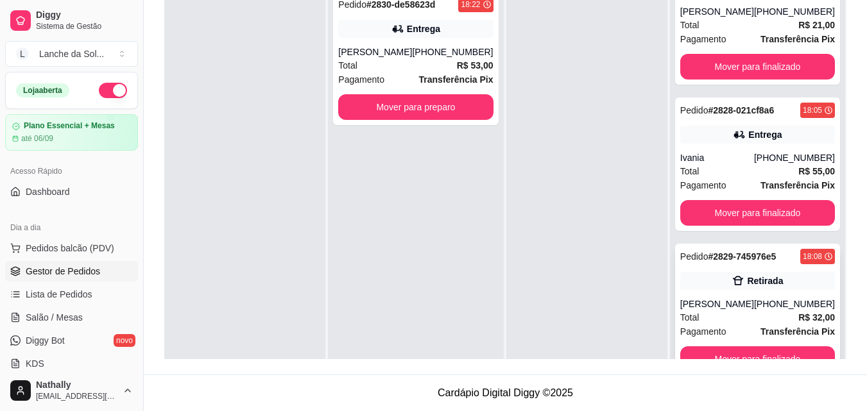
click at [704, 316] on div "Total R$ 32,00" at bounding box center [757, 318] width 155 height 14
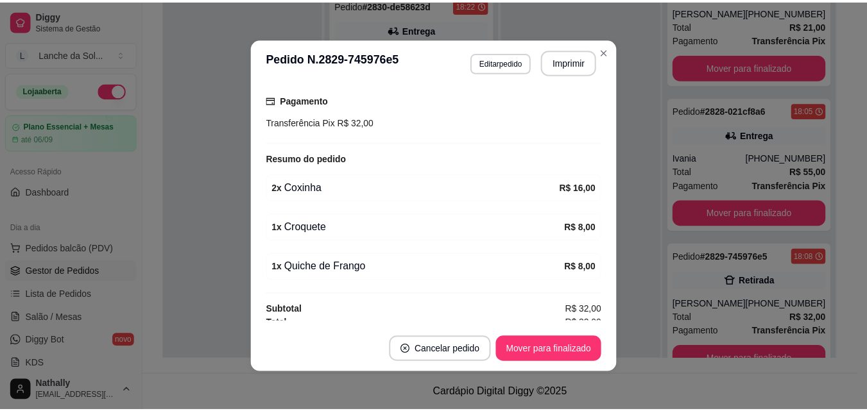
scroll to position [235, 0]
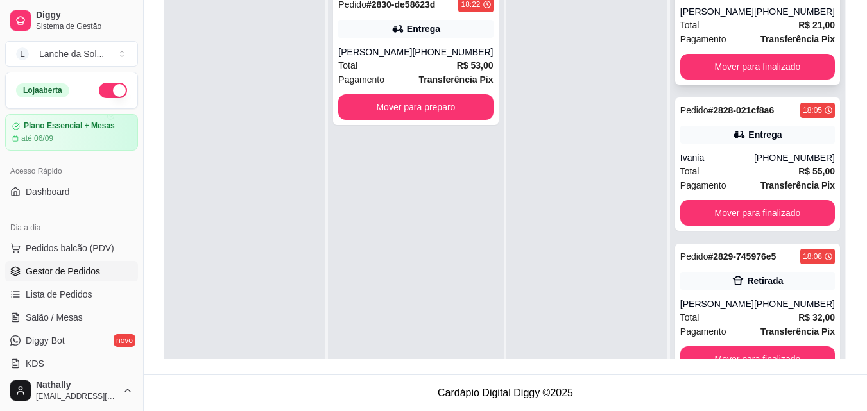
click at [748, 53] on div "Pedido # 2827-20a2e312 18:04 Entrega Eloa Nogueira (93) 99122-1462 Total R$ 21,…" at bounding box center [757, 17] width 165 height 133
click at [716, 64] on button "Mover para finalizado" at bounding box center [757, 67] width 150 height 25
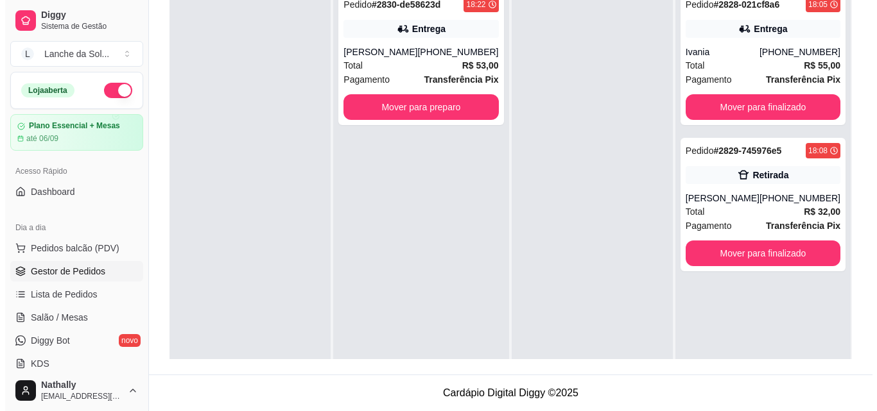
scroll to position [0, 0]
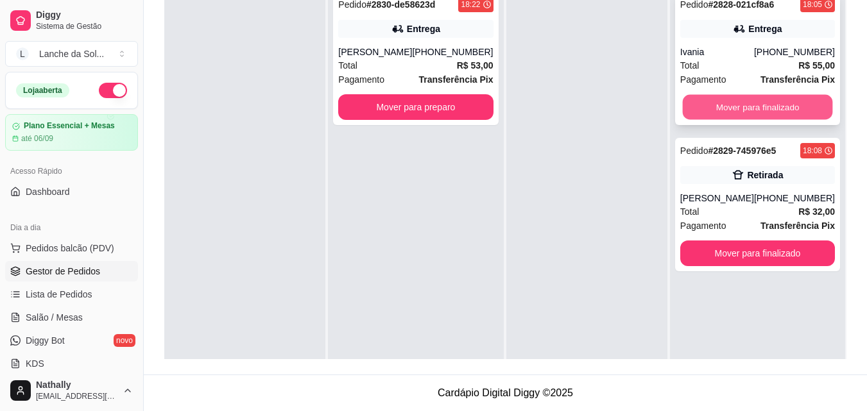
click at [723, 99] on button "Mover para finalizado" at bounding box center [757, 107] width 150 height 25
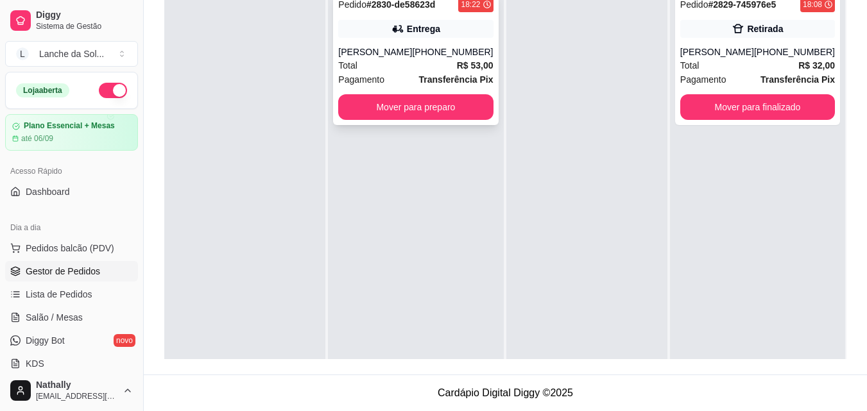
click at [409, 60] on div "Total R$ 53,00" at bounding box center [415, 65] width 155 height 14
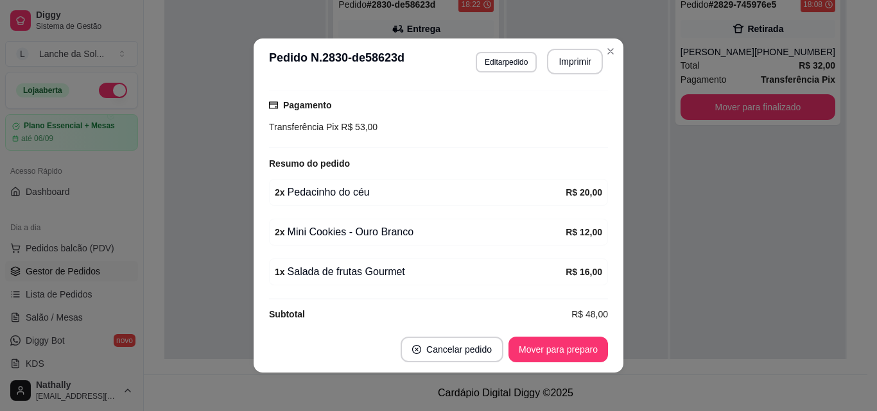
scroll to position [347, 0]
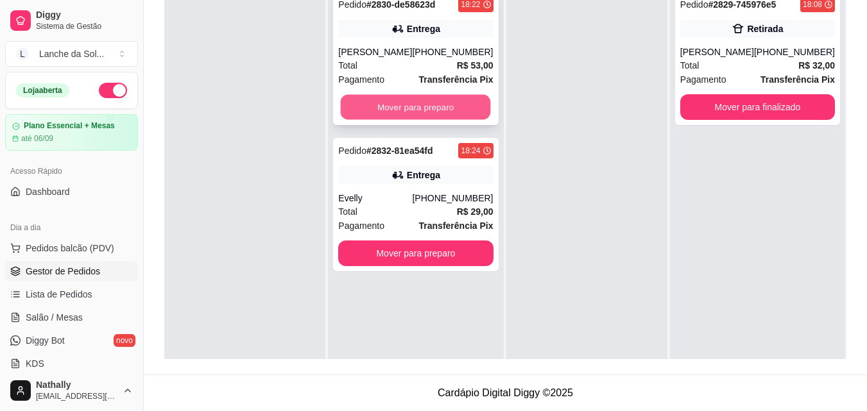
click at [409, 104] on button "Mover para preparo" at bounding box center [416, 107] width 150 height 25
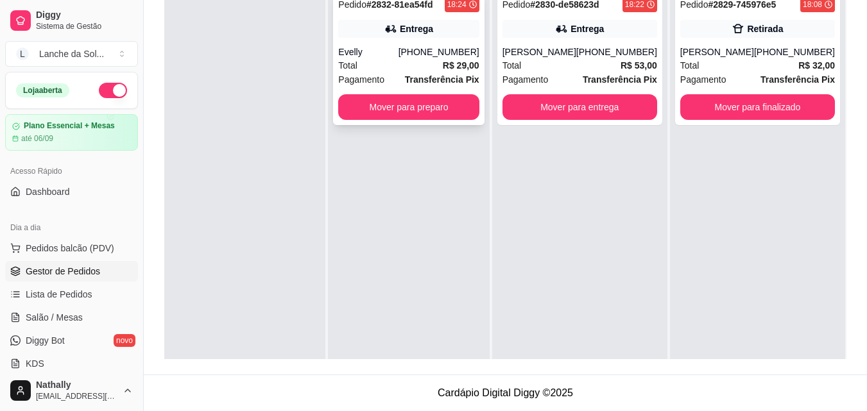
click at [400, 60] on div "Total R$ 29,00" at bounding box center [408, 65] width 141 height 14
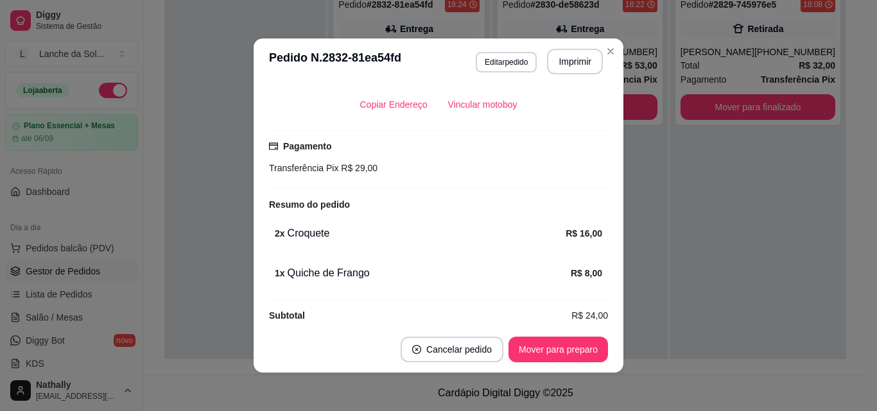
scroll to position [307, 0]
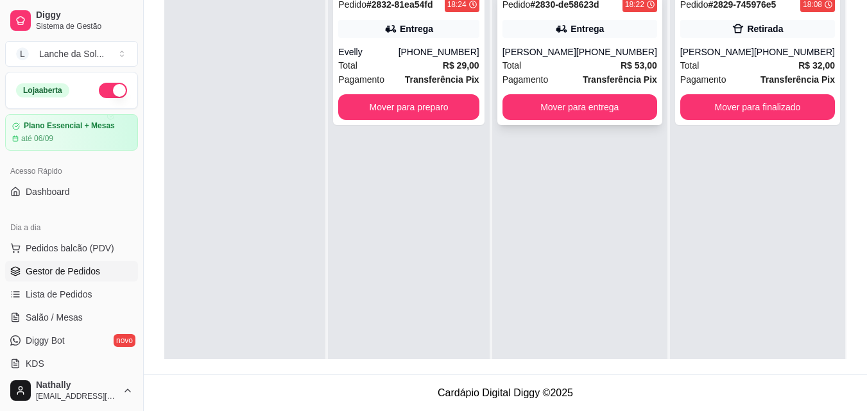
click at [558, 57] on div "[PERSON_NAME]" at bounding box center [539, 52] width 74 height 13
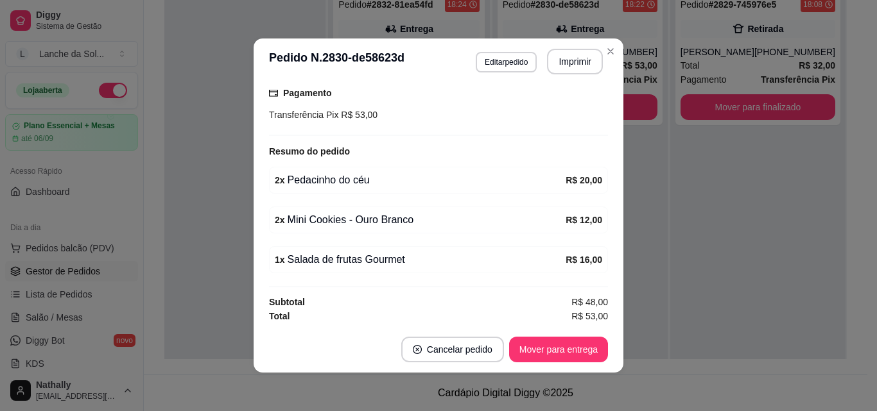
scroll to position [347, 0]
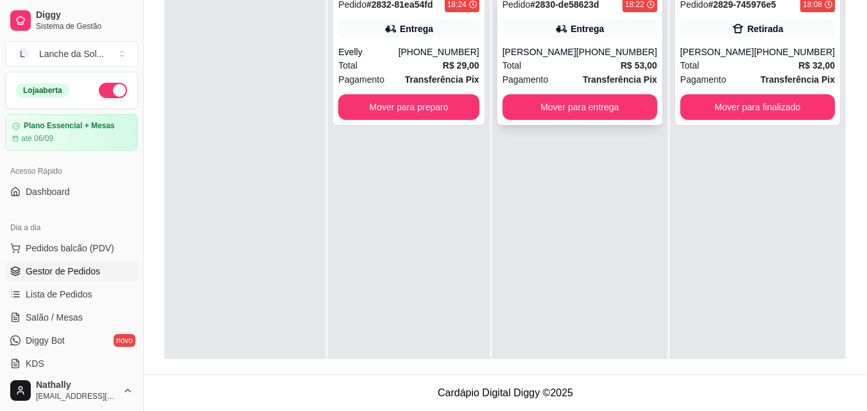
click at [553, 61] on div "Total R$ 53,00" at bounding box center [579, 65] width 155 height 14
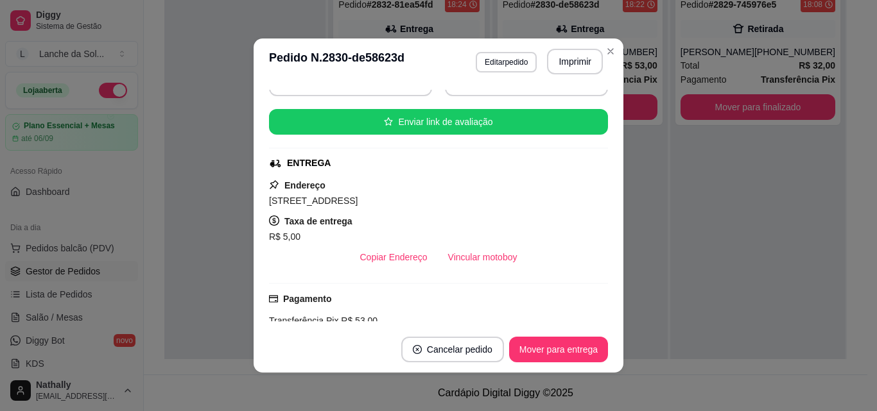
scroll to position [137, 0]
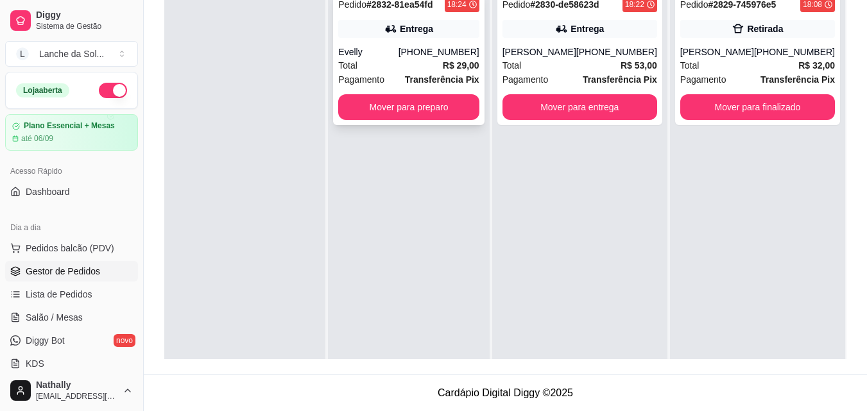
click at [398, 51] on div "Evelly" at bounding box center [368, 52] width 60 height 13
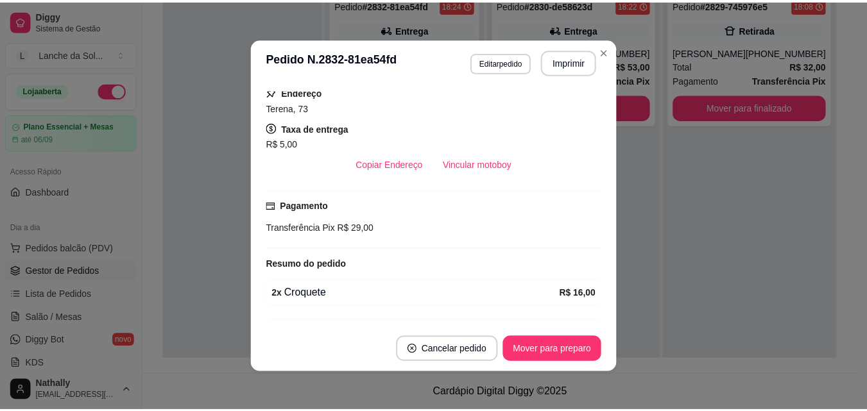
scroll to position [307, 0]
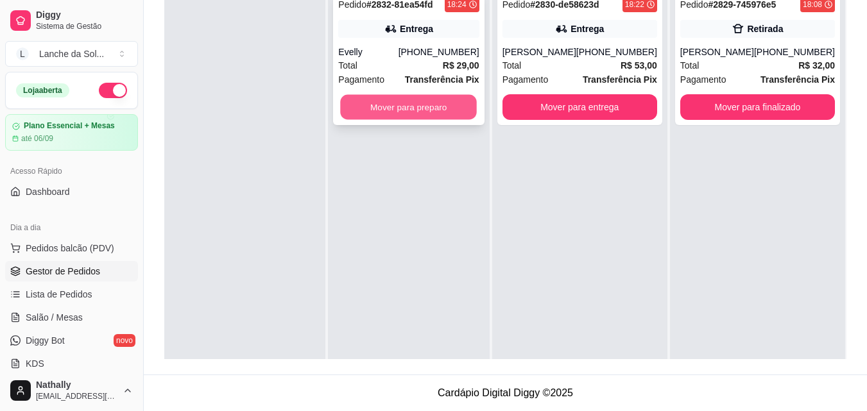
click at [435, 101] on button "Mover para preparo" at bounding box center [409, 107] width 137 height 25
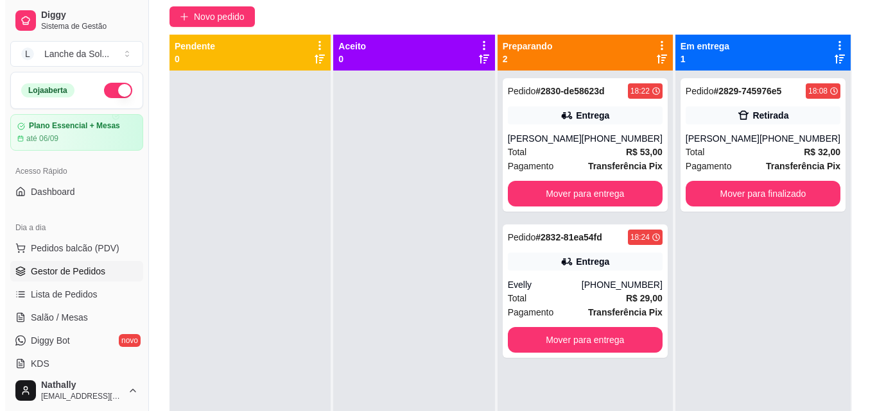
scroll to position [107, 0]
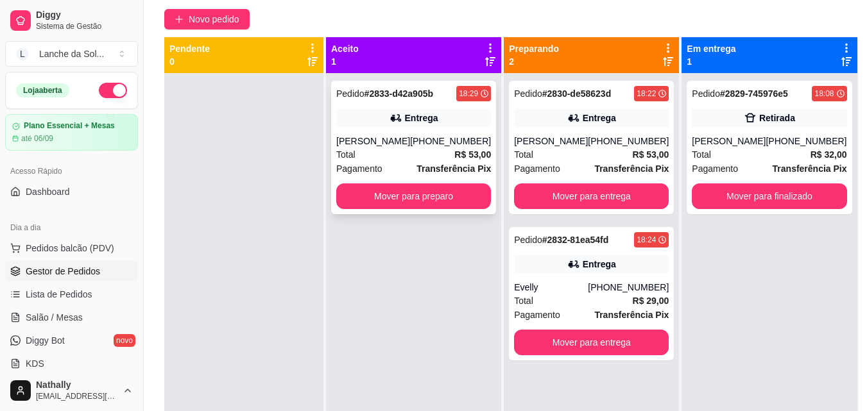
click at [378, 172] on span "Pagamento" at bounding box center [359, 169] width 46 height 14
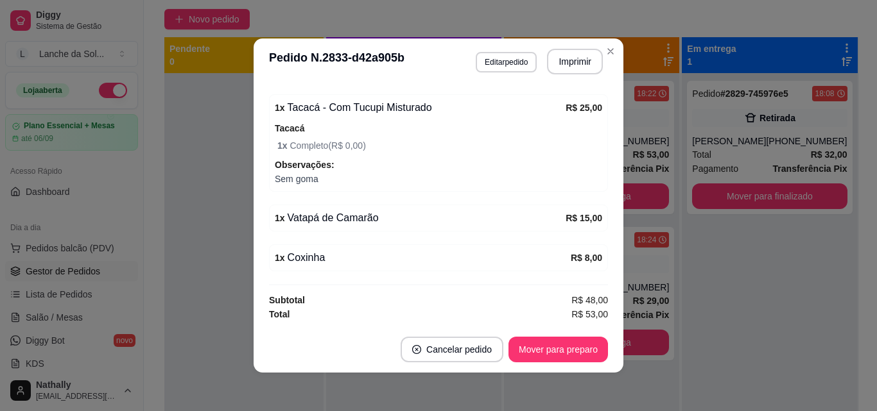
scroll to position [0, 0]
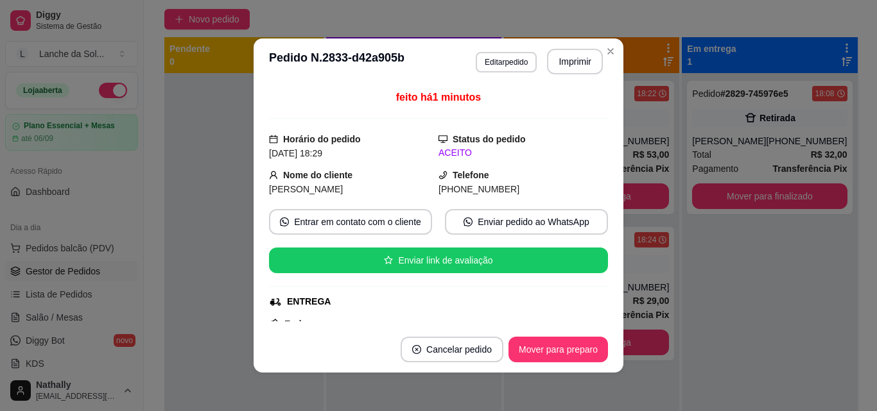
click at [598, 161] on div "**********" at bounding box center [438, 205] width 877 height 411
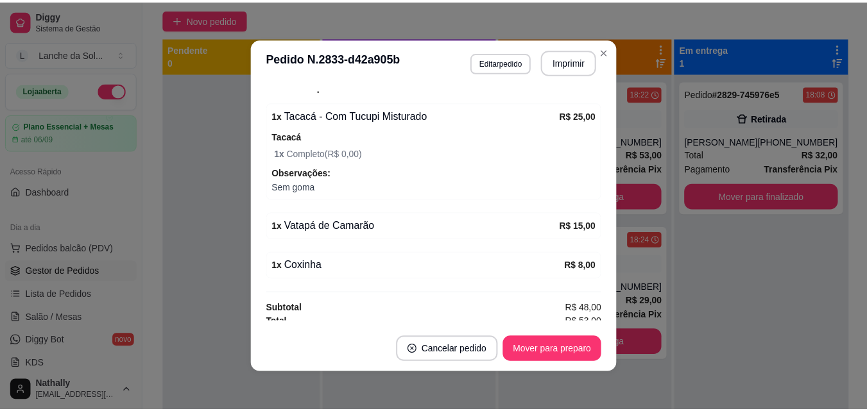
scroll to position [417, 0]
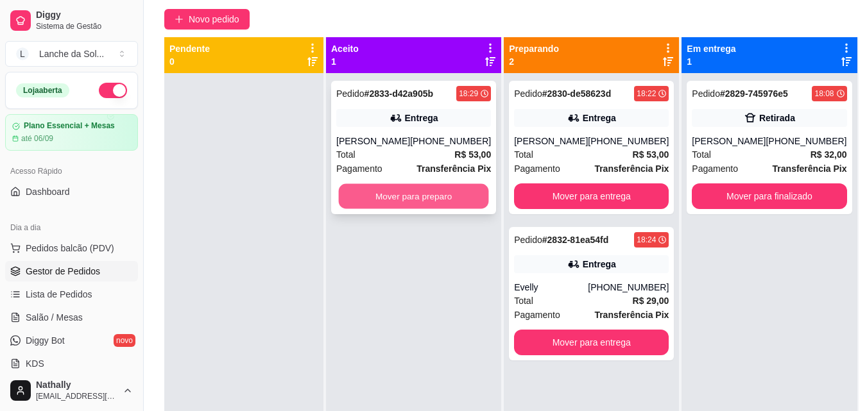
click at [431, 203] on button "Mover para preparo" at bounding box center [414, 196] width 150 height 25
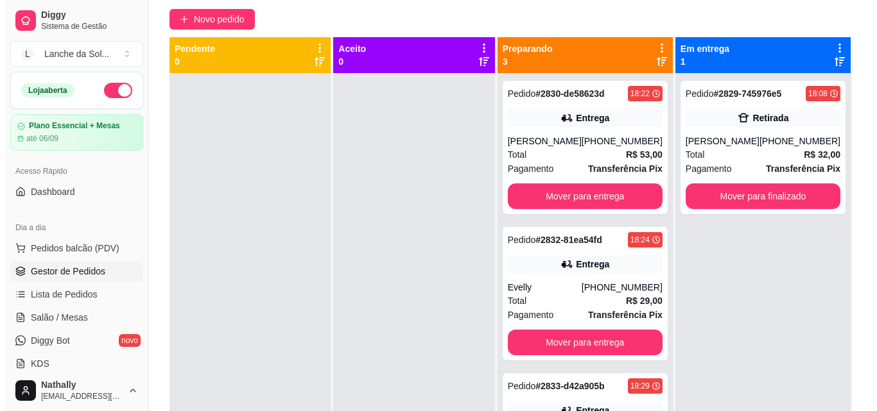
scroll to position [40, 0]
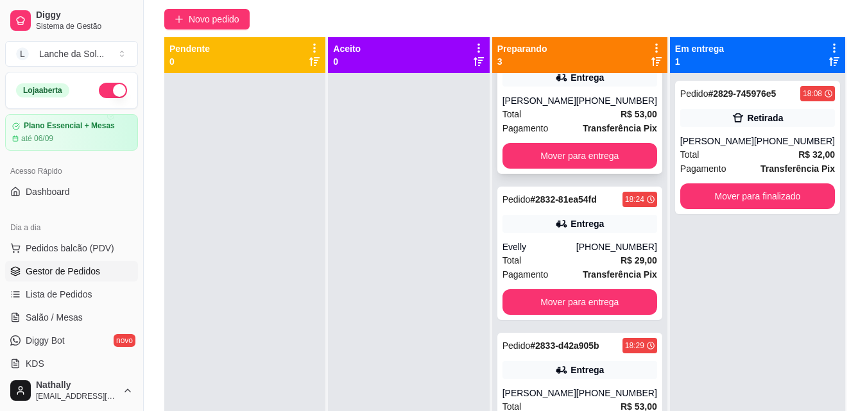
click at [563, 101] on div "[PERSON_NAME]" at bounding box center [539, 100] width 74 height 13
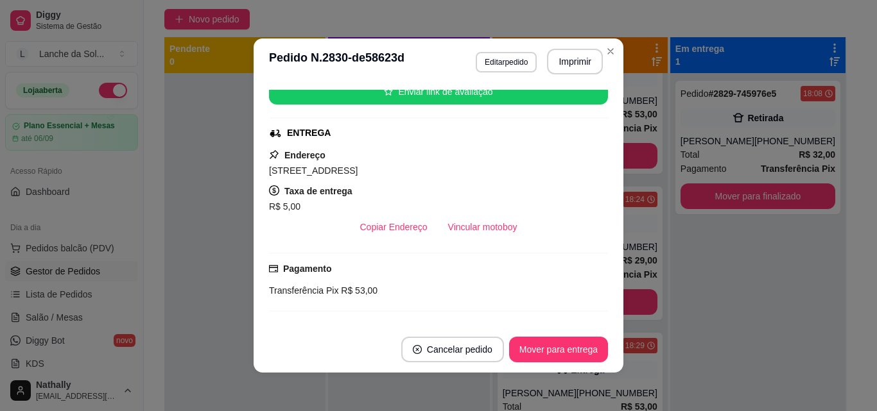
scroll to position [347, 0]
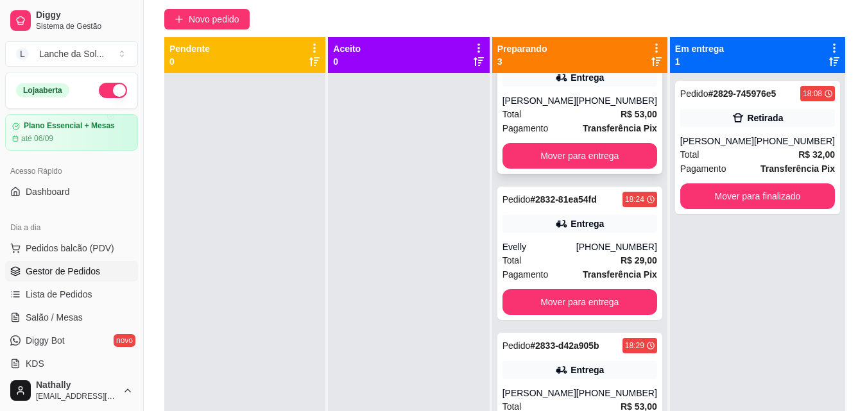
click at [570, 108] on div "Total R$ 53,00" at bounding box center [579, 114] width 155 height 14
click at [725, 279] on div "Pedido # 2829-745976e5 18:08 Retirada Keline Mendes (93) 99191-6680 Total R$ 32…" at bounding box center [757, 278] width 175 height 411
click at [566, 259] on div "Total R$ 29,00" at bounding box center [579, 260] width 155 height 14
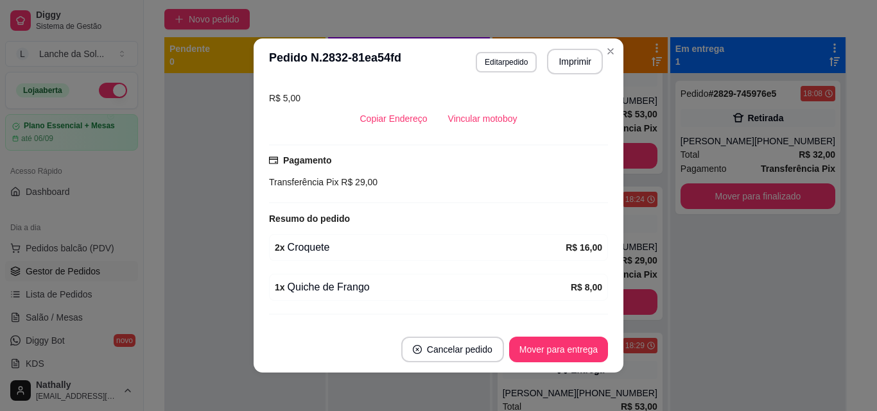
scroll to position [307, 0]
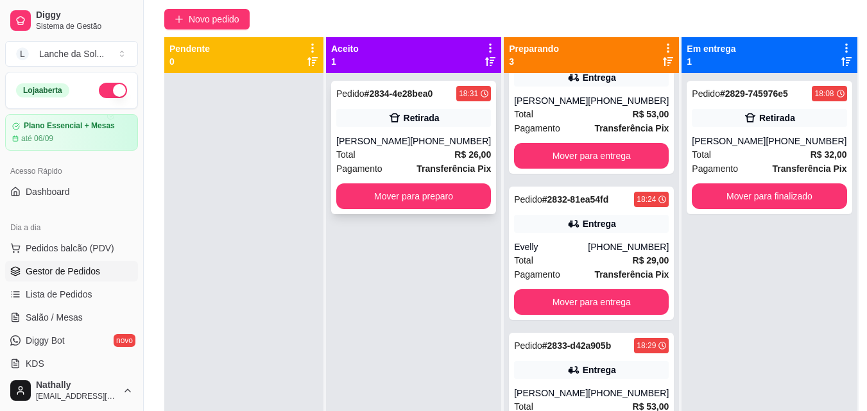
click at [370, 155] on div "Total R$ 26,00" at bounding box center [413, 155] width 155 height 14
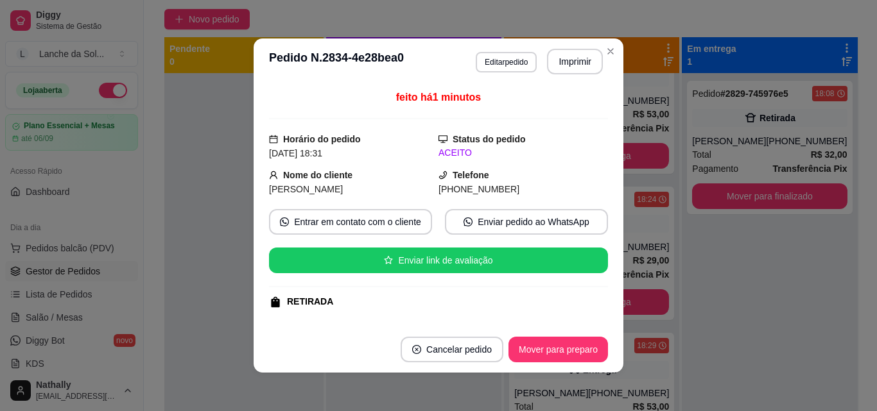
drag, startPoint x: 592, startPoint y: 162, endPoint x: 598, endPoint y: 173, distance: 12.9
click at [598, 173] on div "feito há 1 minutos Horário do pedido 24/08/2025 18:31 Status do pedido ACEITO N…" at bounding box center [438, 206] width 339 height 232
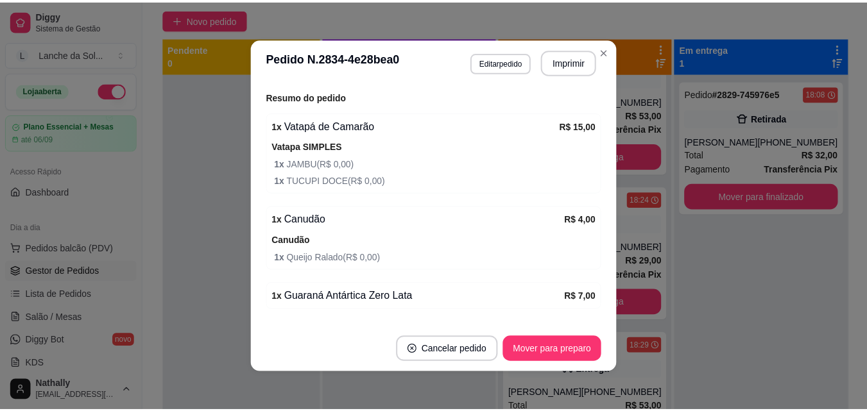
scroll to position [338, 0]
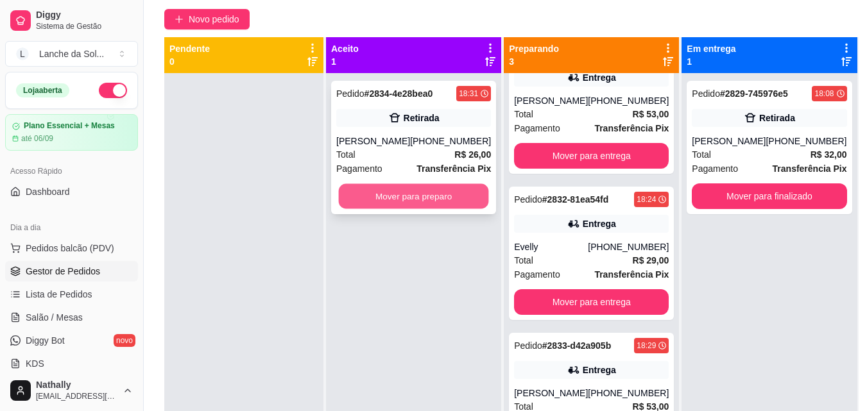
click at [363, 189] on button "Mover para preparo" at bounding box center [414, 196] width 150 height 25
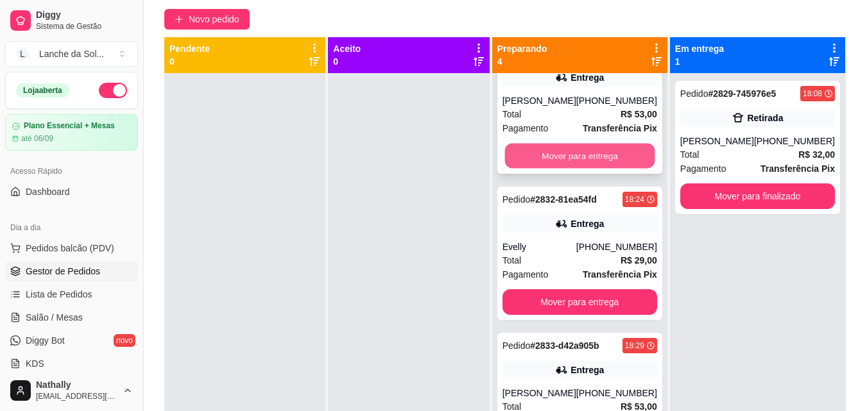
click at [527, 154] on button "Mover para entrega" at bounding box center [579, 156] width 150 height 25
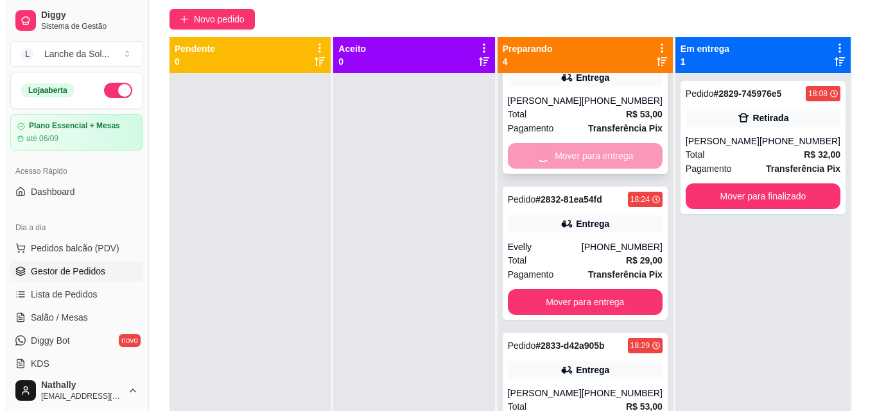
scroll to position [0, 0]
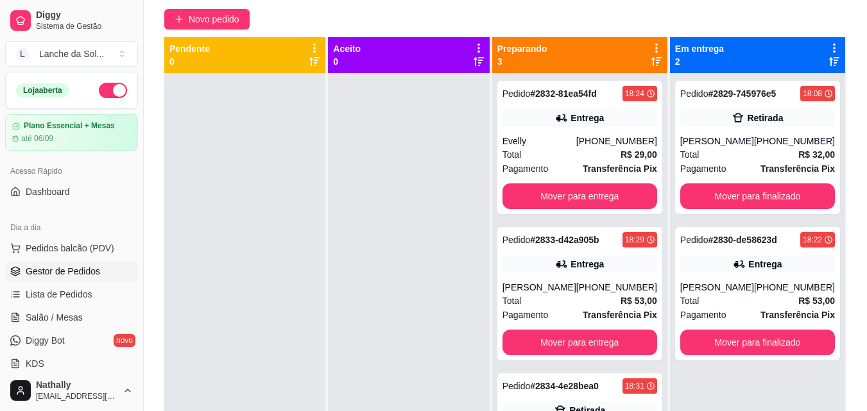
click at [527, 154] on div "Total R$ 29,00" at bounding box center [579, 155] width 155 height 14
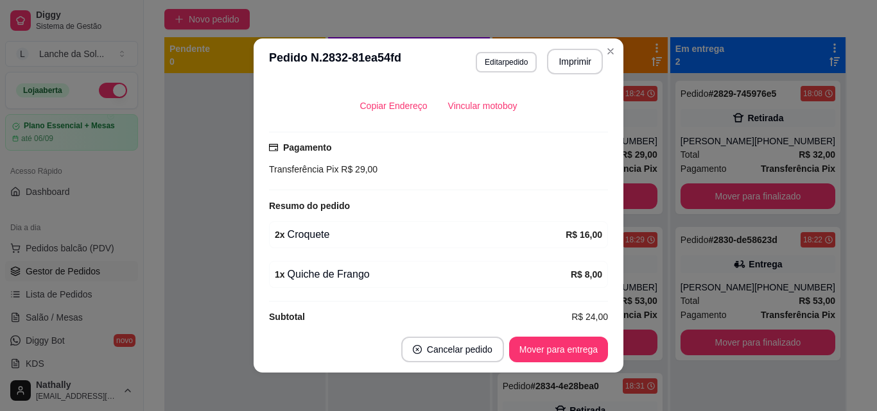
scroll to position [307, 0]
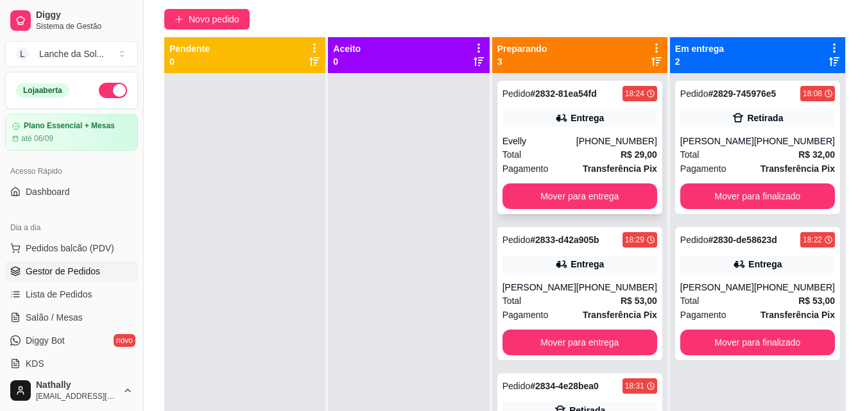
click at [561, 142] on div "Evelly" at bounding box center [539, 141] width 74 height 13
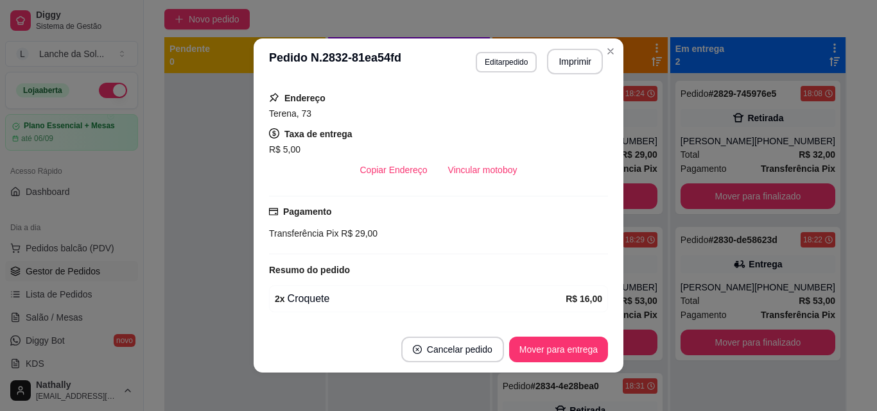
scroll to position [228, 0]
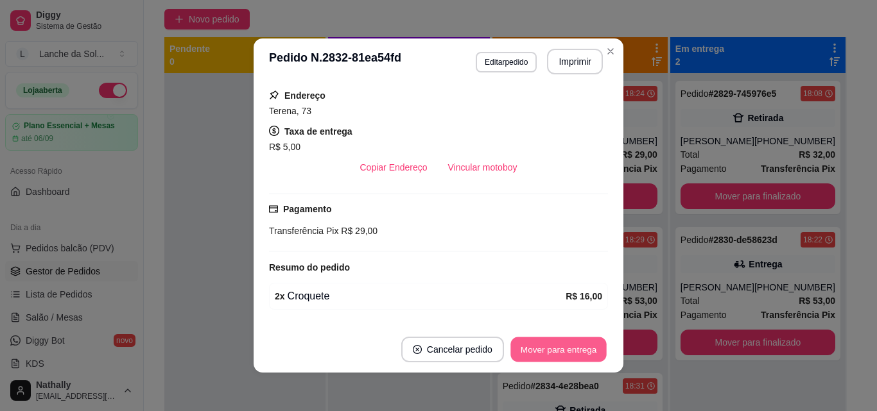
click at [578, 341] on button "Mover para entrega" at bounding box center [558, 350] width 96 height 25
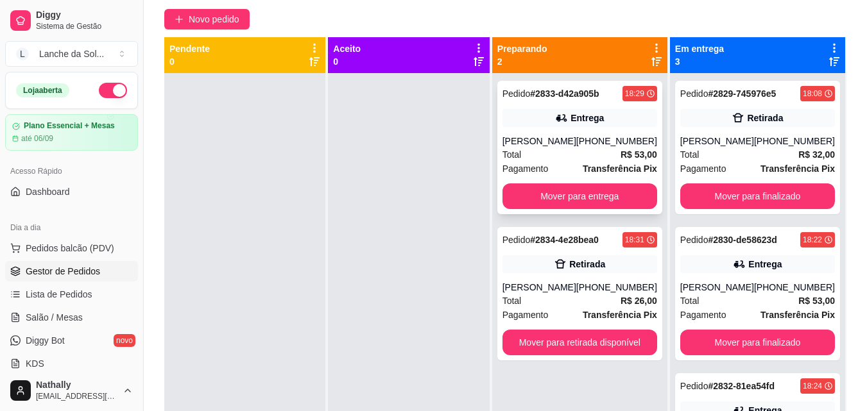
click at [560, 150] on div "Total R$ 53,00" at bounding box center [579, 155] width 155 height 14
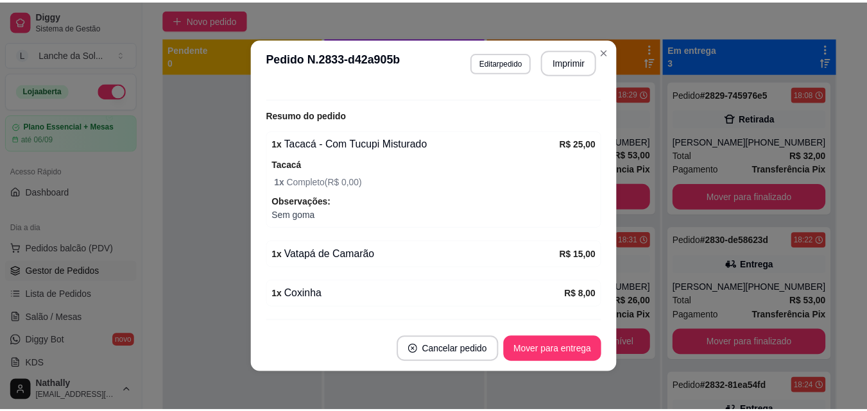
scroll to position [417, 0]
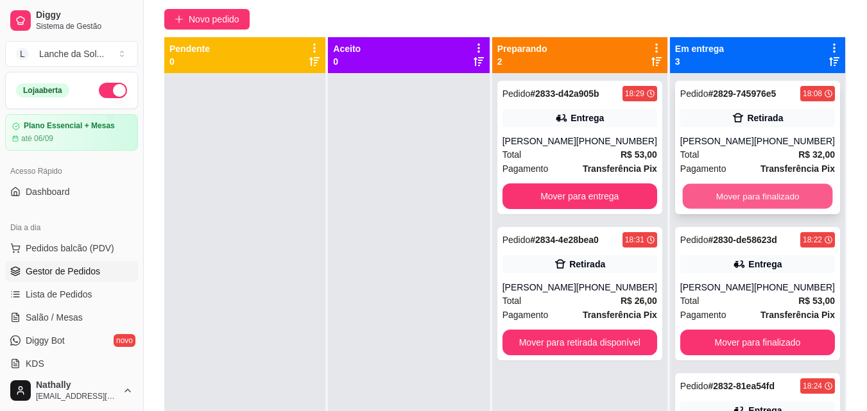
click at [737, 199] on button "Mover para finalizado" at bounding box center [757, 196] width 150 height 25
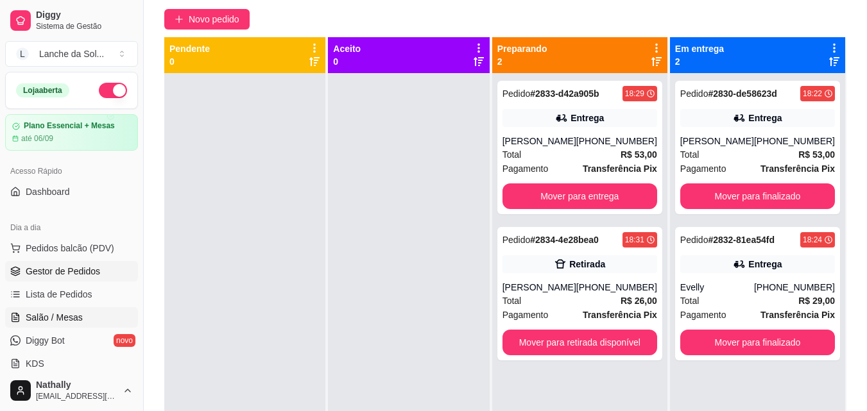
click at [80, 314] on span "Salão / Mesas" at bounding box center [54, 317] width 57 height 13
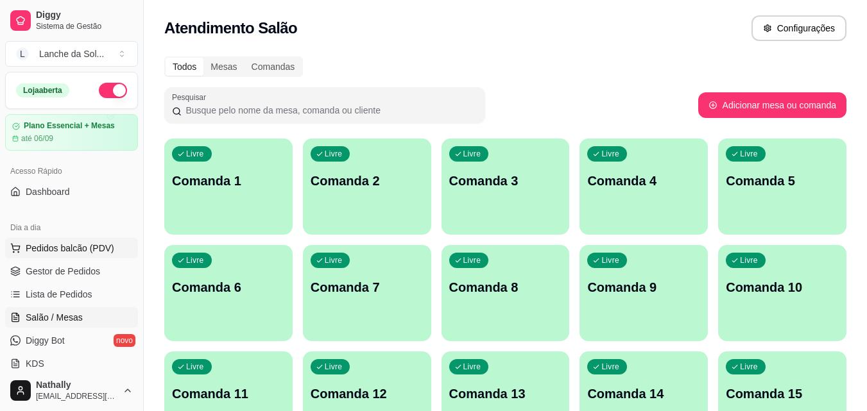
click at [84, 248] on span "Pedidos balcão (PDV)" at bounding box center [70, 248] width 89 height 13
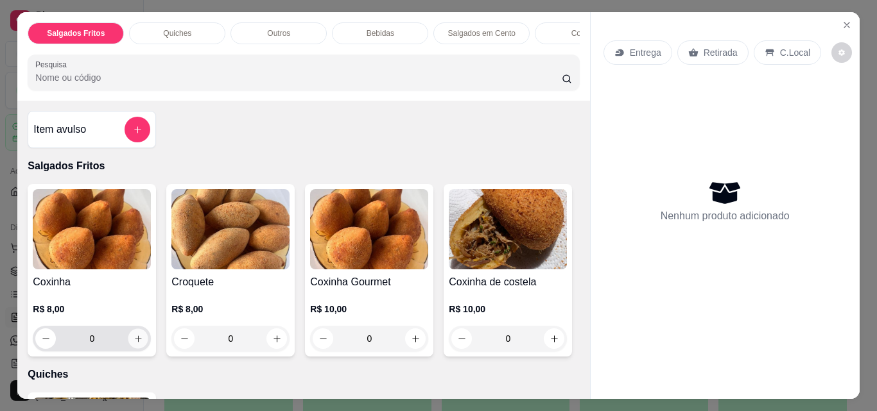
click at [133, 342] on icon "increase-product-quantity" at bounding box center [138, 339] width 10 height 10
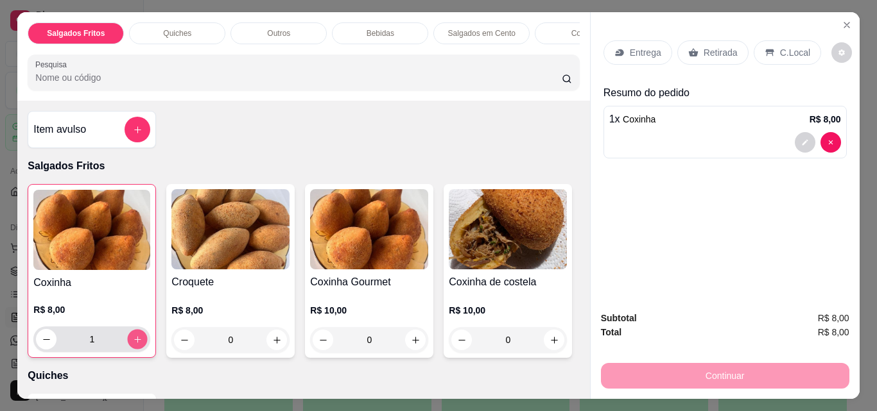
click at [133, 342] on icon "increase-product-quantity" at bounding box center [138, 340] width 10 height 10
type input "3"
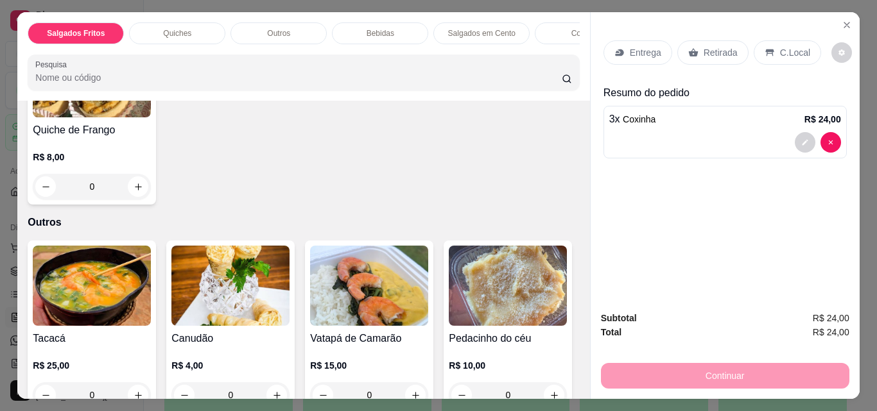
scroll to position [417, 0]
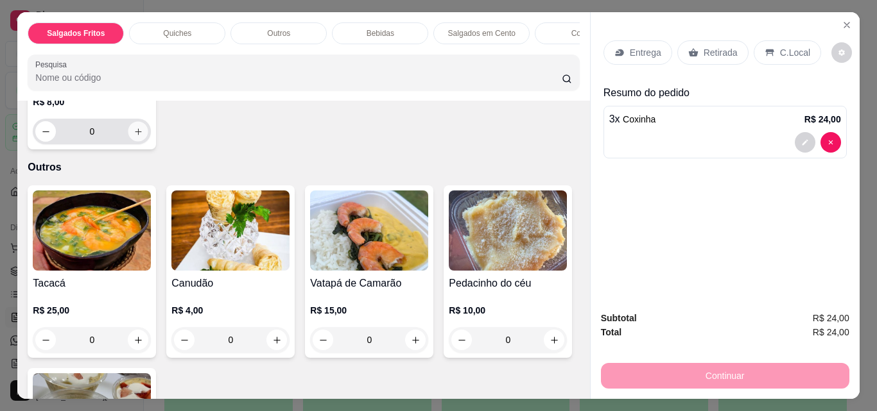
click at [133, 137] on icon "increase-product-quantity" at bounding box center [138, 132] width 10 height 10
type input "1"
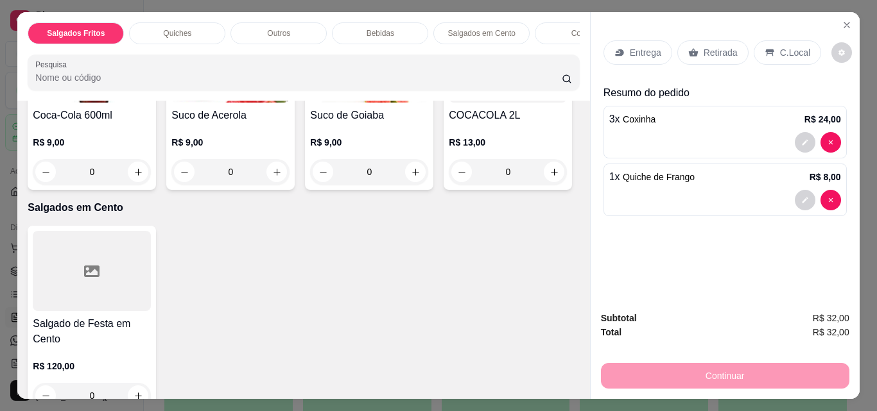
scroll to position [1192, 0]
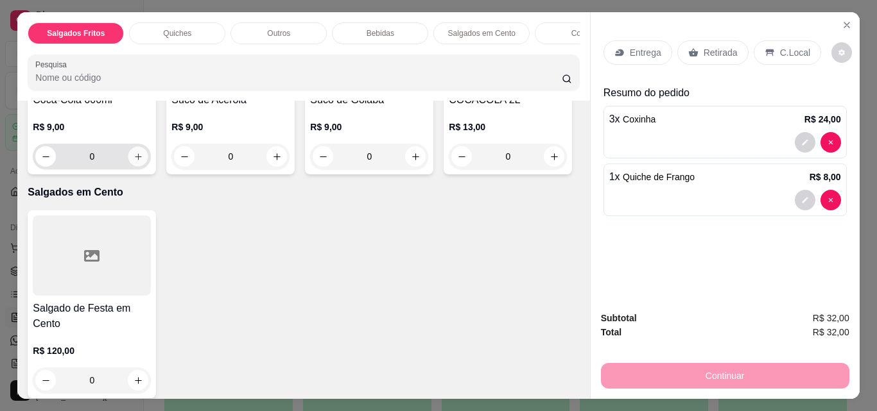
click at [143, 162] on icon "increase-product-quantity" at bounding box center [138, 157] width 10 height 10
type input "1"
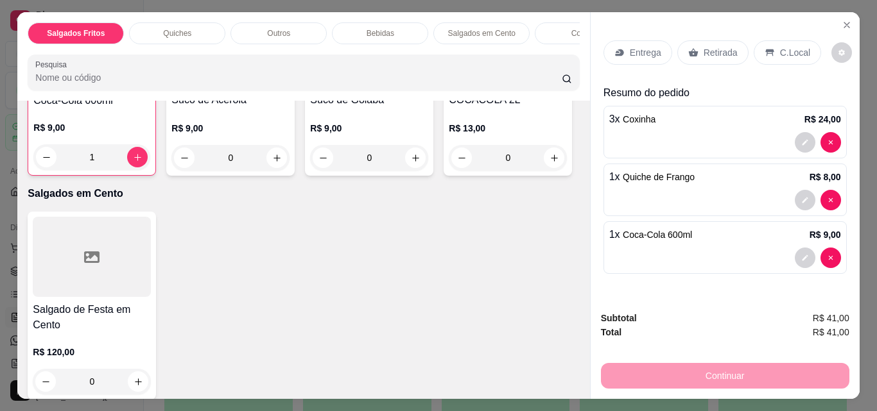
click at [780, 46] on p "C.Local" at bounding box center [795, 52] width 30 height 13
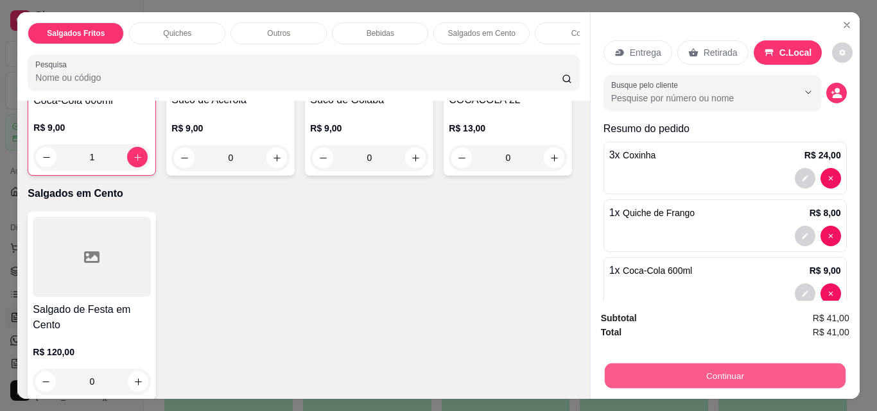
click at [688, 368] on button "Continuar" at bounding box center [724, 375] width 241 height 25
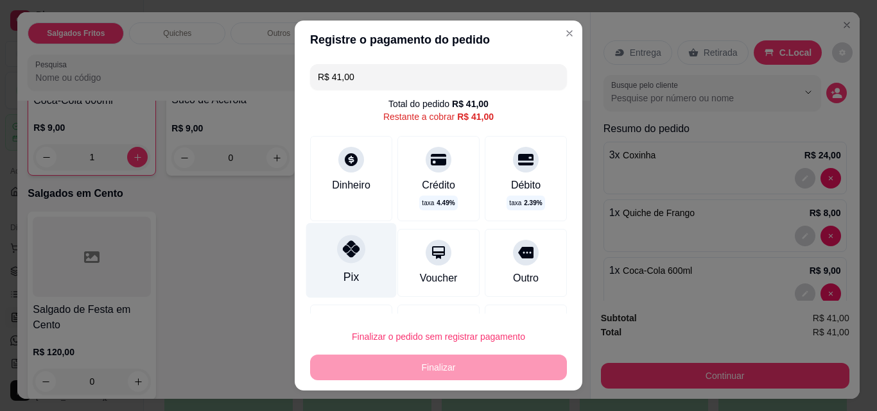
click at [352, 262] on div "Pix" at bounding box center [351, 260] width 90 height 75
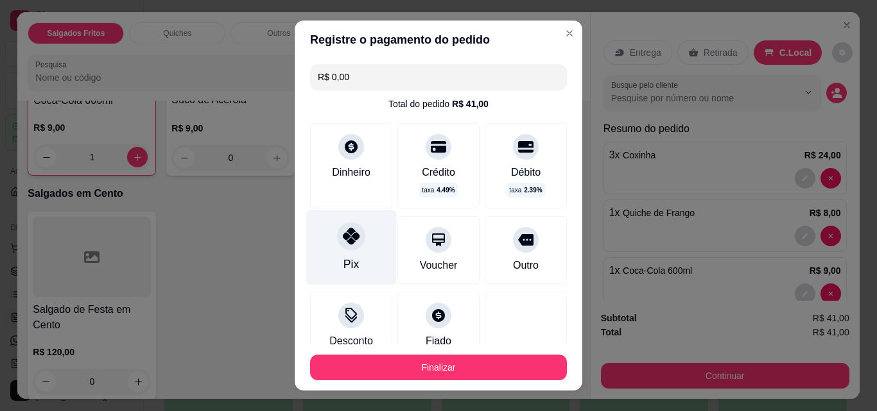
type input "R$ 0,00"
click at [338, 255] on div "Pix" at bounding box center [351, 247] width 90 height 75
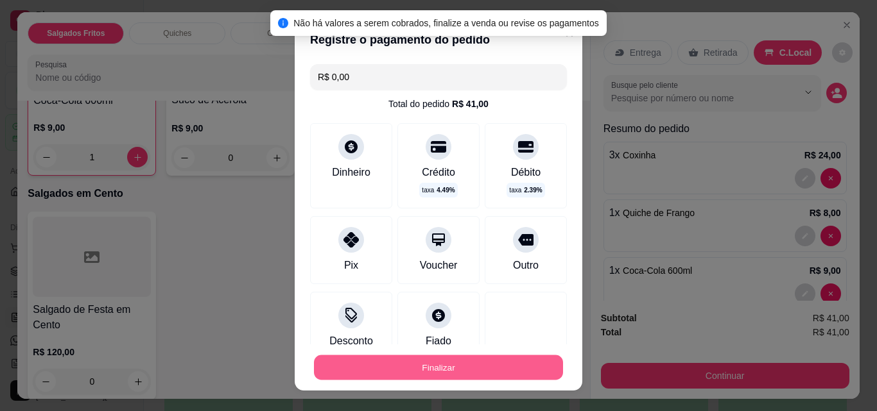
click at [404, 369] on button "Finalizar" at bounding box center [438, 367] width 249 height 25
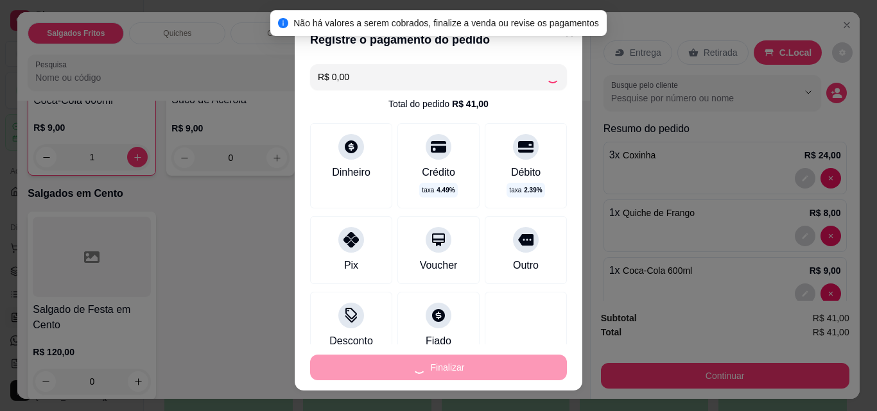
type input "0"
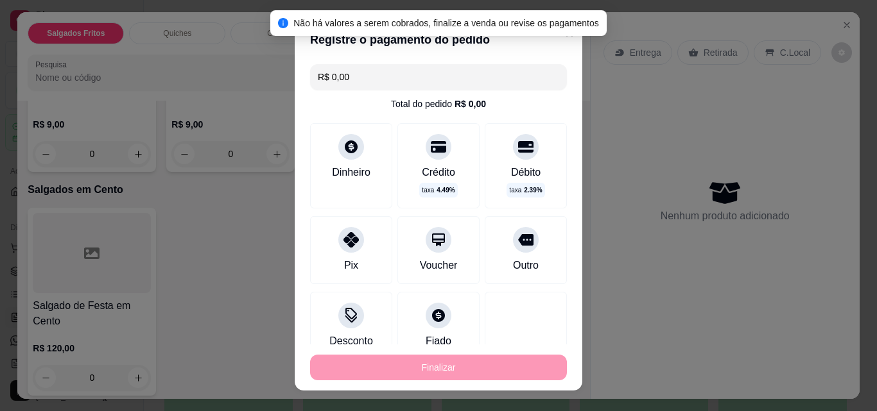
type input "-R$ 41,00"
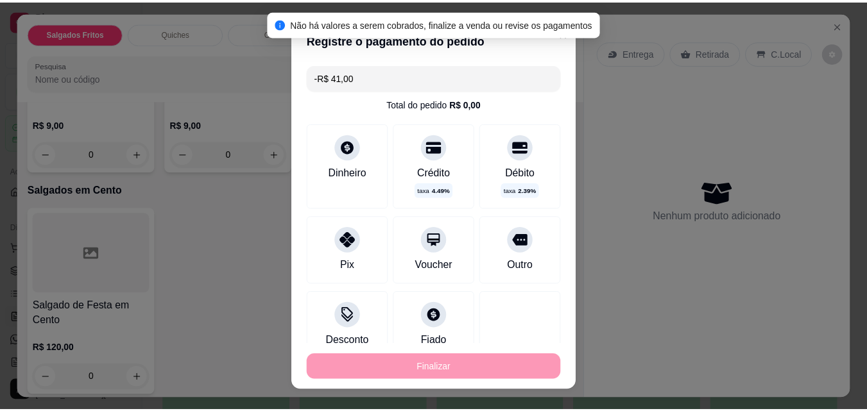
scroll to position [1189, 0]
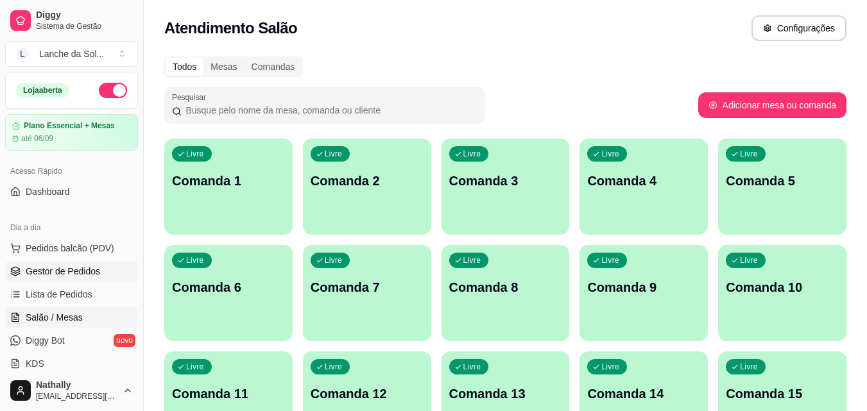
click at [80, 276] on span "Gestor de Pedidos" at bounding box center [63, 271] width 74 height 13
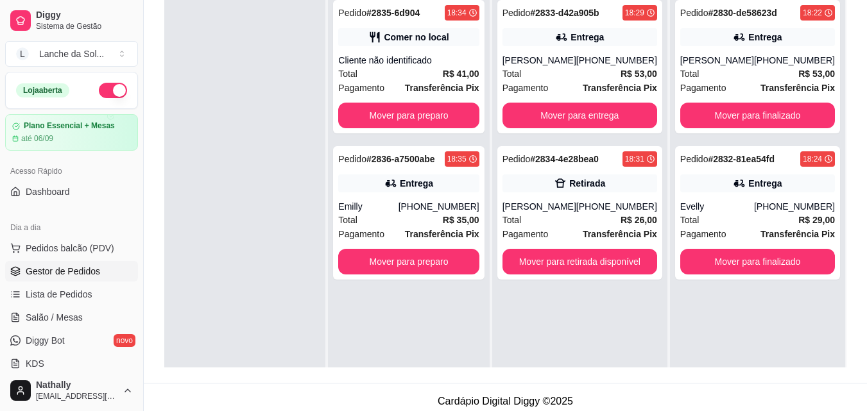
scroll to position [191, 0]
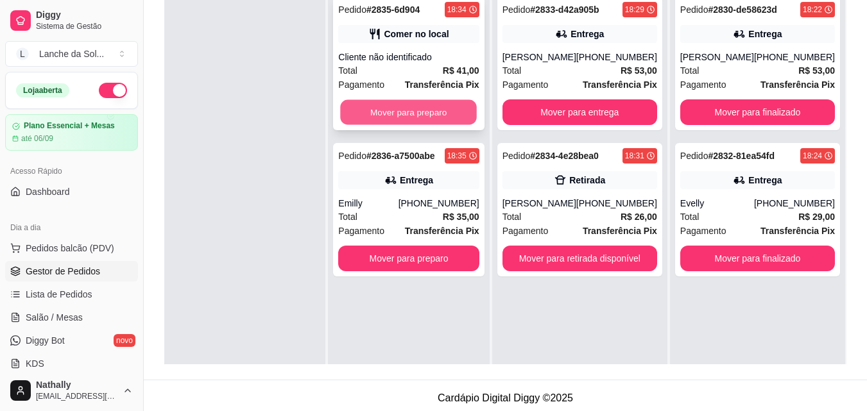
click at [448, 114] on button "Mover para preparo" at bounding box center [409, 112] width 137 height 25
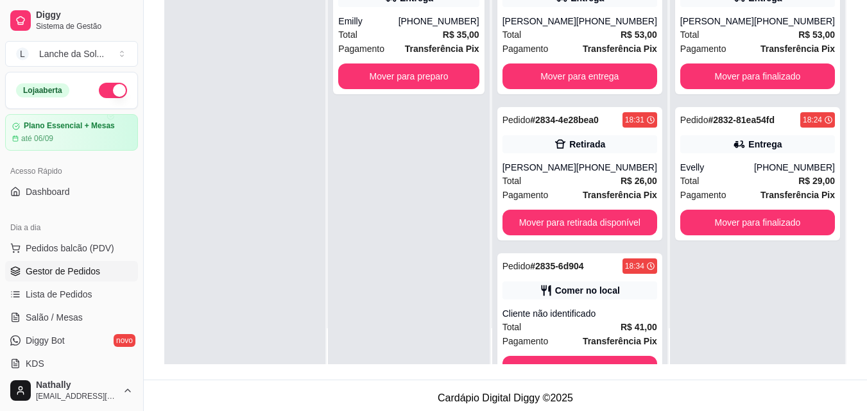
scroll to position [40, 0]
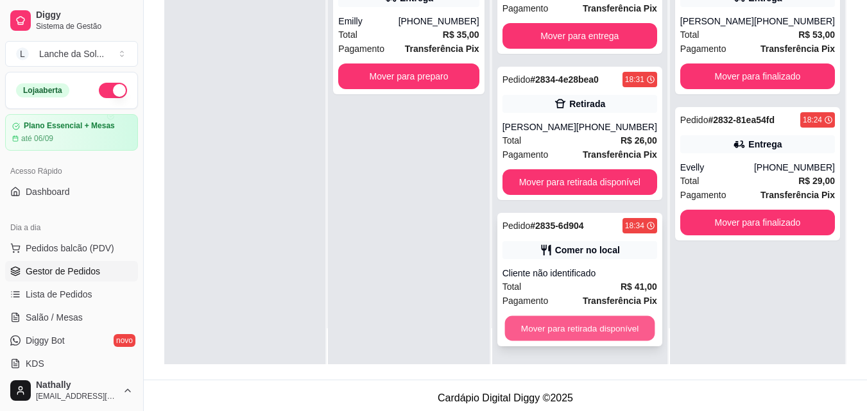
click at [615, 330] on button "Mover para retirada disponível" at bounding box center [579, 328] width 150 height 25
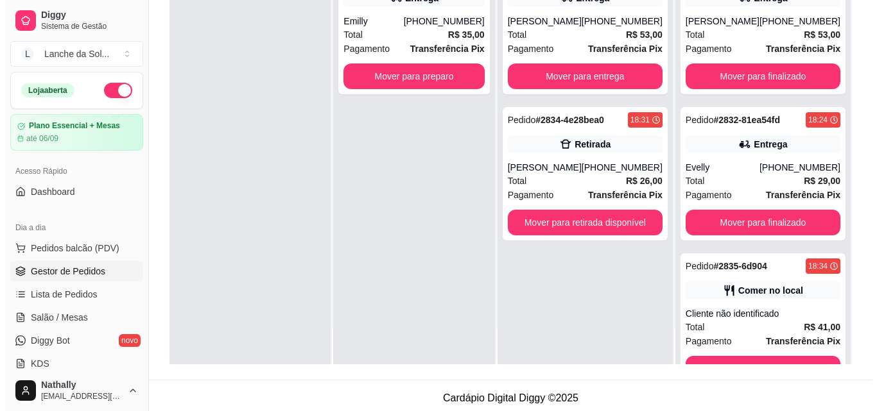
scroll to position [0, 0]
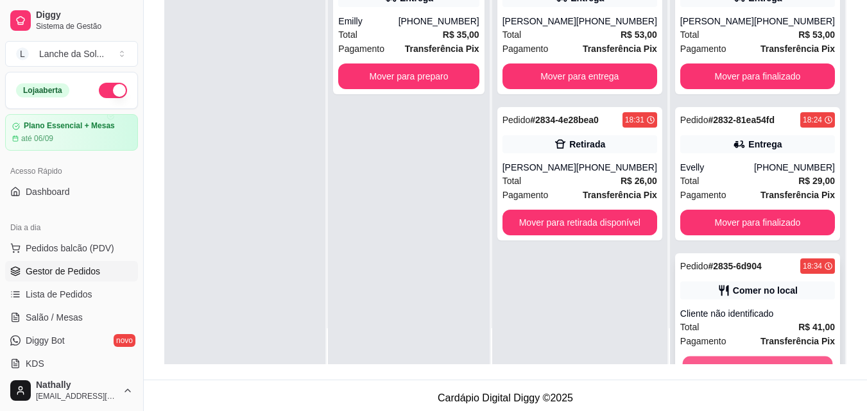
click at [714, 361] on button "Mover para finalizado" at bounding box center [757, 369] width 150 height 25
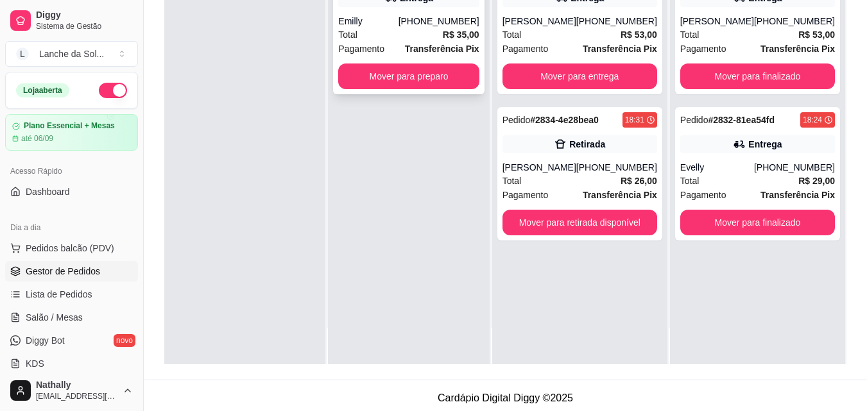
click at [391, 21] on div "Emilly" at bounding box center [368, 21] width 60 height 13
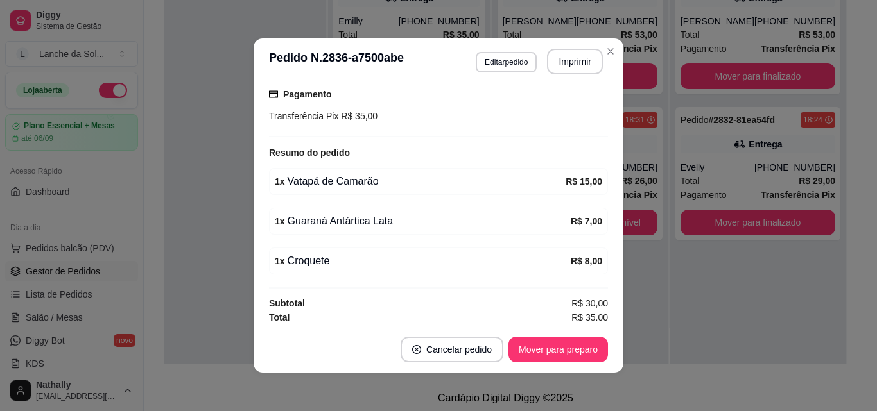
scroll to position [347, 0]
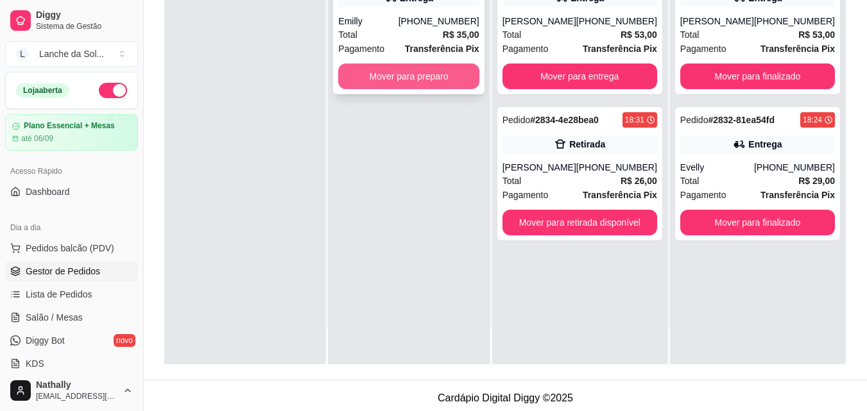
click at [402, 74] on button "Mover para preparo" at bounding box center [408, 77] width 141 height 26
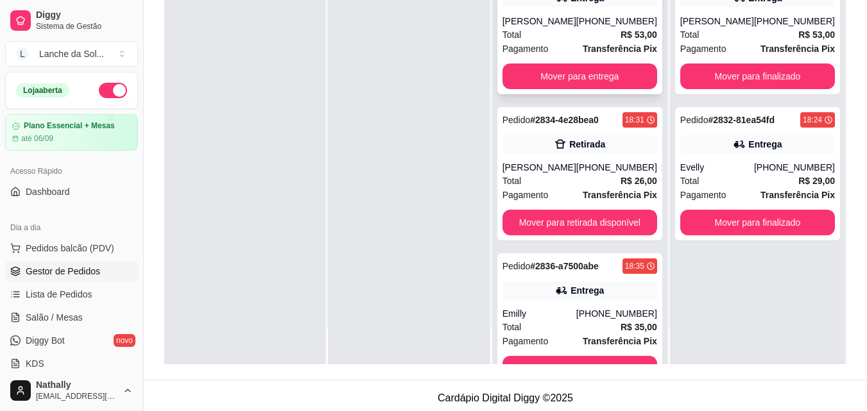
click at [527, 15] on div "[PERSON_NAME]" at bounding box center [539, 21] width 74 height 13
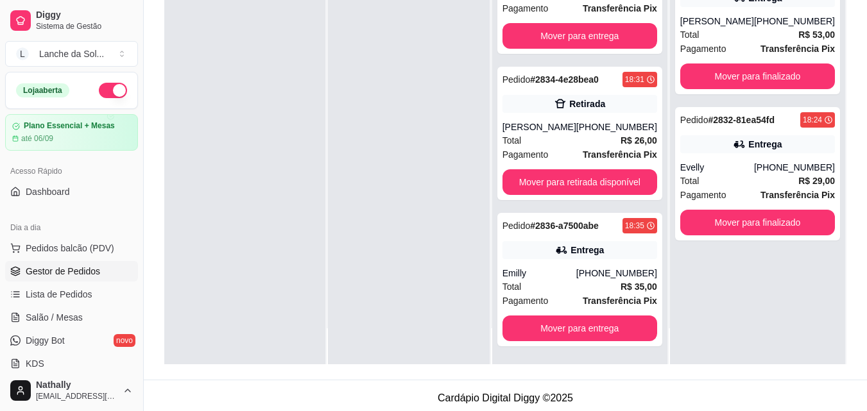
click at [729, 330] on div "Pedido # 2830-de58623d 18:22 Entrega Kaio Leme (11) 96590-5461 Total R$ 53,00 P…" at bounding box center [757, 158] width 175 height 411
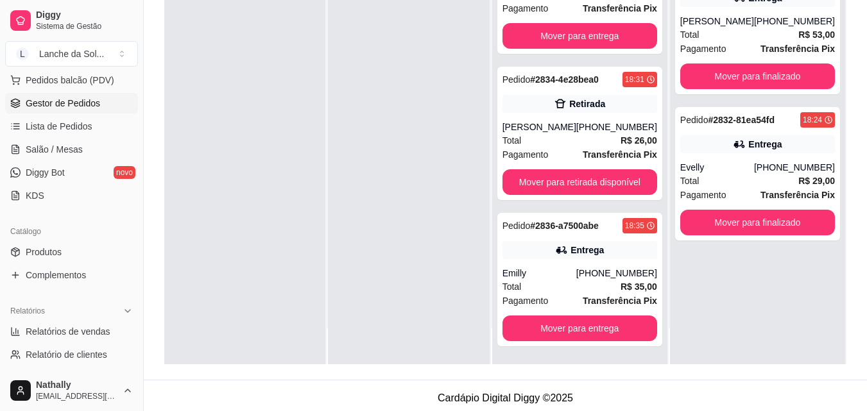
scroll to position [218, 0]
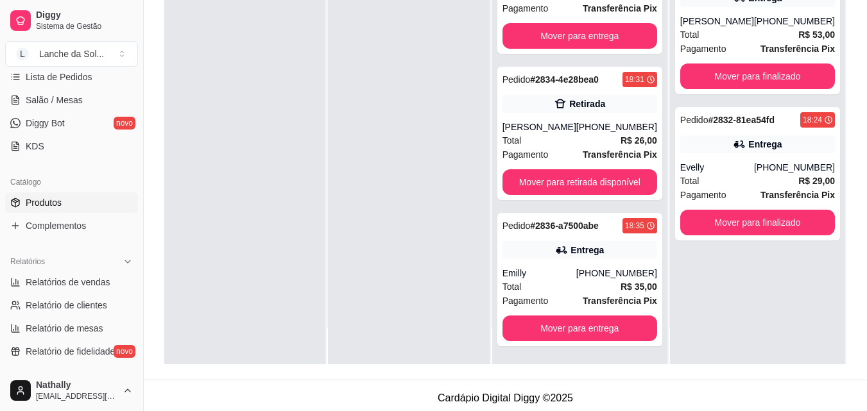
click at [71, 201] on link "Produtos" at bounding box center [71, 203] width 133 height 21
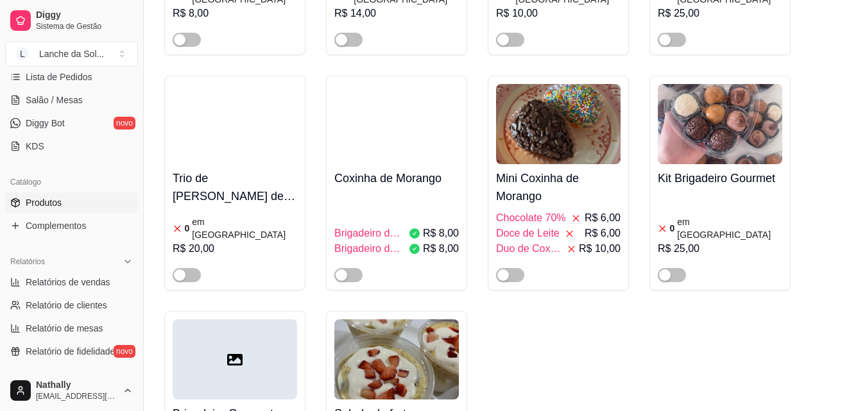
scroll to position [3256, 0]
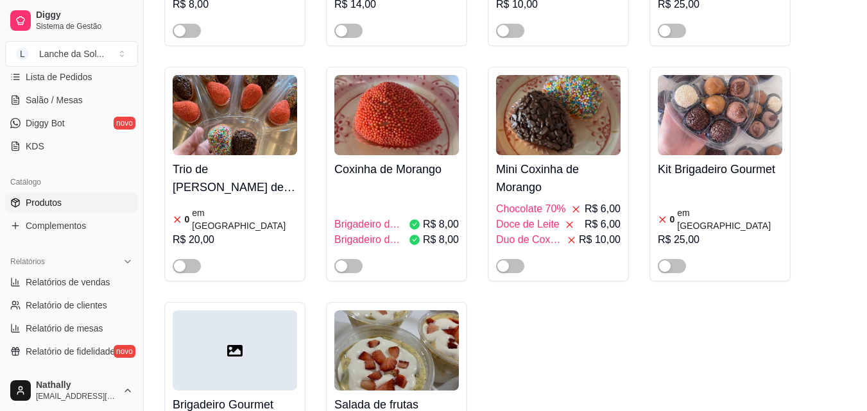
click at [101, 78] on link "Lista de Pedidos" at bounding box center [71, 77] width 133 height 21
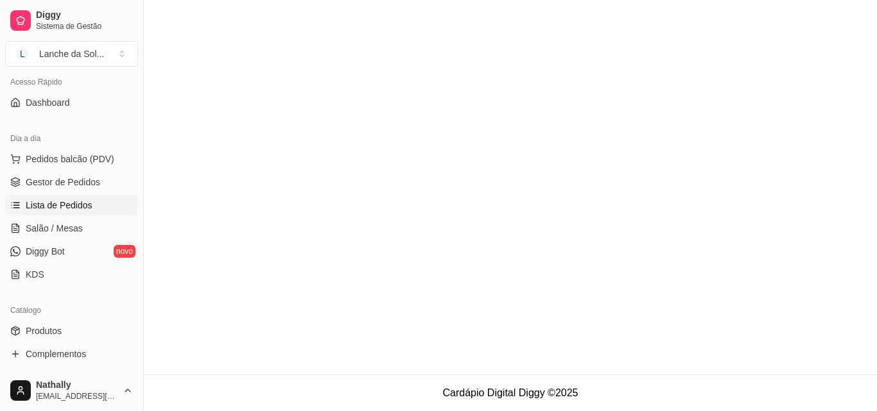
scroll to position [64, 0]
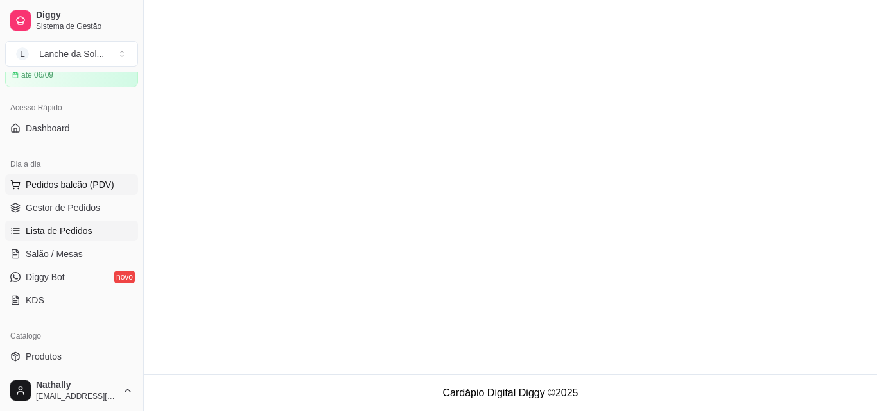
click at [88, 191] on button "Pedidos balcão (PDV)" at bounding box center [71, 185] width 133 height 21
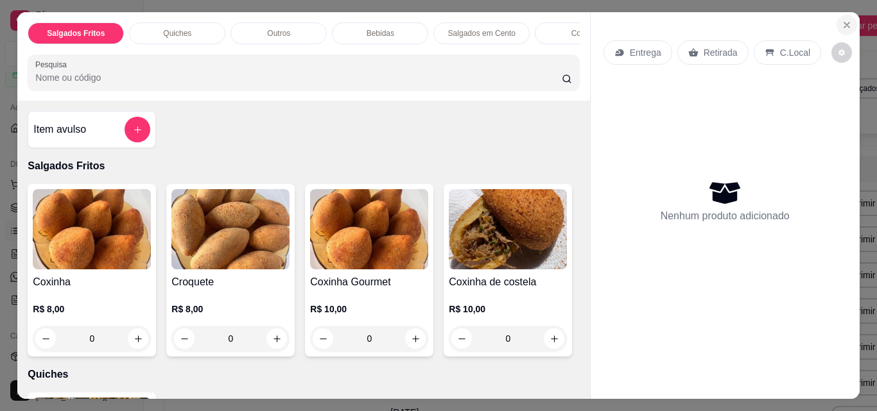
click at [841, 20] on icon "Close" at bounding box center [846, 25] width 10 height 10
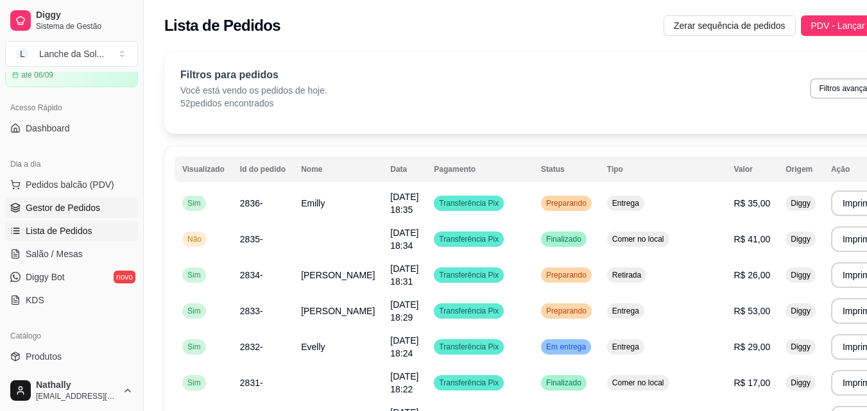
click at [89, 214] on span "Gestor de Pedidos" at bounding box center [63, 207] width 74 height 13
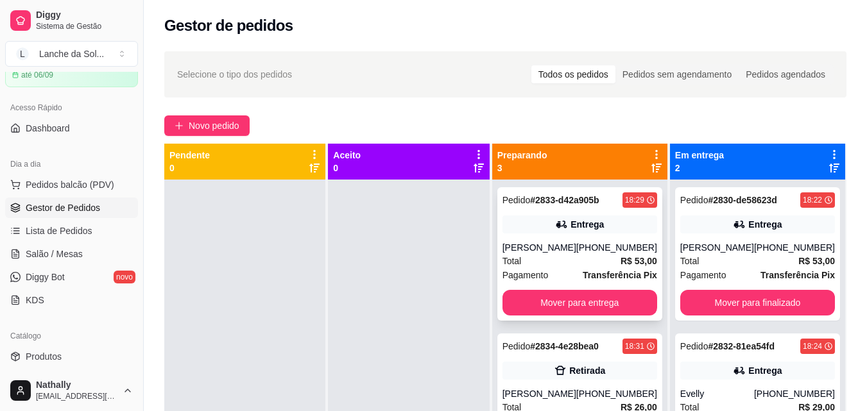
click at [551, 260] on div "Total R$ 53,00" at bounding box center [579, 261] width 155 height 14
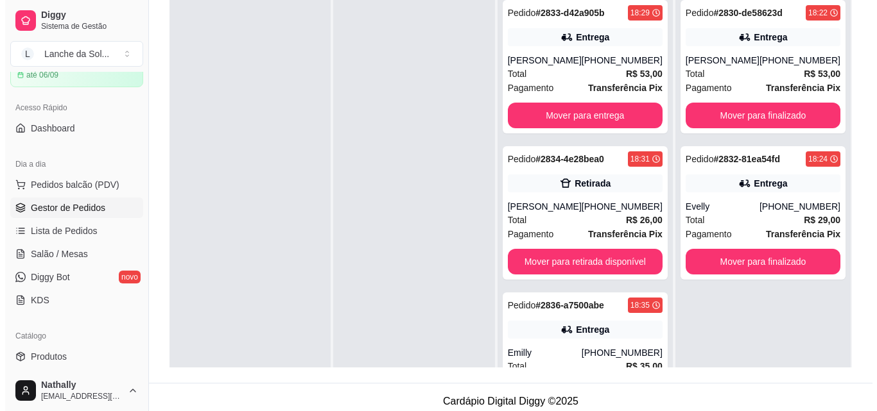
scroll to position [40, 0]
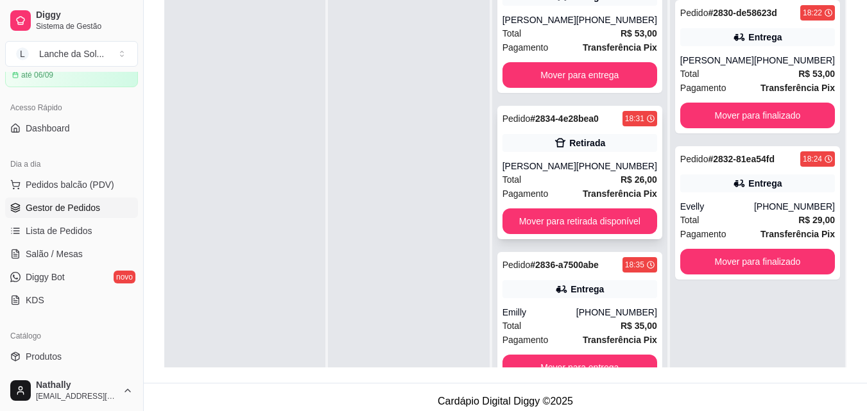
click at [569, 174] on div "Total R$ 26,00" at bounding box center [579, 180] width 155 height 14
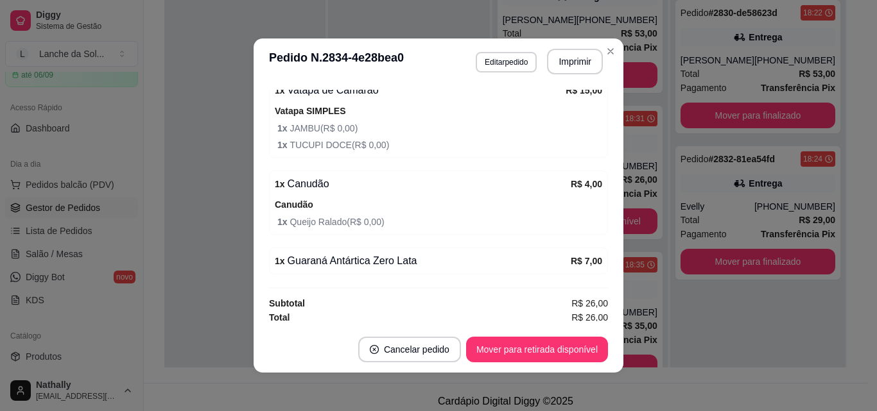
scroll to position [338, 0]
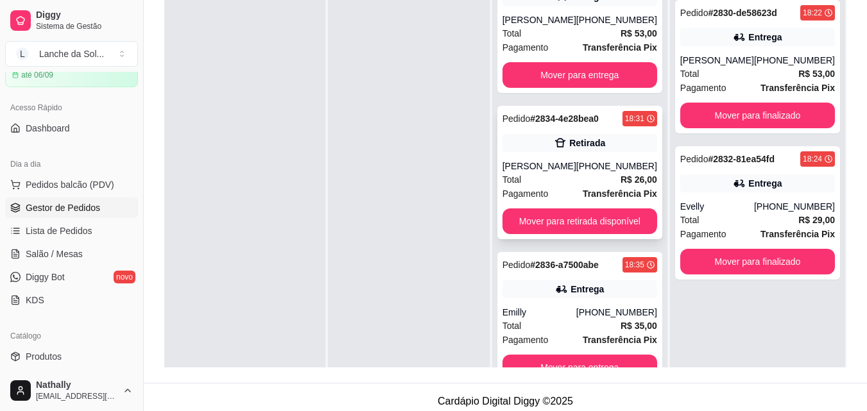
click at [525, 171] on div "[PERSON_NAME]" at bounding box center [539, 166] width 74 height 13
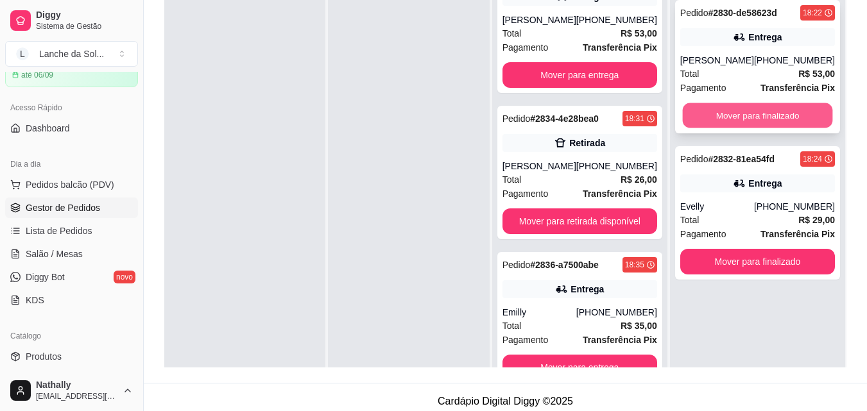
click at [788, 111] on button "Mover para finalizado" at bounding box center [757, 115] width 150 height 25
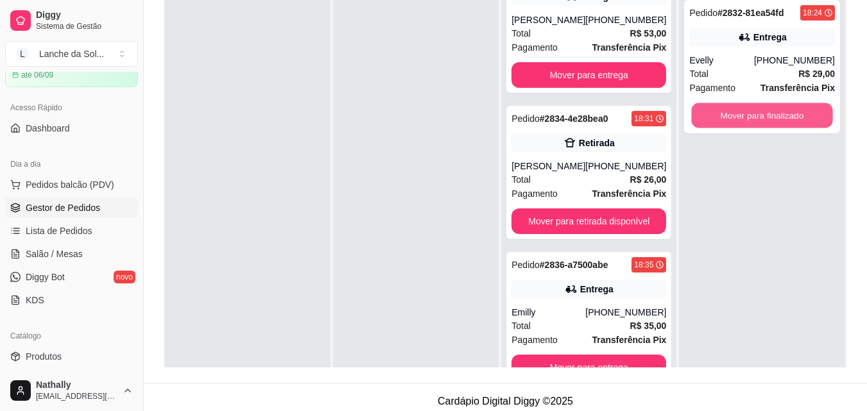
click at [788, 111] on button "Mover para finalizado" at bounding box center [762, 115] width 141 height 25
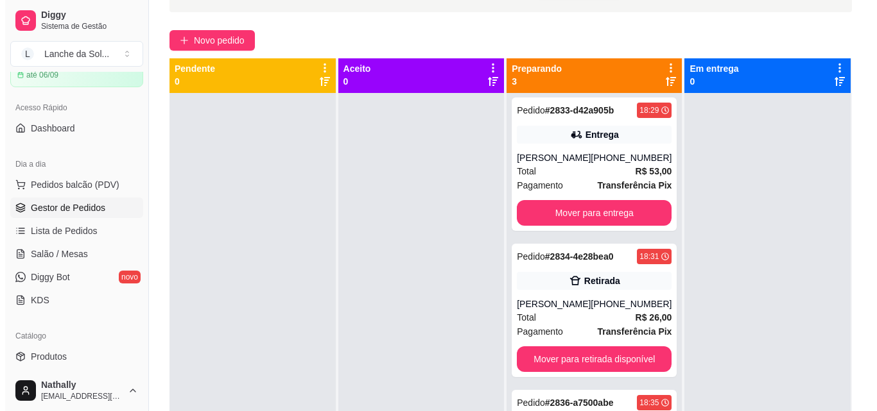
scroll to position [0, 0]
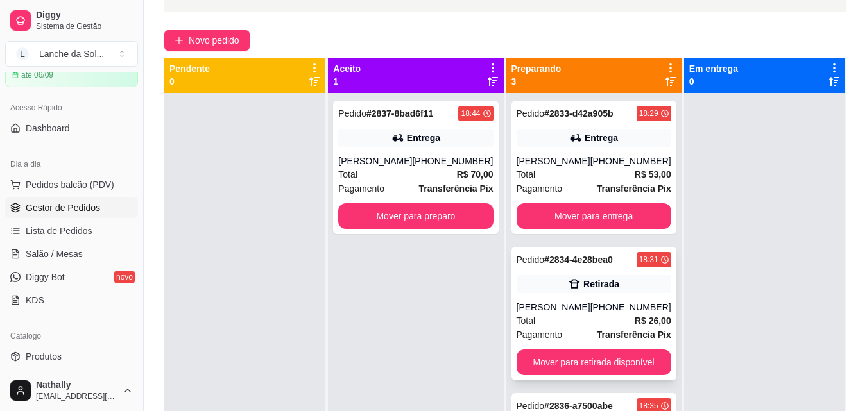
click at [565, 311] on div "[PERSON_NAME]" at bounding box center [554, 307] width 74 height 13
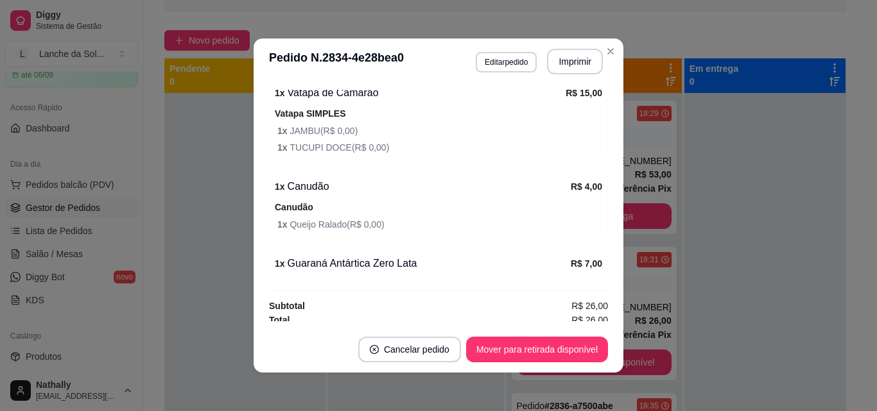
scroll to position [338, 0]
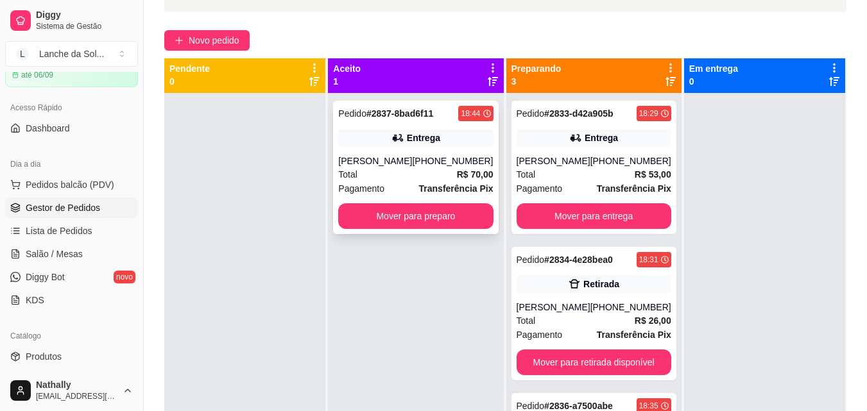
click at [404, 169] on div "Total R$ 70,00" at bounding box center [415, 174] width 155 height 14
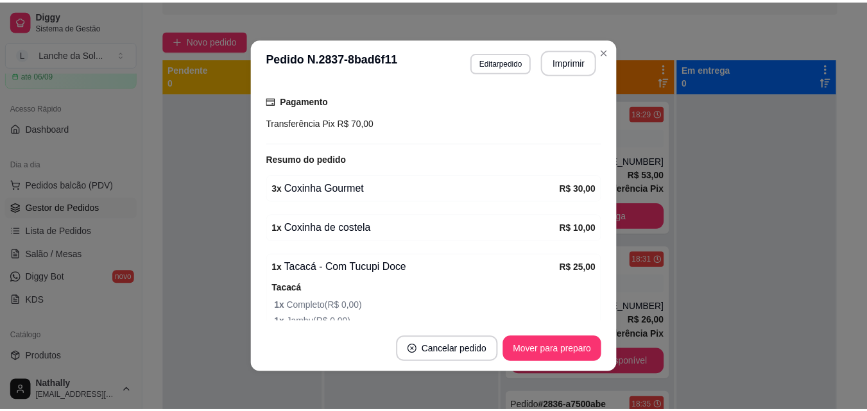
scroll to position [330, 0]
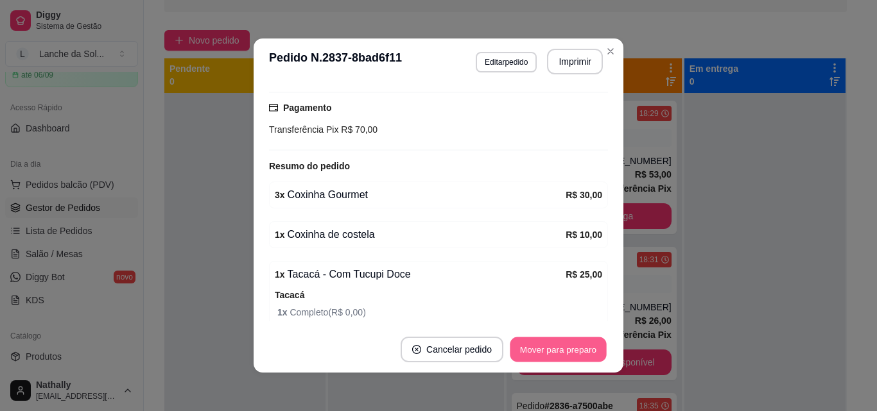
click at [573, 349] on button "Mover para preparo" at bounding box center [557, 350] width 96 height 25
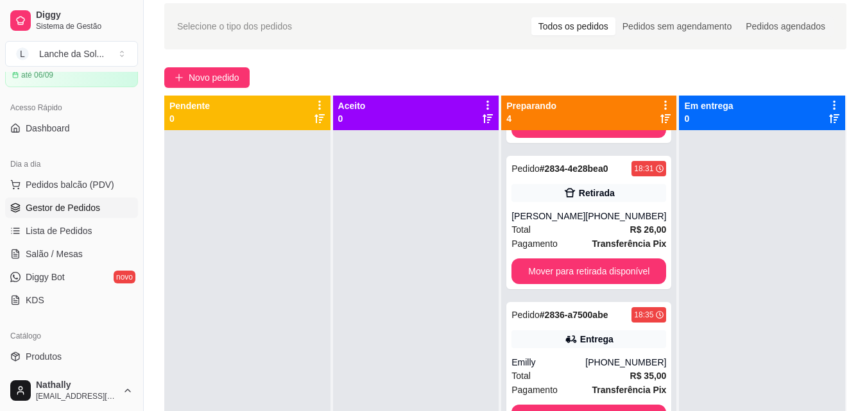
scroll to position [44, 0]
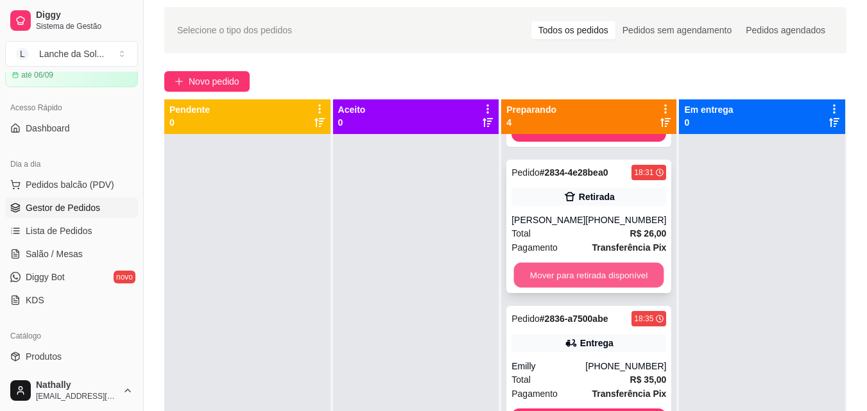
click at [601, 266] on button "Mover para retirada disponível" at bounding box center [589, 275] width 150 height 25
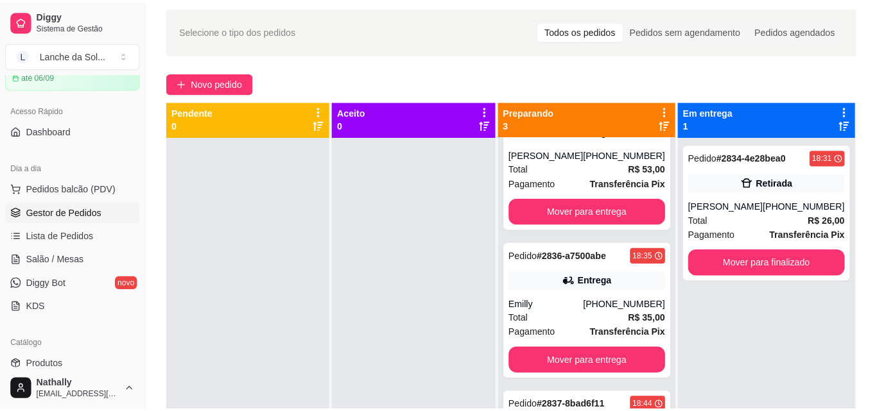
scroll to position [40, 0]
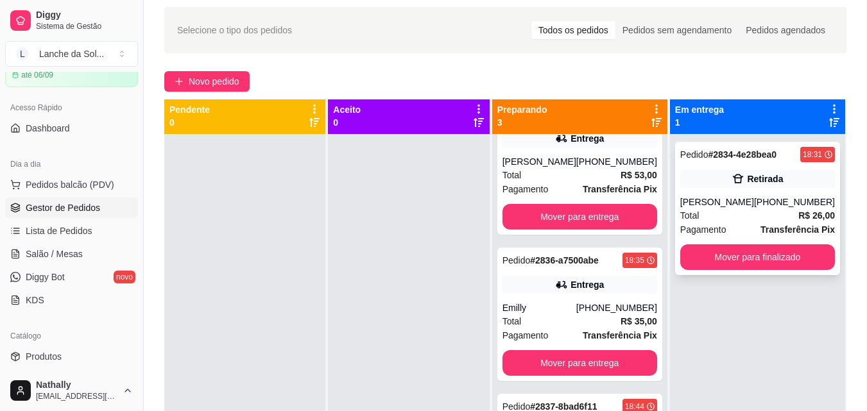
click at [715, 217] on div "Total R$ 26,00" at bounding box center [757, 216] width 155 height 14
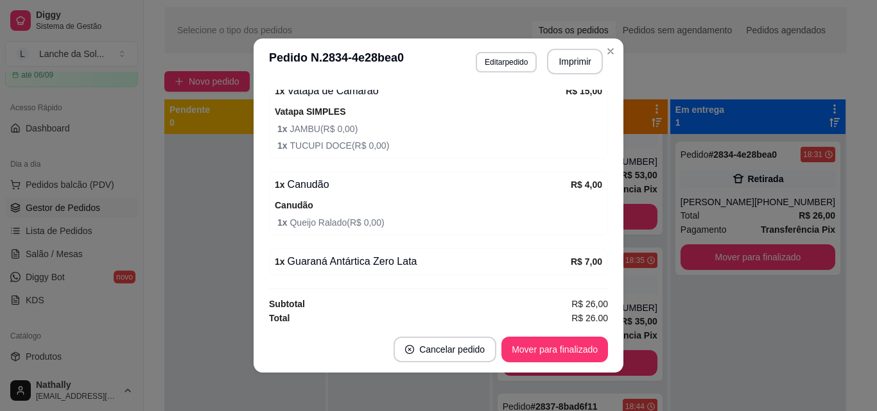
scroll to position [338, 0]
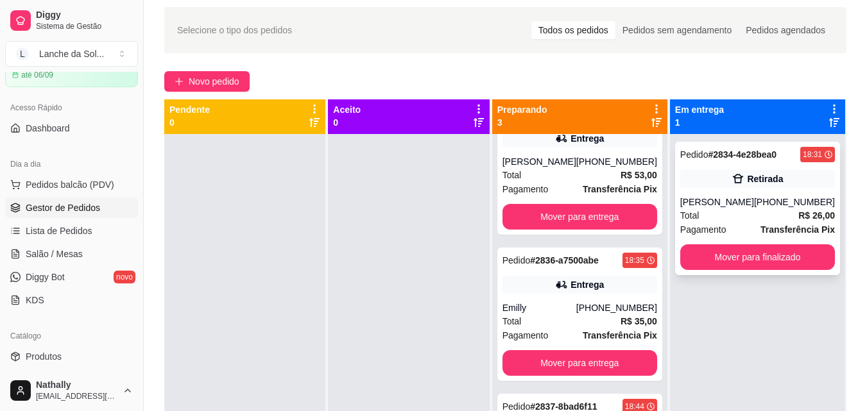
click at [721, 208] on div "[PERSON_NAME]" at bounding box center [717, 202] width 74 height 13
click at [554, 172] on div "Total R$ 53,00" at bounding box center [579, 175] width 155 height 14
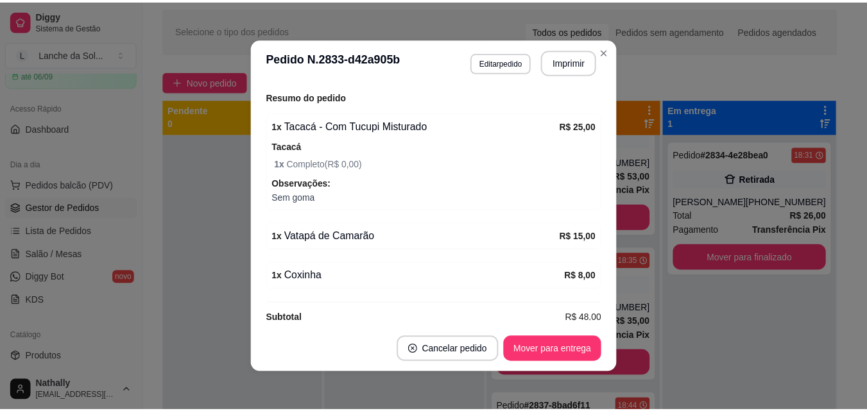
scroll to position [417, 0]
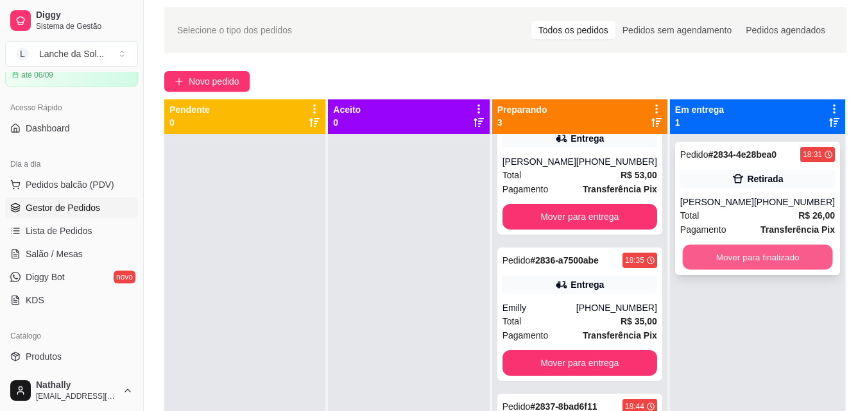
click at [735, 255] on button "Mover para finalizado" at bounding box center [757, 257] width 150 height 25
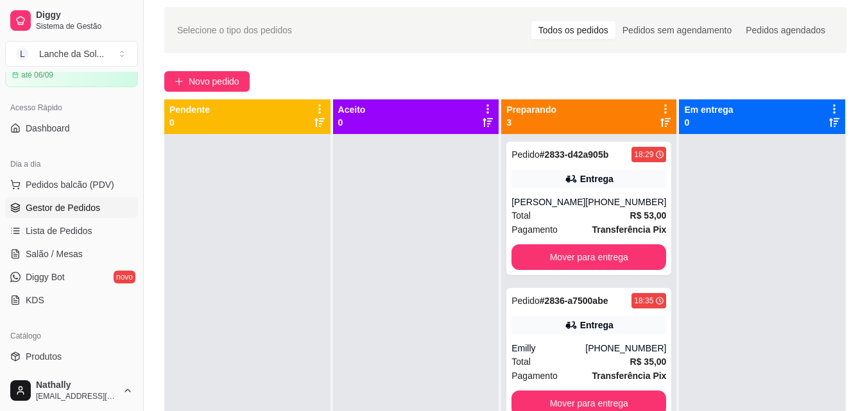
scroll to position [40, 0]
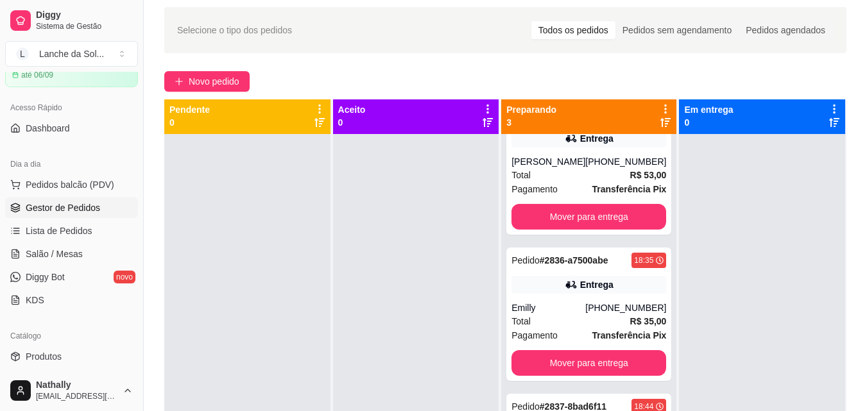
drag, startPoint x: 866, startPoint y: 290, endPoint x: 870, endPoint y: 283, distance: 8.0
click at [866, 283] on html "Diggy Sistema de Gestão L Lanche da Sol ... Loja aberta Plano Essencial + Mesas…" at bounding box center [433, 161] width 867 height 411
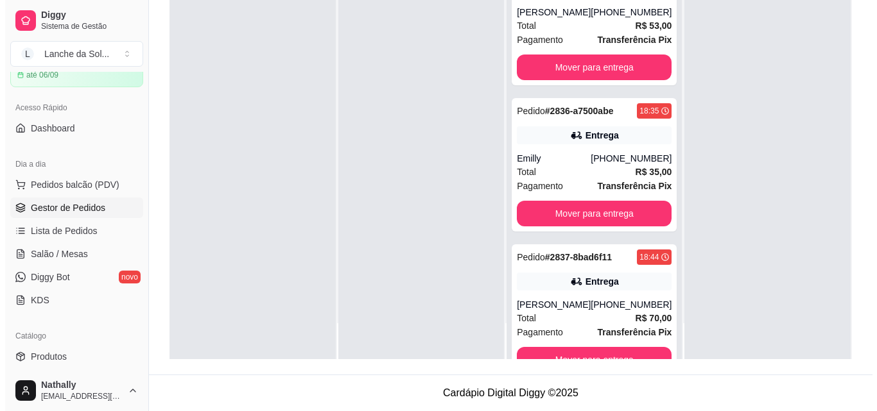
scroll to position [0, 0]
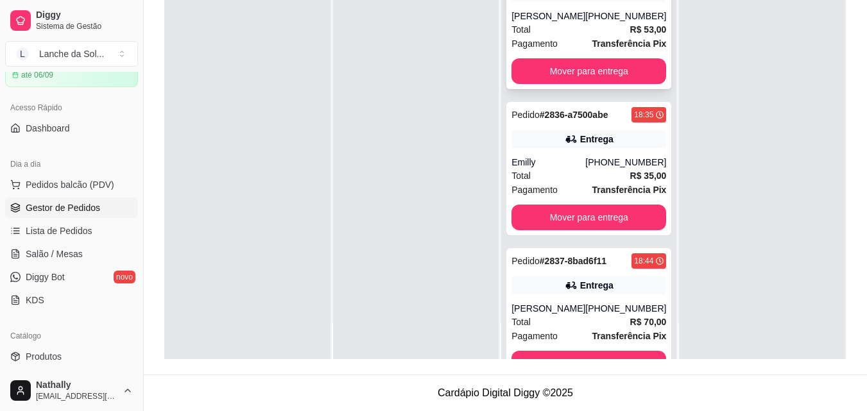
click at [554, 26] on div "Total R$ 53,00" at bounding box center [588, 29] width 155 height 14
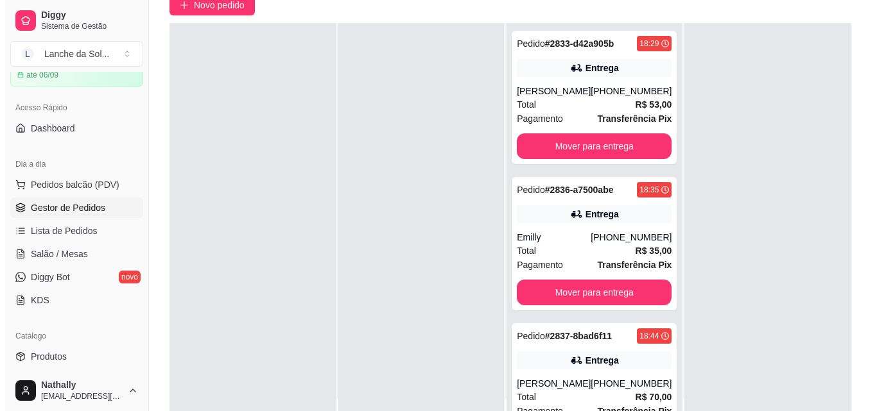
scroll to position [116, 0]
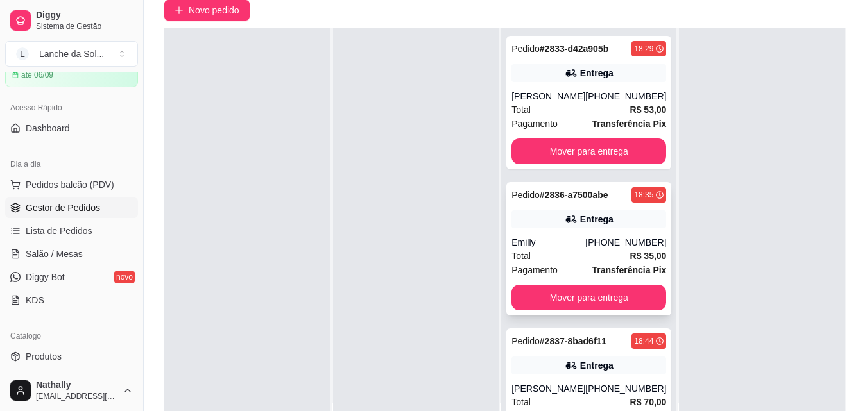
click at [533, 262] on div "Total R$ 35,00" at bounding box center [588, 256] width 155 height 14
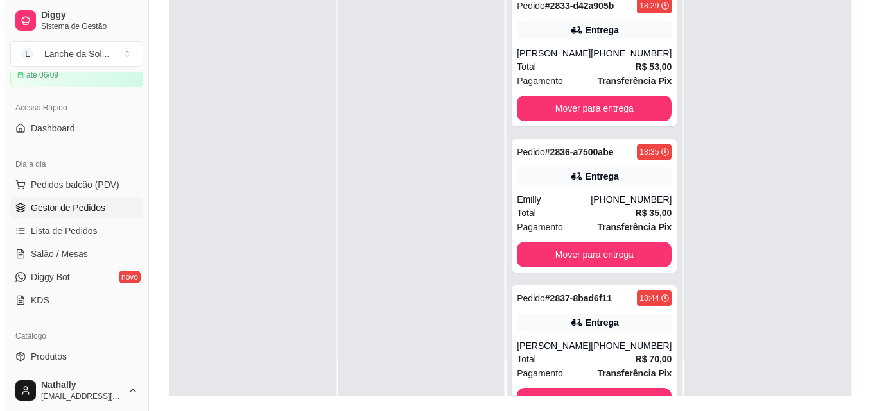
scroll to position [173, 0]
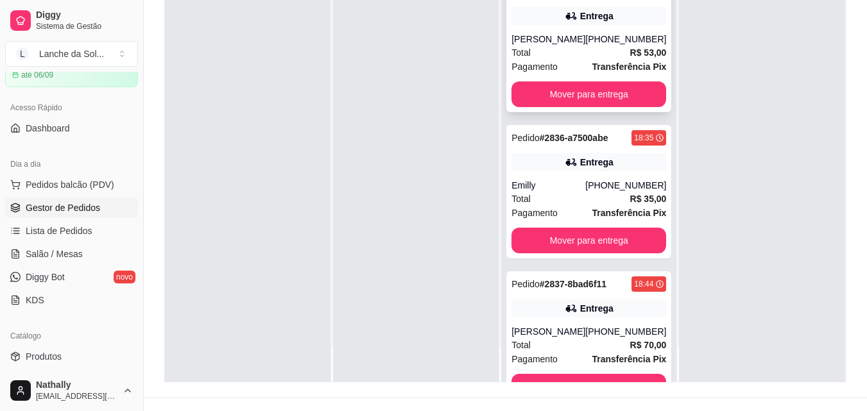
click at [538, 47] on div "Total R$ 53,00" at bounding box center [588, 53] width 155 height 14
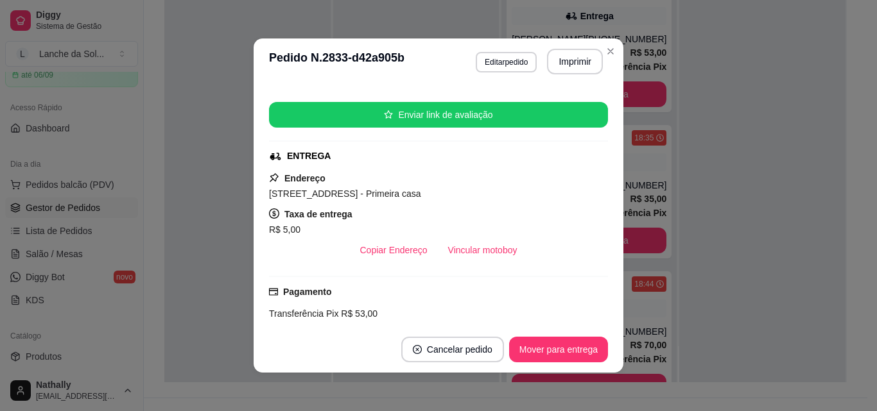
scroll to position [137, 0]
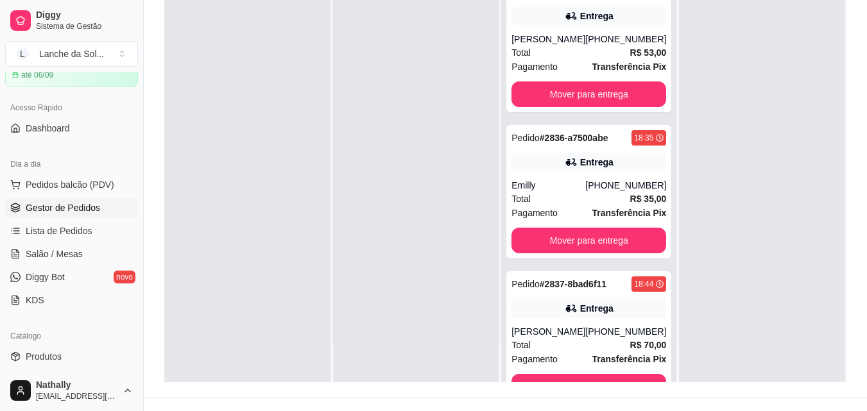
click at [790, 198] on div at bounding box center [762, 176] width 166 height 411
click at [91, 180] on span "Pedidos balcão (PDV)" at bounding box center [70, 184] width 89 height 13
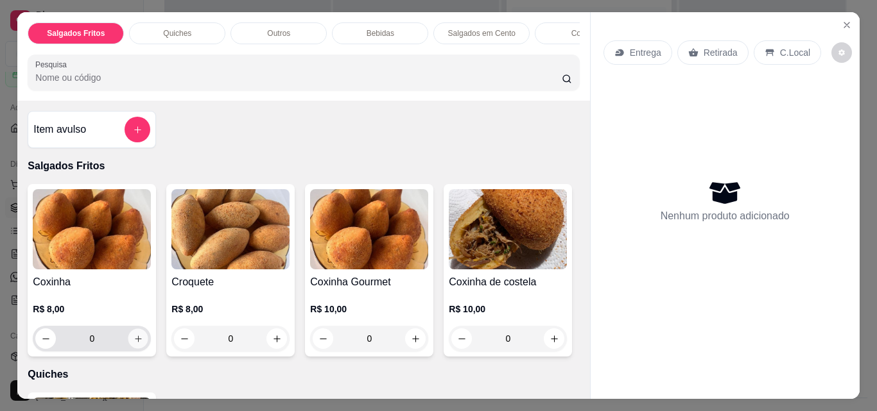
click at [128, 342] on button "increase-product-quantity" at bounding box center [138, 339] width 20 height 20
type input "1"
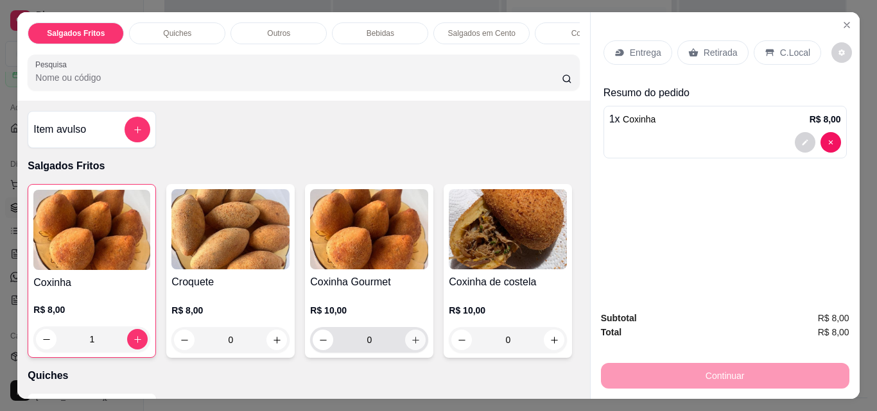
click at [412, 343] on icon "increase-product-quantity" at bounding box center [415, 340] width 7 height 7
type input "1"
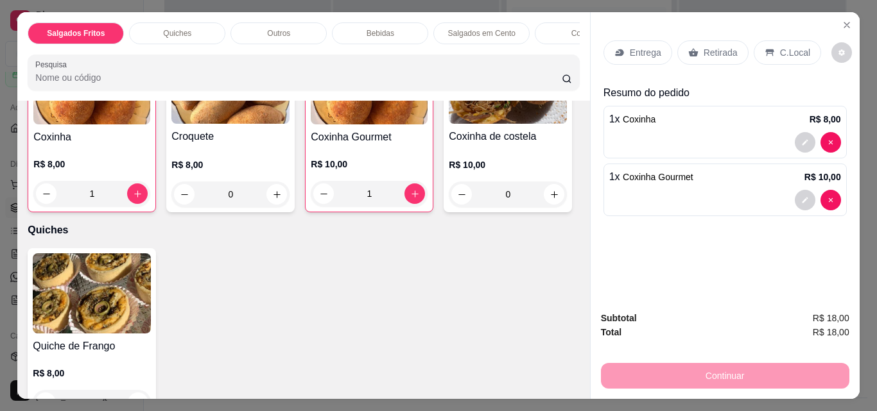
scroll to position [191, 0]
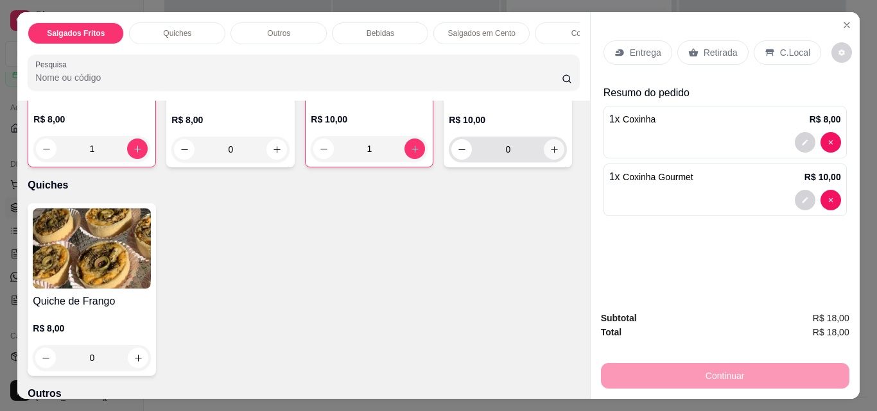
click at [543, 160] on button "increase-product-quantity" at bounding box center [553, 149] width 21 height 21
type input "1"
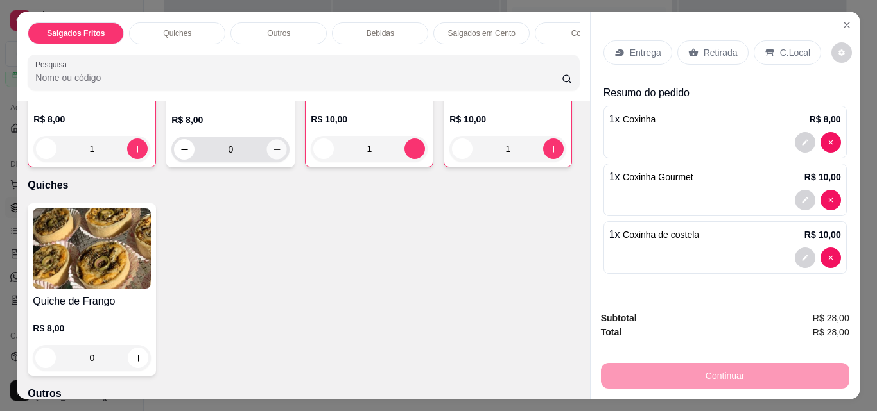
click at [270, 148] on button "increase-product-quantity" at bounding box center [277, 150] width 20 height 20
type input "1"
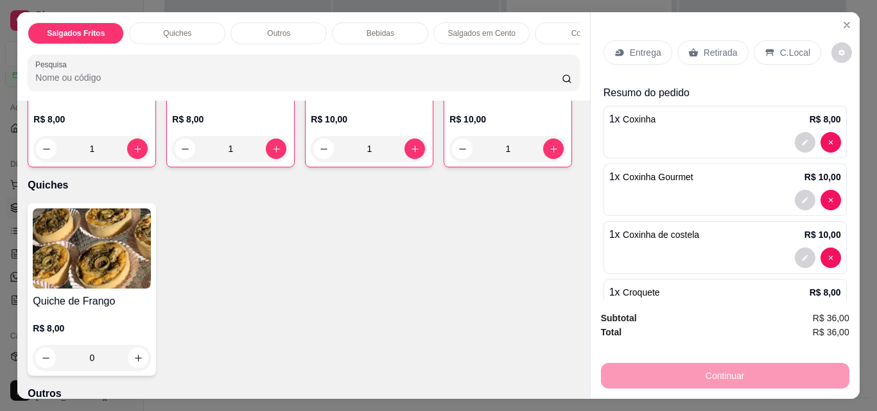
click at [766, 40] on div "C.Local" at bounding box center [786, 52] width 67 height 24
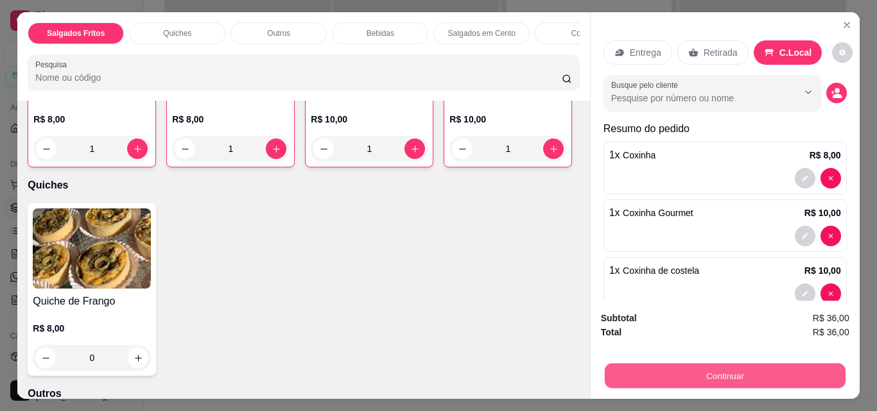
click at [655, 365] on button "Continuar" at bounding box center [724, 375] width 241 height 25
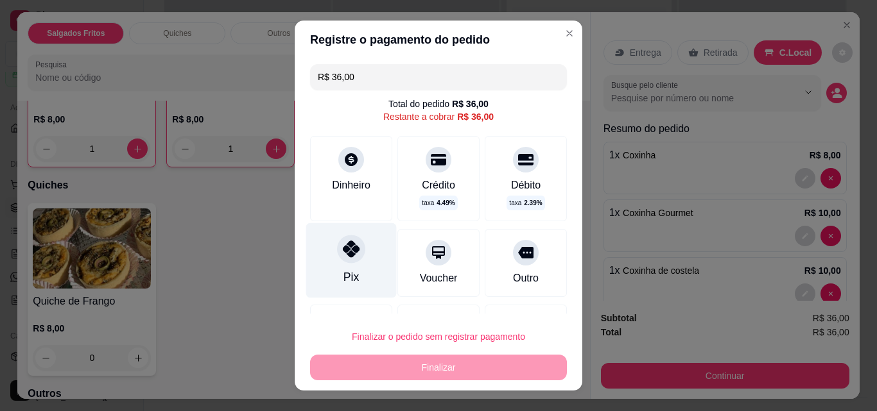
click at [344, 253] on icon at bounding box center [351, 249] width 17 height 17
type input "R$ 0,00"
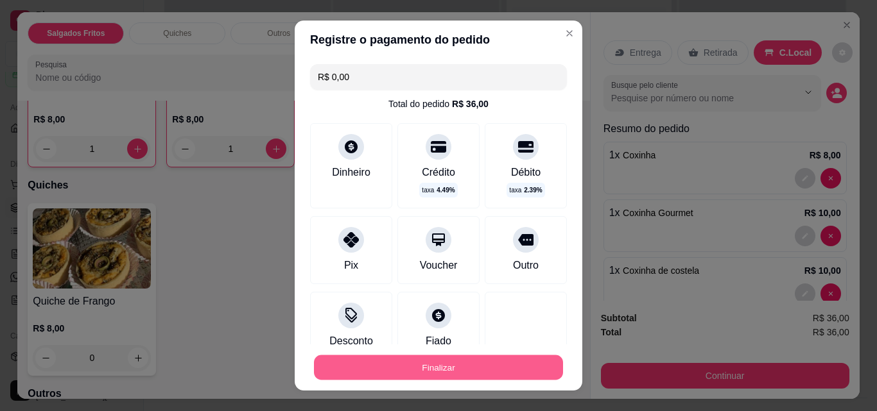
click at [399, 367] on button "Finalizar" at bounding box center [438, 367] width 249 height 25
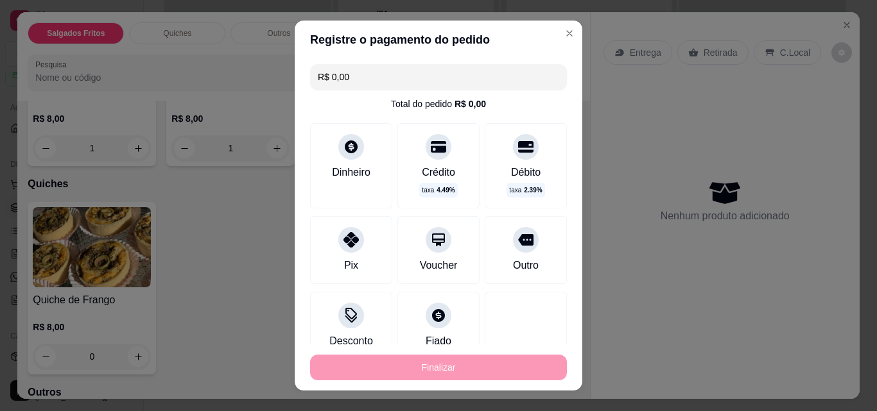
type input "0"
type input "-R$ 36,00"
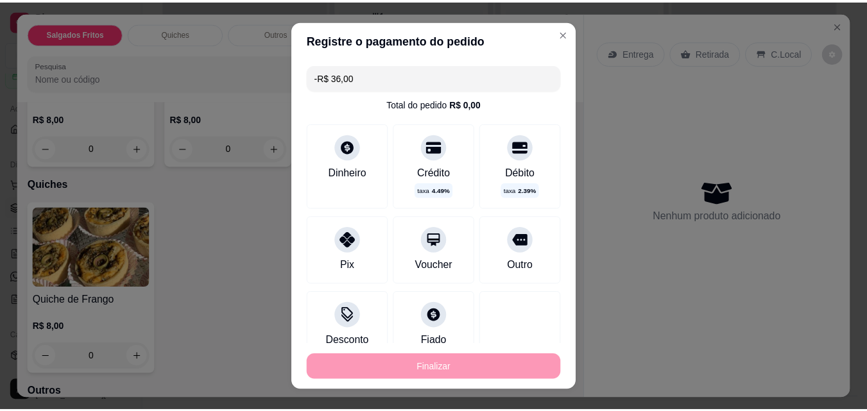
scroll to position [190, 0]
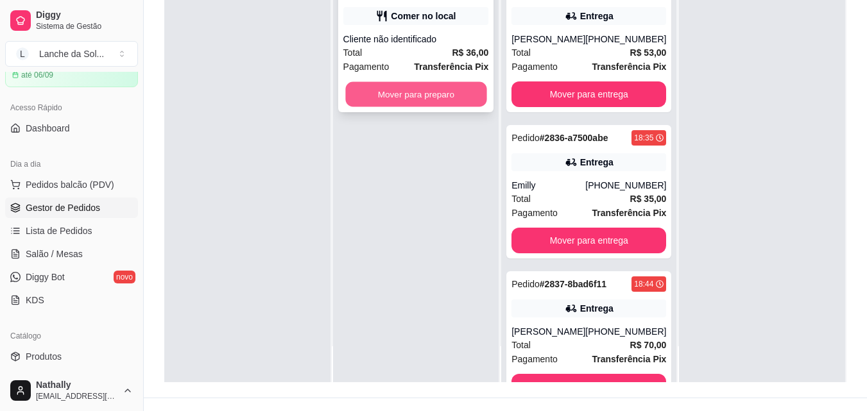
click at [362, 96] on button "Mover para preparo" at bounding box center [415, 94] width 141 height 25
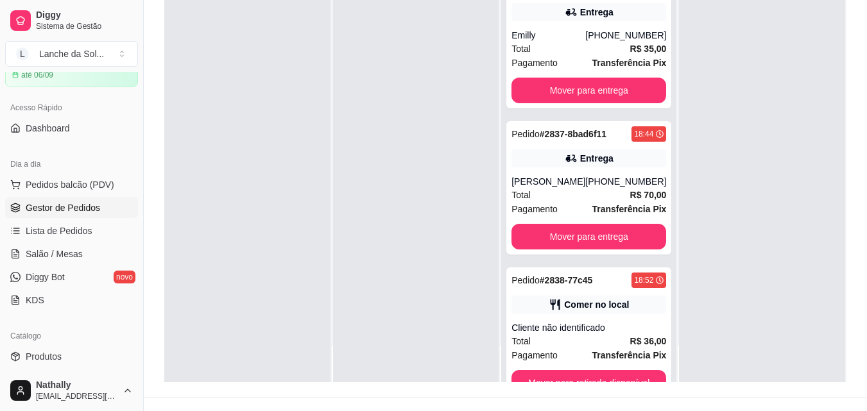
scroll to position [187, 0]
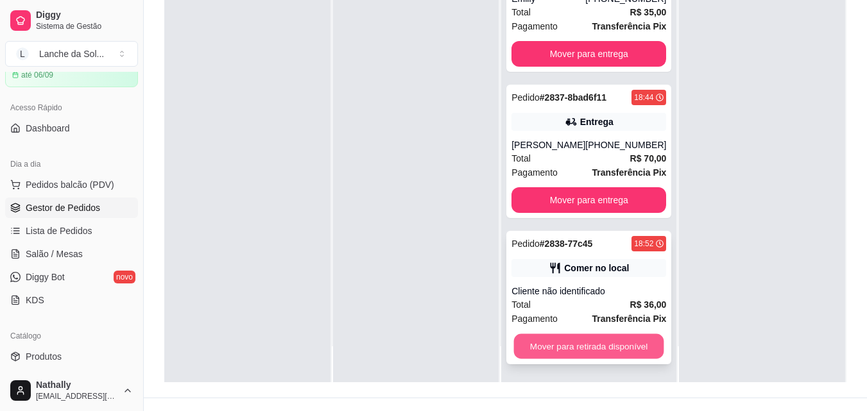
click at [613, 343] on button "Mover para retirada disponível" at bounding box center [589, 346] width 150 height 25
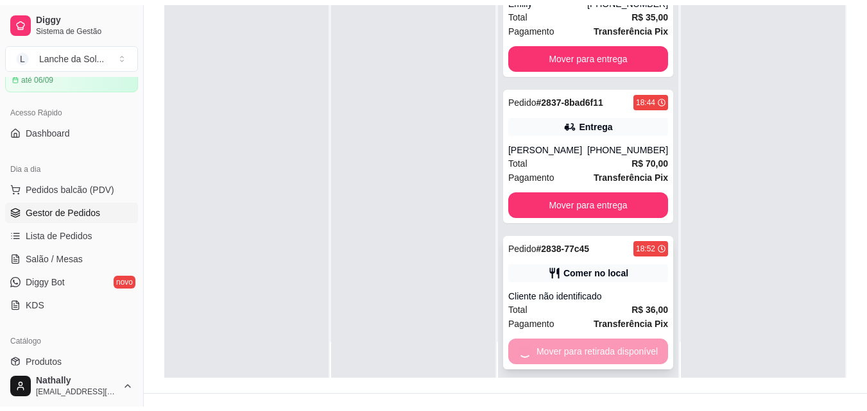
scroll to position [40, 0]
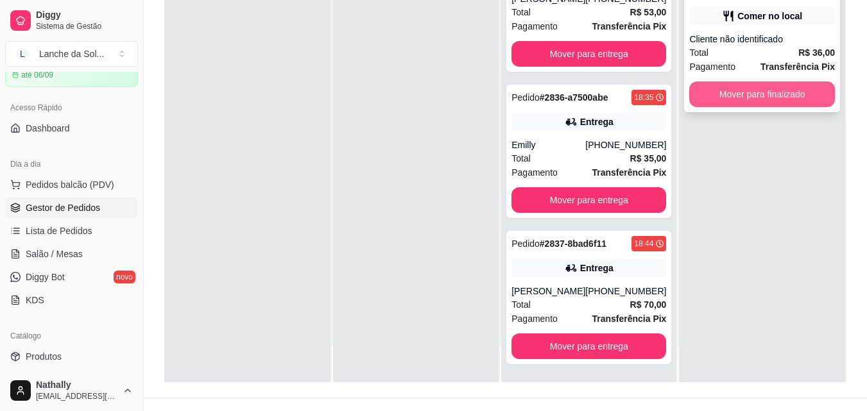
click at [742, 92] on button "Mover para finalizado" at bounding box center [762, 94] width 146 height 26
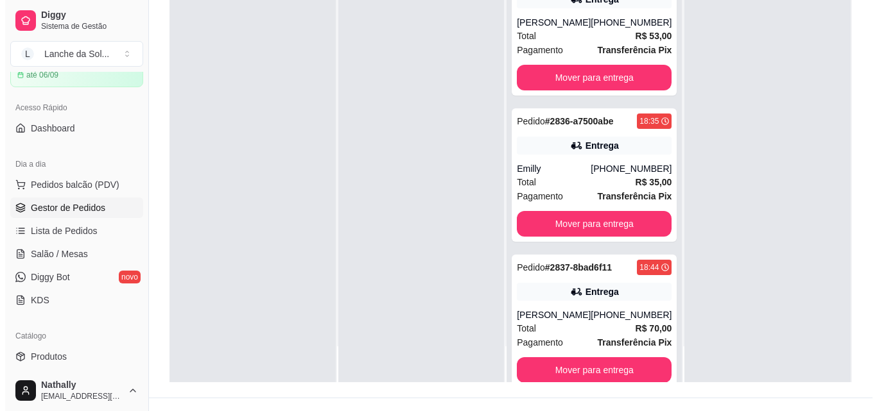
scroll to position [0, 0]
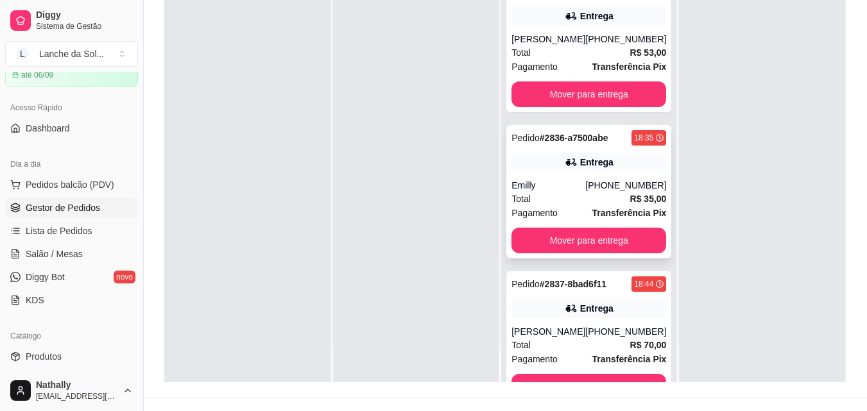
click at [551, 194] on div "Total R$ 35,00" at bounding box center [588, 199] width 155 height 14
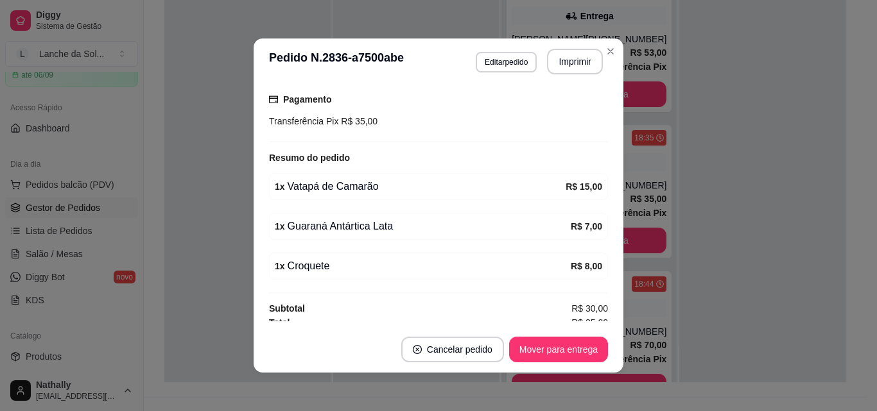
scroll to position [336, 0]
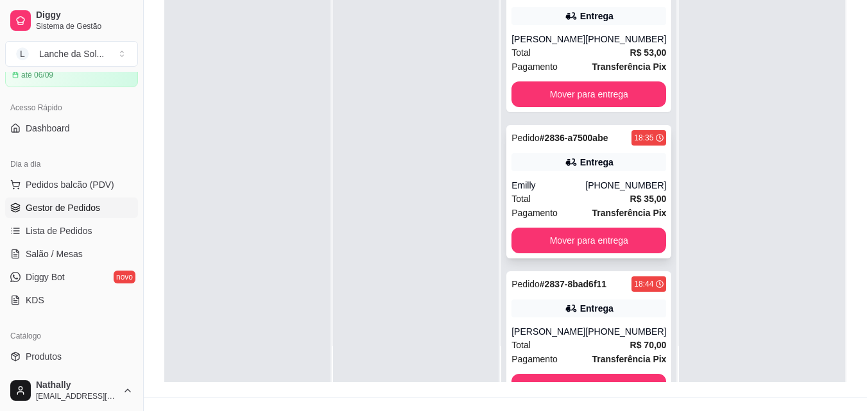
click at [590, 201] on div "Total R$ 35,00" at bounding box center [588, 199] width 155 height 14
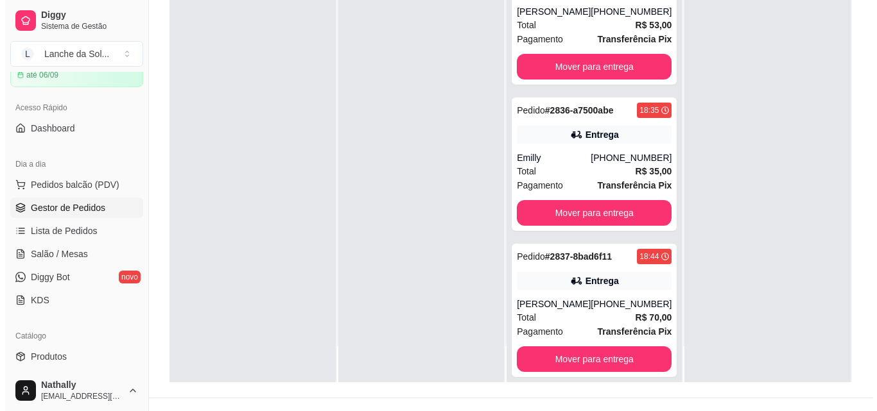
scroll to position [40, 0]
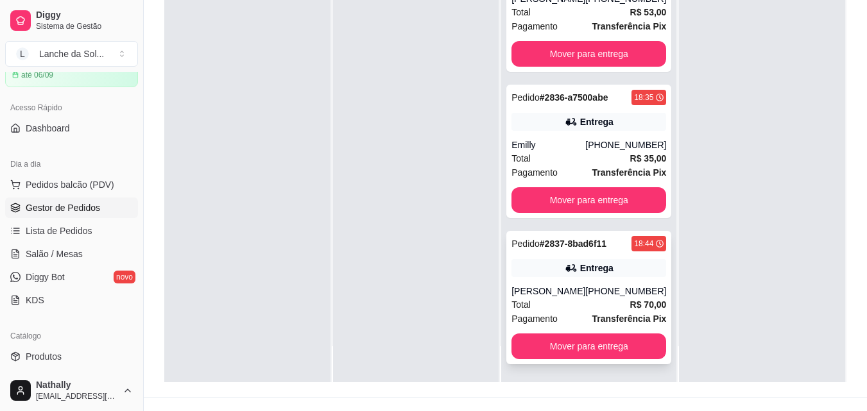
click at [575, 285] on div "[PERSON_NAME]" at bounding box center [548, 291] width 74 height 13
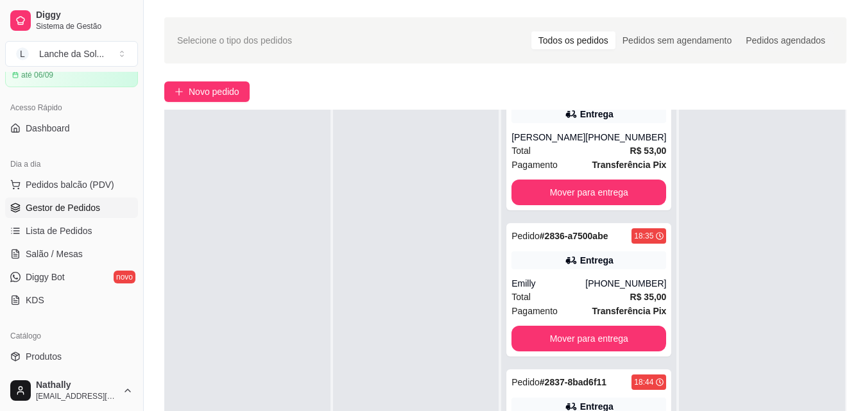
scroll to position [0, 0]
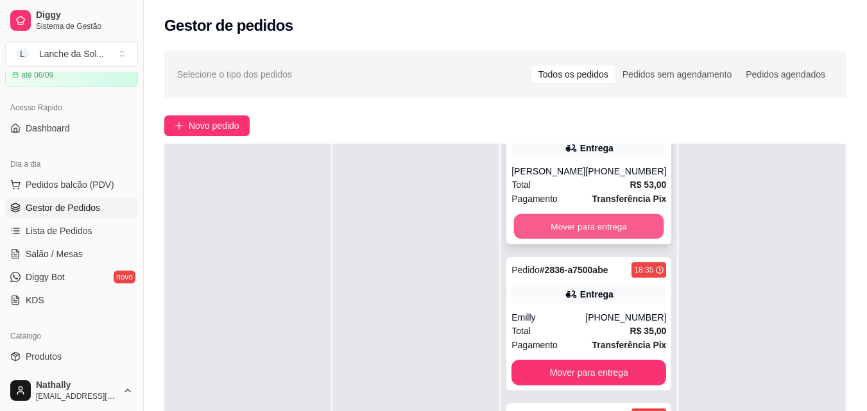
click at [617, 216] on button "Mover para entrega" at bounding box center [589, 226] width 150 height 25
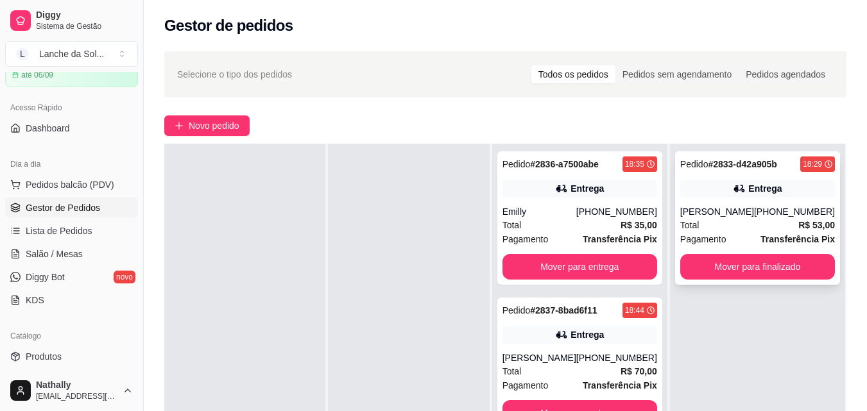
click at [727, 222] on div "Total R$ 53,00" at bounding box center [757, 225] width 155 height 14
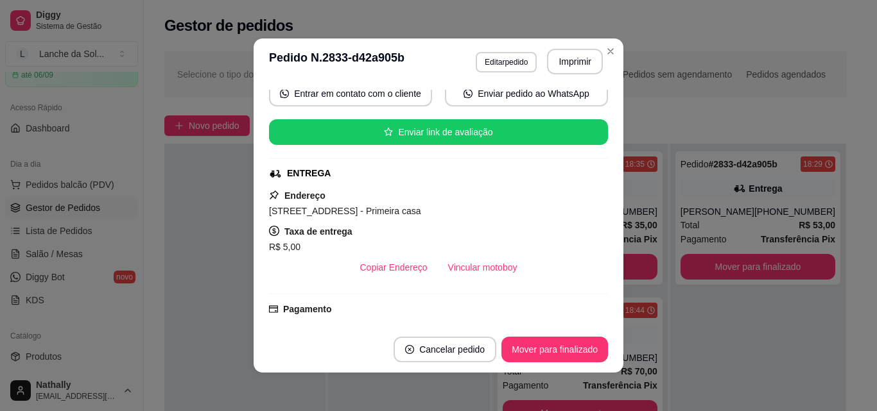
scroll to position [130, 0]
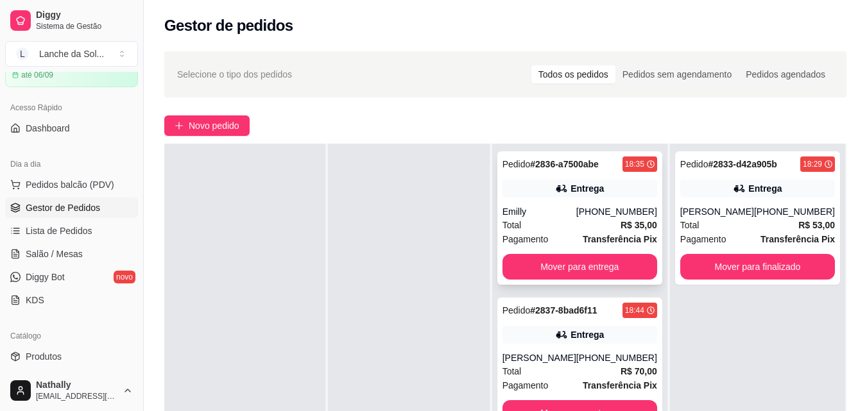
click at [522, 219] on span "Total" at bounding box center [511, 225] width 19 height 14
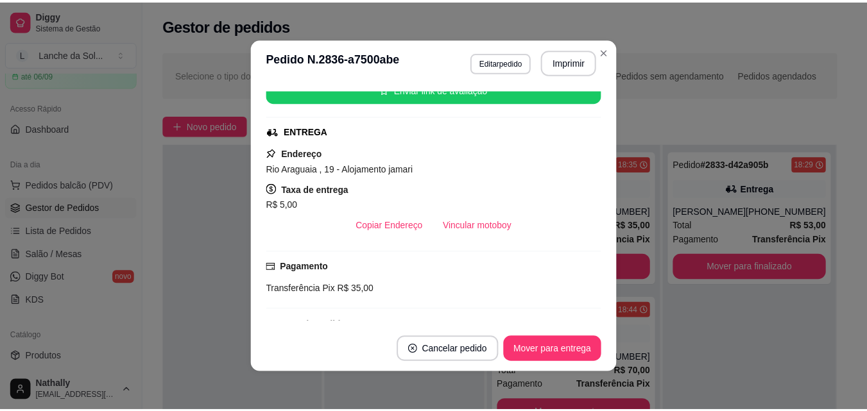
scroll to position [169, 0]
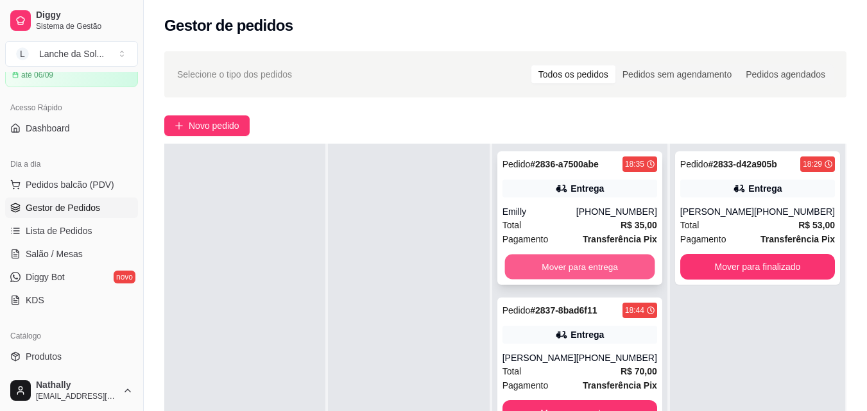
click at [592, 264] on button "Mover para entrega" at bounding box center [579, 267] width 150 height 25
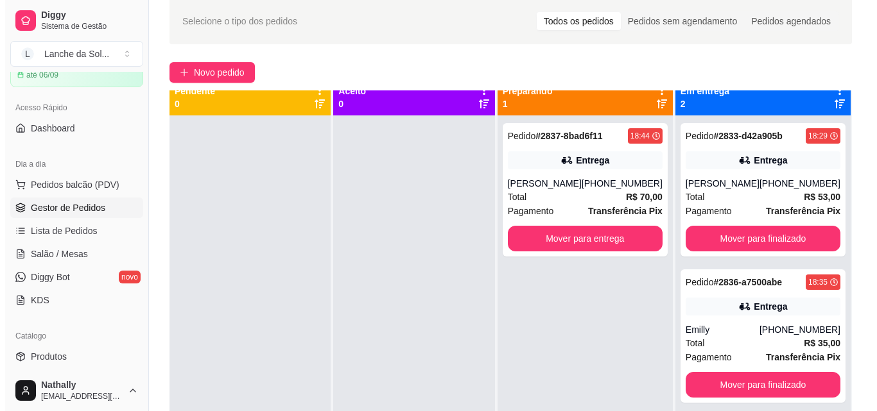
scroll to position [0, 0]
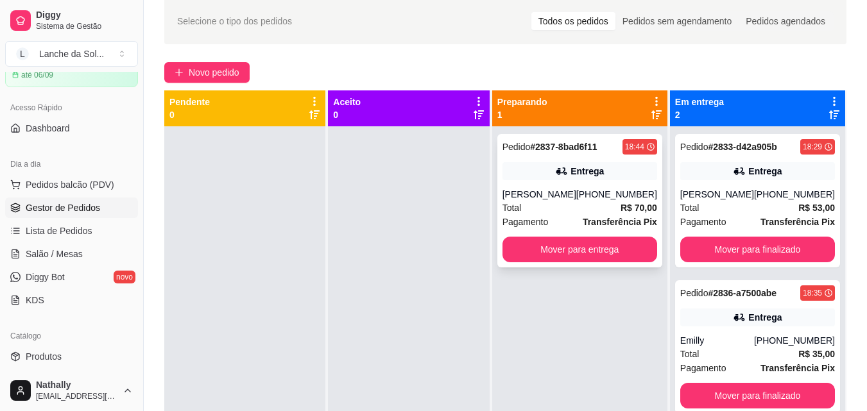
click at [570, 198] on div "[PERSON_NAME]" at bounding box center [539, 194] width 74 height 13
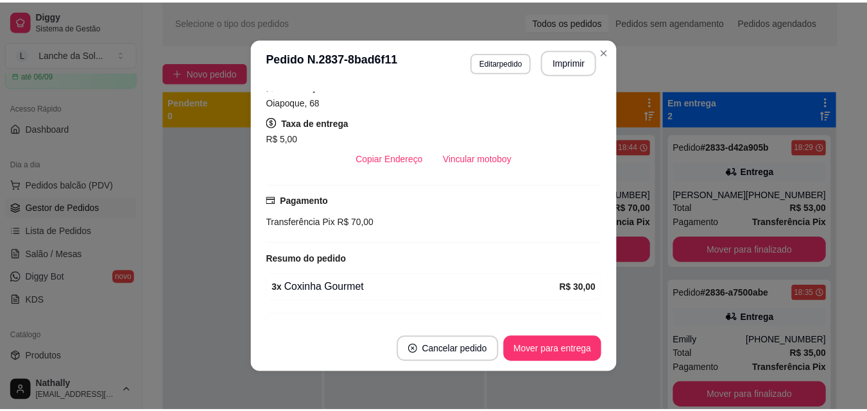
scroll to position [169, 0]
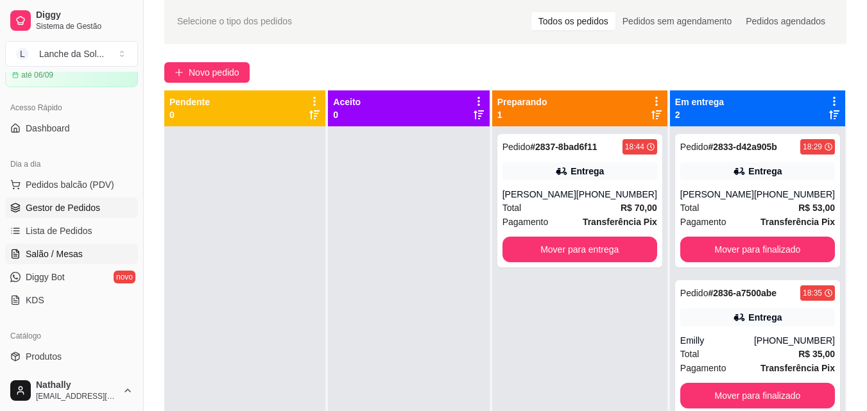
click at [92, 255] on link "Salão / Mesas" at bounding box center [71, 254] width 133 height 21
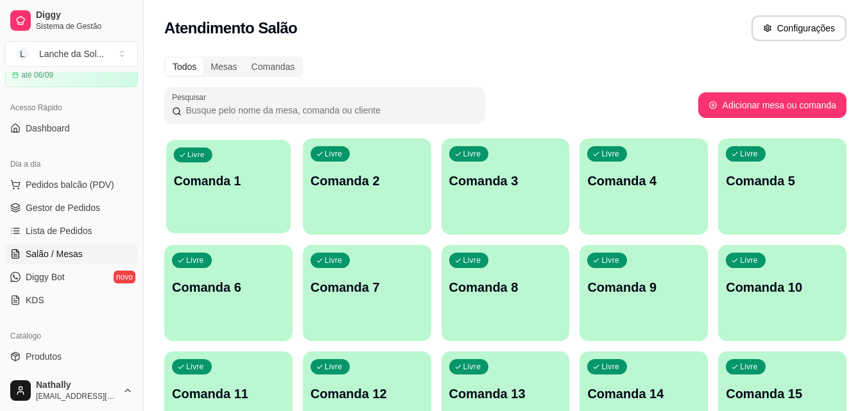
click at [220, 196] on div "Livre Comanda 1" at bounding box center [228, 179] width 124 height 78
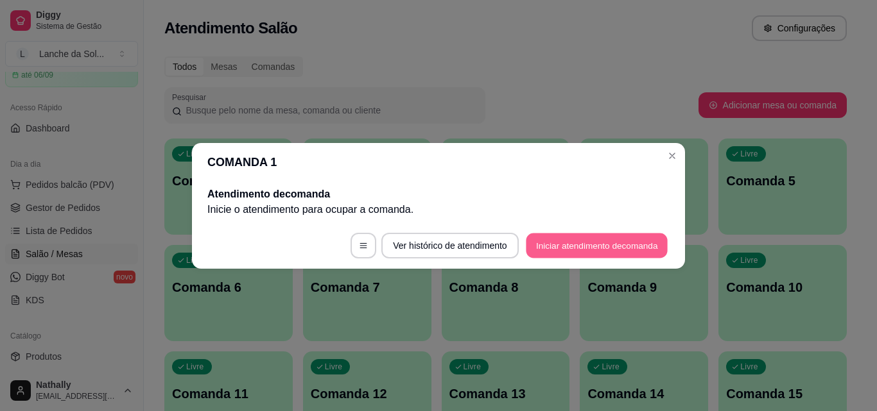
click at [543, 240] on button "Iniciar atendimento de comanda" at bounding box center [597, 245] width 142 height 25
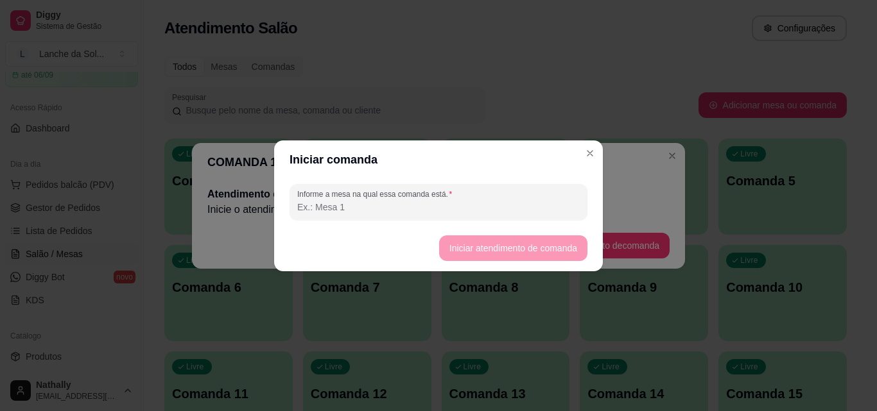
click at [501, 206] on input "Informe a mesa na qual essa comanda está." at bounding box center [438, 207] width 282 height 13
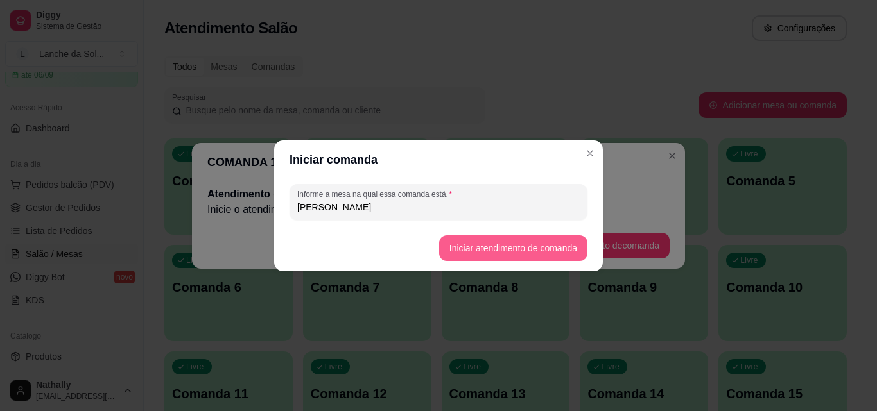
type input "FELIPE"
click at [530, 252] on button "Iniciar atendimento de comanda" at bounding box center [513, 247] width 144 height 25
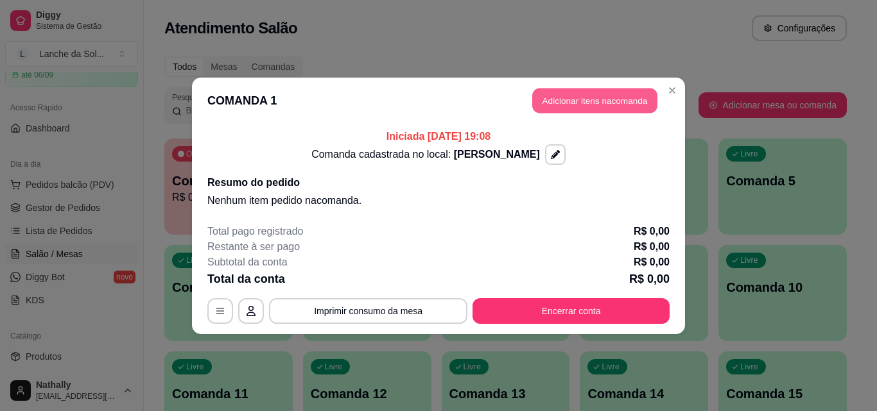
click at [616, 87] on header "COMANDA 1 Adicionar itens na comanda" at bounding box center [438, 101] width 493 height 46
click at [613, 96] on button "Adicionar itens na comanda" at bounding box center [594, 100] width 125 height 25
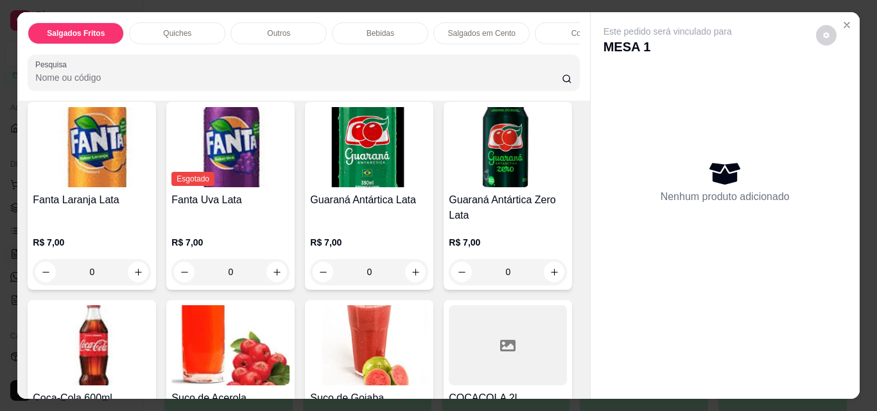
scroll to position [728, 0]
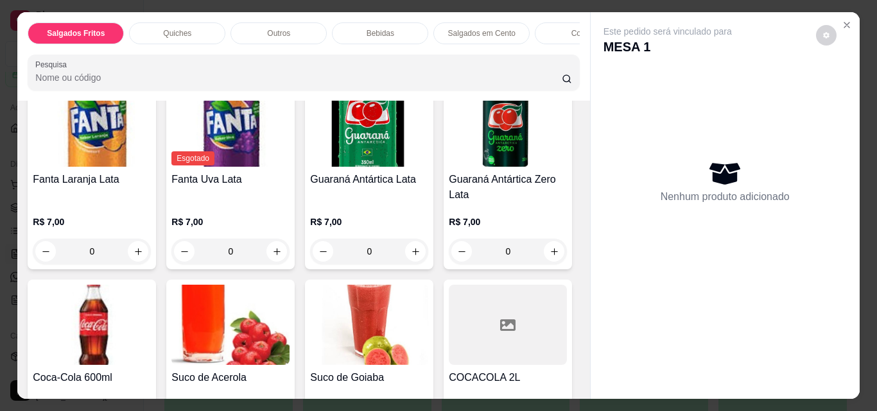
click at [135, 40] on div "0" at bounding box center [92, 28] width 118 height 26
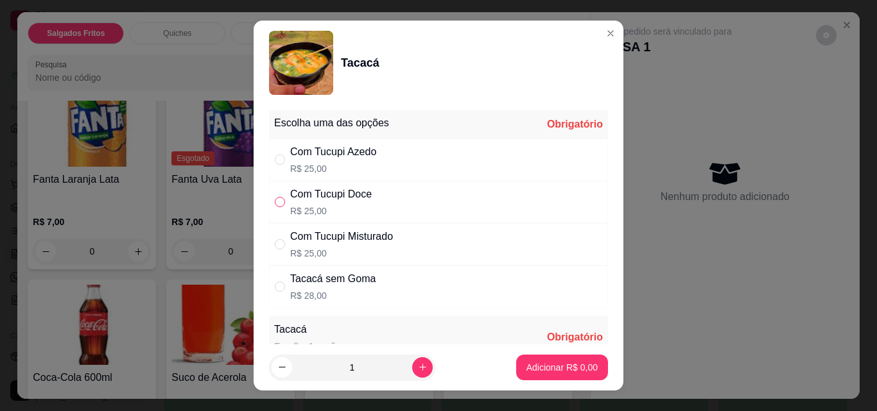
click at [275, 199] on input "" at bounding box center [280, 202] width 10 height 10
radio input "true"
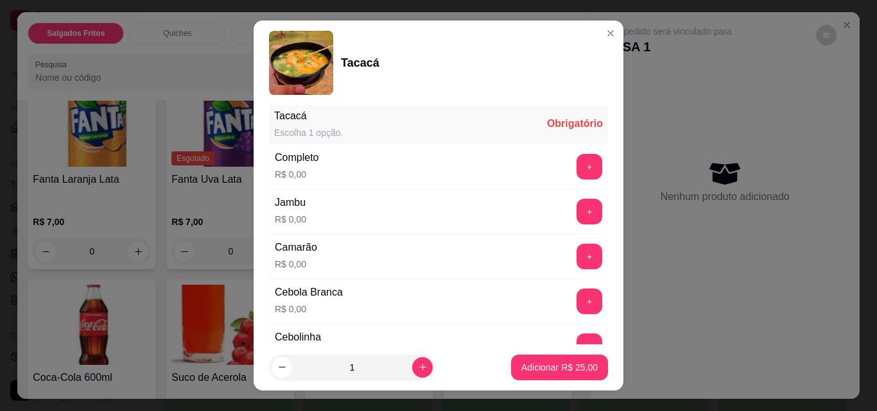
scroll to position [214, 0]
click at [577, 166] on button "+" at bounding box center [589, 166] width 25 height 25
click at [577, 214] on button "+" at bounding box center [589, 211] width 25 height 25
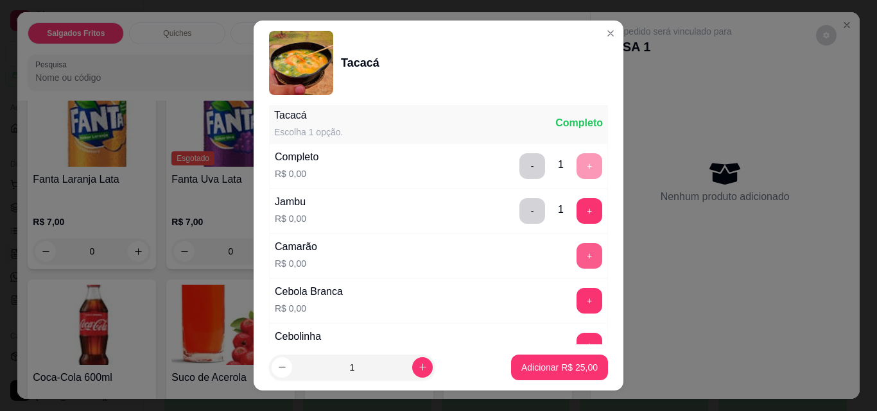
click at [576, 262] on button "+" at bounding box center [589, 256] width 26 height 26
click at [577, 293] on button "+" at bounding box center [589, 301] width 25 height 25
click at [577, 335] on button "+" at bounding box center [589, 346] width 25 height 25
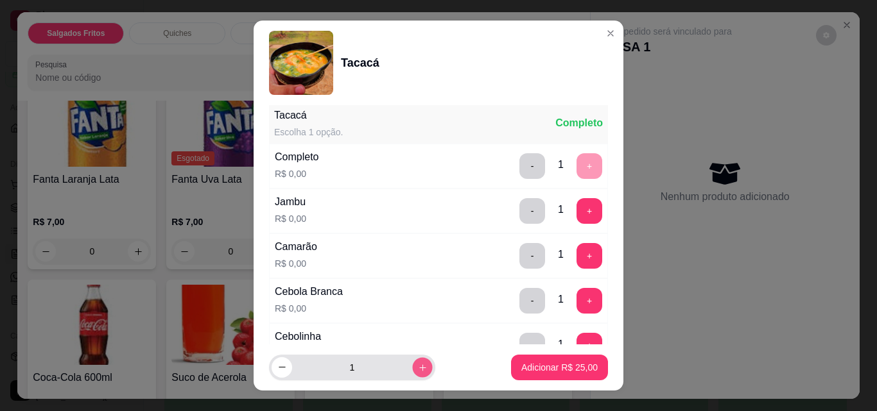
click at [412, 359] on button "increase-product-quantity" at bounding box center [422, 367] width 20 height 20
type input "2"
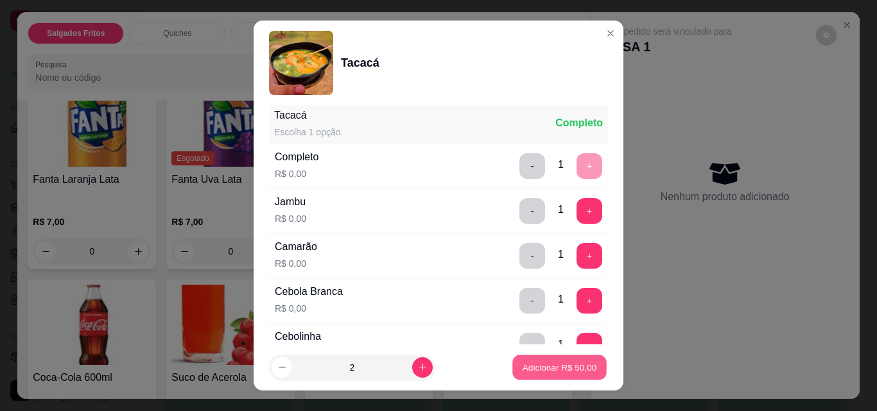
click at [532, 373] on p "Adicionar R$ 50,00" at bounding box center [559, 367] width 74 height 12
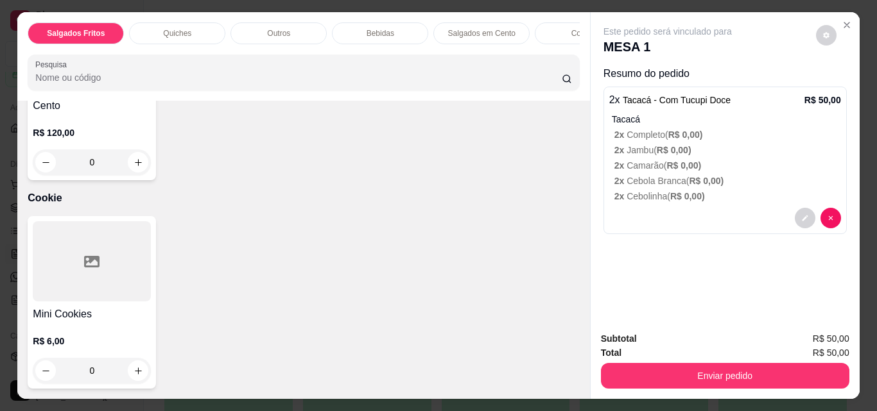
scroll to position [1305, 0]
type input "1"
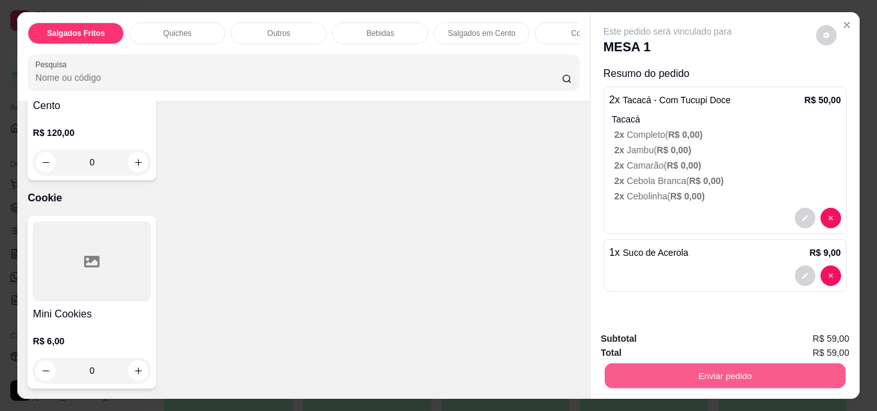
click at [630, 368] on button "Enviar pedido" at bounding box center [724, 375] width 241 height 25
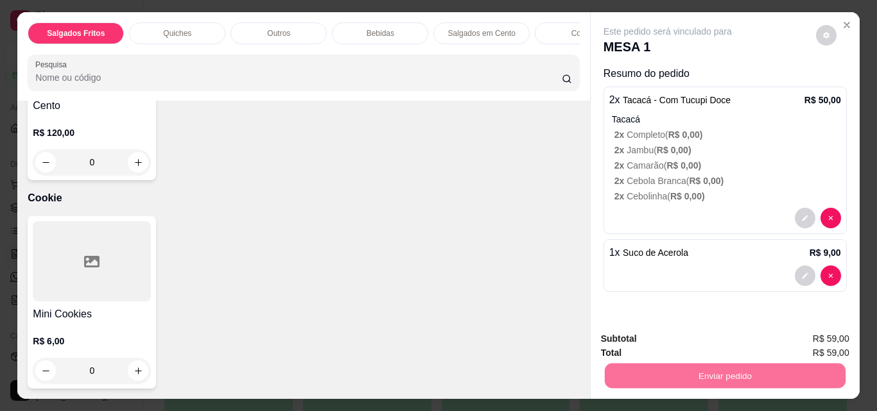
click at [669, 334] on button "Não registrar e enviar pedido" at bounding box center [682, 339] width 130 height 24
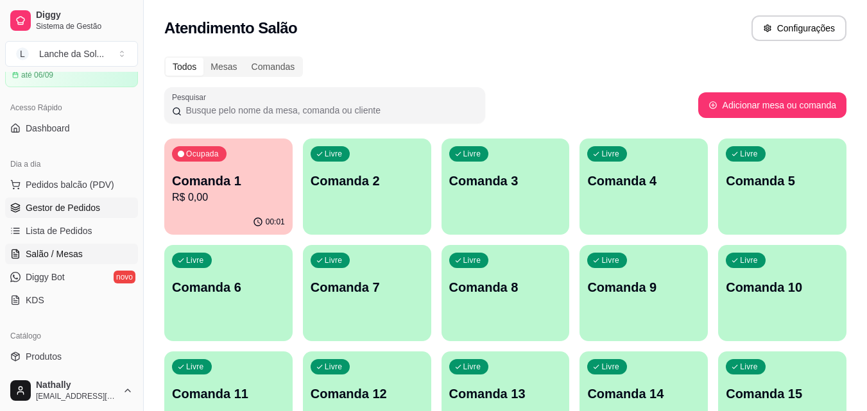
click at [88, 203] on span "Gestor de Pedidos" at bounding box center [63, 207] width 74 height 13
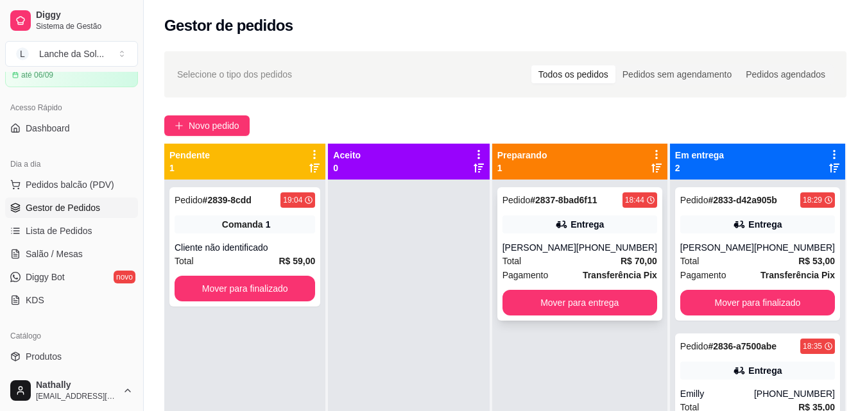
click at [538, 255] on div "Total R$ 70,00" at bounding box center [579, 261] width 155 height 14
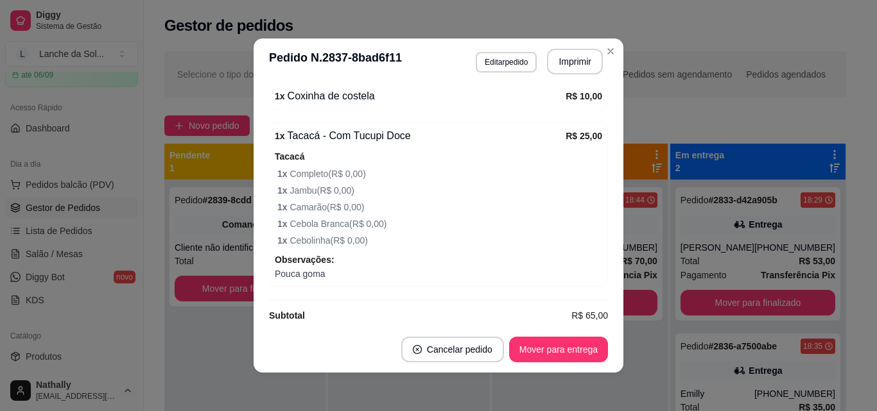
scroll to position [484, 0]
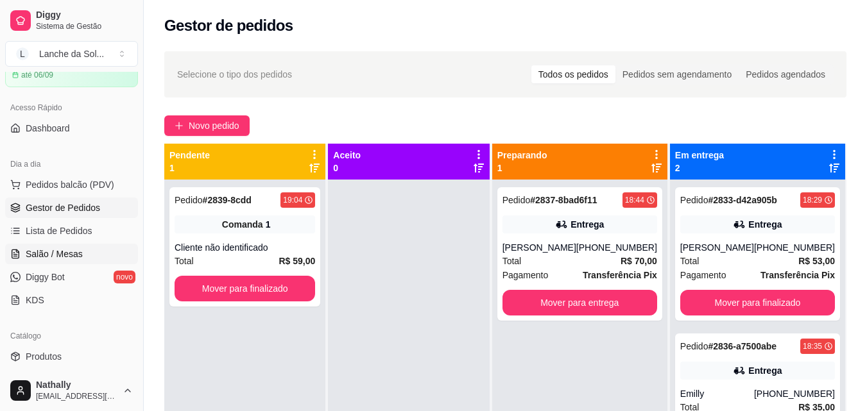
click at [76, 253] on span "Salão / Mesas" at bounding box center [54, 254] width 57 height 13
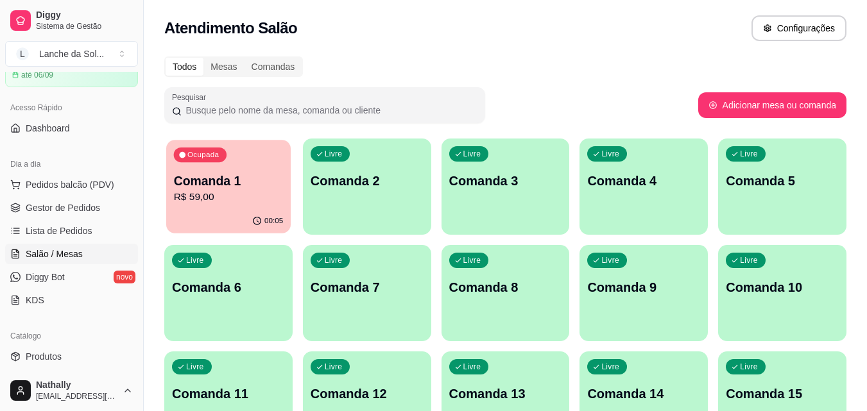
click at [212, 208] on div "Ocupada Comanda 1 R$ 59,00" at bounding box center [228, 174] width 124 height 69
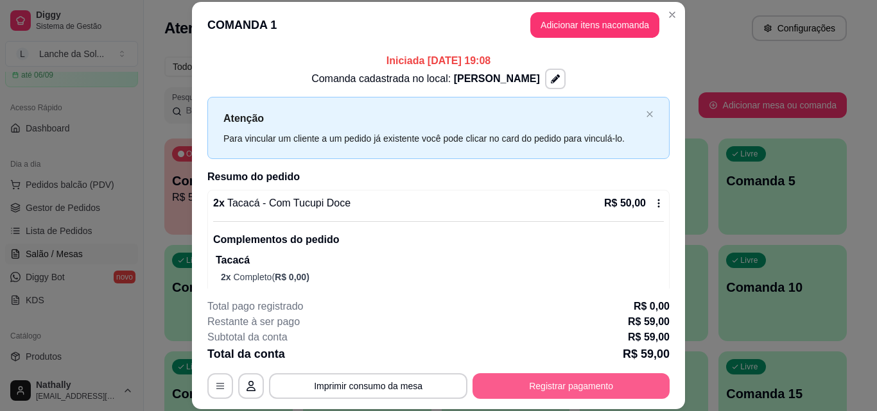
click at [543, 384] on button "Registrar pagamento" at bounding box center [570, 386] width 197 height 26
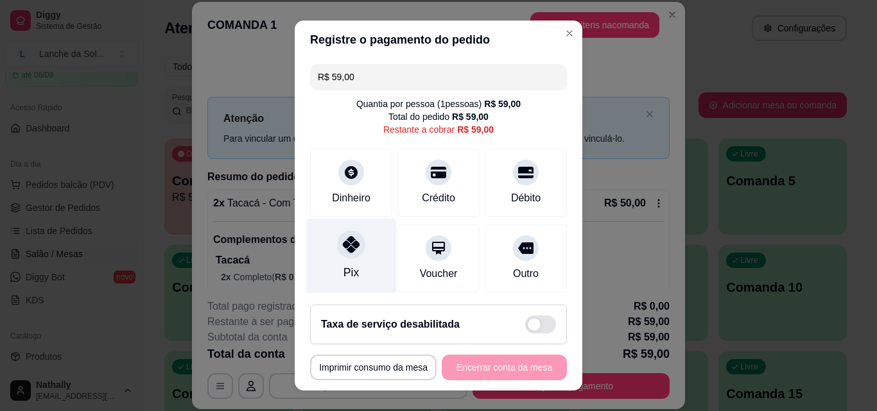
click at [343, 276] on div "Pix" at bounding box center [350, 272] width 15 height 17
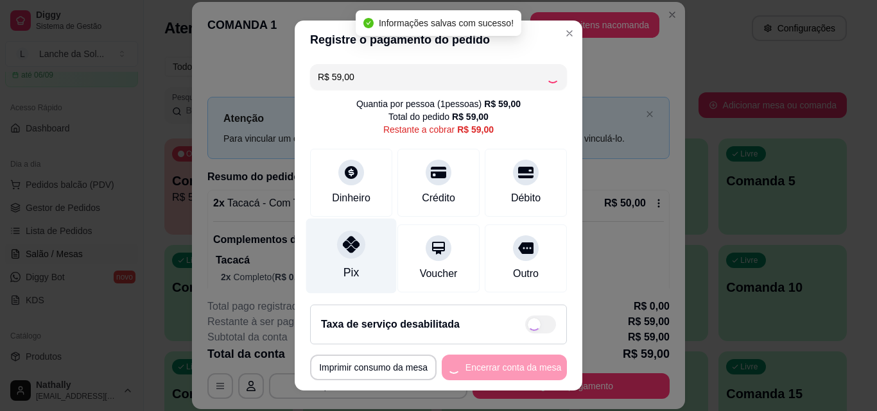
type input "R$ 0,00"
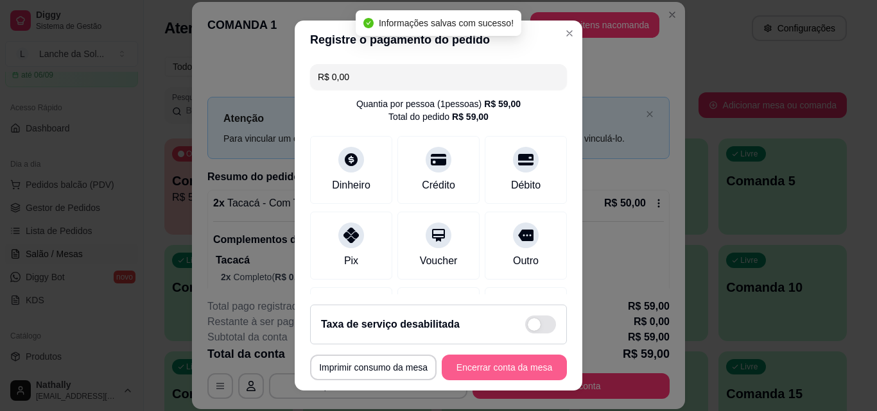
click at [458, 367] on button "Encerrar conta da mesa" at bounding box center [503, 368] width 125 height 26
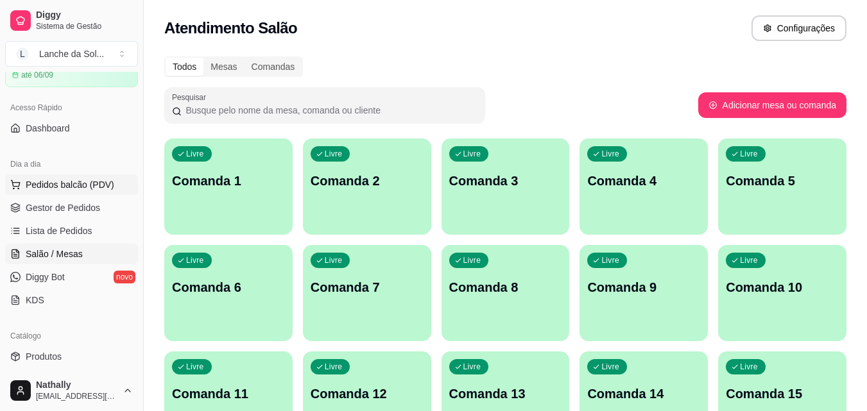
click at [80, 185] on span "Pedidos balcão (PDV)" at bounding box center [70, 184] width 89 height 13
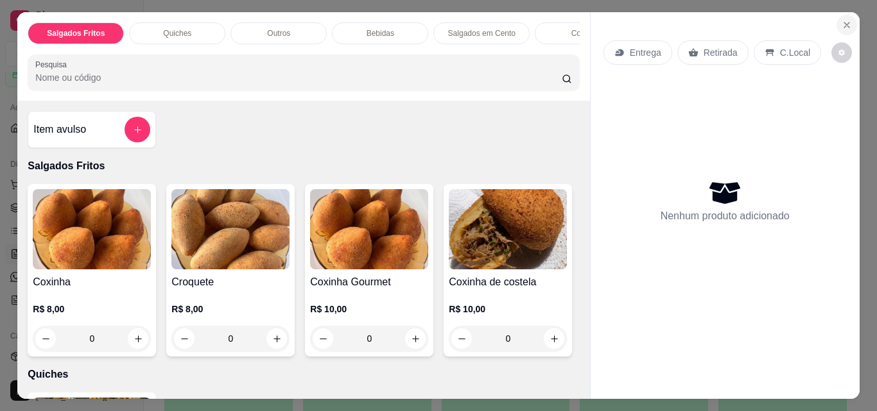
click at [847, 15] on button "Close" at bounding box center [846, 25] width 21 height 21
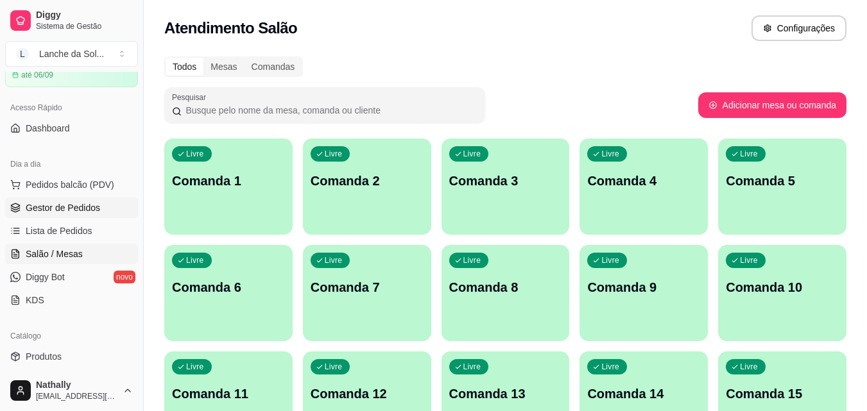
click at [63, 210] on span "Gestor de Pedidos" at bounding box center [63, 207] width 74 height 13
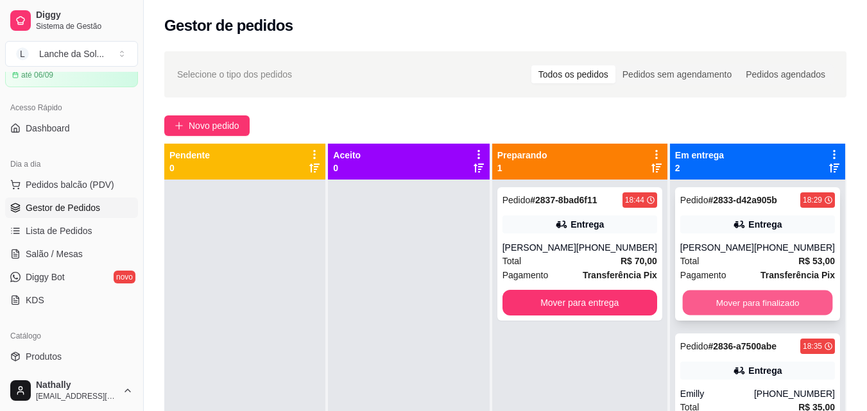
click at [735, 291] on button "Mover para finalizado" at bounding box center [757, 303] width 150 height 25
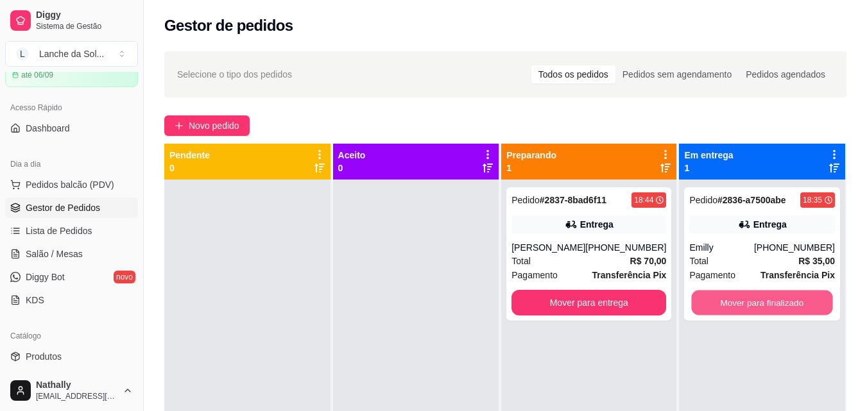
click at [735, 291] on button "Mover para finalizado" at bounding box center [762, 303] width 141 height 25
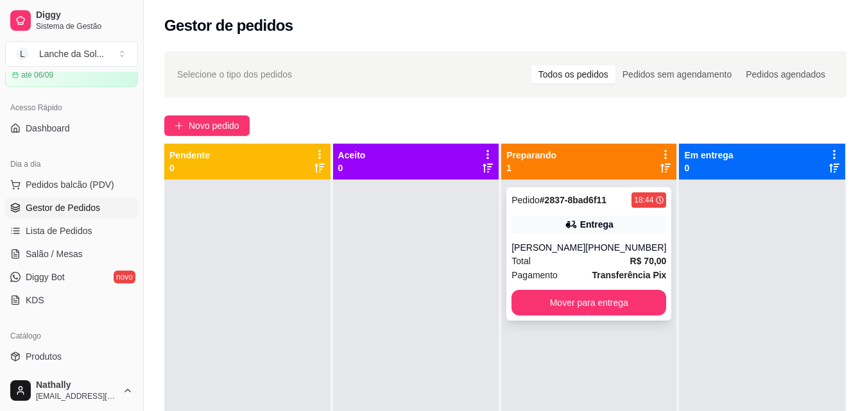
click at [543, 267] on div "Total R$ 70,00" at bounding box center [588, 261] width 155 height 14
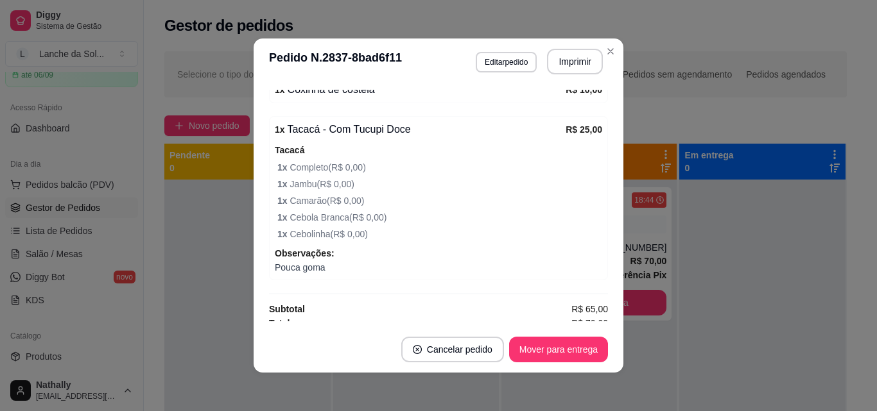
scroll to position [484, 0]
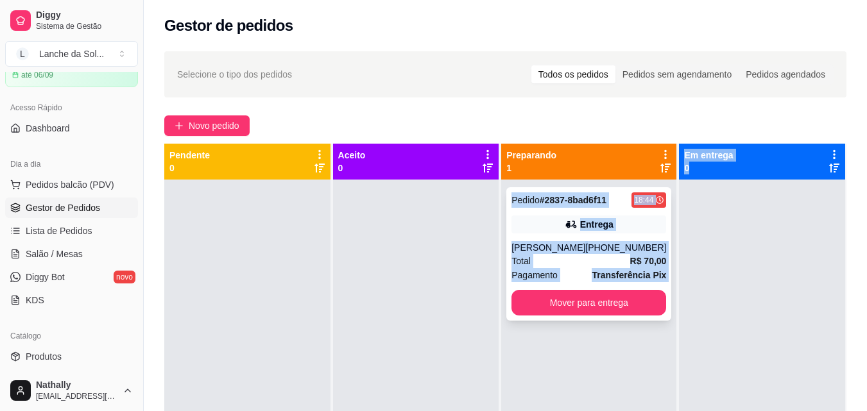
drag, startPoint x: 742, startPoint y: 270, endPoint x: 513, endPoint y: 205, distance: 237.4
click at [513, 205] on div "Pendente 0 Aceito 0 Preparando 1 Pedido # 2837-8bad6f11 18:44 Entrega Fernanda …" at bounding box center [505, 349] width 682 height 411
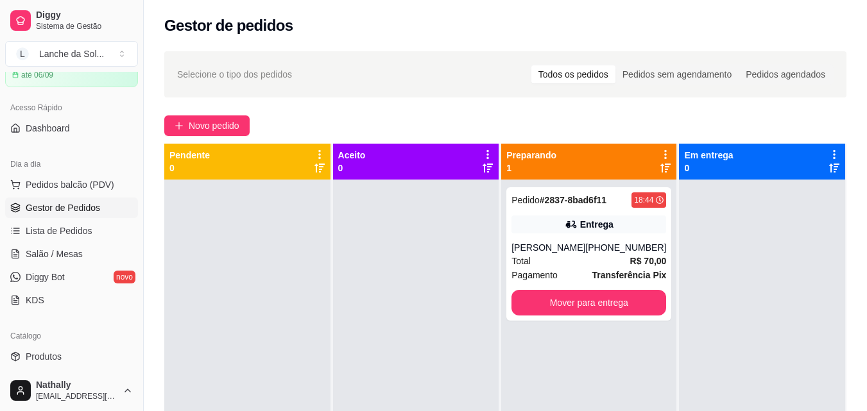
click at [463, 221] on div at bounding box center [416, 385] width 166 height 411
click at [585, 250] on div "[PERSON_NAME]" at bounding box center [548, 247] width 74 height 13
click at [640, 289] on div "Pedido # 2837-8bad6f11 18:44 Entrega Fernanda (93) 99123-2566 Total R$ 70,00 Pa…" at bounding box center [588, 253] width 165 height 133
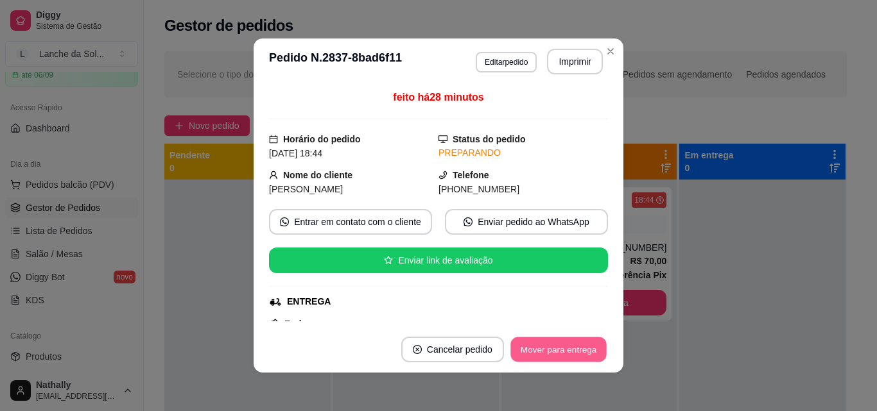
click at [574, 345] on button "Mover para entrega" at bounding box center [558, 350] width 96 height 25
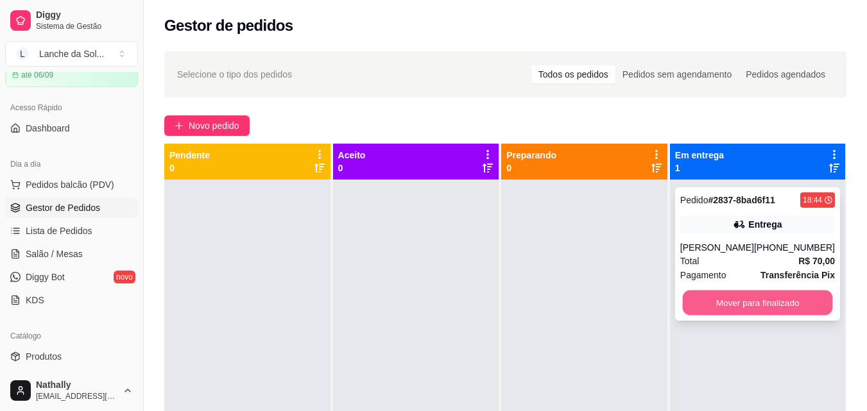
click at [700, 302] on button "Mover para finalizado" at bounding box center [757, 303] width 150 height 25
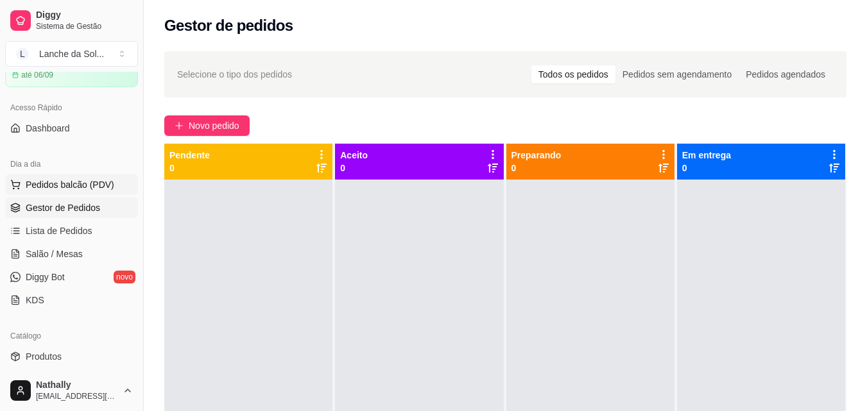
click at [92, 186] on span "Pedidos balcão (PDV)" at bounding box center [70, 184] width 89 height 13
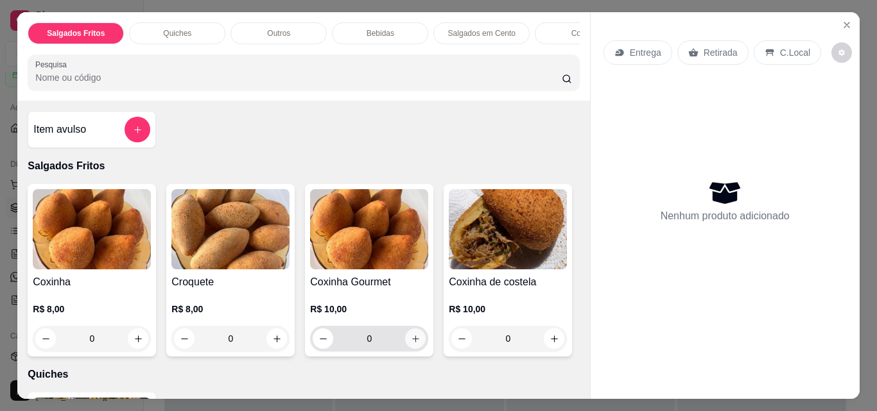
drag, startPoint x: 413, startPoint y: 333, endPoint x: 406, endPoint y: 343, distance: 11.6
click at [406, 343] on div "0" at bounding box center [368, 339] width 113 height 26
click at [411, 343] on icon "increase-product-quantity" at bounding box center [416, 339] width 10 height 10
type input "1"
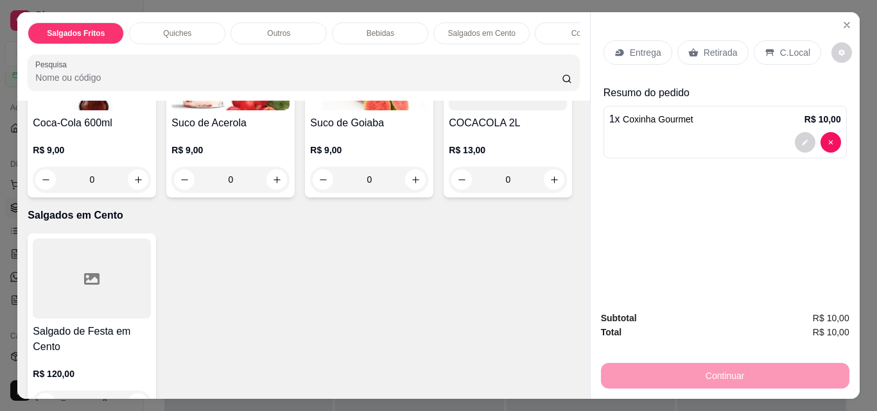
scroll to position [990, 0]
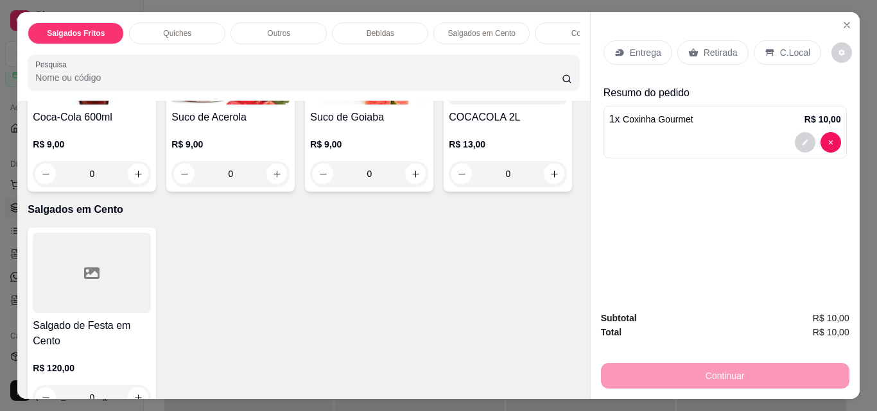
type input "1"
click at [785, 47] on p "C.Local" at bounding box center [795, 52] width 30 height 13
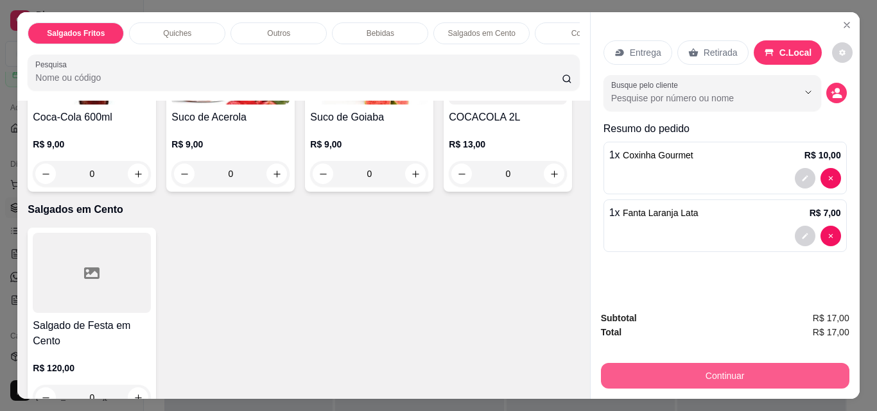
click at [678, 366] on button "Continuar" at bounding box center [725, 376] width 248 height 26
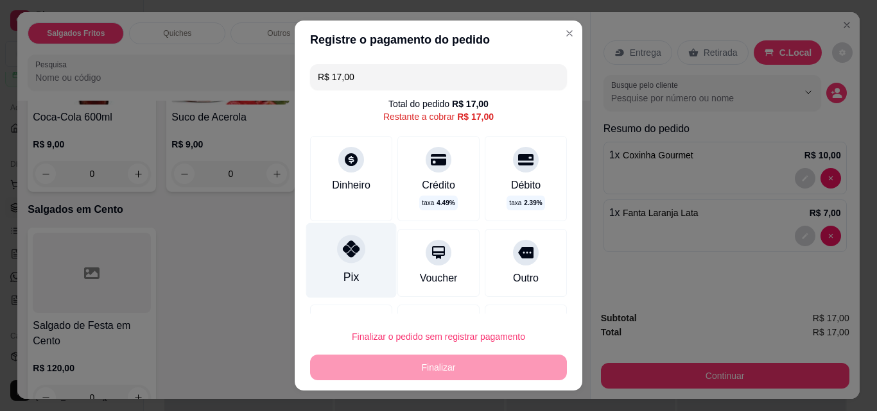
click at [343, 243] on icon at bounding box center [351, 249] width 17 height 17
type input "R$ 0,00"
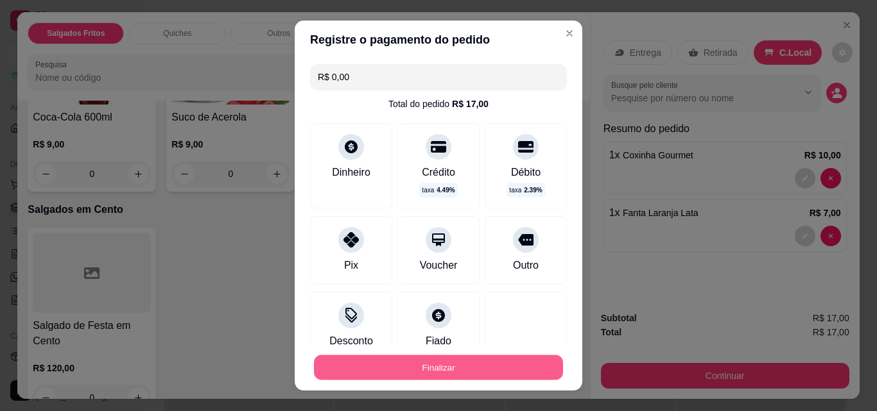
click at [406, 361] on button "Finalizar" at bounding box center [438, 367] width 249 height 25
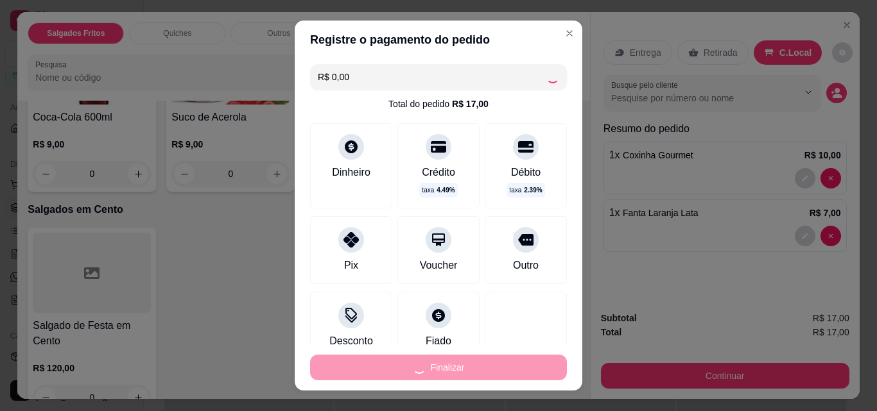
type input "0"
type input "-R$ 17,00"
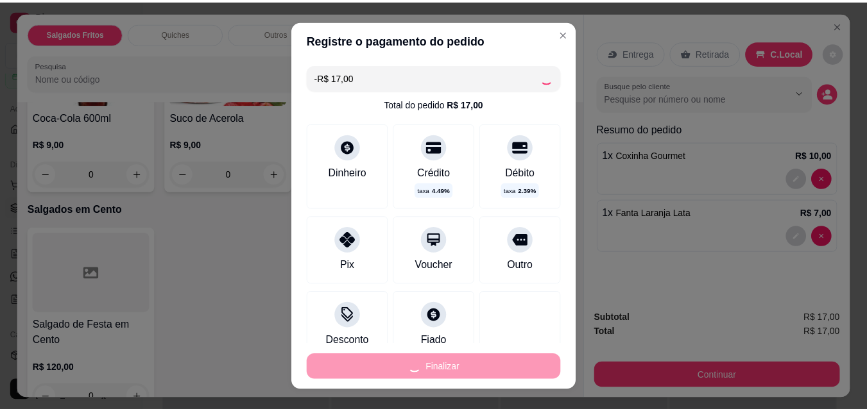
scroll to position [989, 0]
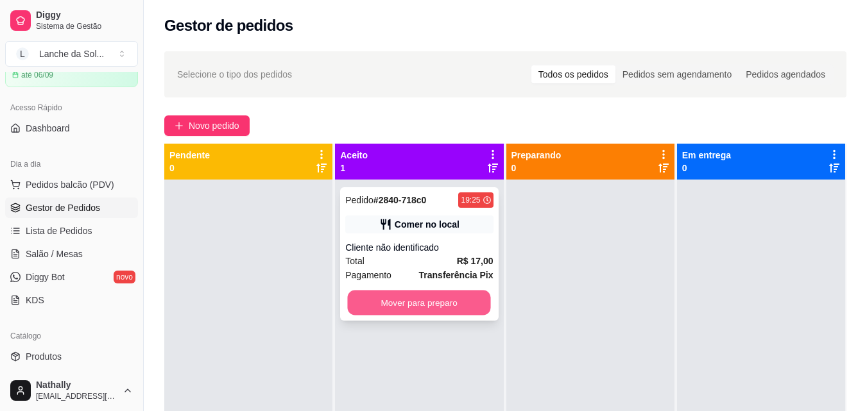
click at [422, 305] on button "Mover para preparo" at bounding box center [419, 303] width 143 height 25
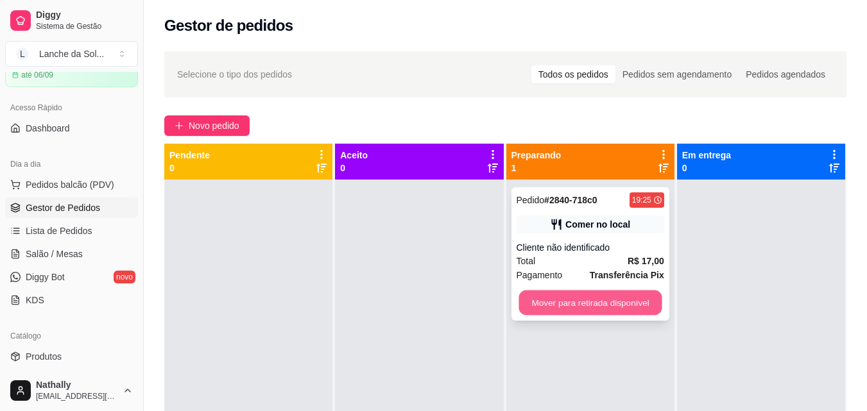
click at [605, 292] on button "Mover para retirada disponível" at bounding box center [589, 303] width 143 height 25
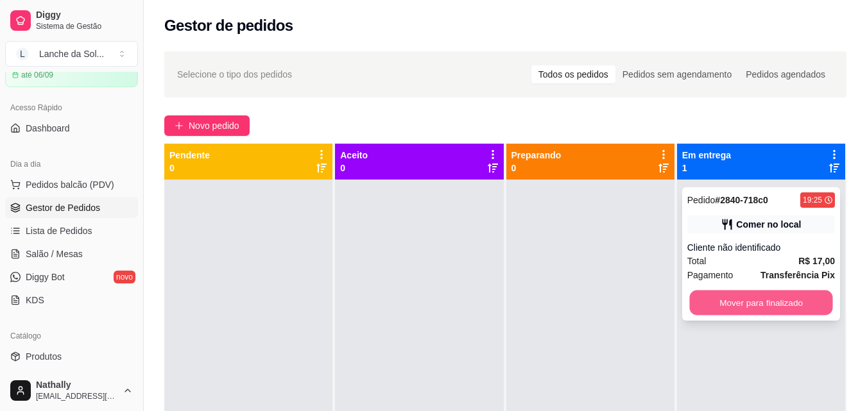
click at [746, 296] on button "Mover para finalizado" at bounding box center [760, 303] width 143 height 25
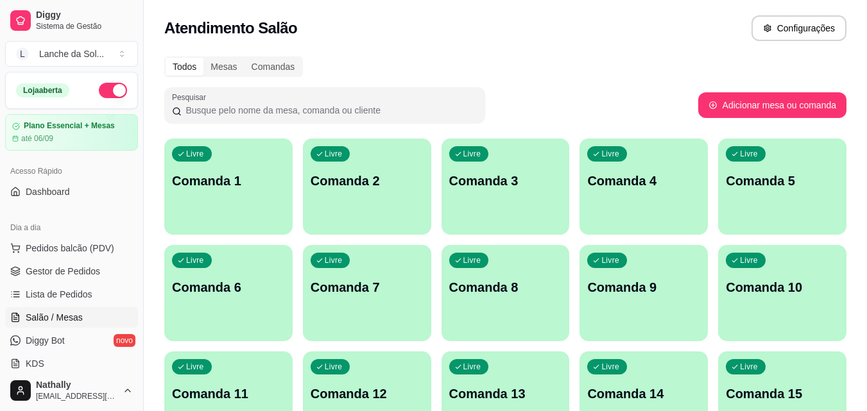
scroll to position [185, 0]
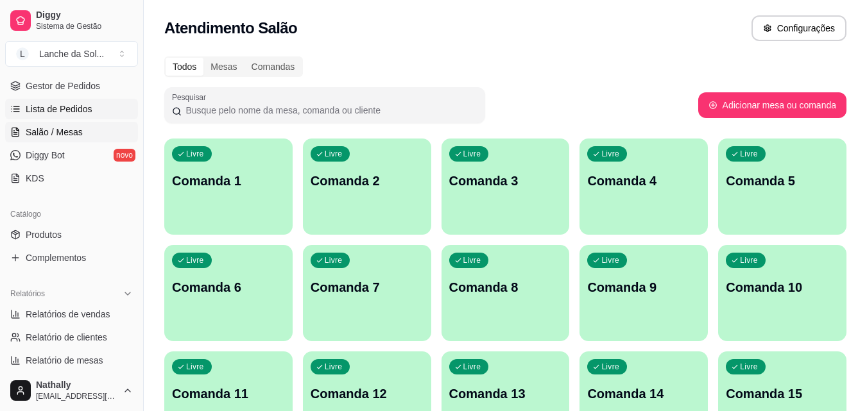
click at [87, 101] on link "Lista de Pedidos" at bounding box center [71, 109] width 133 height 21
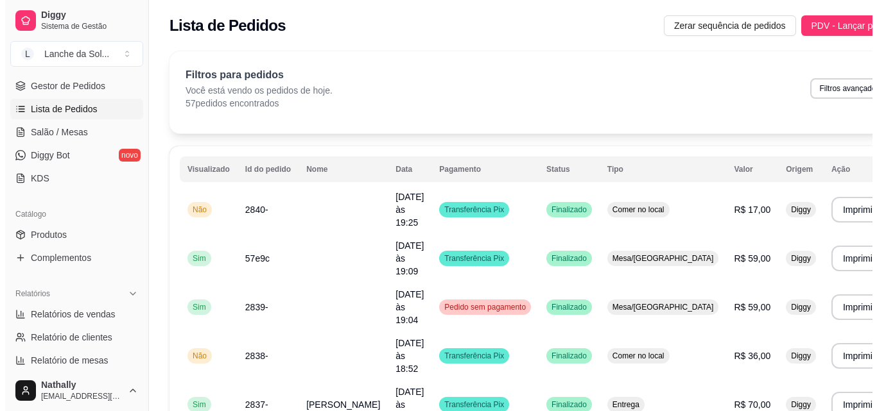
scroll to position [160, 0]
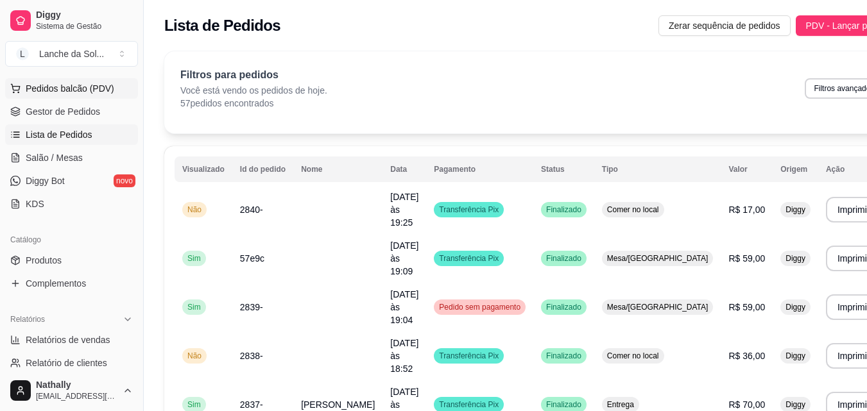
click at [108, 81] on button "Pedidos balcão (PDV)" at bounding box center [71, 88] width 133 height 21
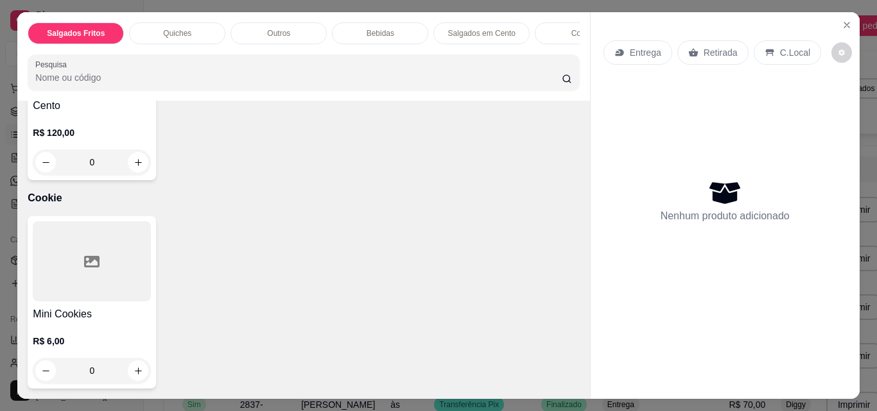
scroll to position [1600, 0]
click at [131, 366] on div "0" at bounding box center [92, 371] width 118 height 26
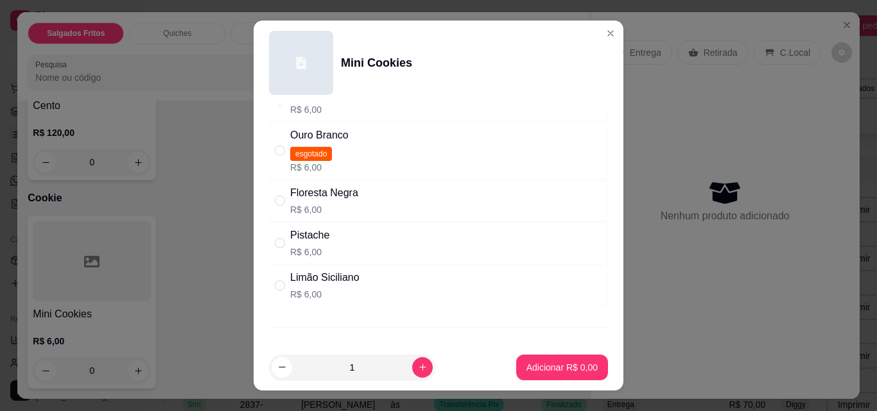
scroll to position [0, 0]
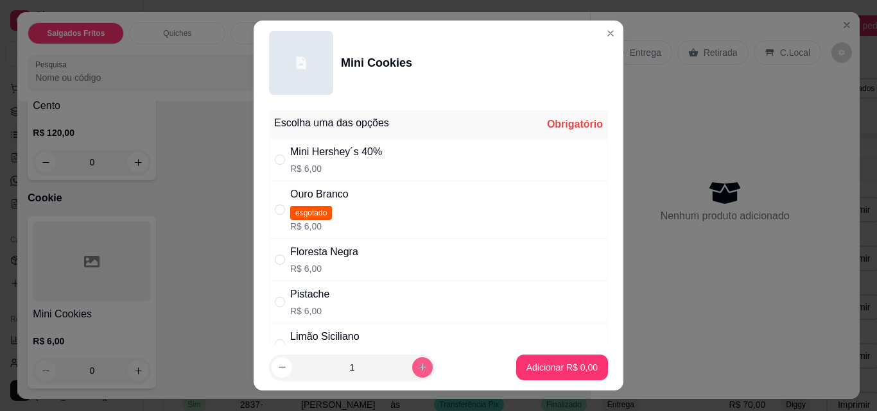
drag, startPoint x: 396, startPoint y: 370, endPoint x: 403, endPoint y: 367, distance: 7.8
click at [403, 367] on div "1" at bounding box center [351, 368] width 161 height 26
click at [418, 367] on icon "increase-product-quantity" at bounding box center [423, 368] width 10 height 10
type input "2"
click at [275, 153] on label "" at bounding box center [280, 160] width 10 height 14
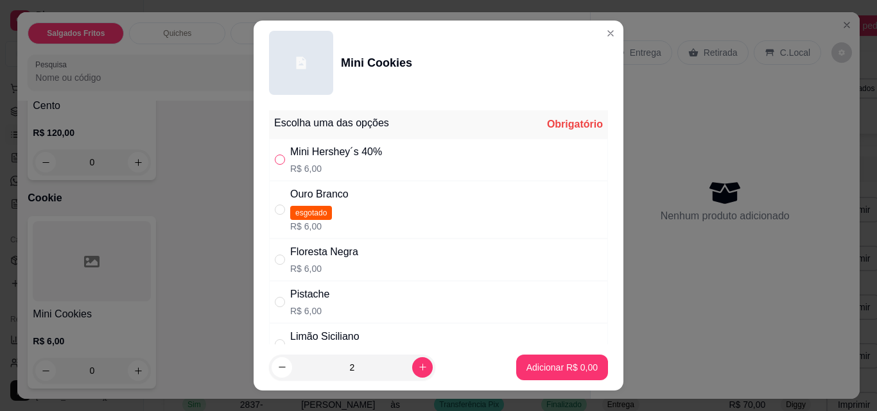
click at [275, 155] on input "" at bounding box center [280, 160] width 10 height 10
radio input "false"
click at [275, 207] on input "" at bounding box center [280, 210] width 10 height 10
click at [522, 364] on p "Adicionar R$ 12,00" at bounding box center [559, 367] width 74 height 12
click at [275, 203] on label "" at bounding box center [280, 210] width 10 height 14
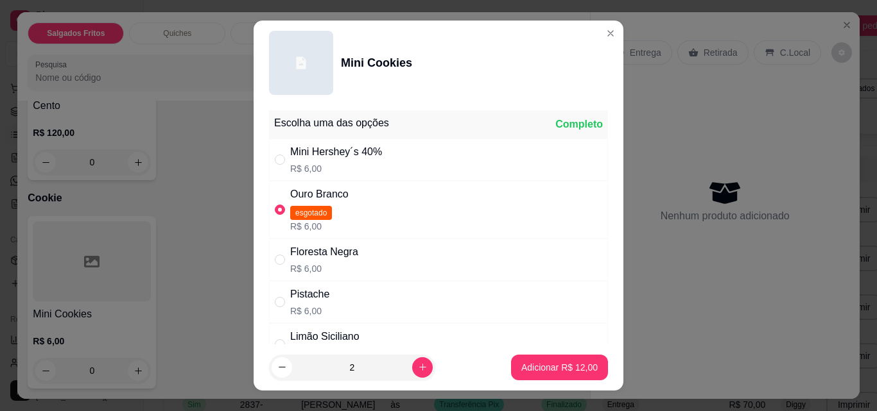
click at [275, 205] on input "" at bounding box center [280, 210] width 10 height 10
radio input "false"
click at [275, 153] on label "" at bounding box center [280, 160] width 10 height 14
click at [275, 155] on input "" at bounding box center [280, 160] width 10 height 10
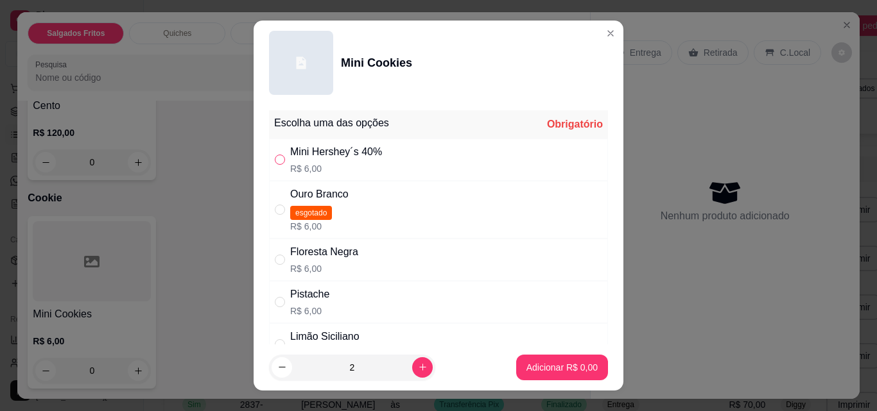
click at [275, 153] on label "" at bounding box center [280, 160] width 10 height 14
click at [275, 155] on input "" at bounding box center [280, 160] width 10 height 10
click at [275, 154] on label "" at bounding box center [280, 160] width 10 height 14
click at [275, 155] on input "" at bounding box center [280, 160] width 10 height 10
click at [278, 159] on input "" at bounding box center [280, 160] width 10 height 10
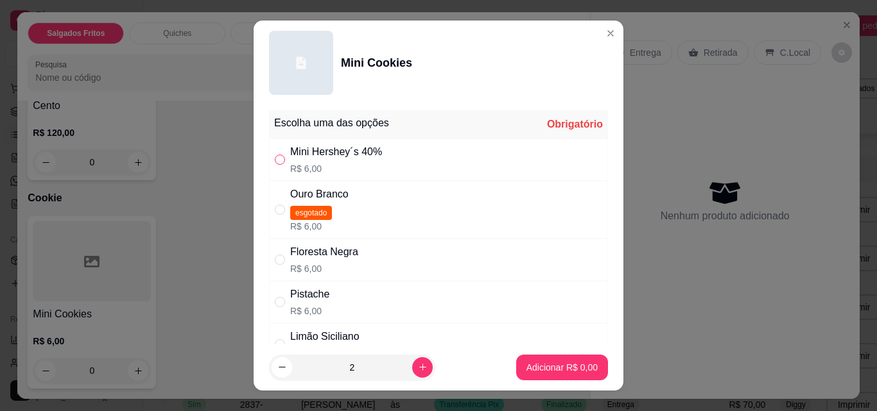
radio input "true"
click at [529, 370] on p "Adicionar R$ 12,00" at bounding box center [559, 367] width 74 height 12
type input "2"
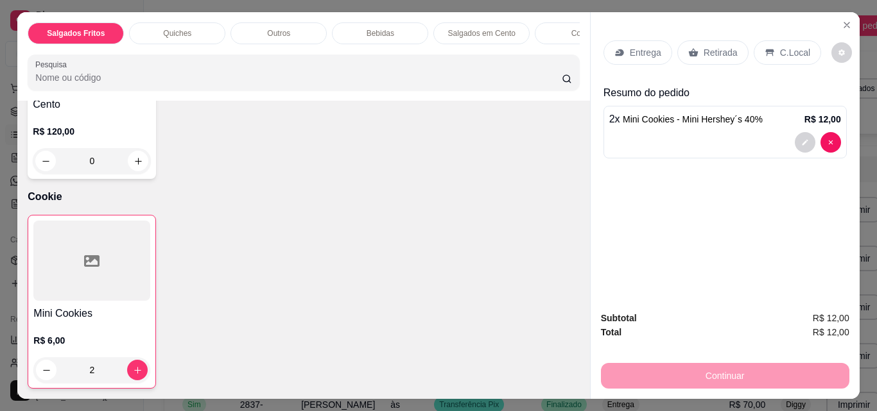
click at [764, 47] on icon at bounding box center [769, 52] width 10 height 10
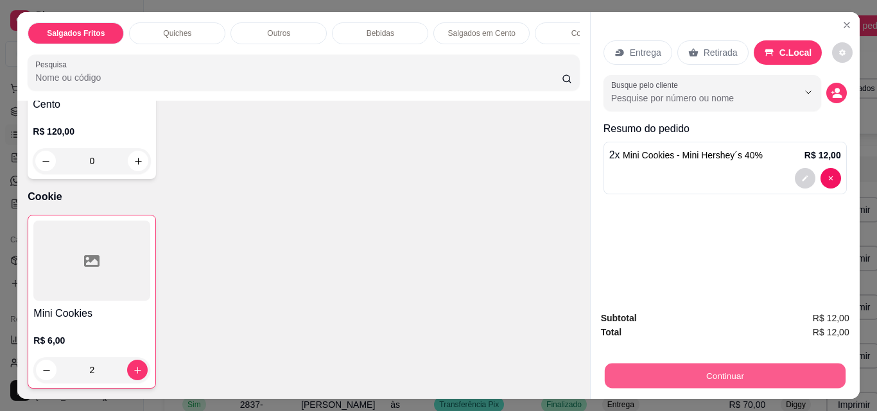
click at [681, 368] on button "Continuar" at bounding box center [724, 375] width 241 height 25
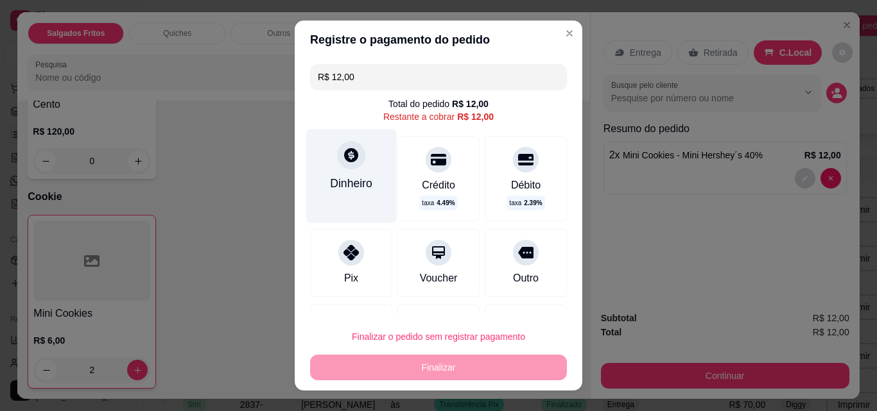
click at [319, 204] on div "Dinheiro" at bounding box center [351, 176] width 90 height 94
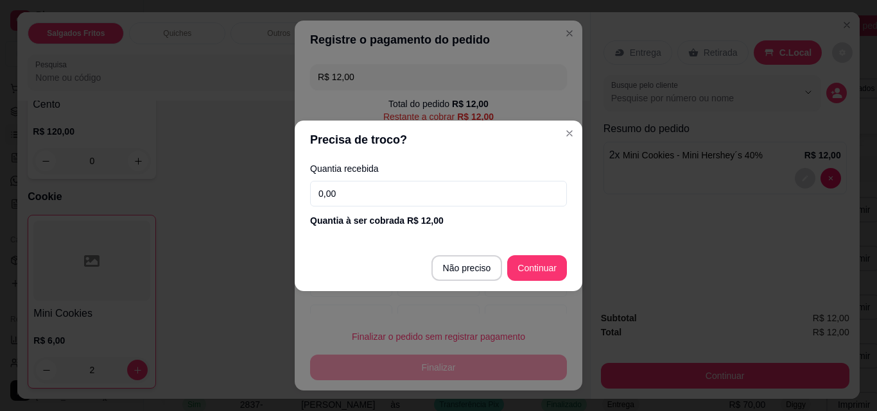
click at [357, 189] on input "0,00" at bounding box center [438, 194] width 257 height 26
type input "12,00"
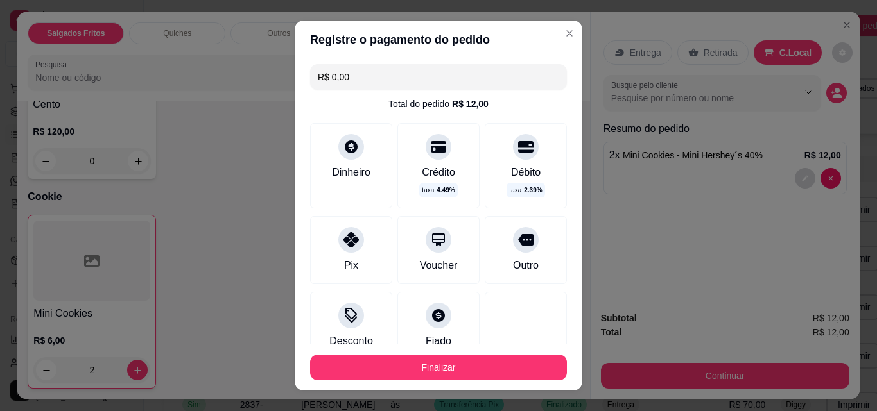
type input "R$ 0,00"
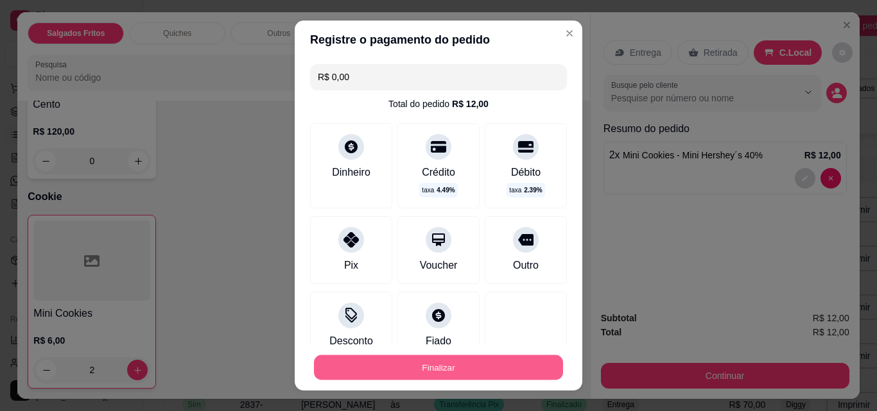
click at [463, 365] on button "Finalizar" at bounding box center [438, 367] width 249 height 25
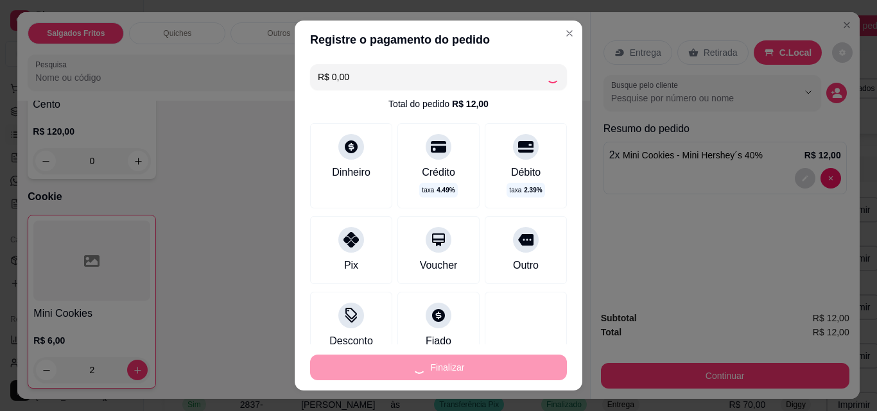
type input "0"
type input "-R$ 12,00"
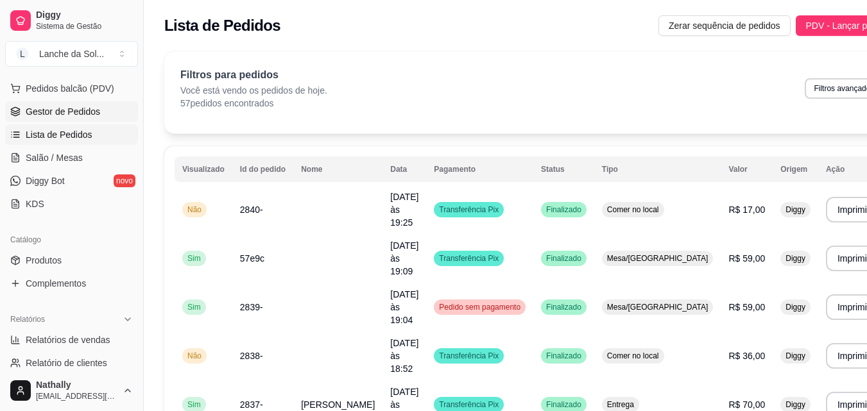
click at [98, 108] on span "Gestor de Pedidos" at bounding box center [63, 111] width 74 height 13
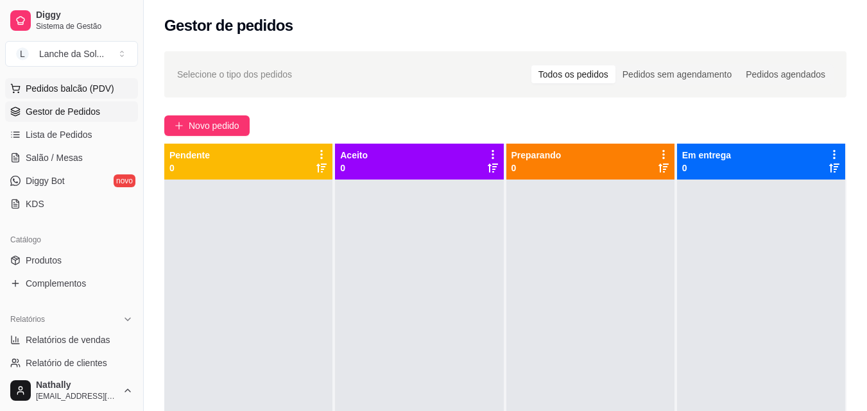
click at [98, 86] on span "Pedidos balcão (PDV)" at bounding box center [70, 88] width 89 height 13
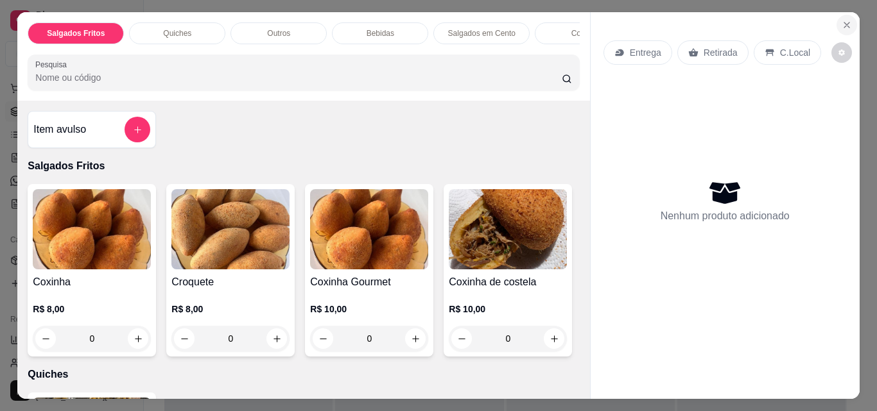
click at [841, 20] on icon "Close" at bounding box center [846, 25] width 10 height 10
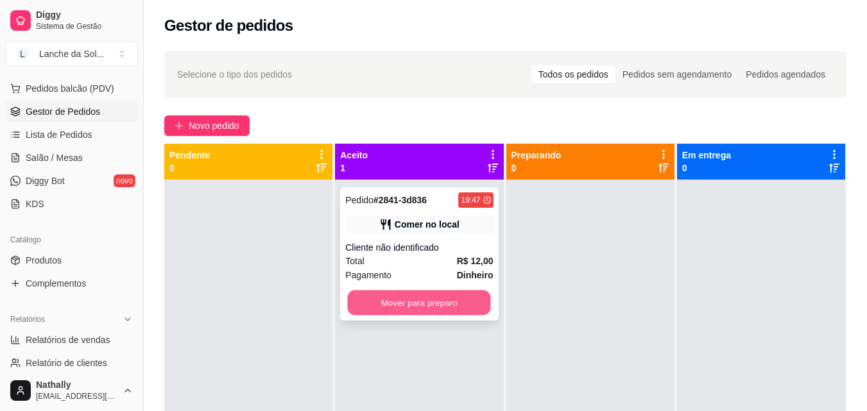
click at [405, 304] on button "Mover para preparo" at bounding box center [419, 303] width 143 height 25
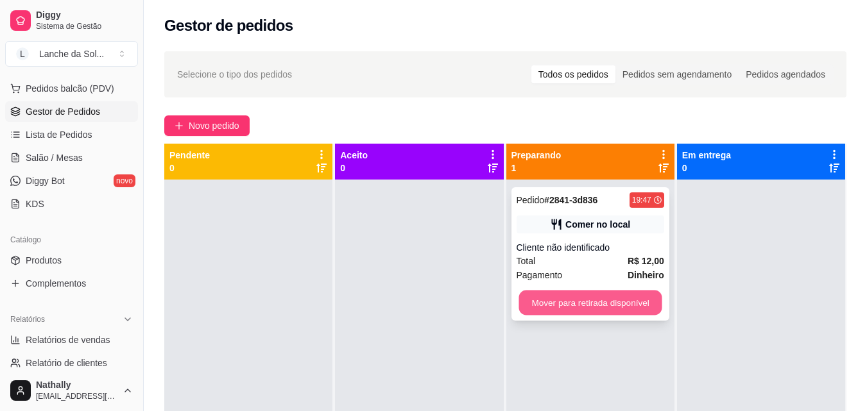
click at [543, 302] on button "Mover para retirada disponível" at bounding box center [589, 303] width 143 height 25
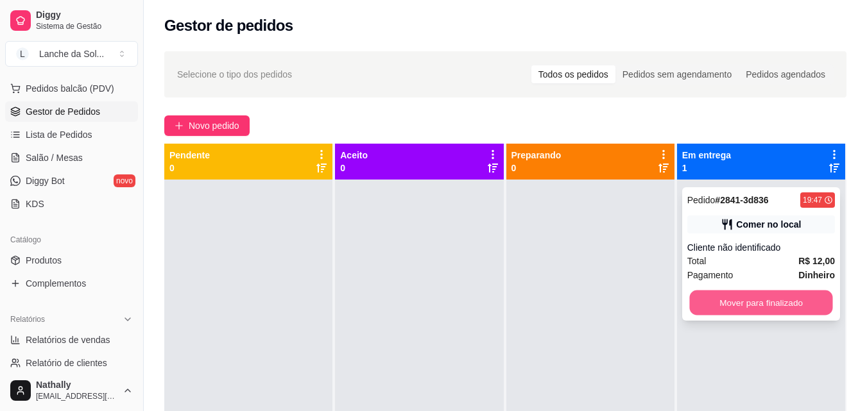
click at [717, 300] on button "Mover para finalizado" at bounding box center [760, 303] width 143 height 25
